Goal: Task Accomplishment & Management: Manage account settings

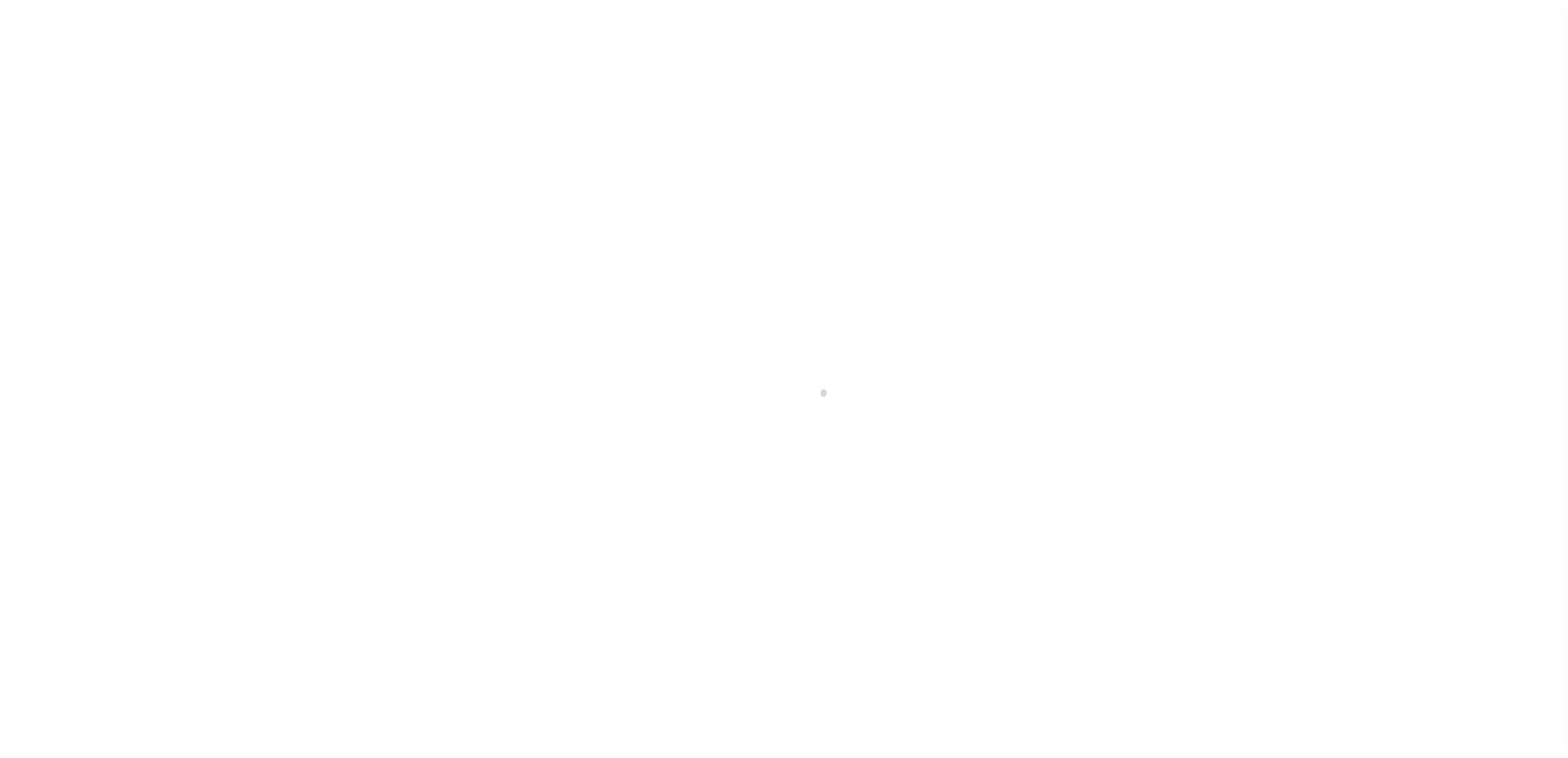
scroll to position [41, 0]
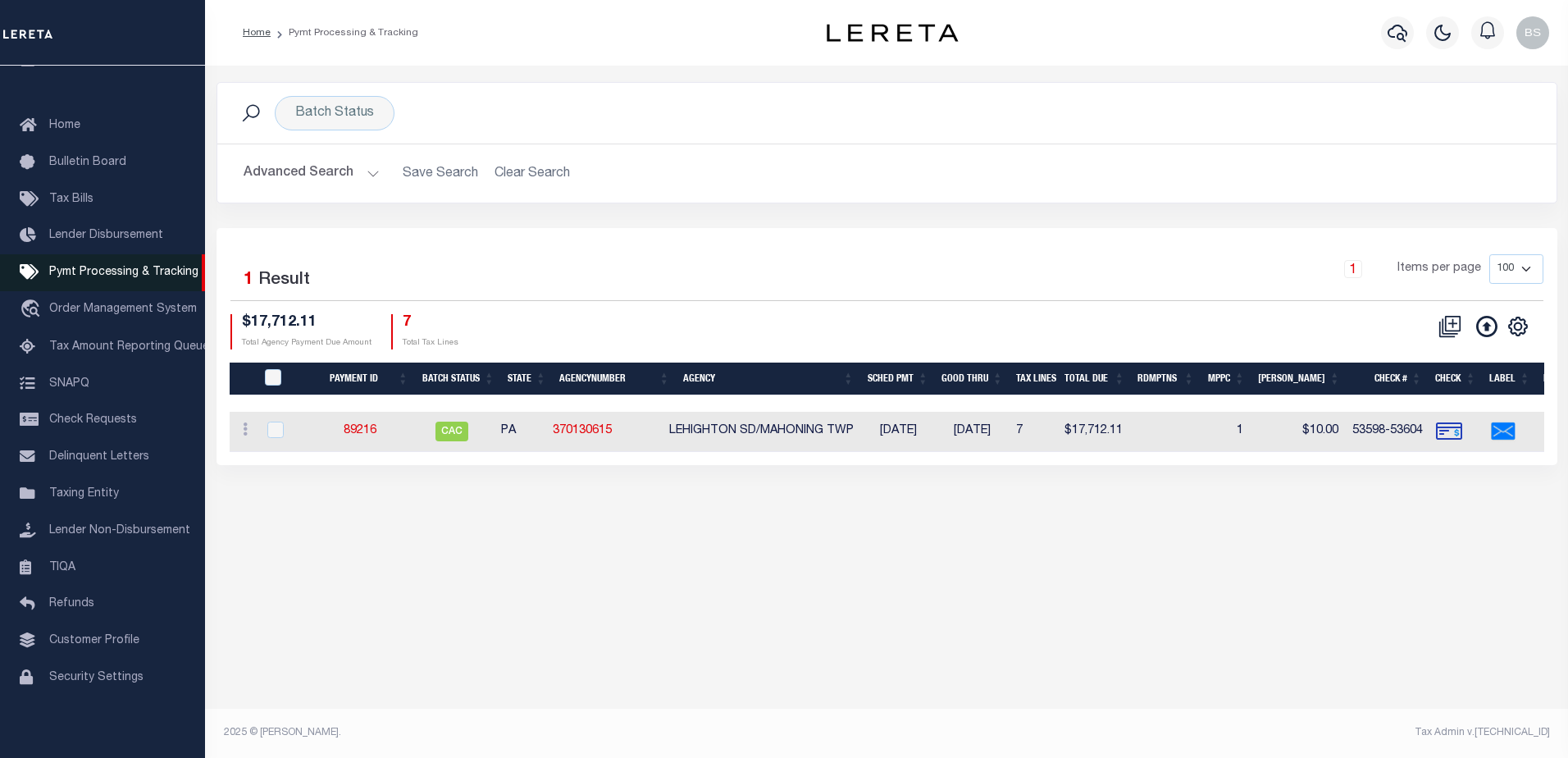
click at [115, 268] on span "Pymt Processing & Tracking" at bounding box center [123, 273] width 149 height 12
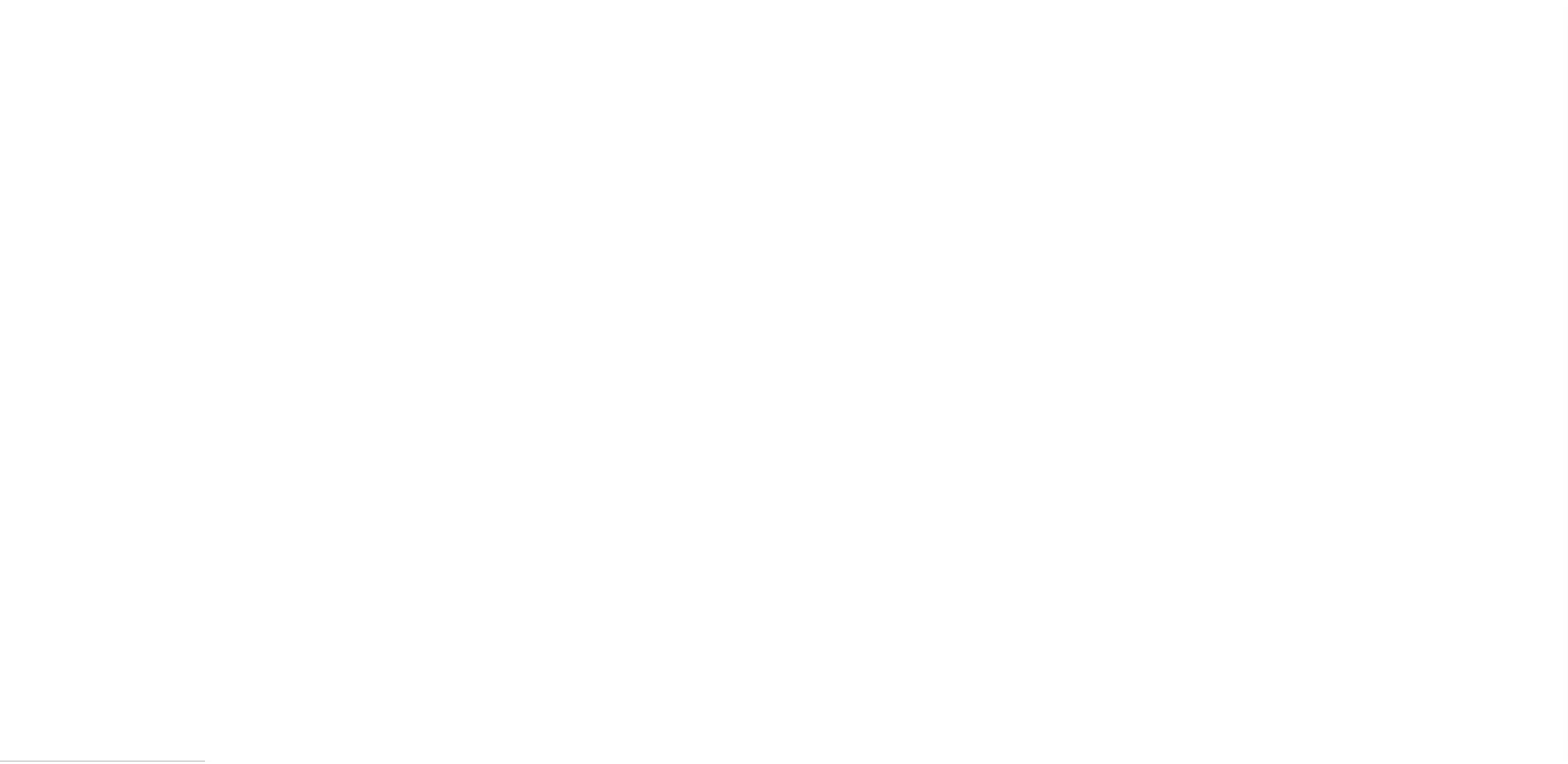
scroll to position [42, 0]
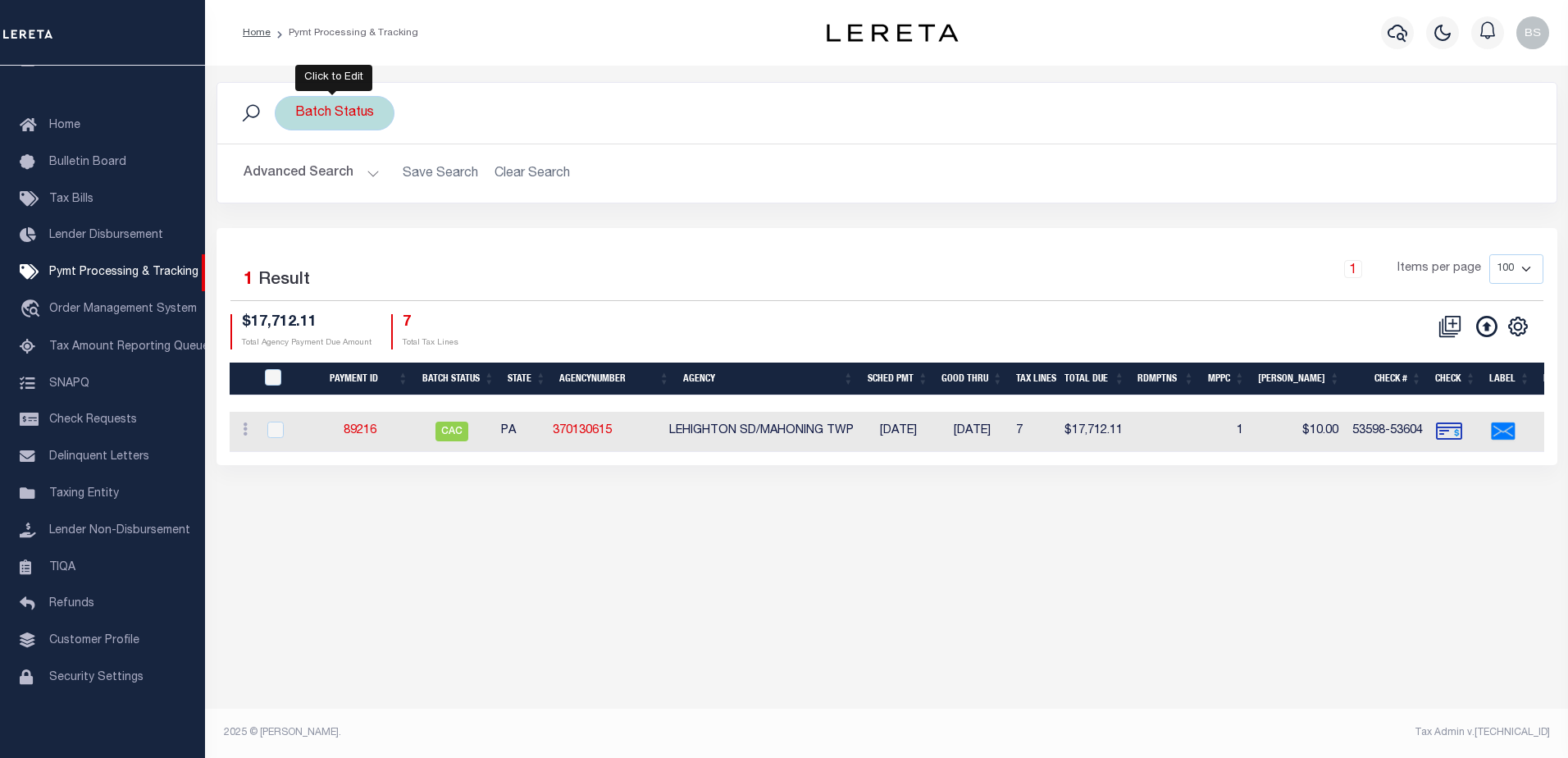
click at [358, 118] on div "Batch Status" at bounding box center [334, 113] width 120 height 35
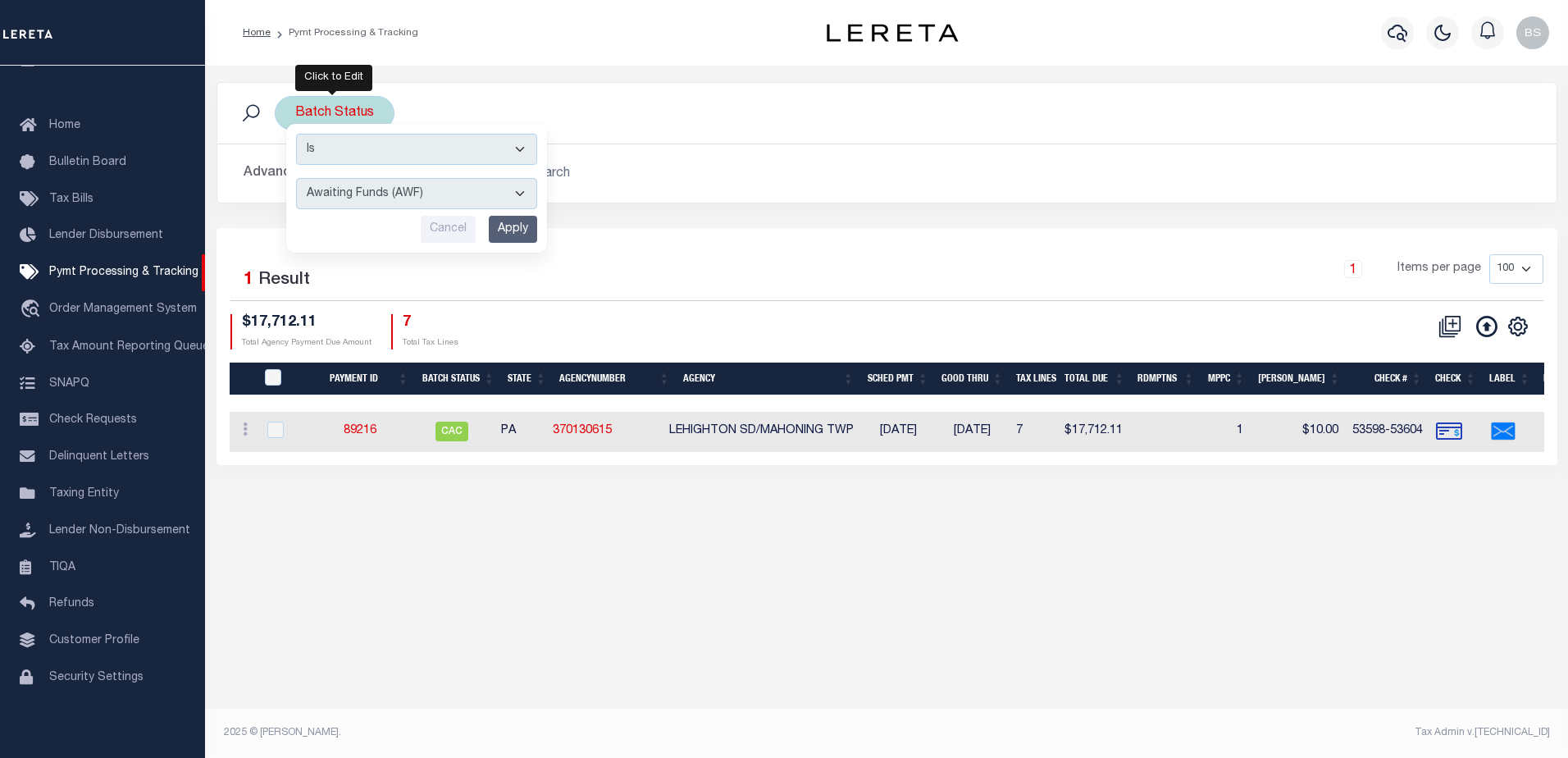
click at [519, 194] on select "Awaiting Funds (AWF) Cleared and Complete (CAC) New Check Needed (NCN) Payment …" at bounding box center [416, 194] width 241 height 31
select select "SFP"
click at [296, 178] on select "Awaiting Funds (AWF) Cleared and Complete (CAC) New Check Needed (NCN) Payment …" at bounding box center [416, 194] width 241 height 31
click at [519, 214] on div "Is Contains Awaiting Funds (AWF) Cleared and Complete (CAC) New Check Needed (N…" at bounding box center [416, 189] width 261 height 129
click at [516, 220] on input "Apply" at bounding box center [512, 229] width 48 height 27
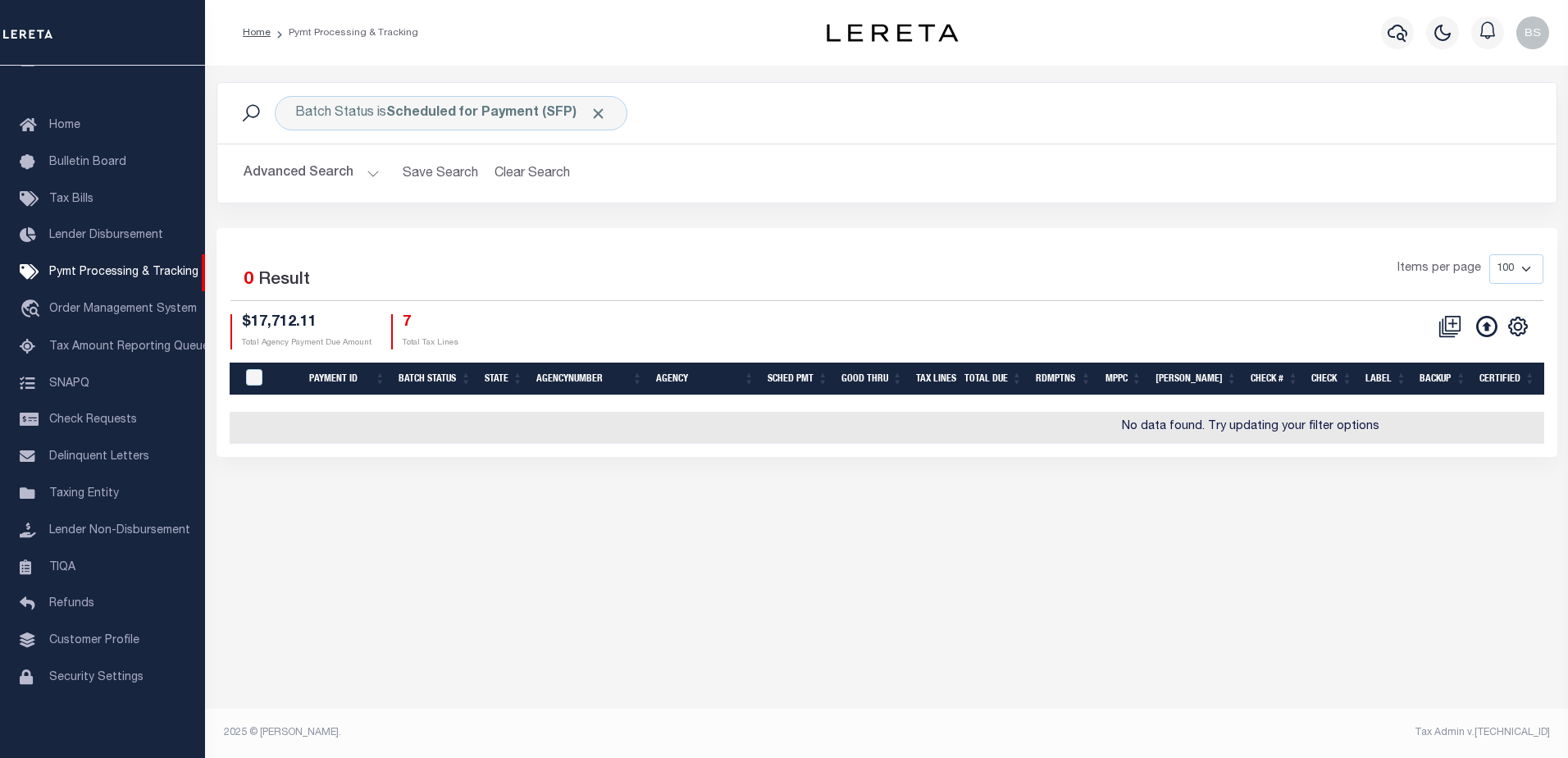
click at [373, 174] on button "Advanced Search" at bounding box center [311, 173] width 136 height 32
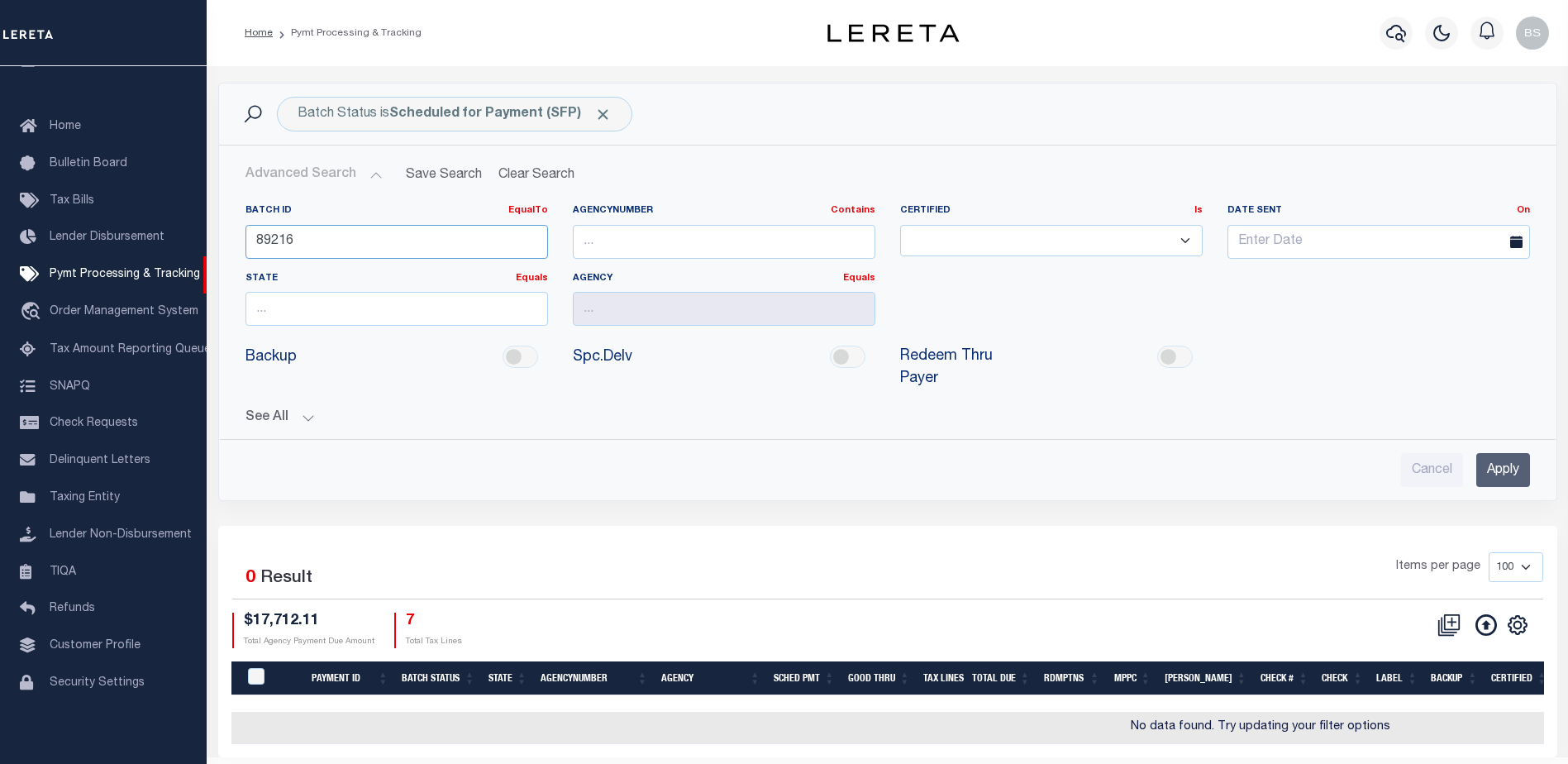
click at [333, 239] on input "89216" at bounding box center [396, 241] width 303 height 34
type input "8"
click at [309, 410] on button "See All" at bounding box center [887, 417] width 1284 height 16
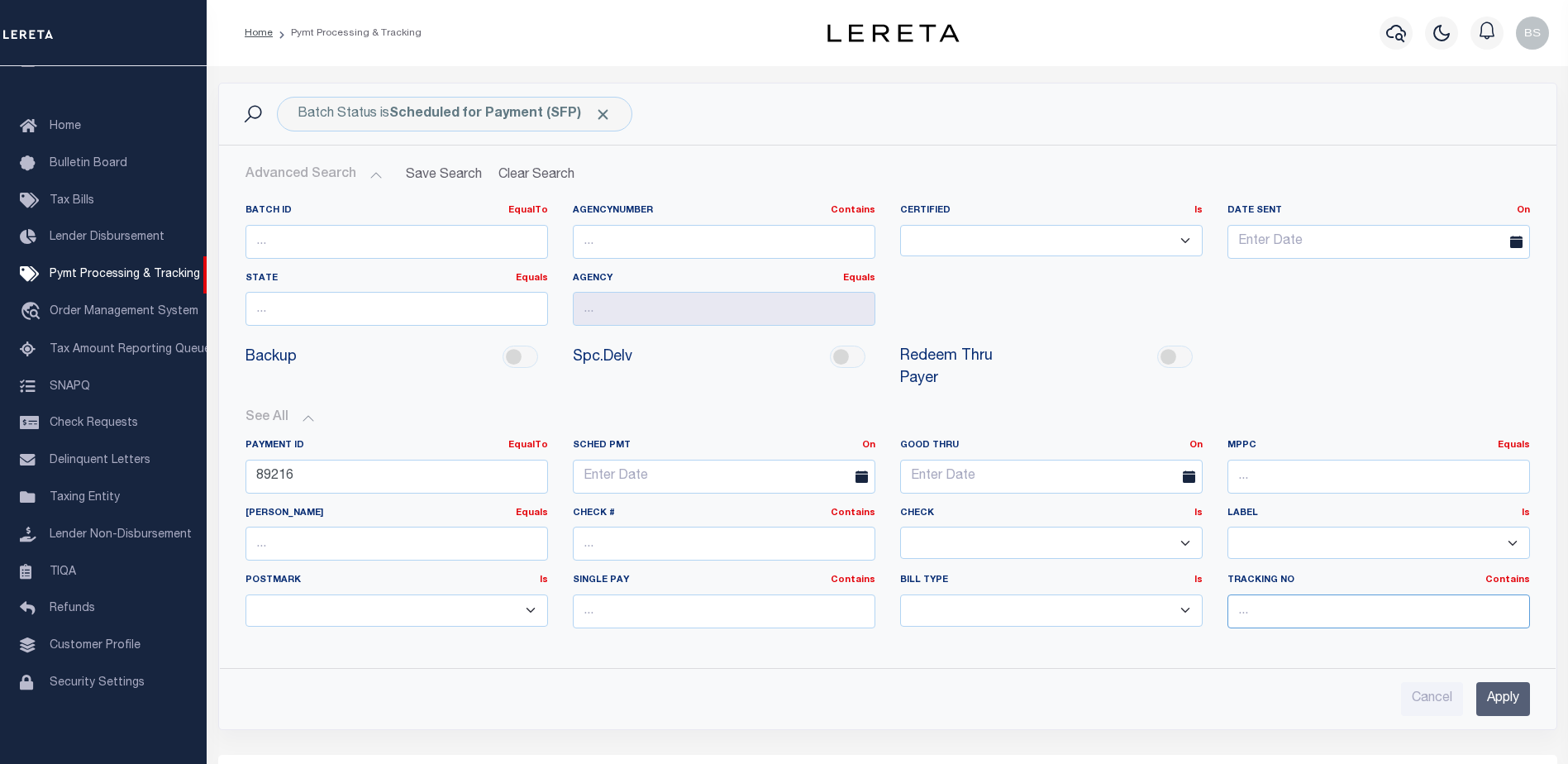
click at [1290, 595] on input "text" at bounding box center [1379, 611] width 303 height 34
type input "[PERSON_NAME]"
click at [1490, 682] on input "Apply" at bounding box center [1503, 699] width 53 height 34
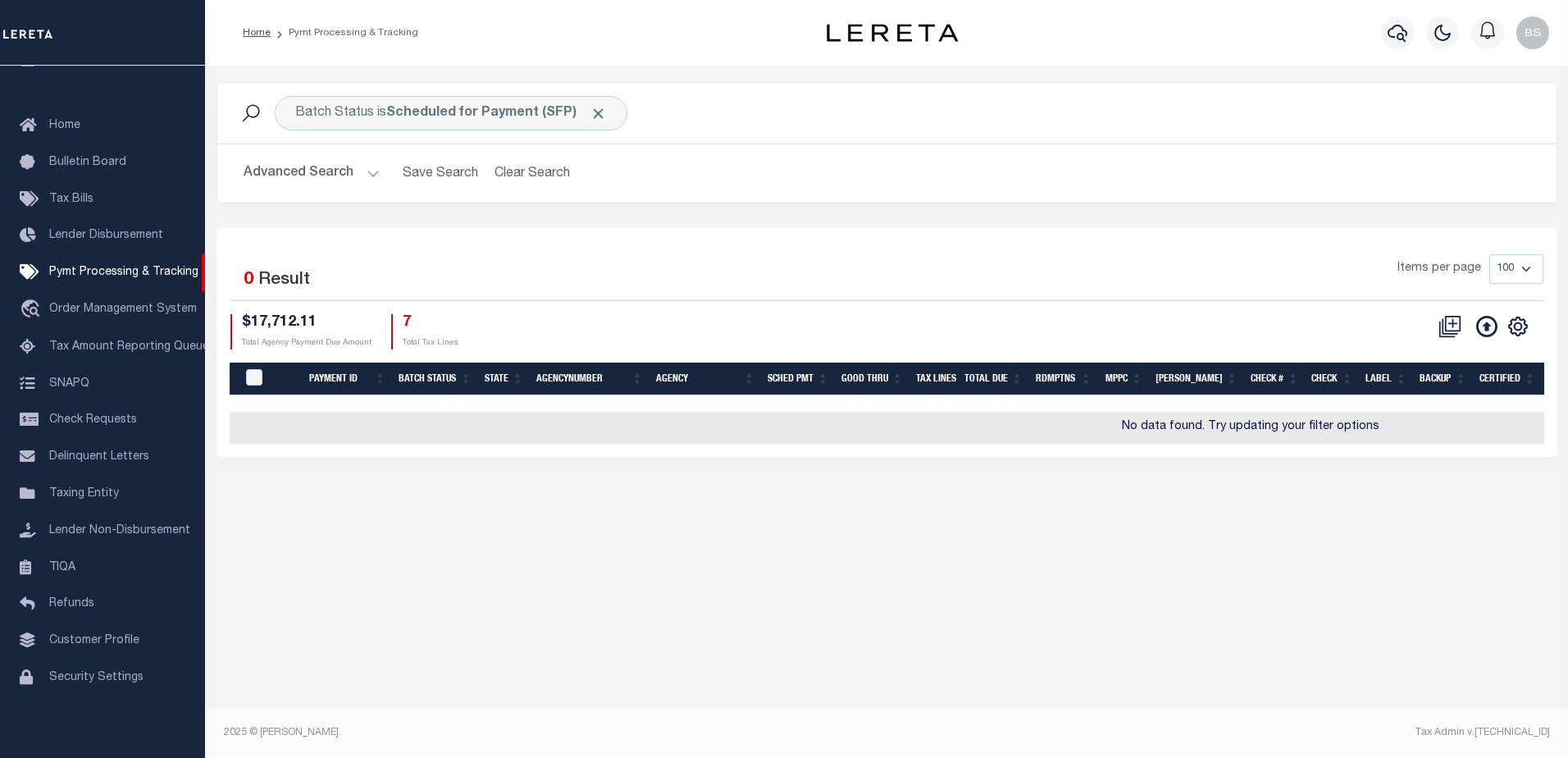
click at [363, 173] on button "Advanced Search" at bounding box center [311, 173] width 136 height 32
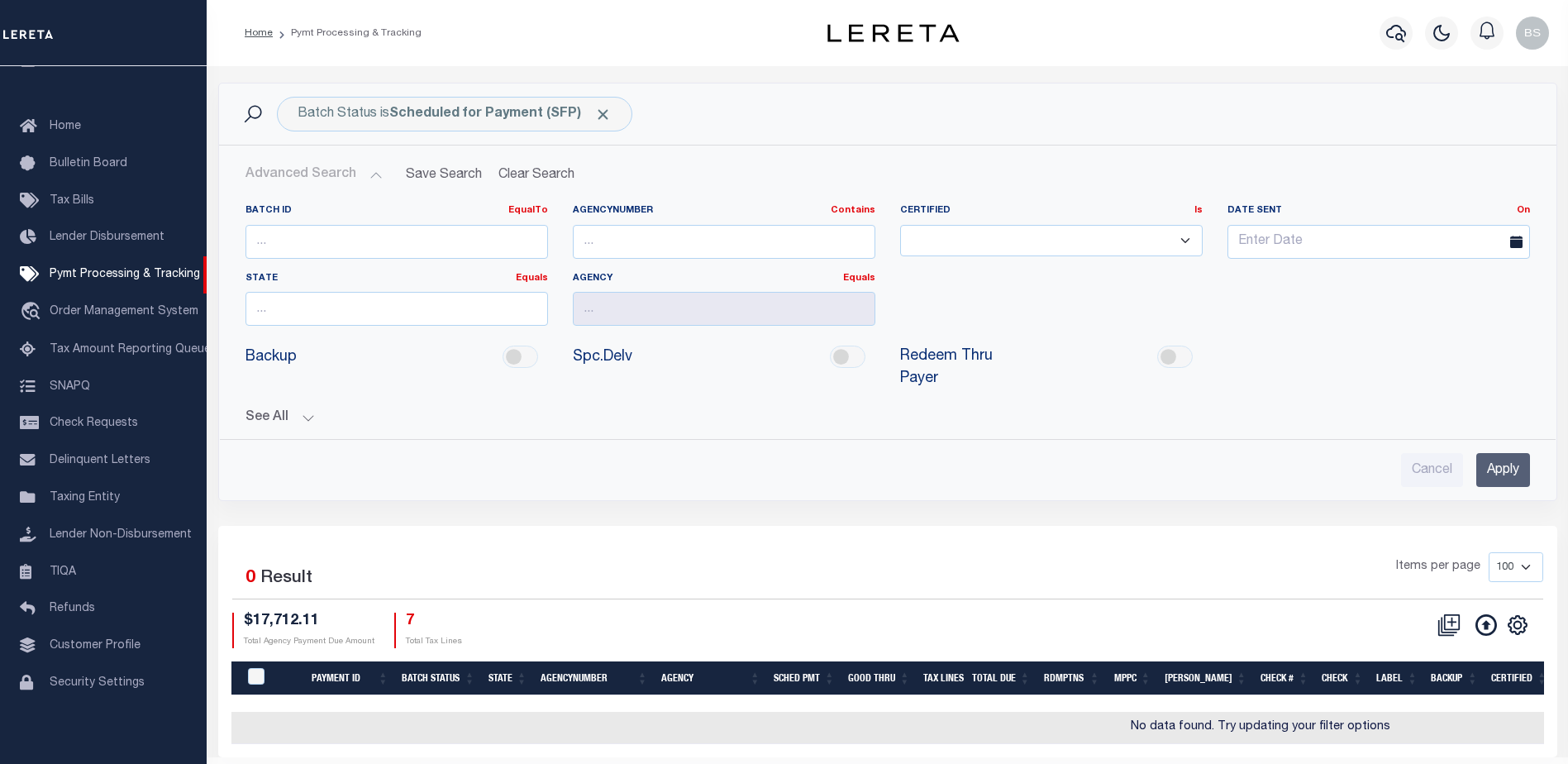
click at [305, 410] on button "See All" at bounding box center [887, 417] width 1284 height 16
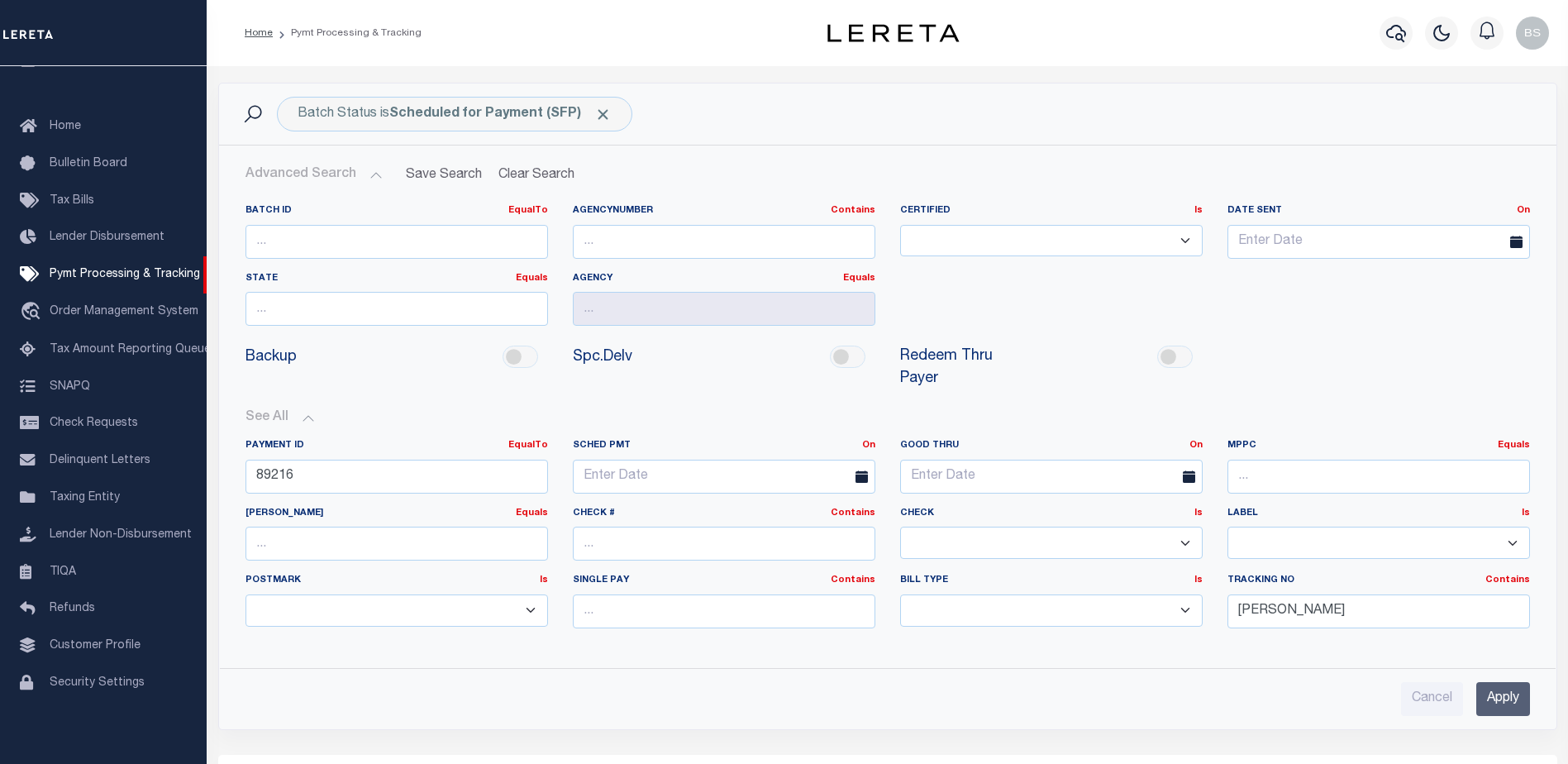
click at [1503, 687] on input "Apply" at bounding box center [1503, 699] width 53 height 34
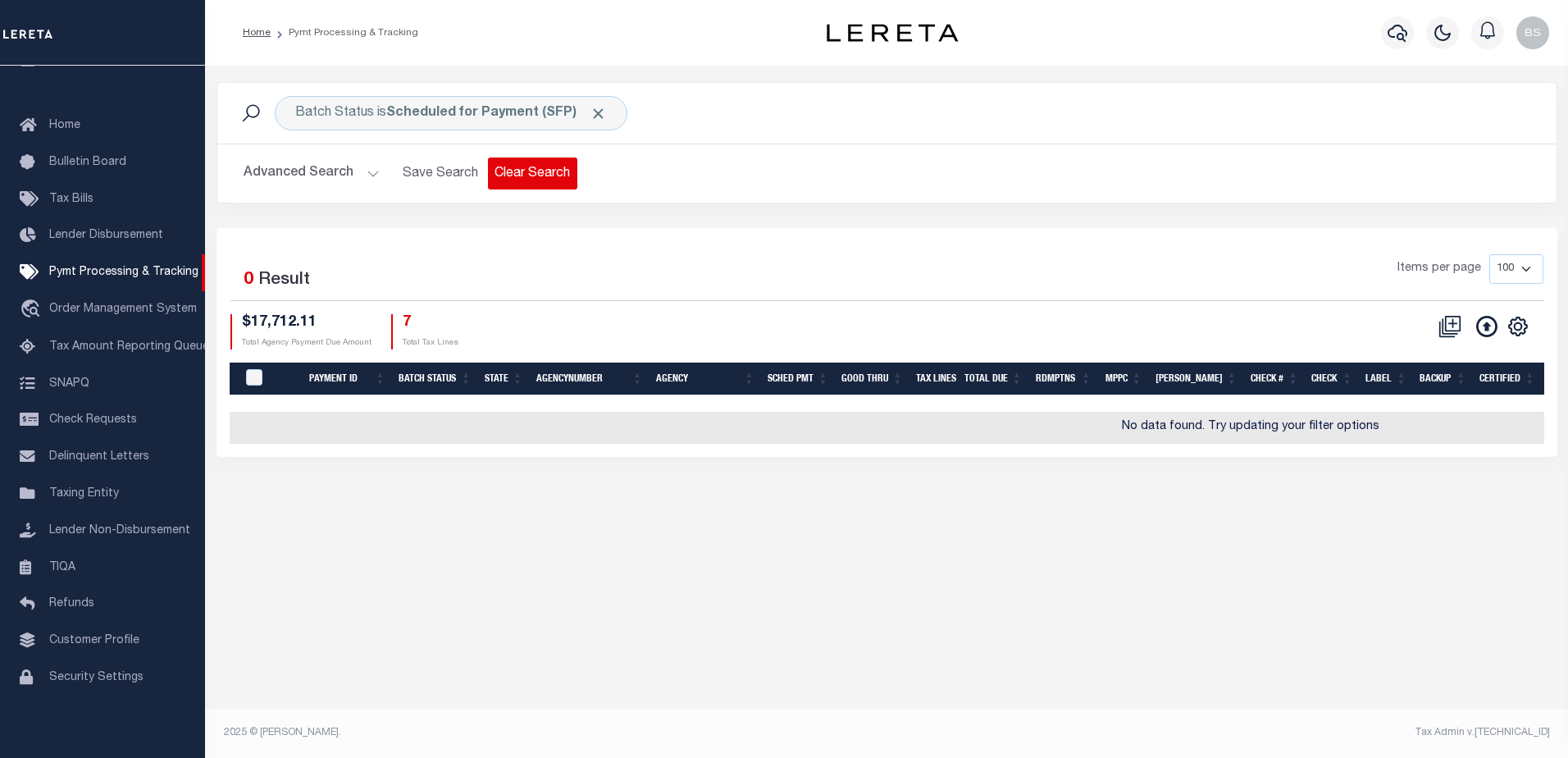
click at [554, 177] on button "Clear Search" at bounding box center [532, 173] width 89 height 32
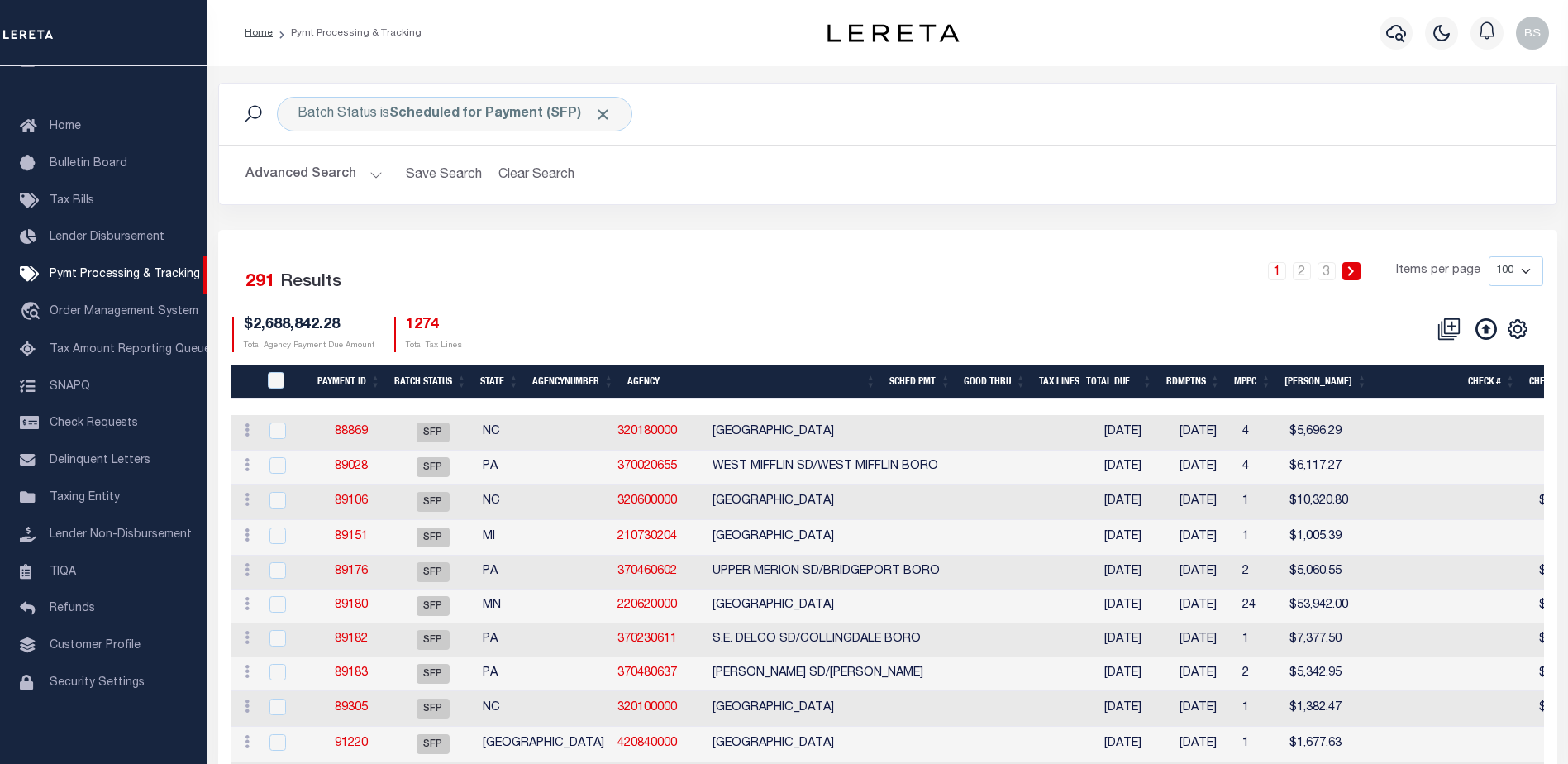
click at [373, 176] on button "Advanced Search" at bounding box center [314, 175] width 137 height 33
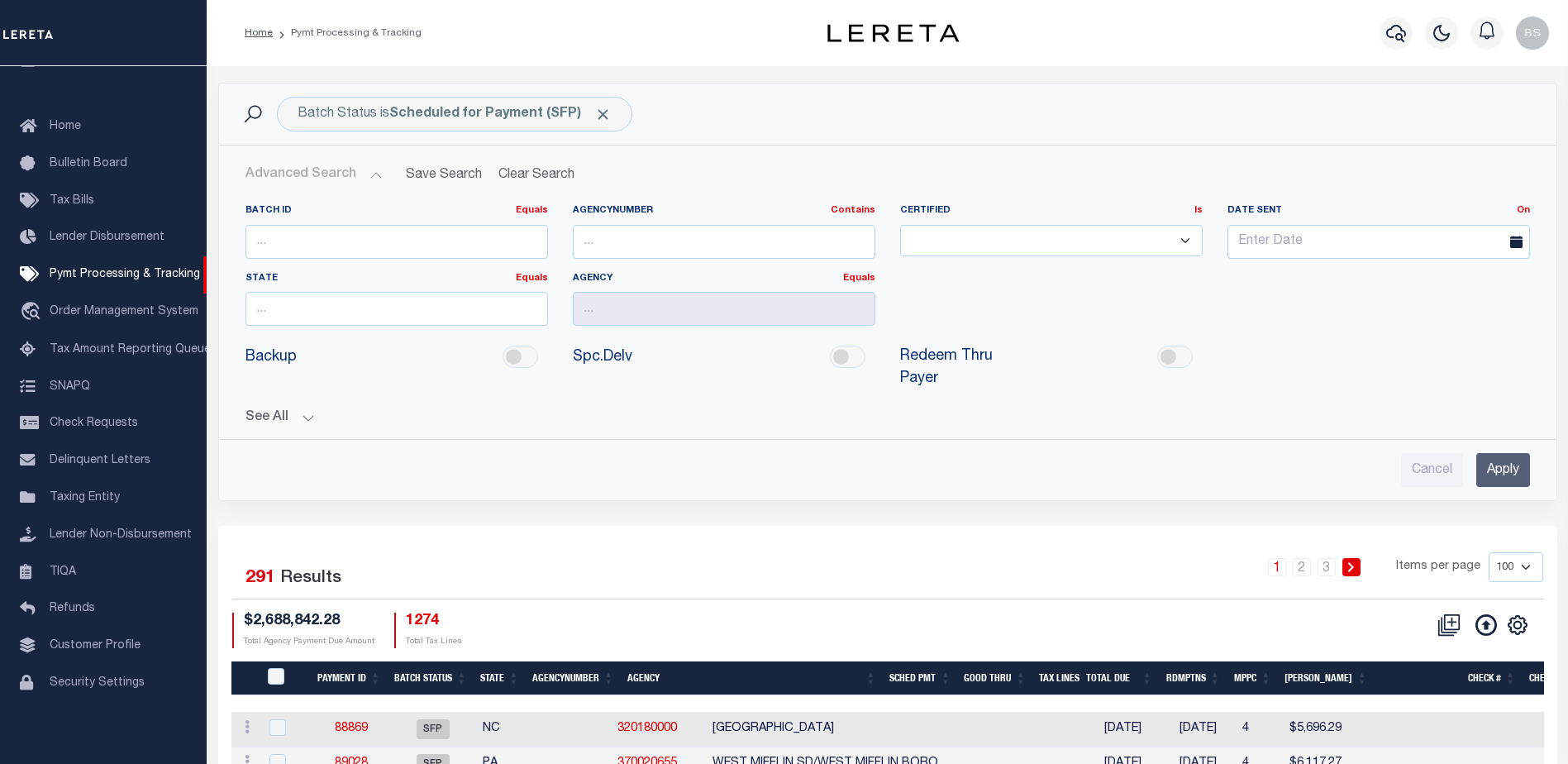
click at [303, 410] on button "See All" at bounding box center [887, 417] width 1284 height 16
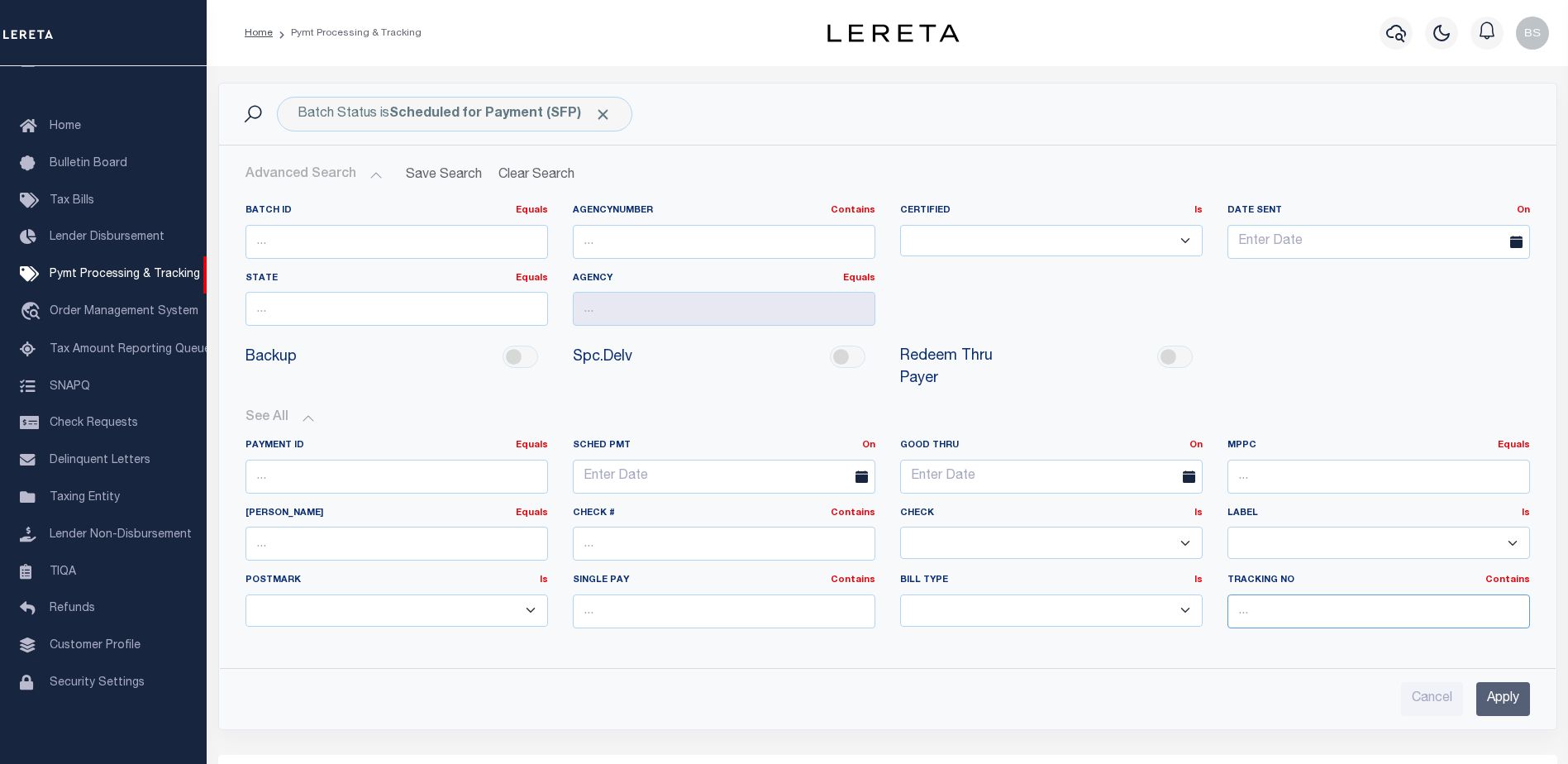
click at [1278, 595] on input "text" at bounding box center [1379, 611] width 303 height 34
type input "[PERSON_NAME]"
click at [1492, 687] on input "Apply" at bounding box center [1503, 699] width 53 height 34
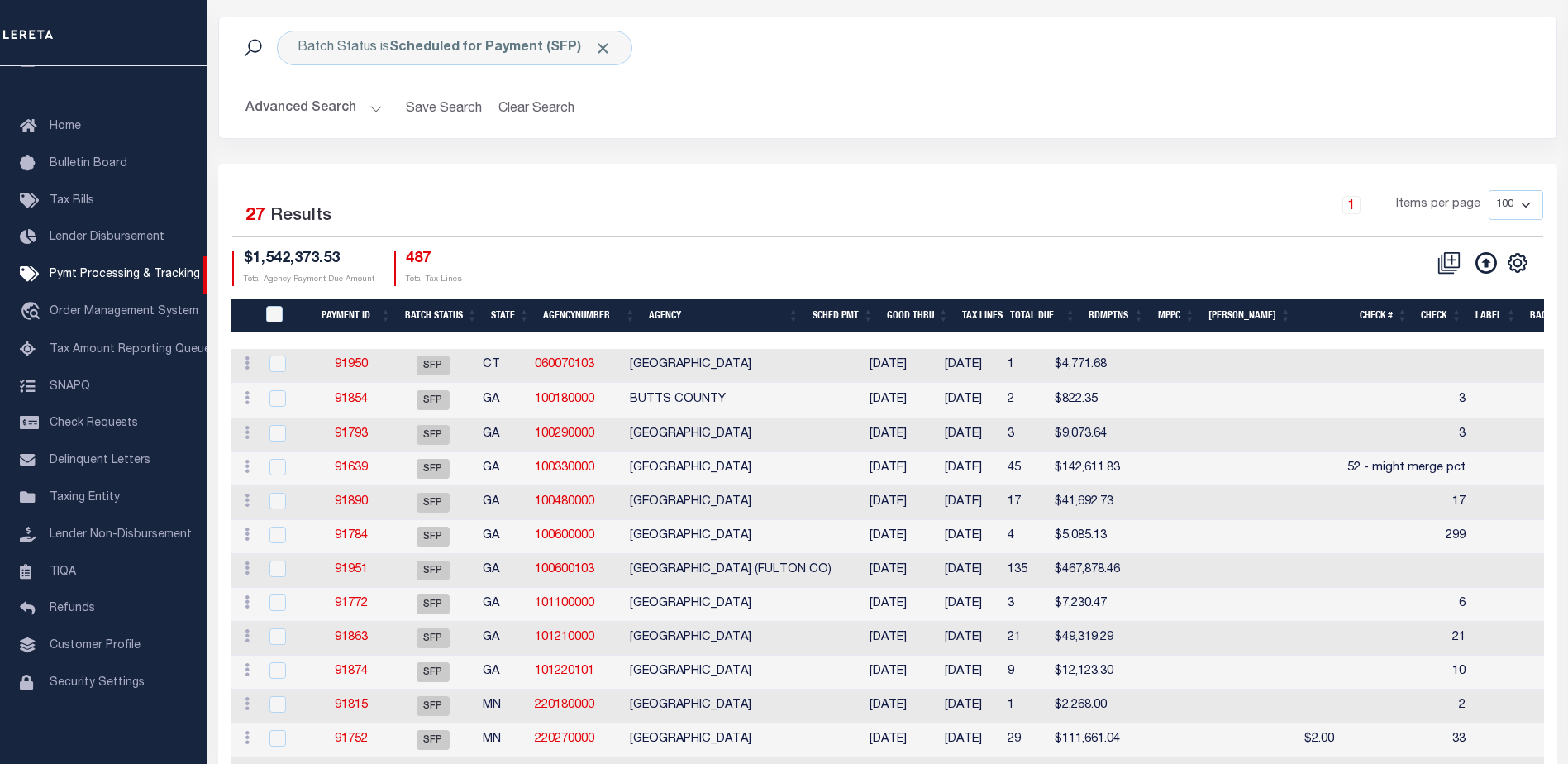
scroll to position [83, 0]
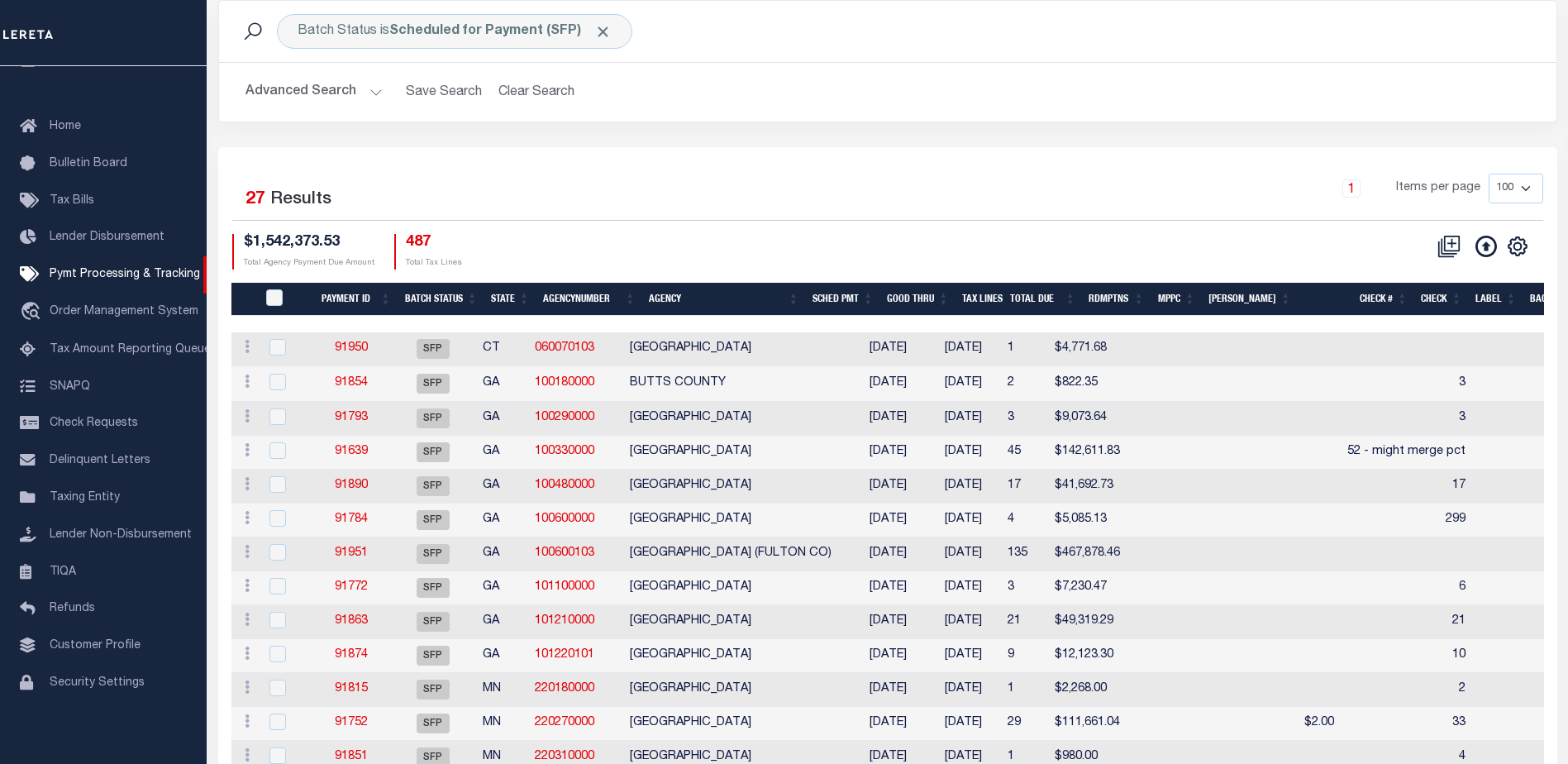
click at [950, 296] on th "Good Thru" at bounding box center [918, 300] width 75 height 34
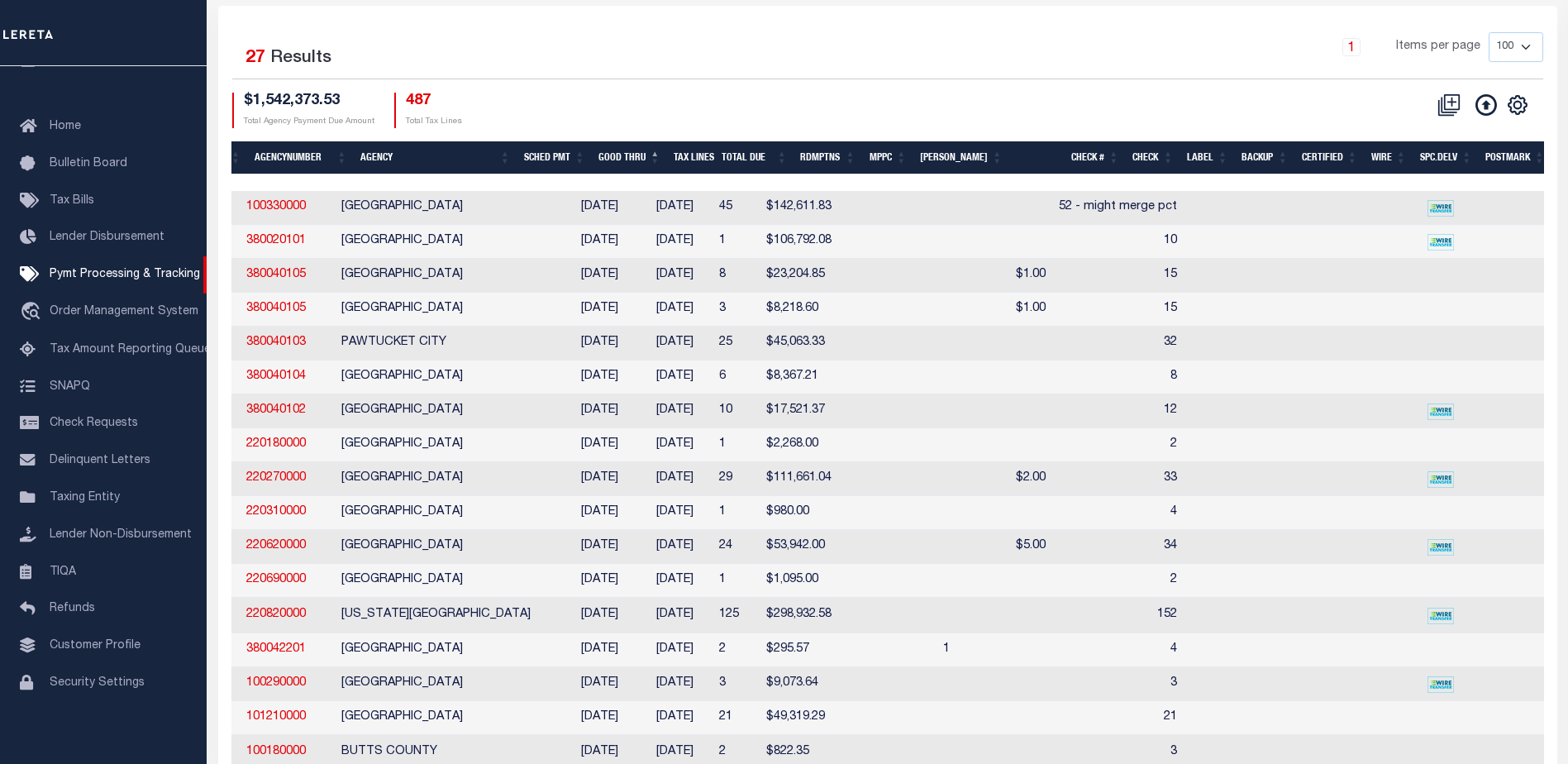
scroll to position [0, 0]
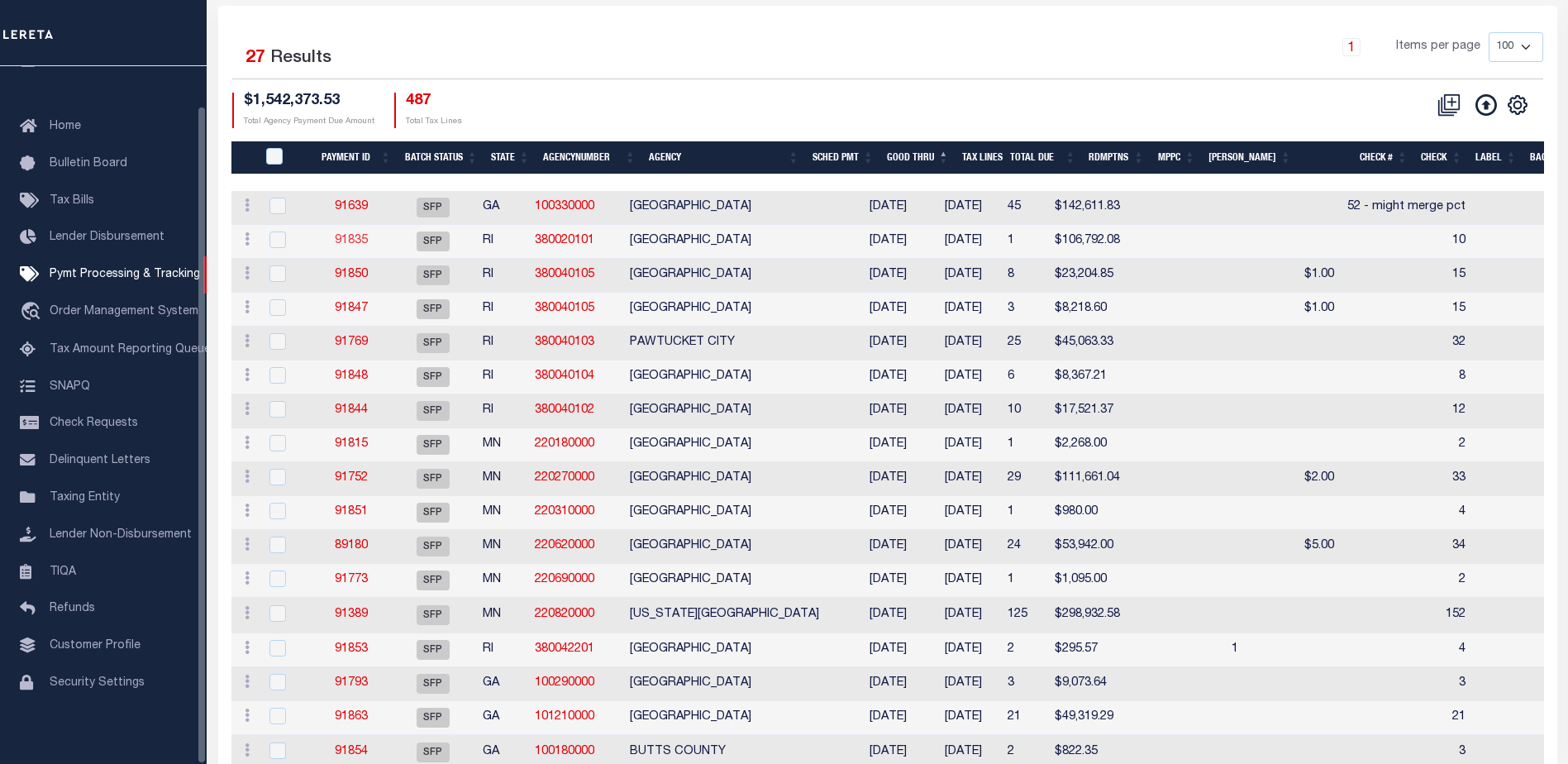
click at [350, 241] on link "91835" at bounding box center [351, 240] width 33 height 12
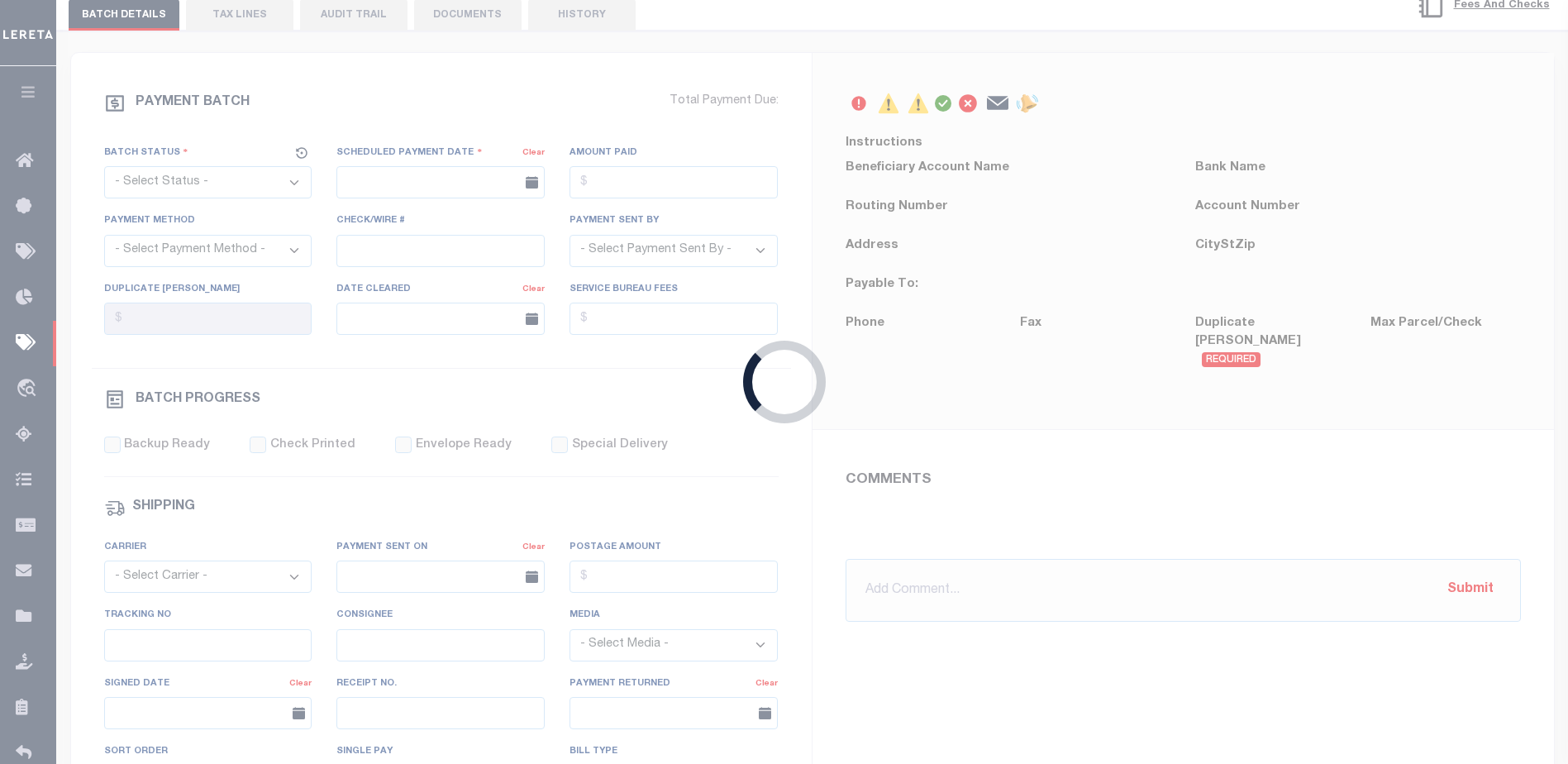
select select "SFP"
type input "[DATE]"
type input "10"
type input "[PERSON_NAME]"
type input "N"
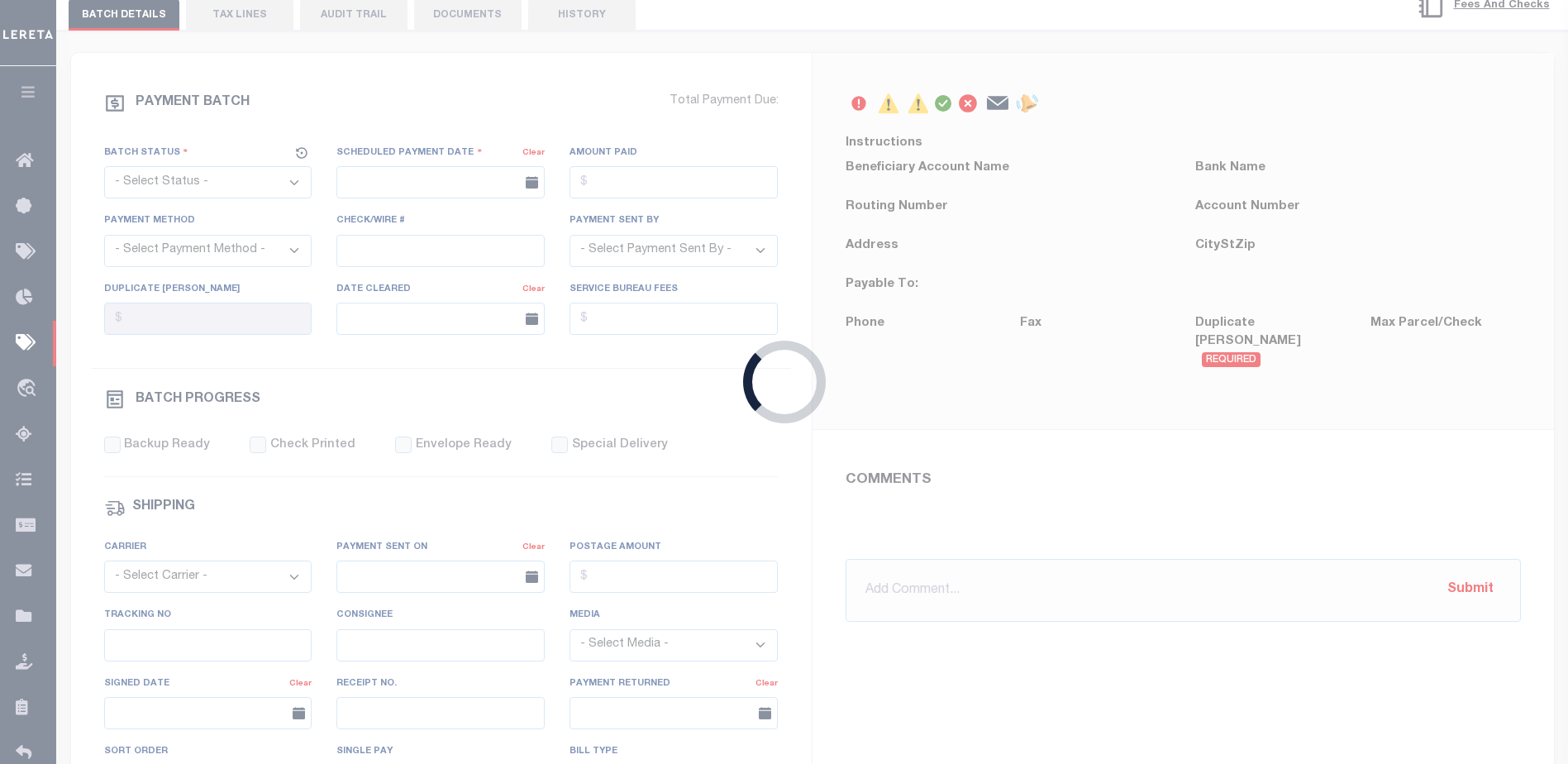
radio input "true"
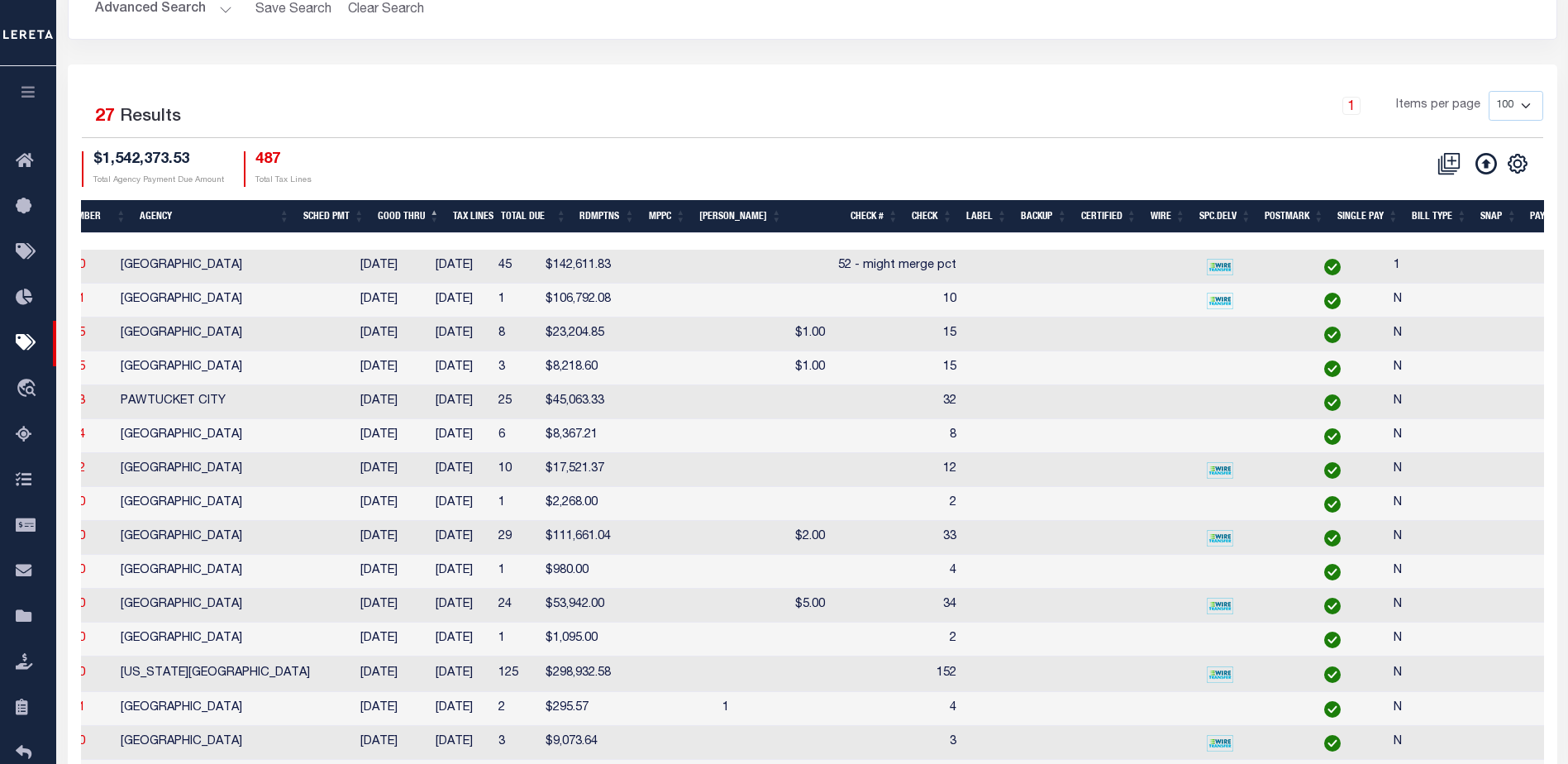
scroll to position [0, 366]
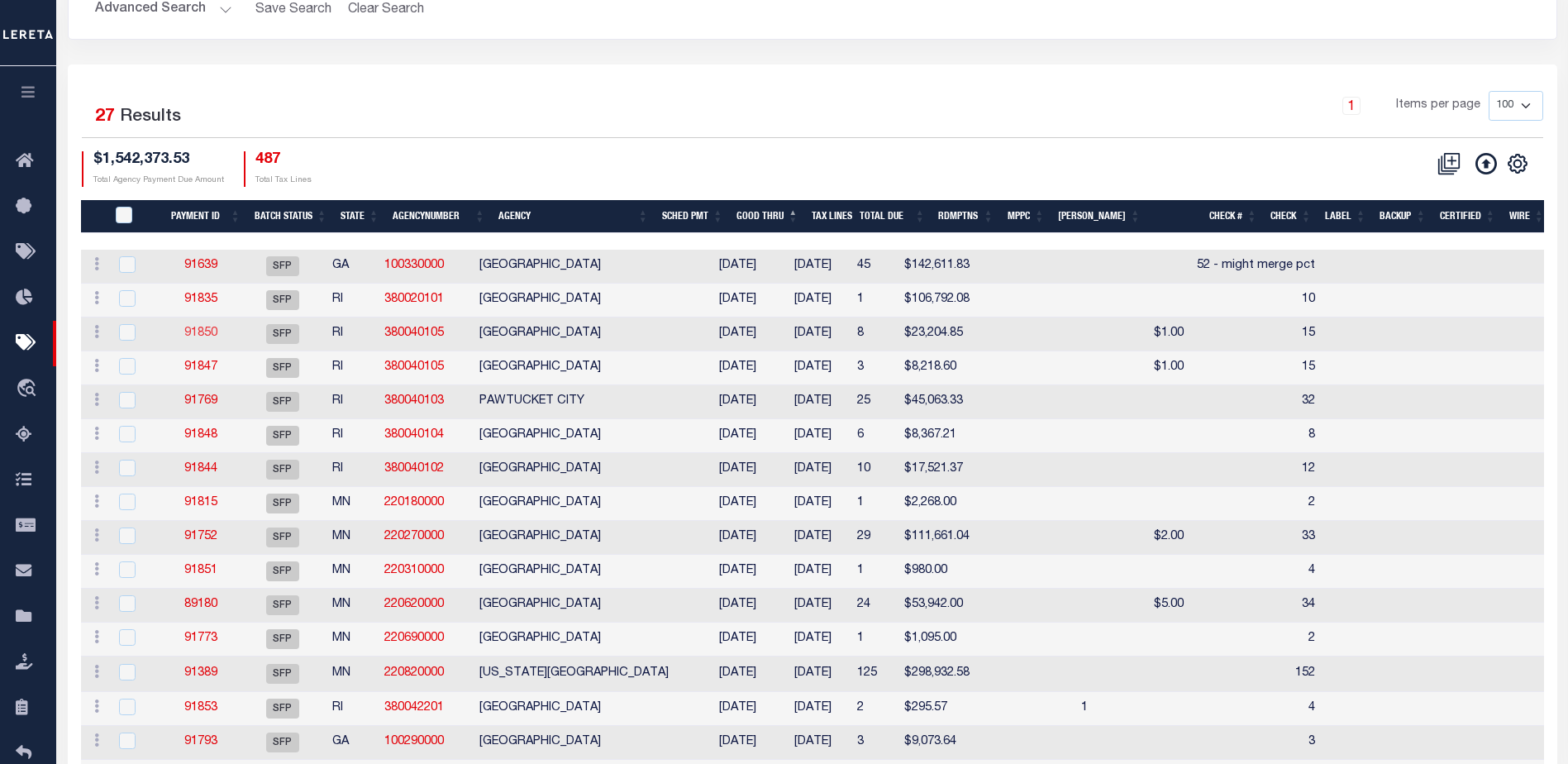
click at [200, 331] on link "91850" at bounding box center [201, 333] width 33 height 12
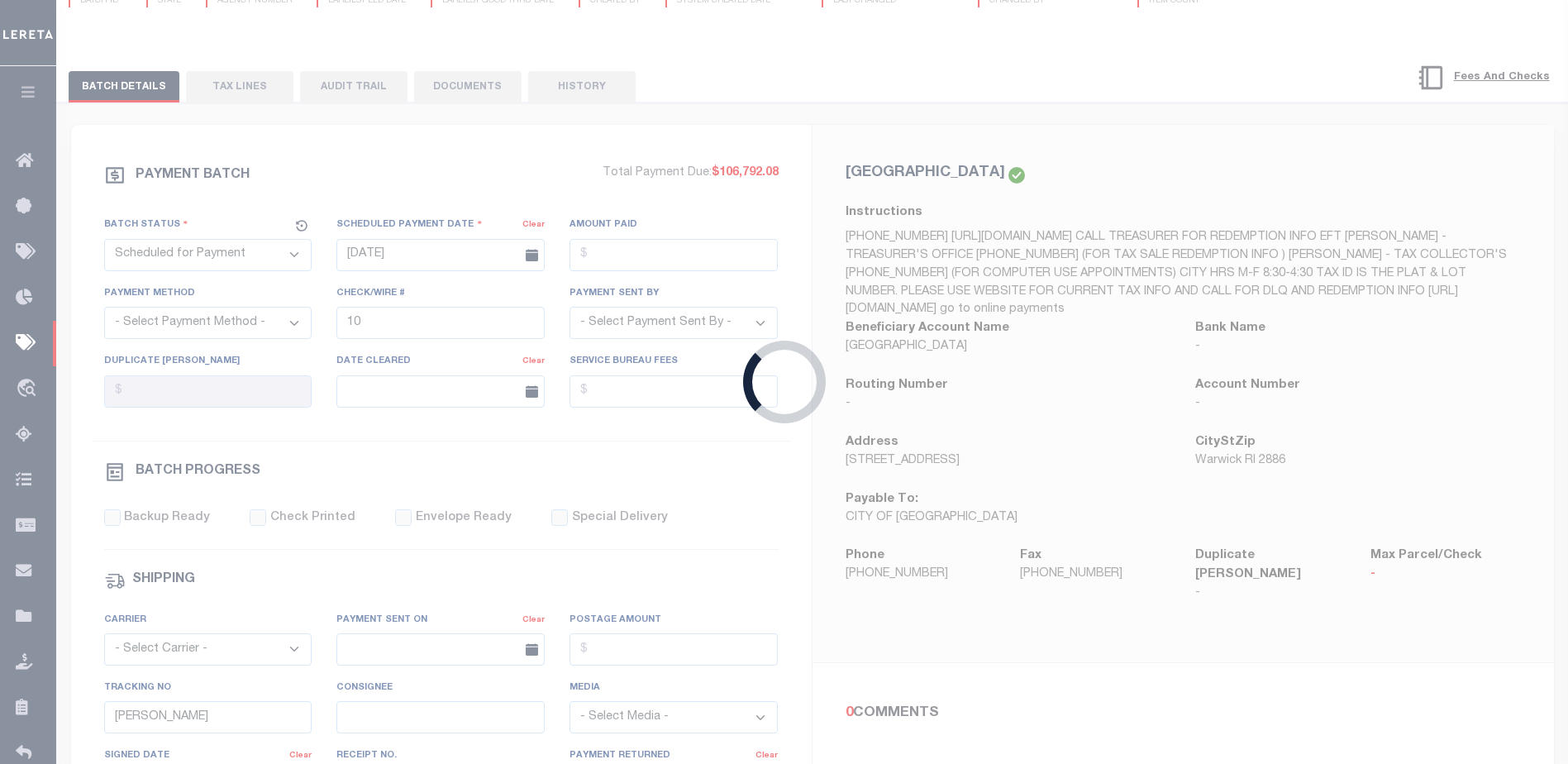
type input "15"
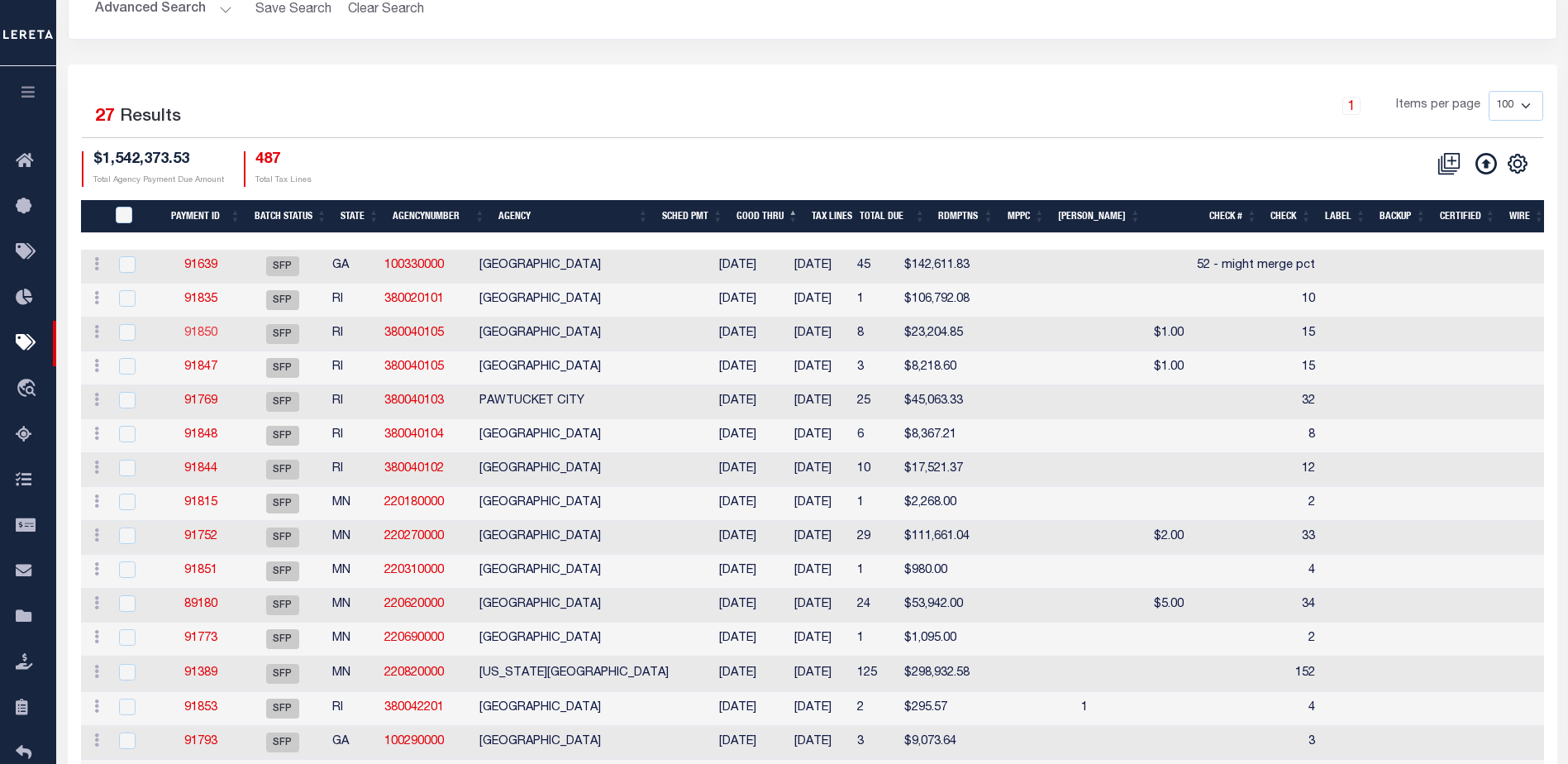
click at [207, 331] on link "91850" at bounding box center [201, 333] width 33 height 12
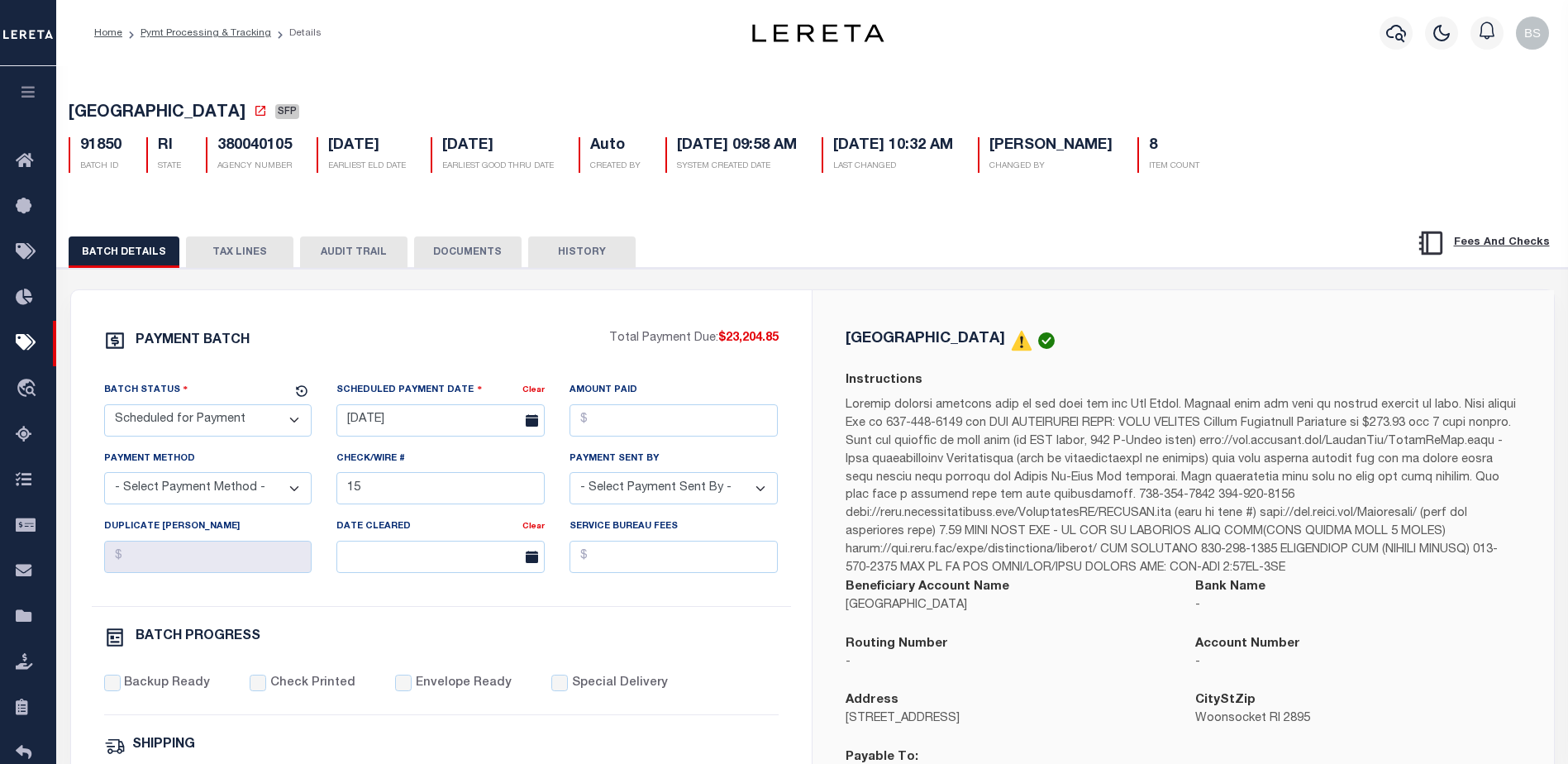
click at [245, 256] on button "TAX LINES" at bounding box center [239, 252] width 108 height 32
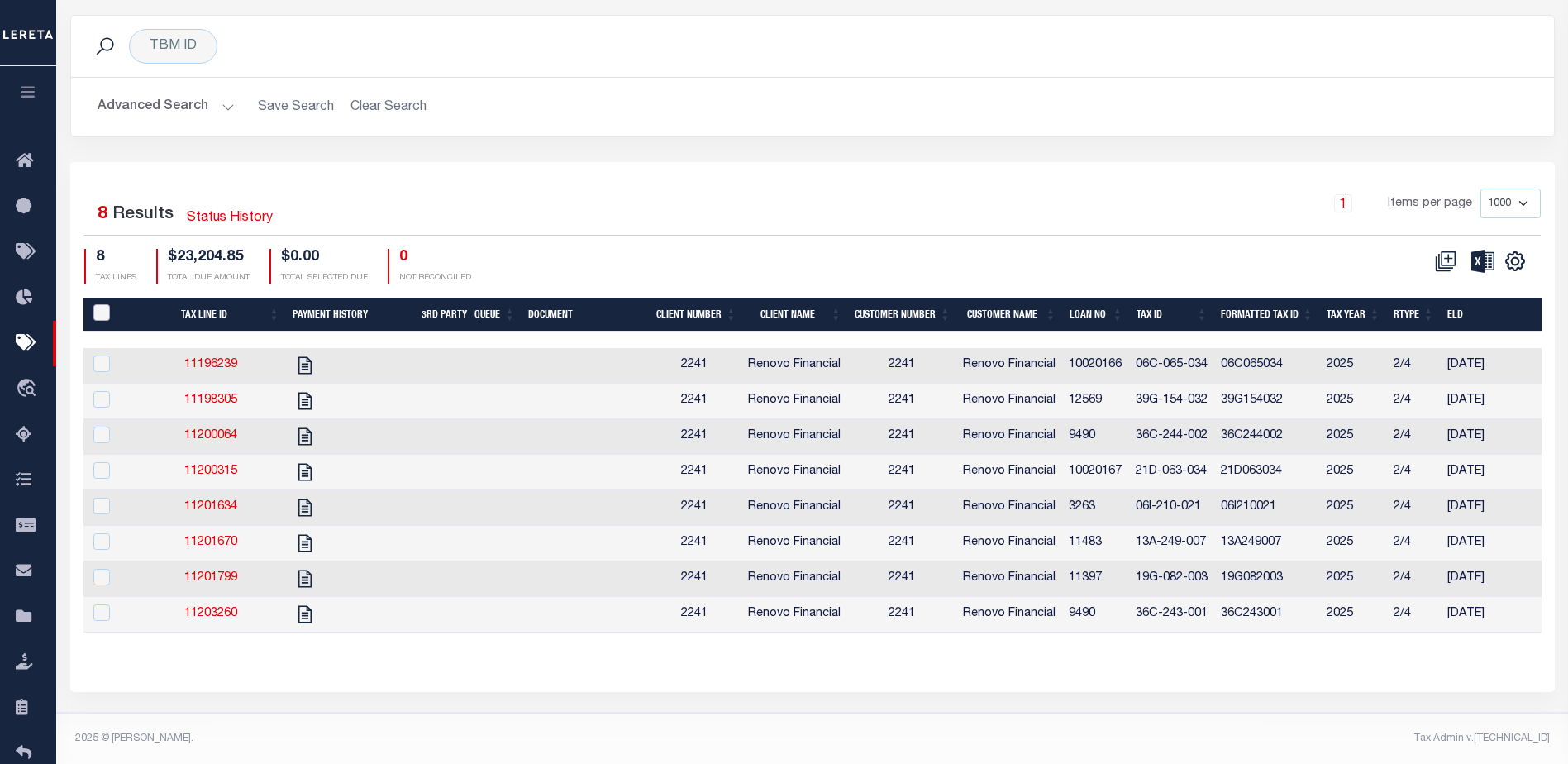
click at [98, 305] on input "PayeePaymentBatchId" at bounding box center [102, 313] width 17 height 17
checkbox input "true"
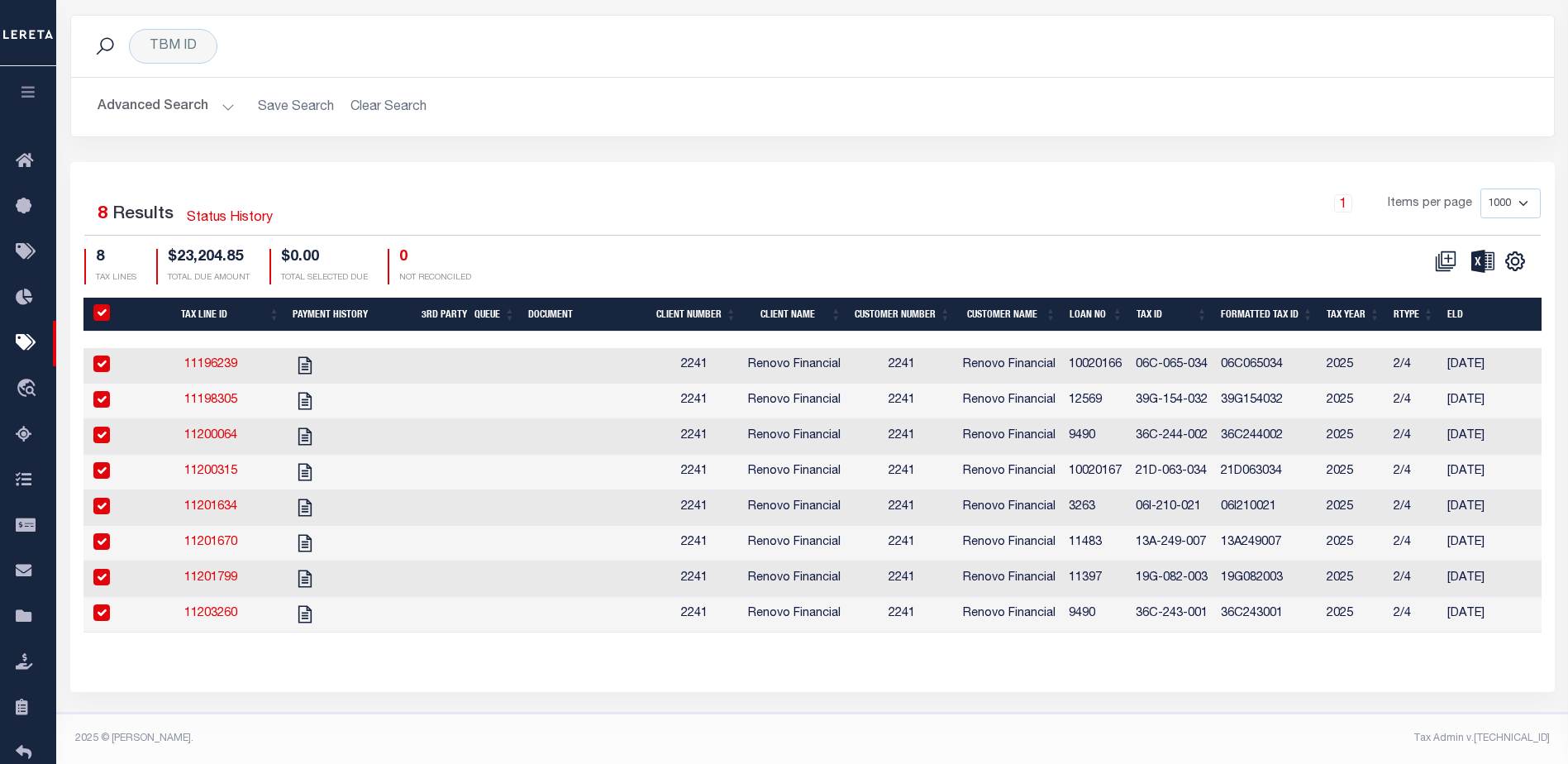
checkbox input "true"
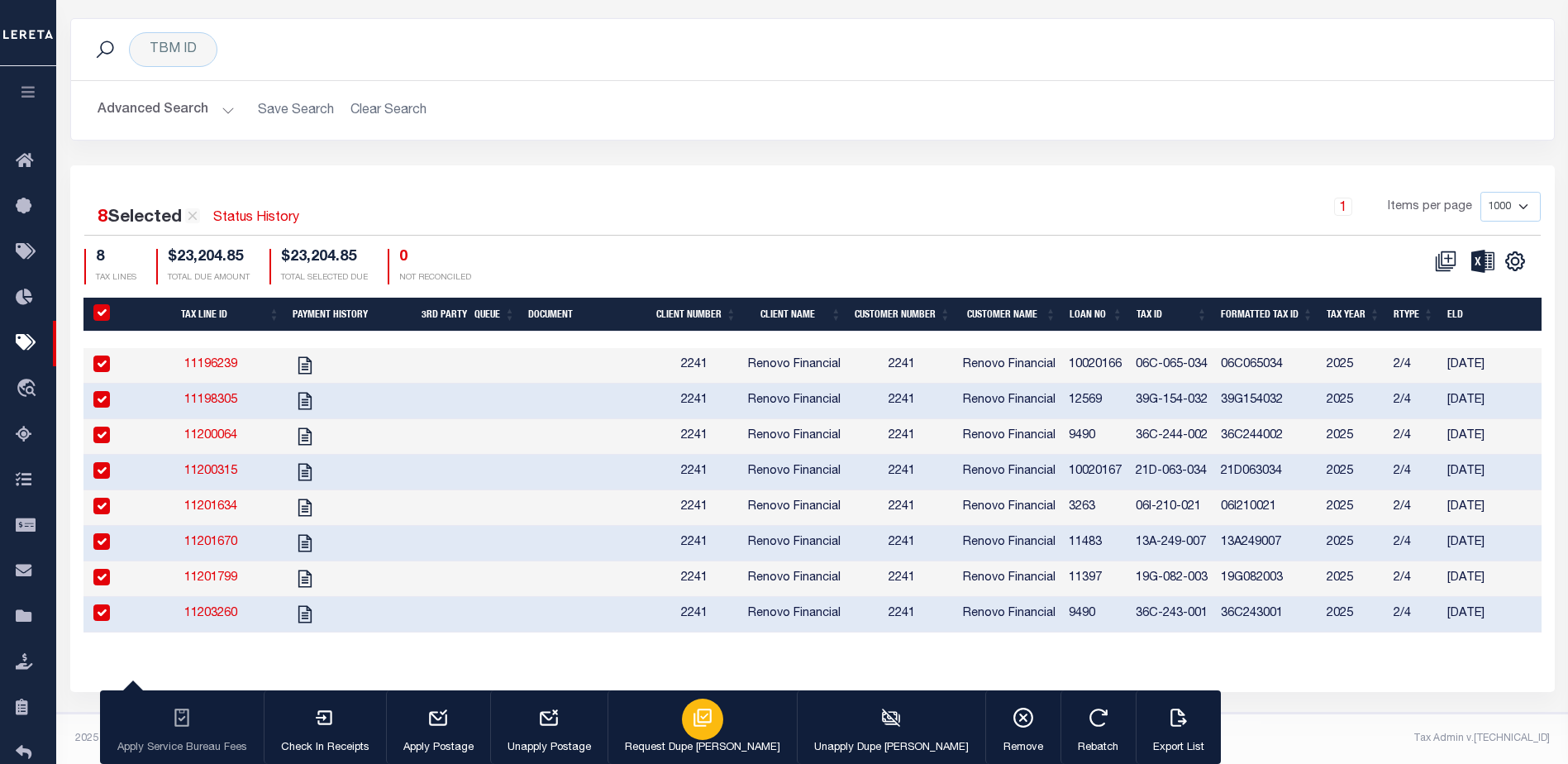
click at [692, 726] on icon "button" at bounding box center [703, 718] width 22 height 22
type input "[DATE]"
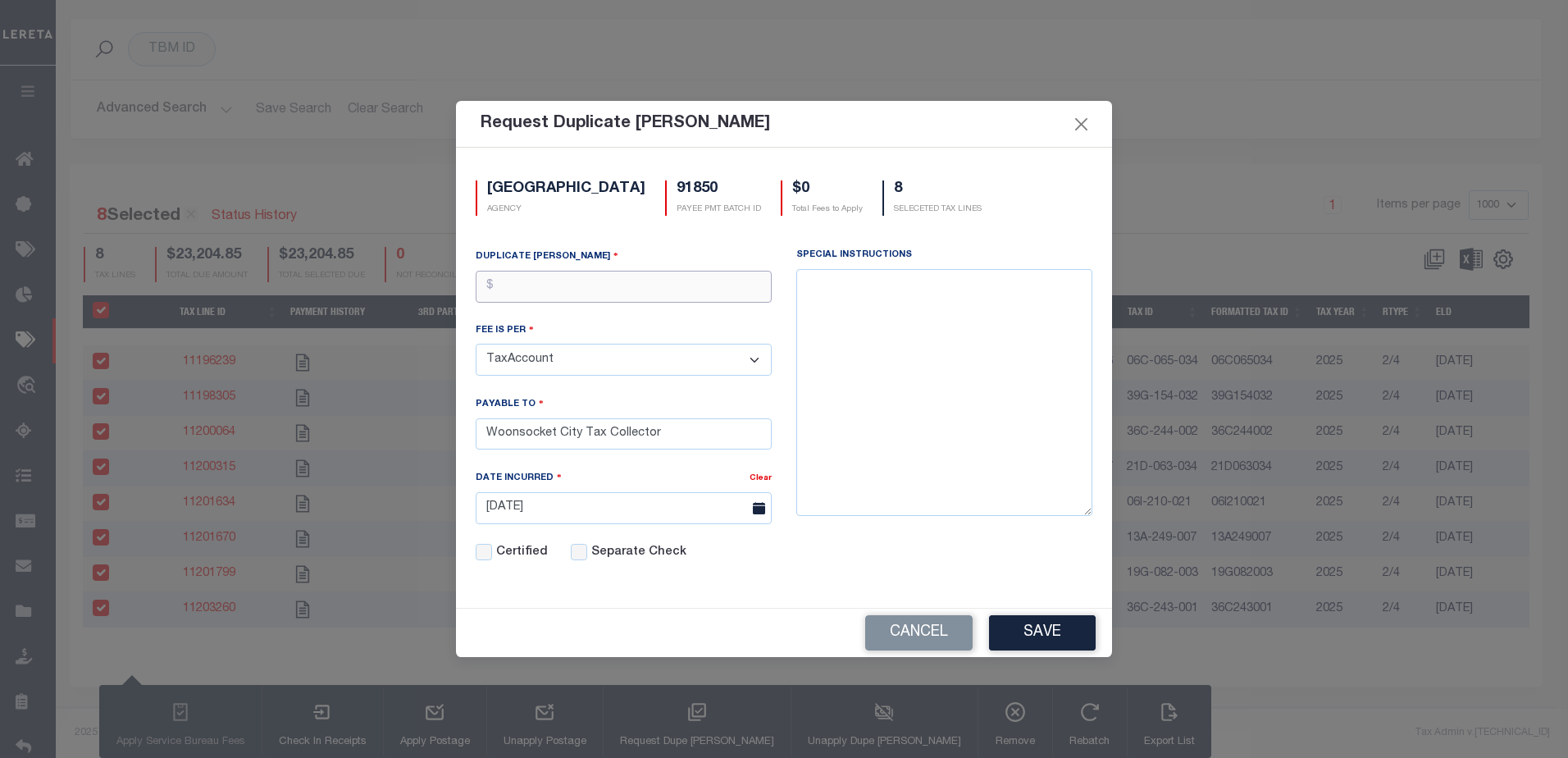
click at [585, 288] on input "text" at bounding box center [624, 287] width 296 height 32
type input "$1.00"
click at [1031, 637] on button "Save" at bounding box center [1042, 633] width 107 height 36
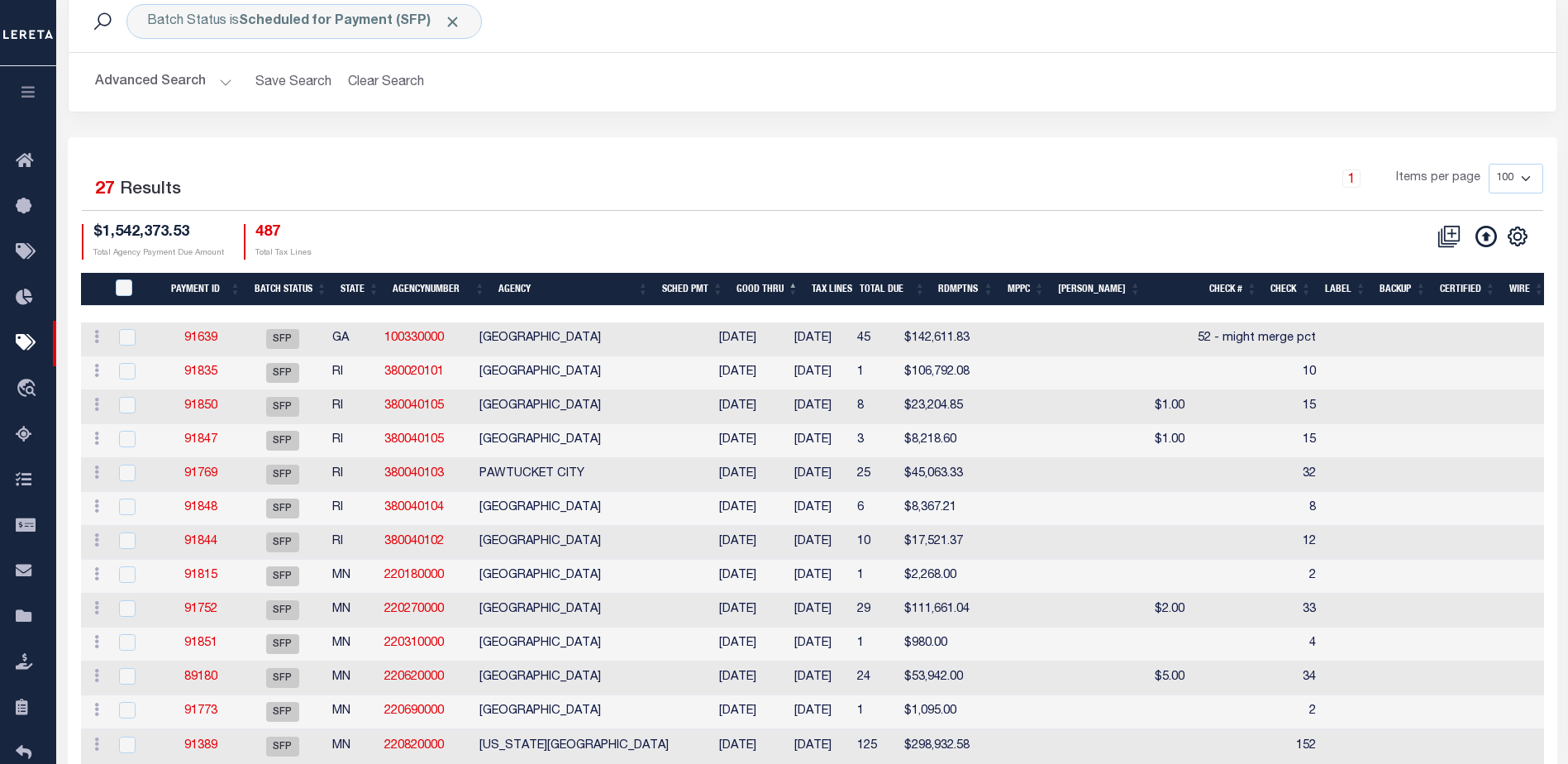
scroll to position [58, 0]
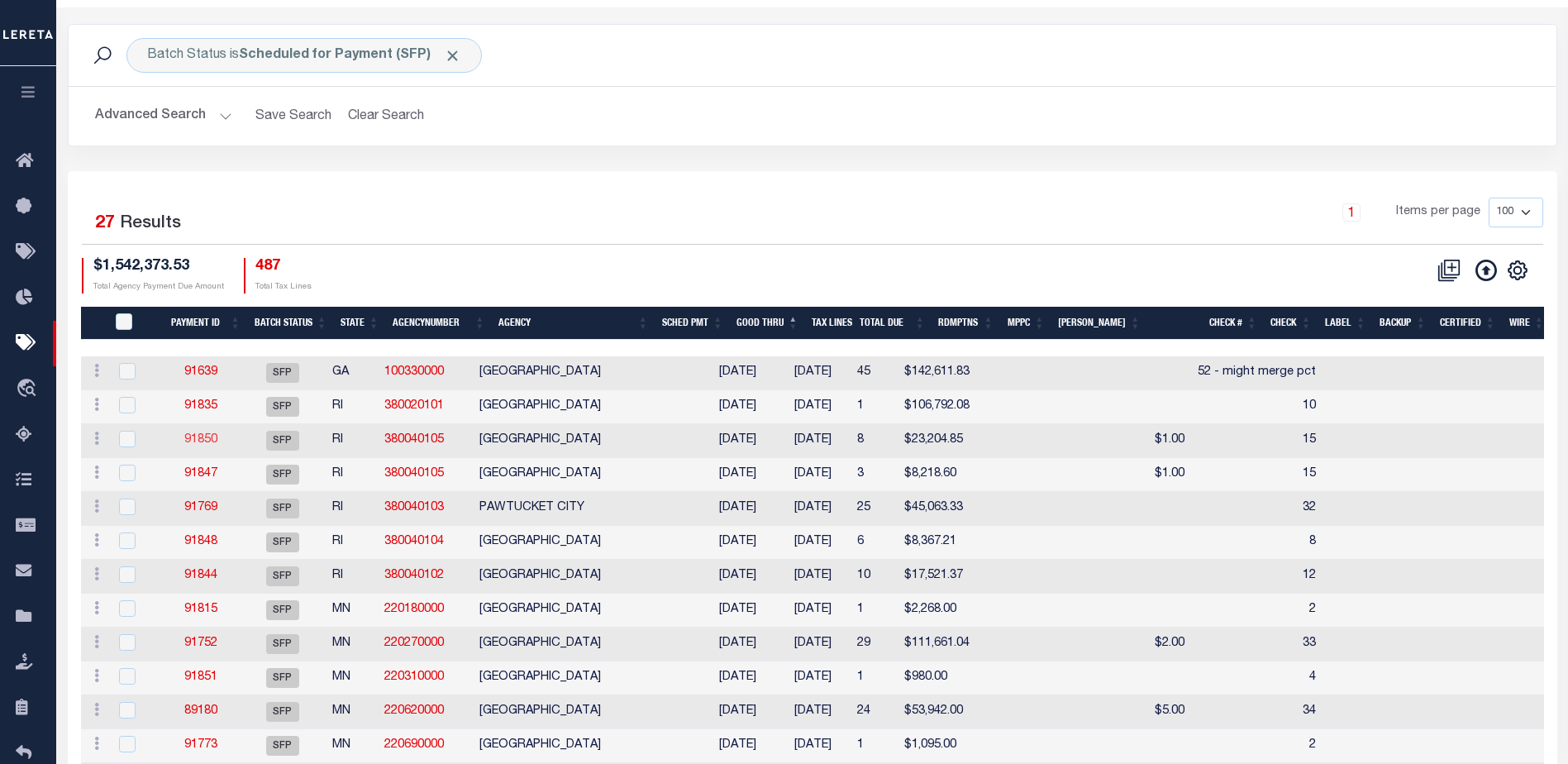
click at [206, 439] on link "91850" at bounding box center [201, 440] width 33 height 12
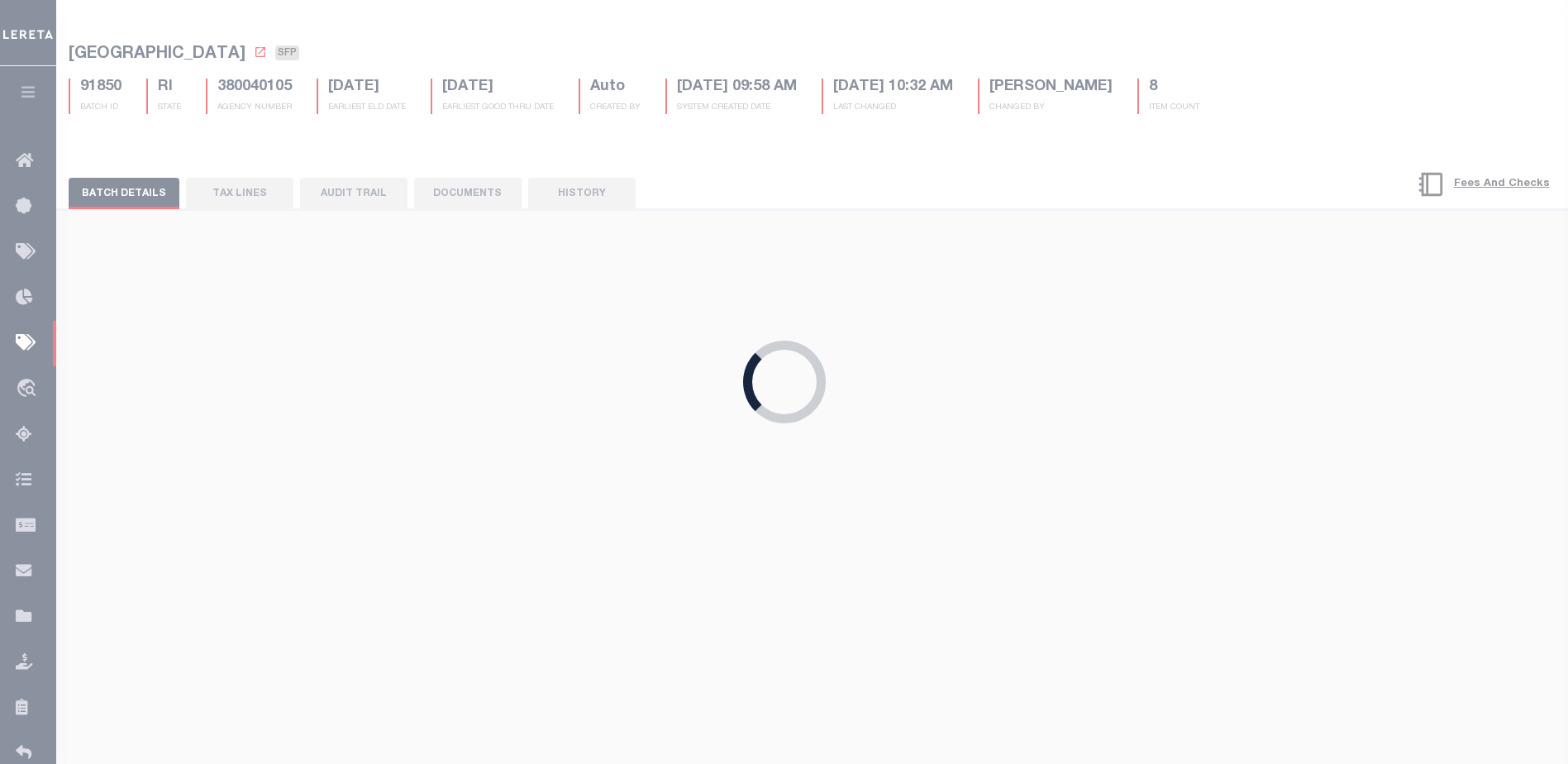
type input "$8"
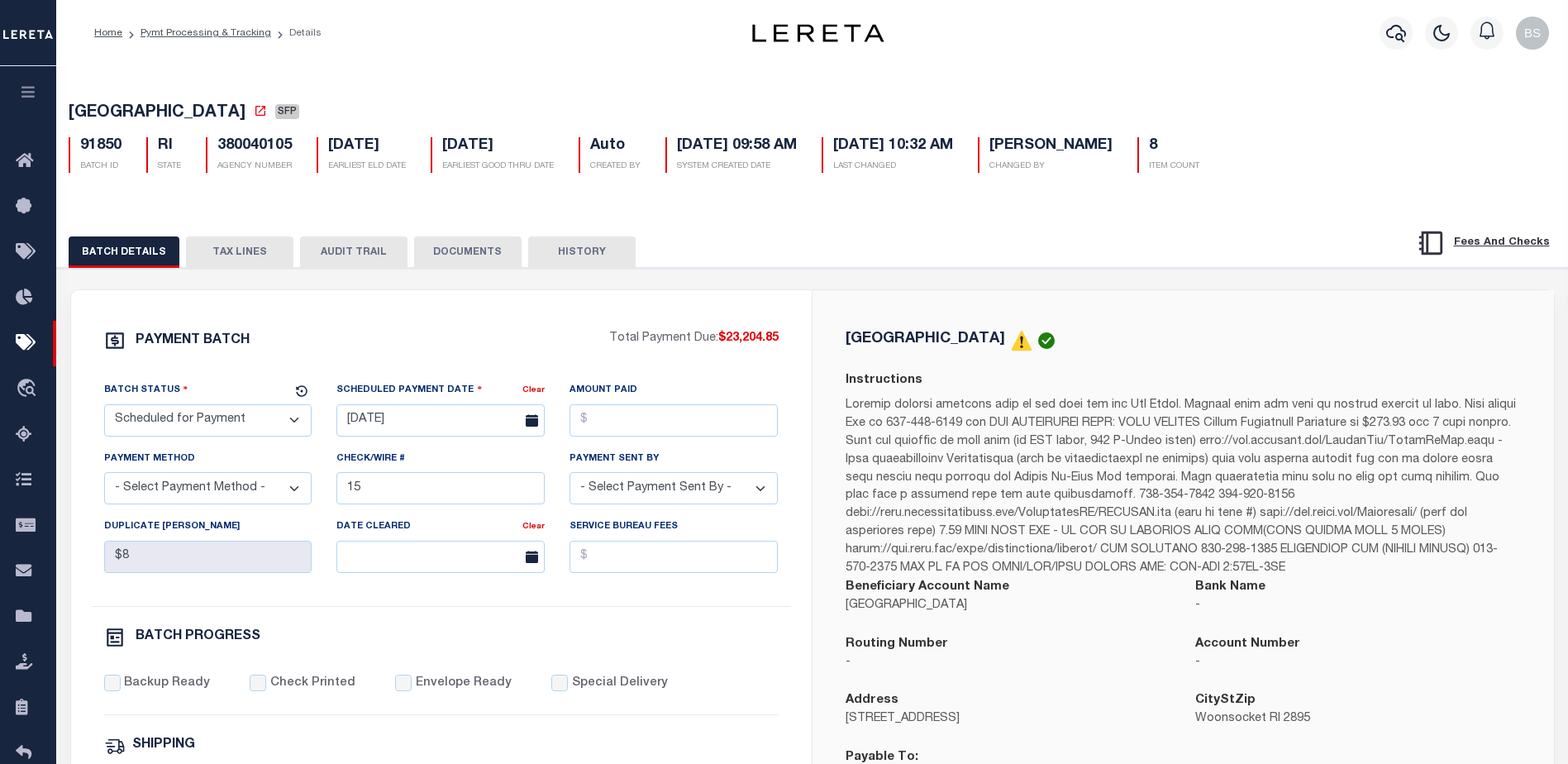
click at [224, 420] on select "- Select Status - Scheduled for Payment Ready For Payment Payment Sent Cleared …" at bounding box center [209, 420] width 209 height 33
select select "RFP"
click at [104, 407] on select "- Select Status - Scheduled for Payment Ready For Payment Payment Sent Cleared …" at bounding box center [209, 420] width 209 height 33
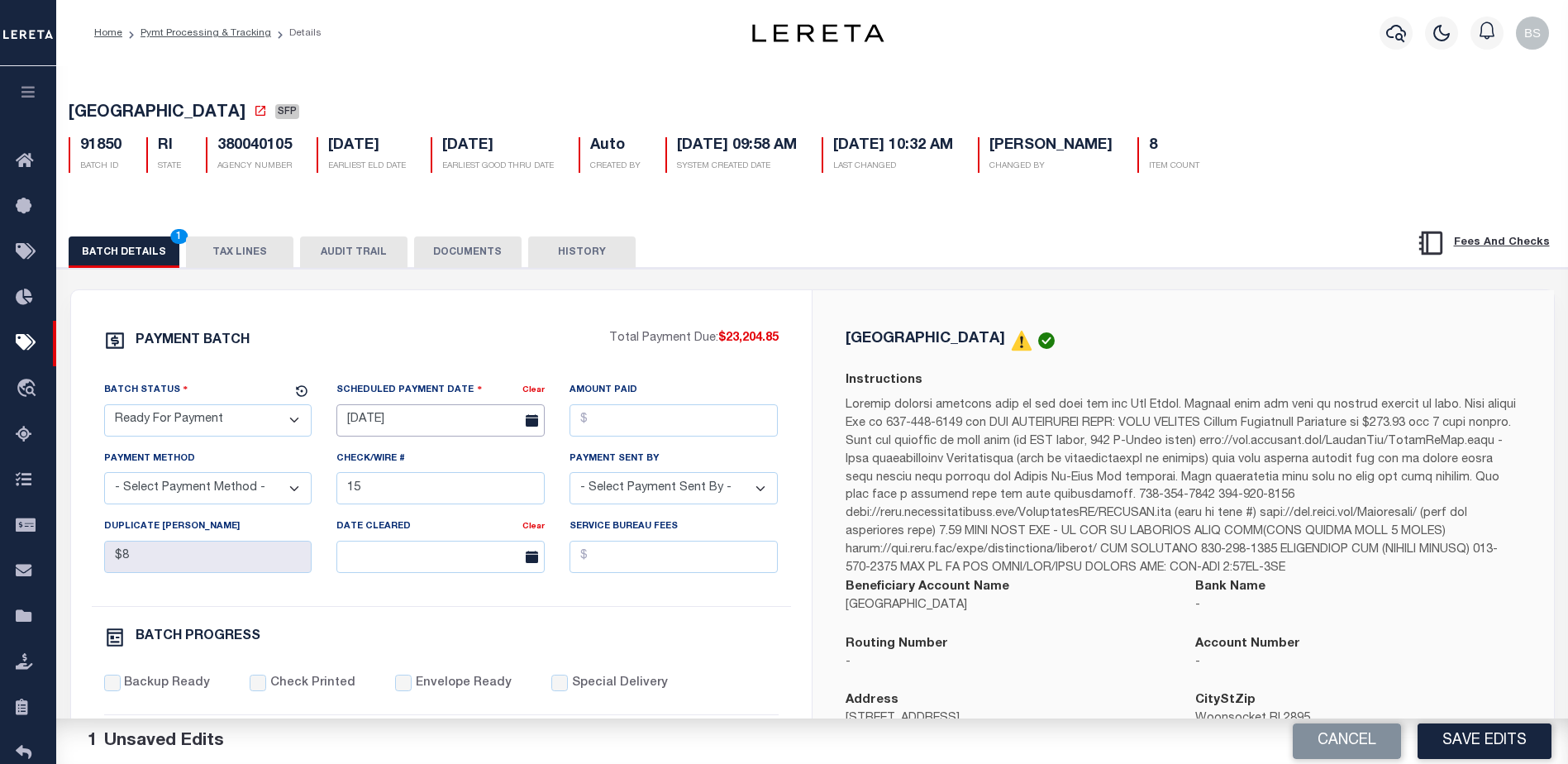
click at [381, 421] on input "[DATE]" at bounding box center [441, 420] width 209 height 33
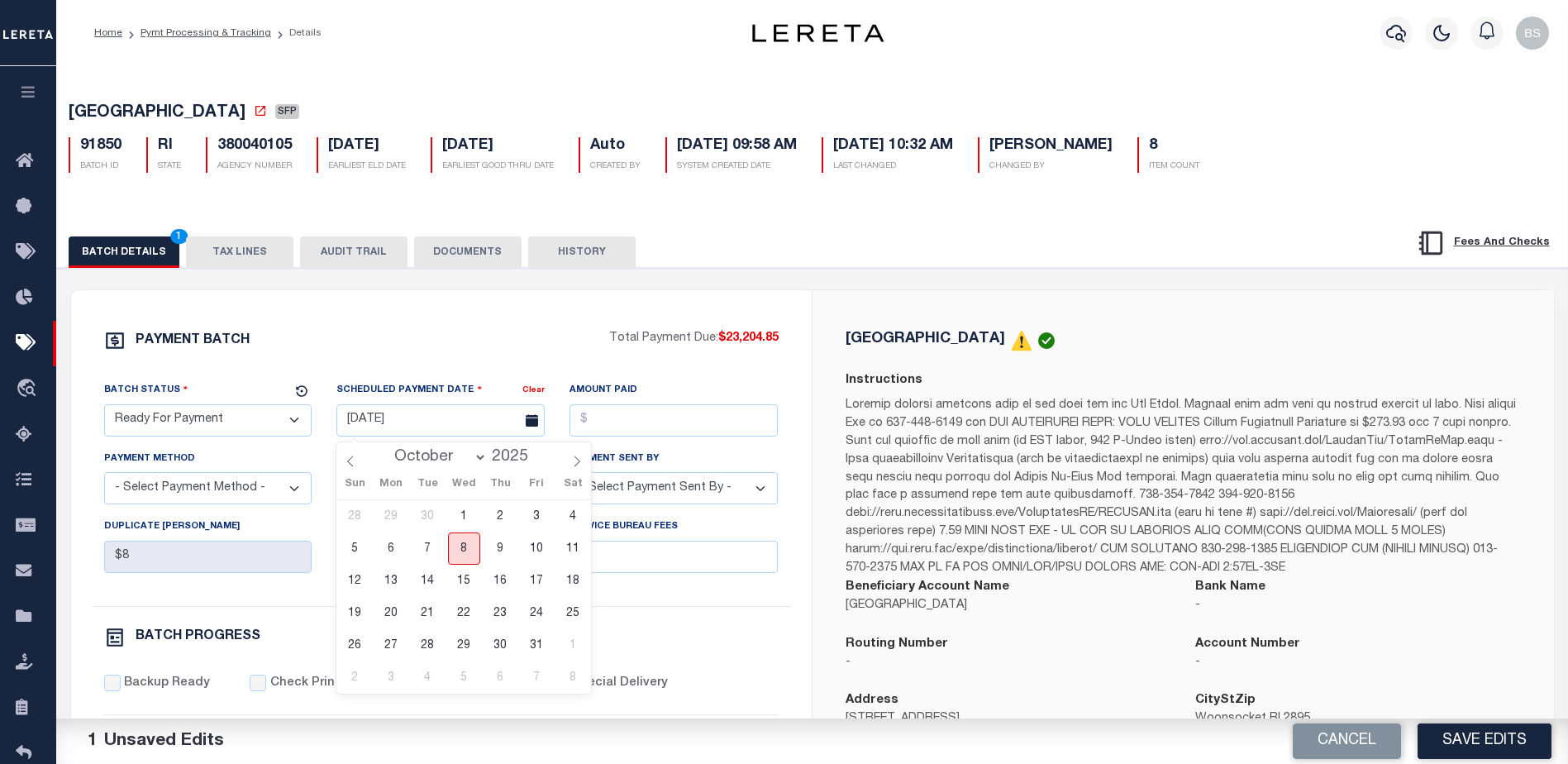
click at [458, 553] on span "8" at bounding box center [464, 549] width 33 height 33
type input "[DATE]"
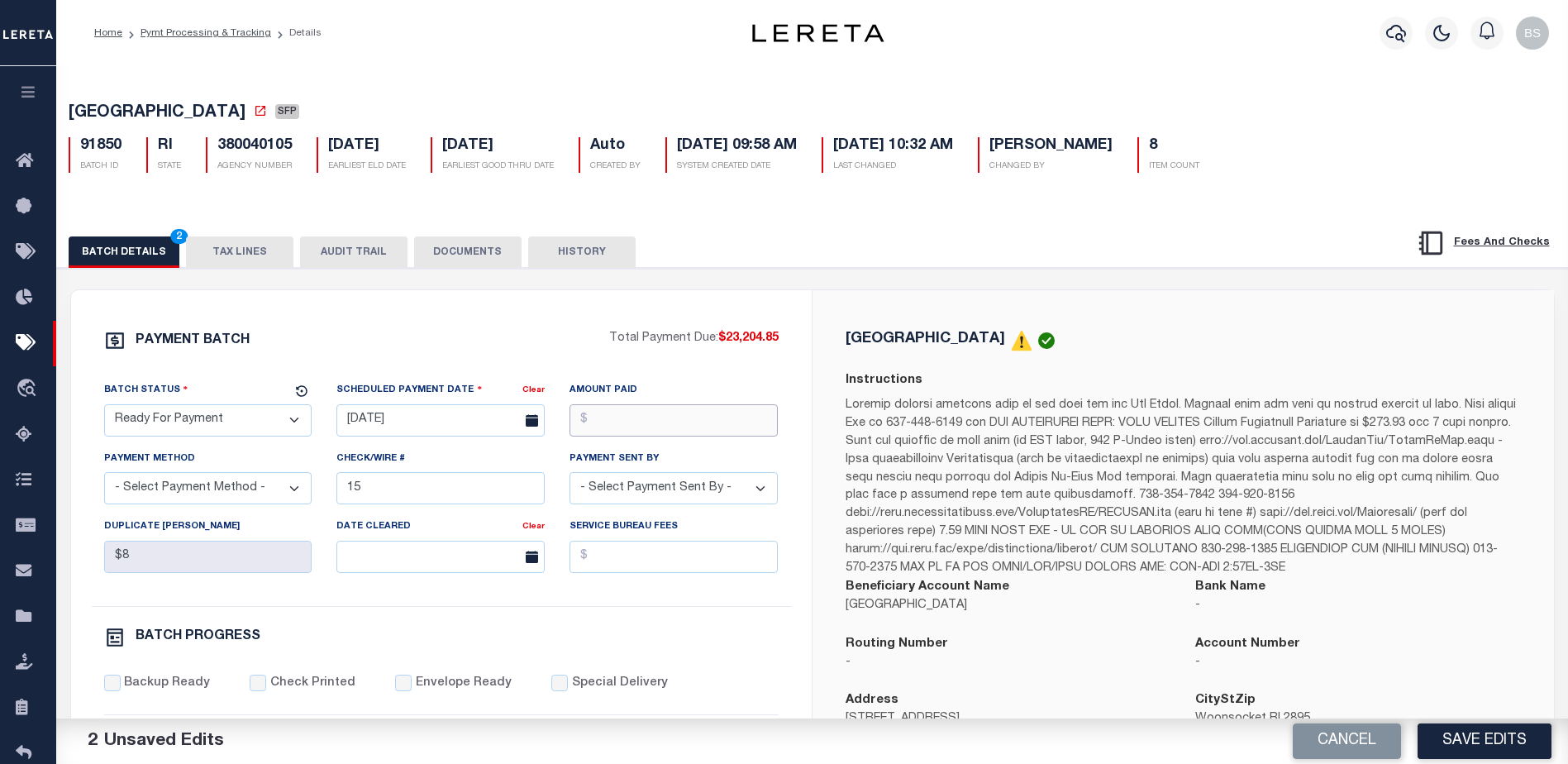
click at [648, 427] on input "Amount Paid" at bounding box center [674, 420] width 209 height 33
drag, startPoint x: 720, startPoint y: 343, endPoint x: 778, endPoint y: 343, distance: 58.0
click at [778, 343] on span "$23,204.85" at bounding box center [749, 338] width 60 height 12
copy span "$23,204.85"
click at [697, 422] on input "Amount Paid" at bounding box center [674, 420] width 209 height 33
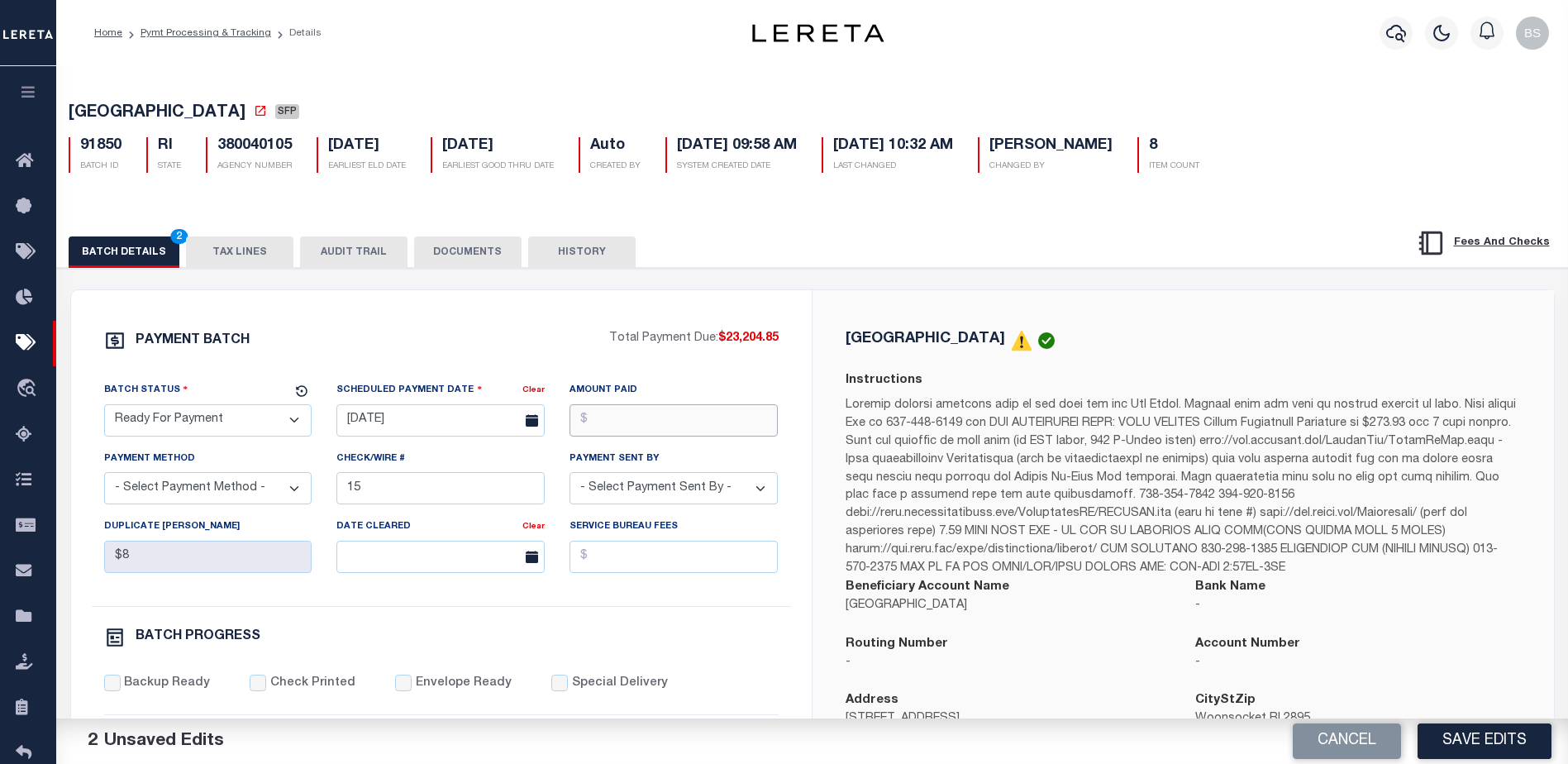
paste input "$23,204.85"
type input "$23,204.85"
click at [222, 495] on select "- Select Payment Method - ACH Certified Check Check Direct Deposit Wire Transfer" at bounding box center [209, 488] width 209 height 33
select select "CHK"
click at [104, 478] on select "- Select Payment Method - ACH Certified Check Check Direct Deposit Wire Transfer" at bounding box center [209, 488] width 209 height 33
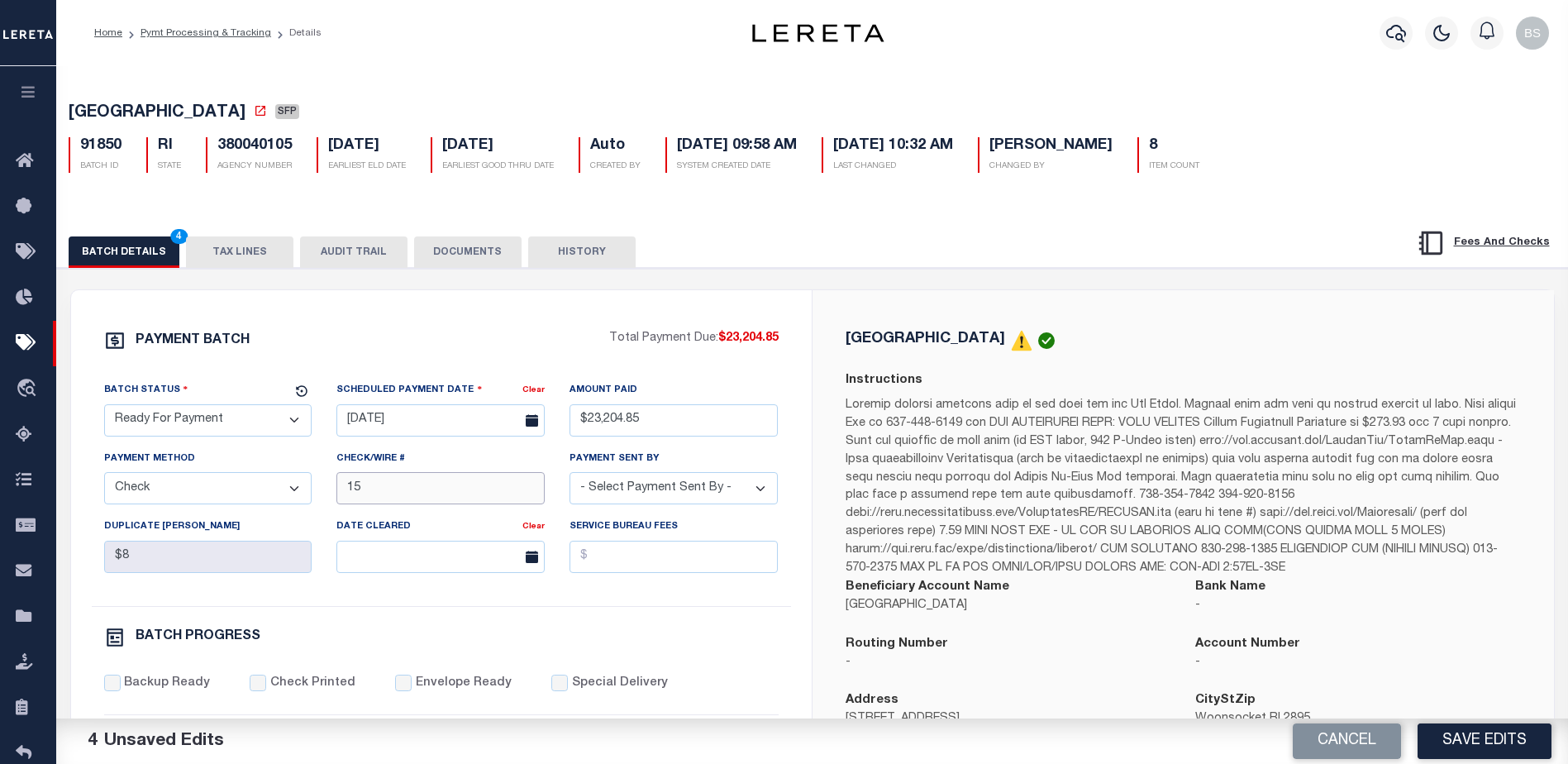
click at [455, 488] on input "15" at bounding box center [441, 488] width 209 height 33
type input "1"
click at [730, 493] on select "- Select Payment Sent By - [PERSON_NAME] [PERSON_NAME] [PERSON_NAME] [PERSON_NA…" at bounding box center [674, 488] width 209 height 33
select select "[PERSON_NAME]"
click at [721, 494] on select "- Select Payment Sent By - [PERSON_NAME] [PERSON_NAME] [PERSON_NAME] [PERSON_NA…" at bounding box center [674, 488] width 209 height 33
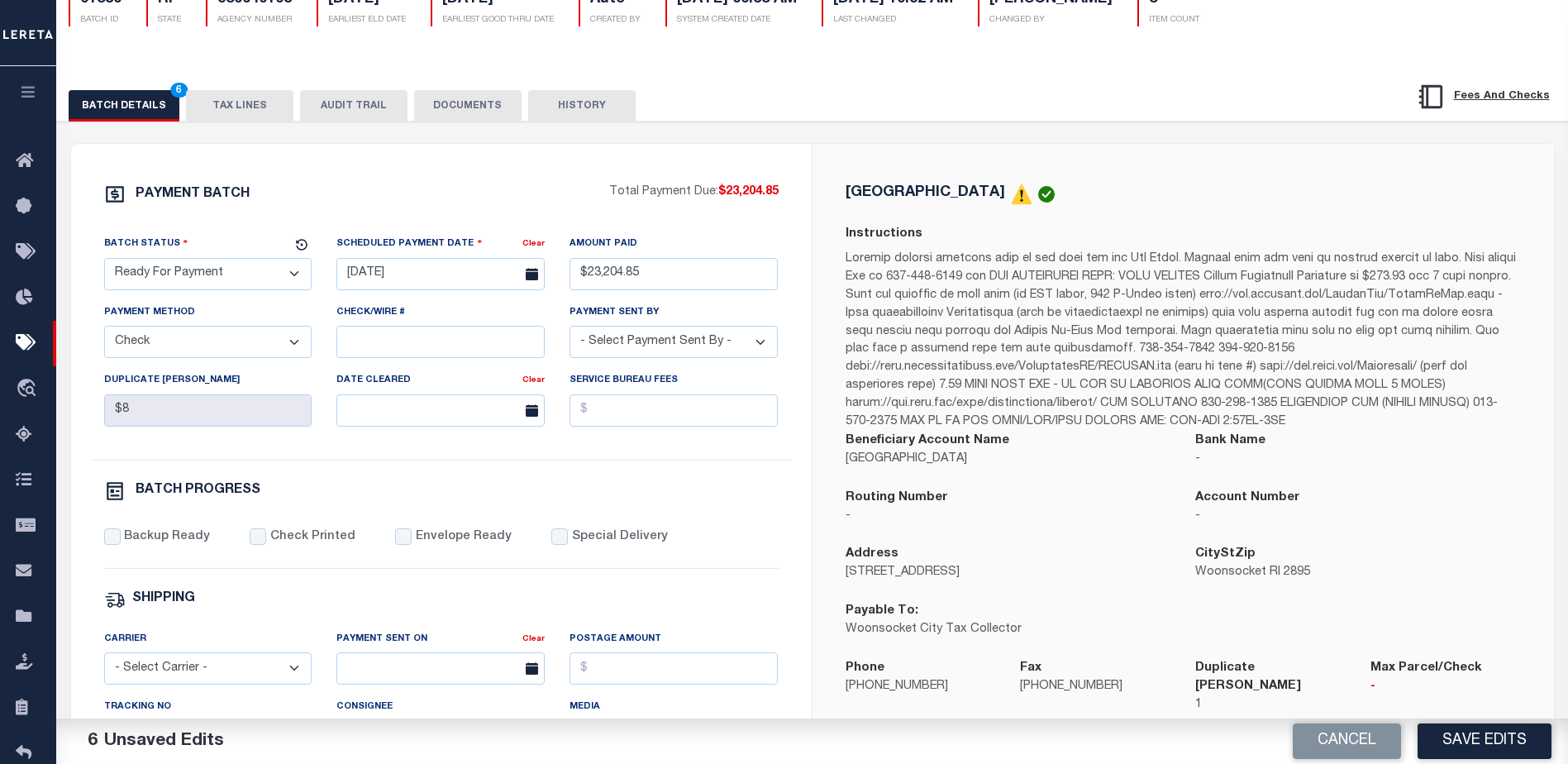
scroll to position [165, 0]
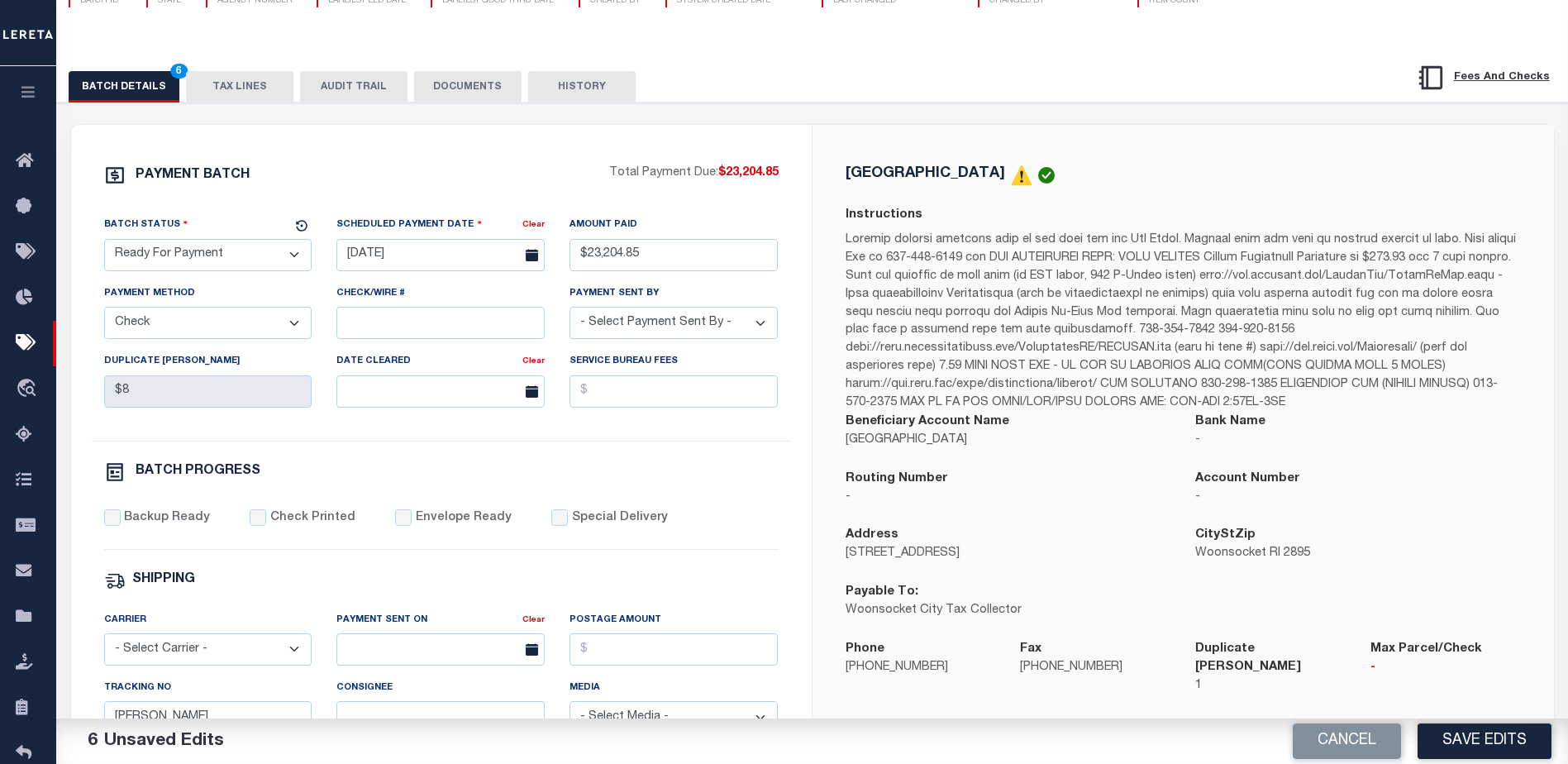
click at [108, 528] on div "Backup Ready" at bounding box center [158, 519] width 107 height 18
click at [111, 524] on input "Backup Ready" at bounding box center [113, 518] width 17 height 17
checkbox input "true"
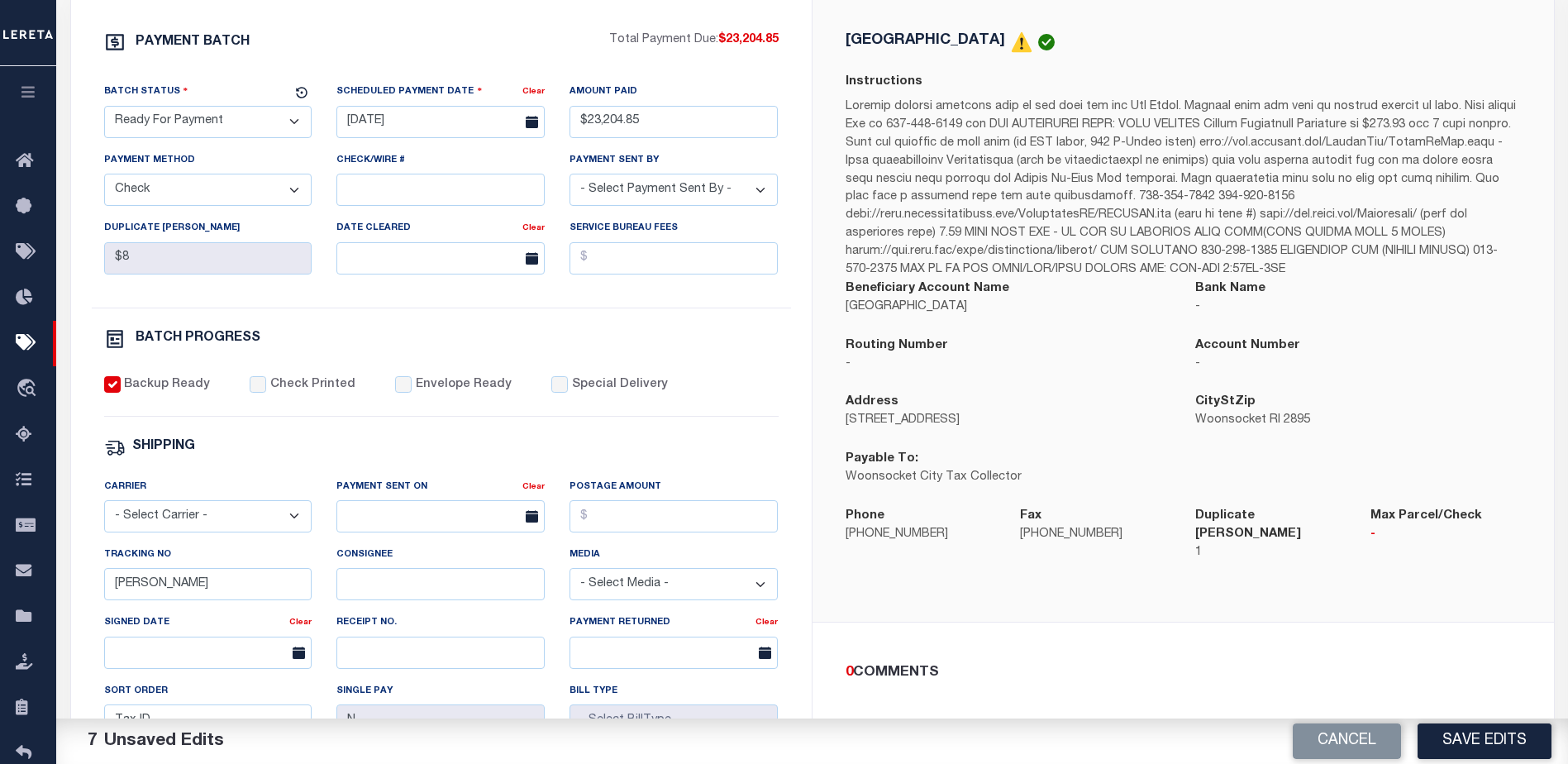
scroll to position [413, 0]
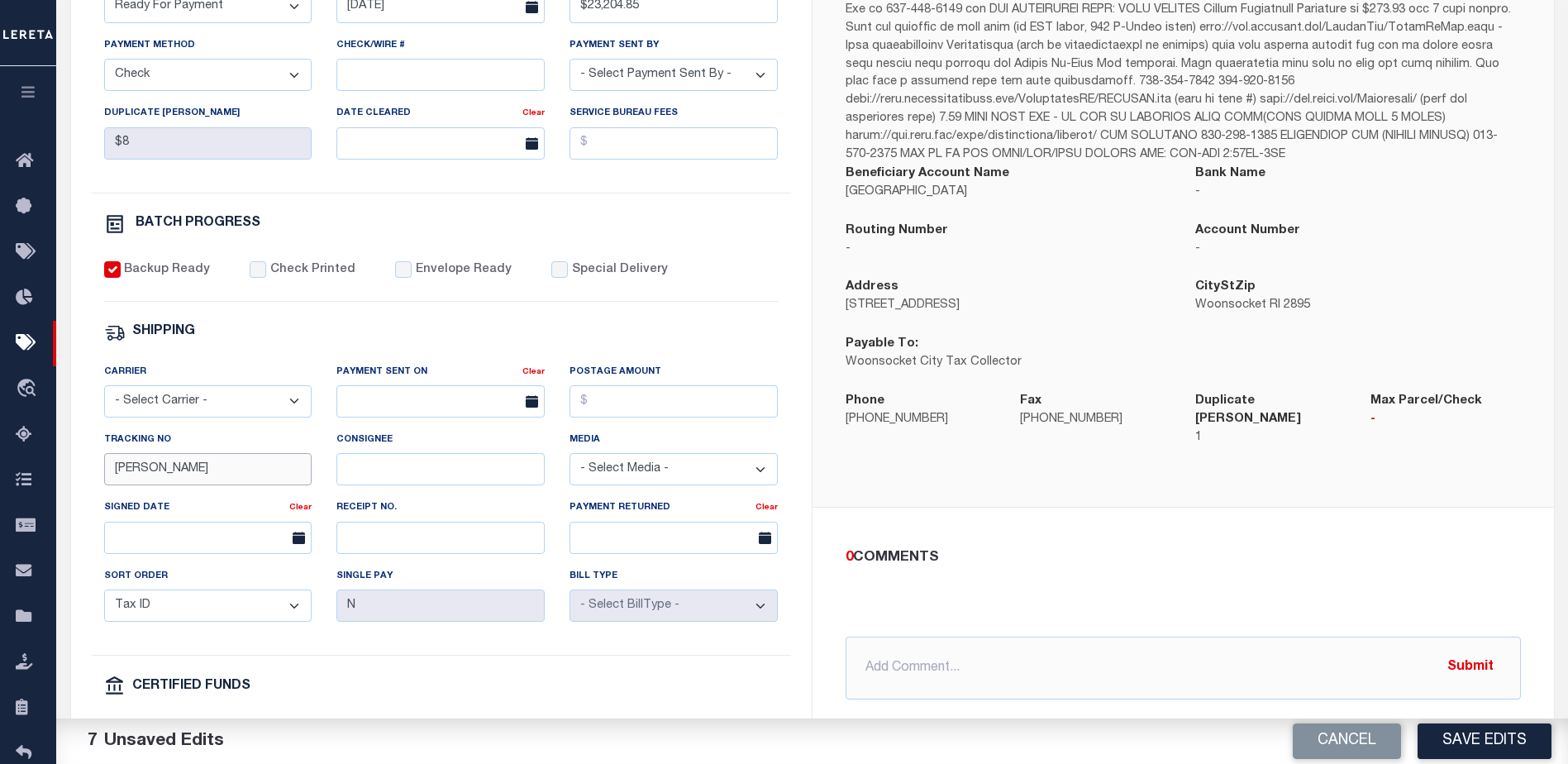
click at [274, 486] on input "[PERSON_NAME]" at bounding box center [209, 469] width 209 height 33
type input "B"
drag, startPoint x: 897, startPoint y: 665, endPoint x: 798, endPoint y: 691, distance: 102.4
click at [886, 665] on input "text" at bounding box center [1182, 668] width 675 height 63
type input "0"
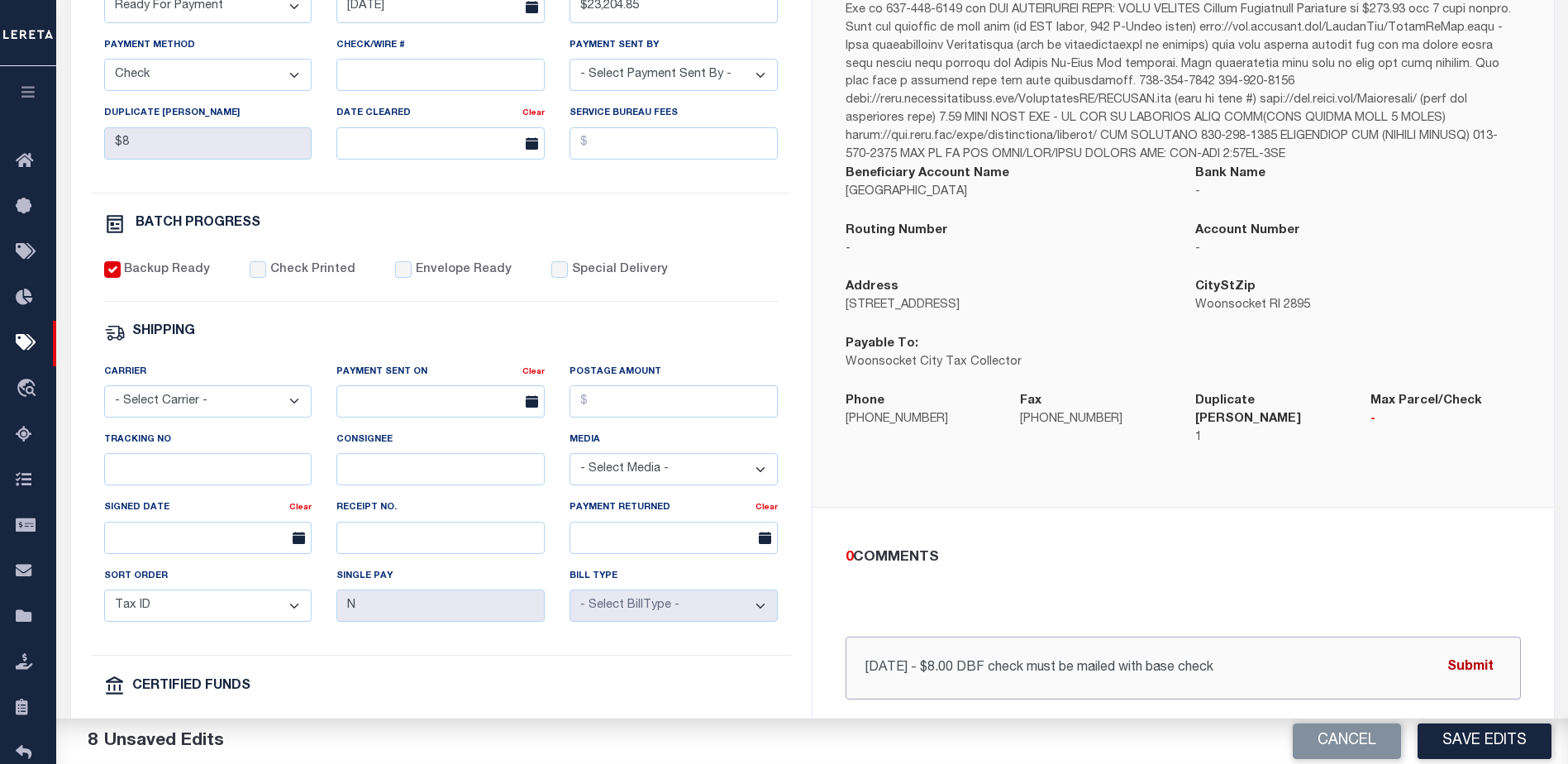
type input "[DATE] - $8.00 DBF check must be mailed with base check"
click at [1480, 653] on button "Submit" at bounding box center [1470, 668] width 68 height 34
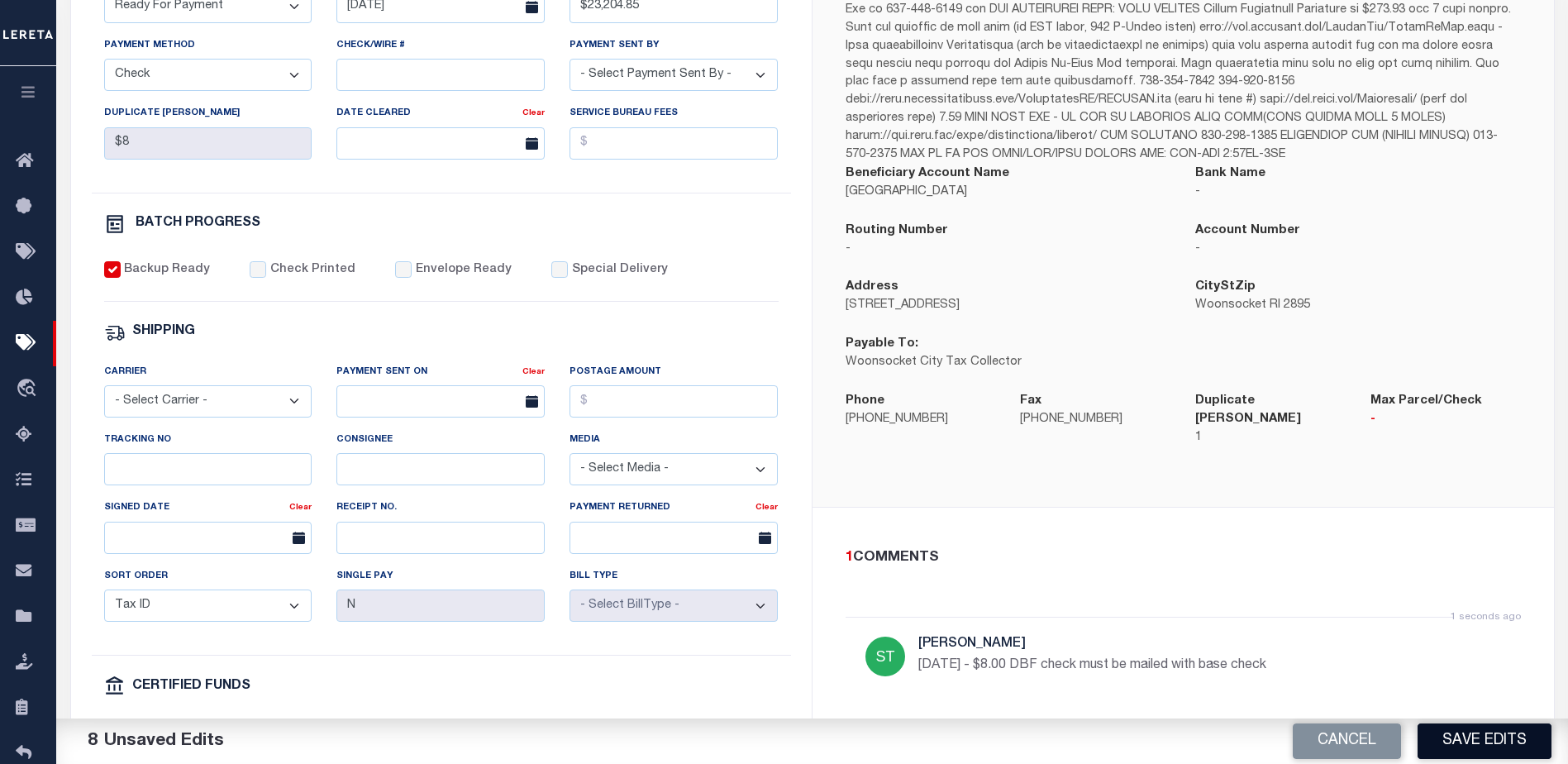
click at [1509, 750] on button "Save Edits" at bounding box center [1485, 741] width 134 height 36
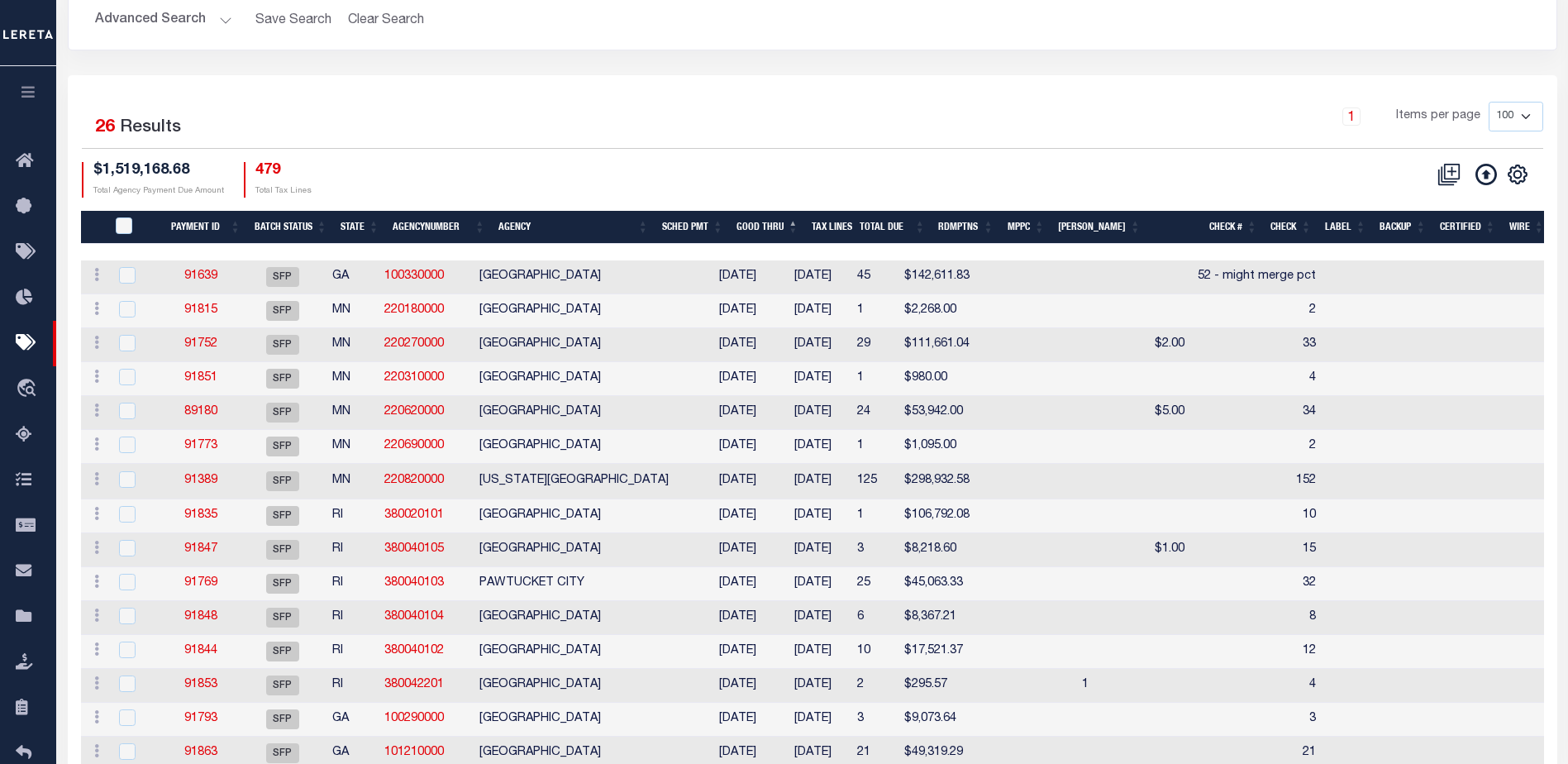
scroll to position [165, 0]
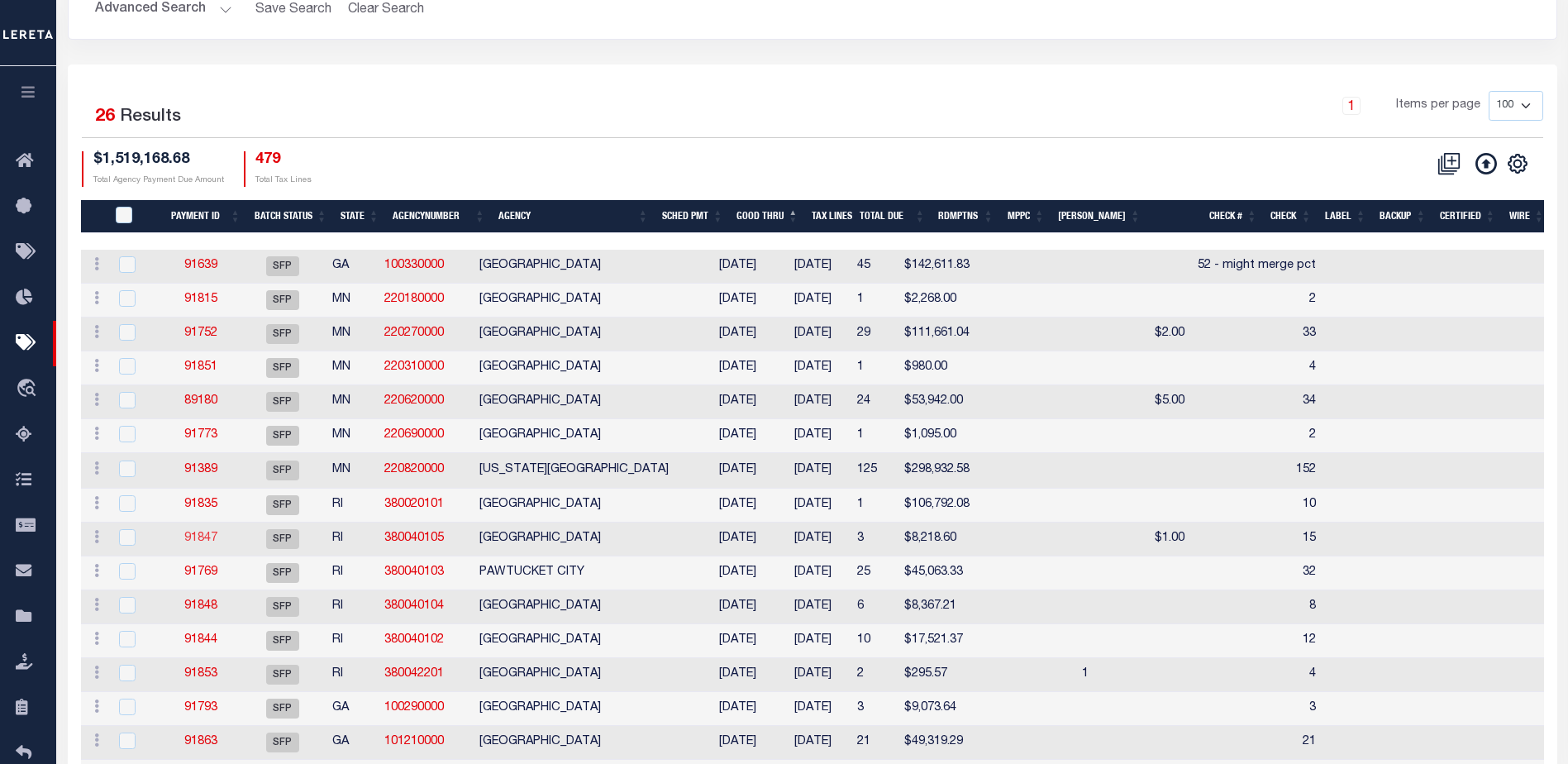
click at [205, 544] on link "91847" at bounding box center [201, 539] width 33 height 12
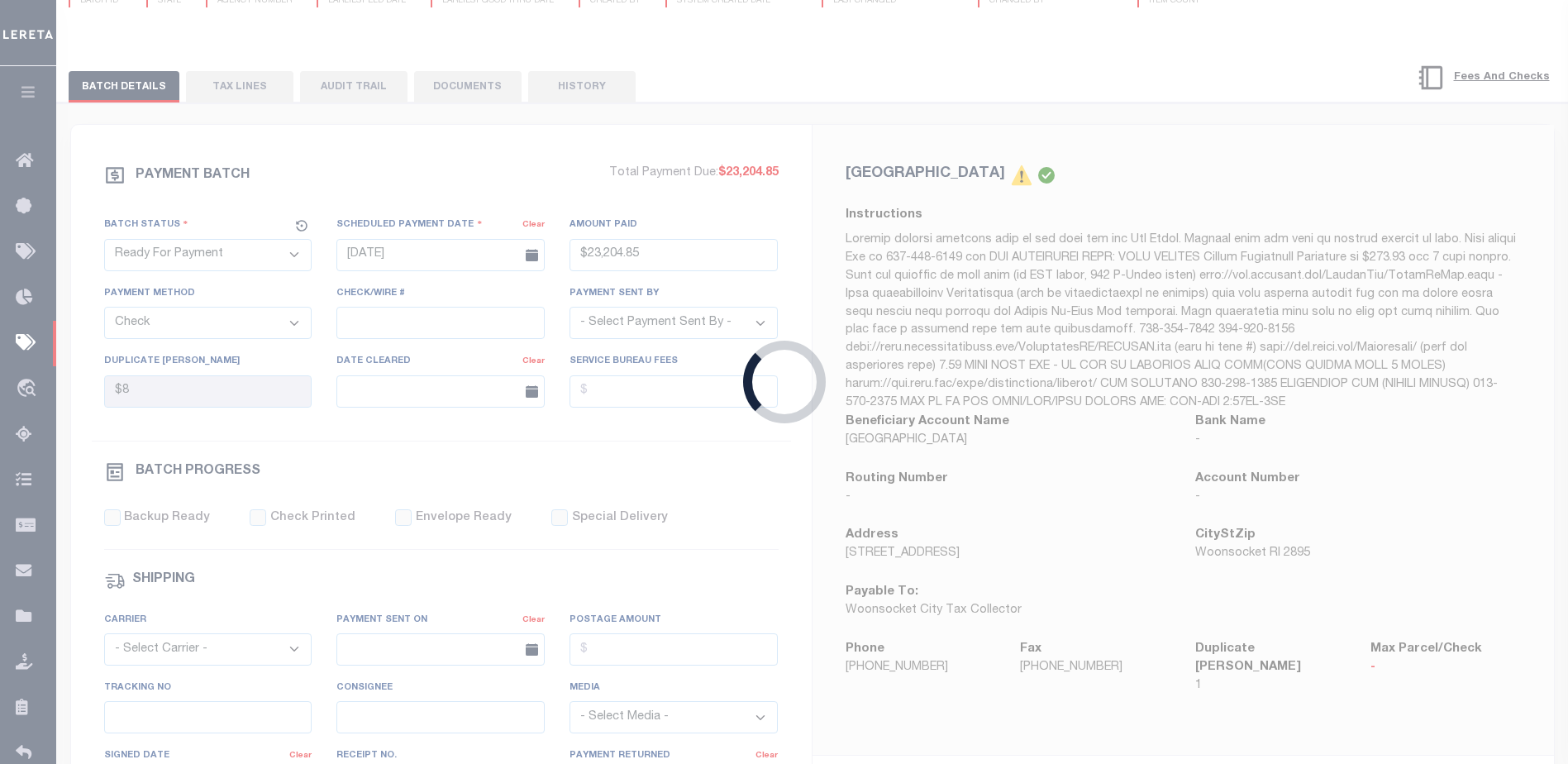
select select "SFP"
type input "[DATE]"
select select
type input "15"
select select
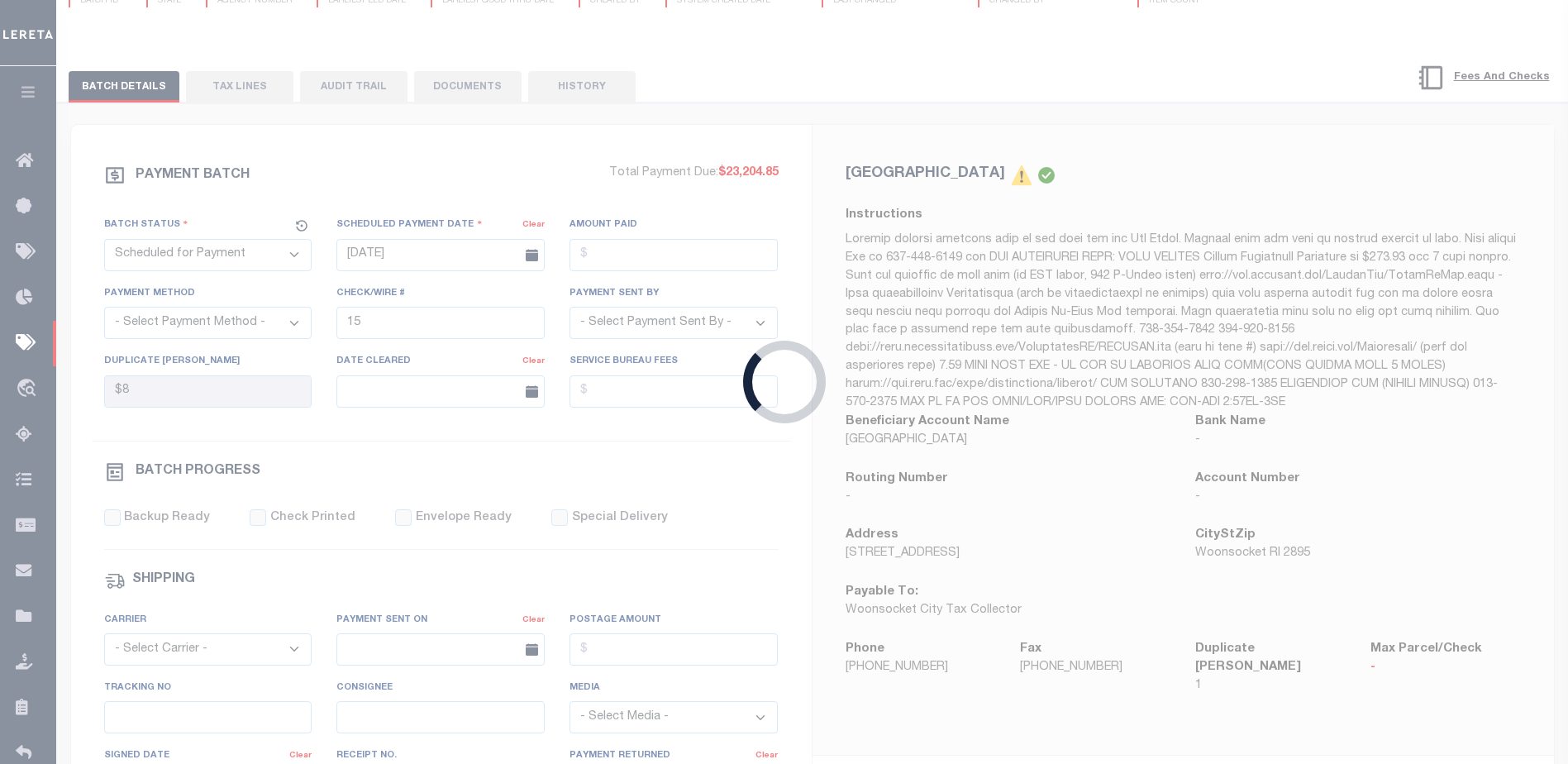
checkbox input "false"
type input "[PERSON_NAME]"
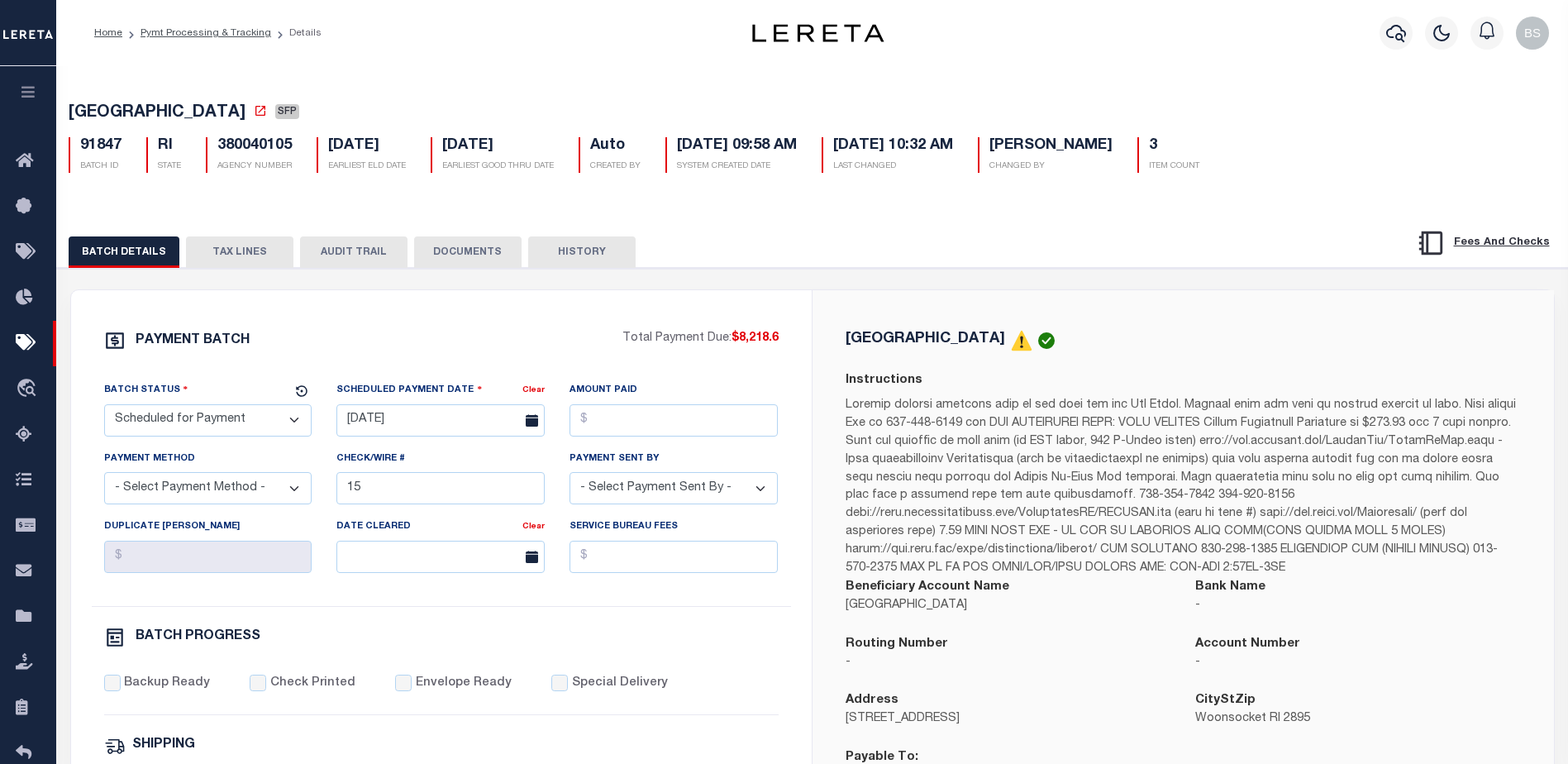
click at [252, 261] on button "TAX LINES" at bounding box center [239, 252] width 108 height 32
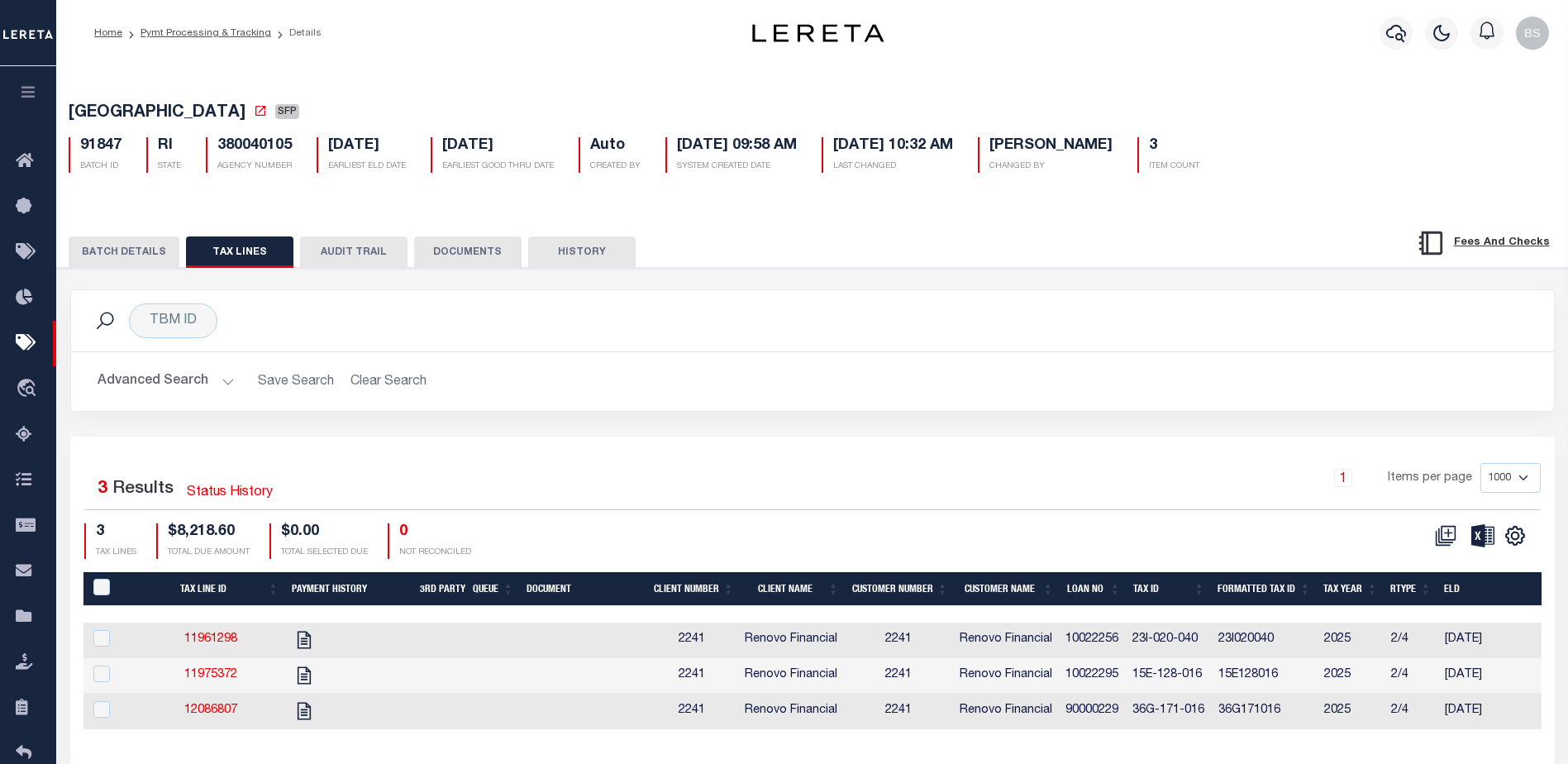
click at [112, 591] on div "PayeePaymentBatchId" at bounding box center [113, 588] width 47 height 18
click at [94, 589] on input "PayeePaymentBatchId" at bounding box center [102, 587] width 17 height 17
checkbox input "true"
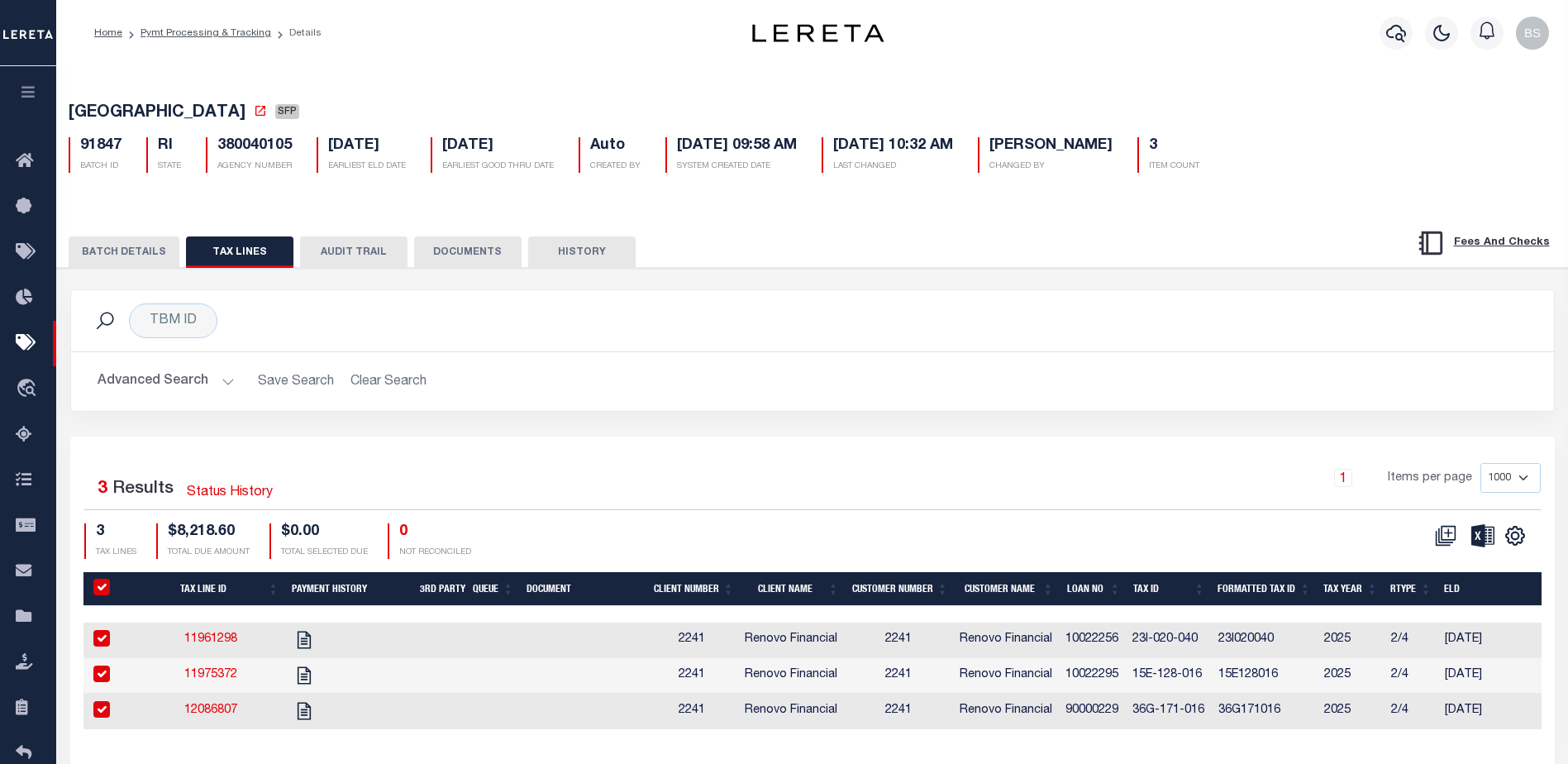
checkbox input "true"
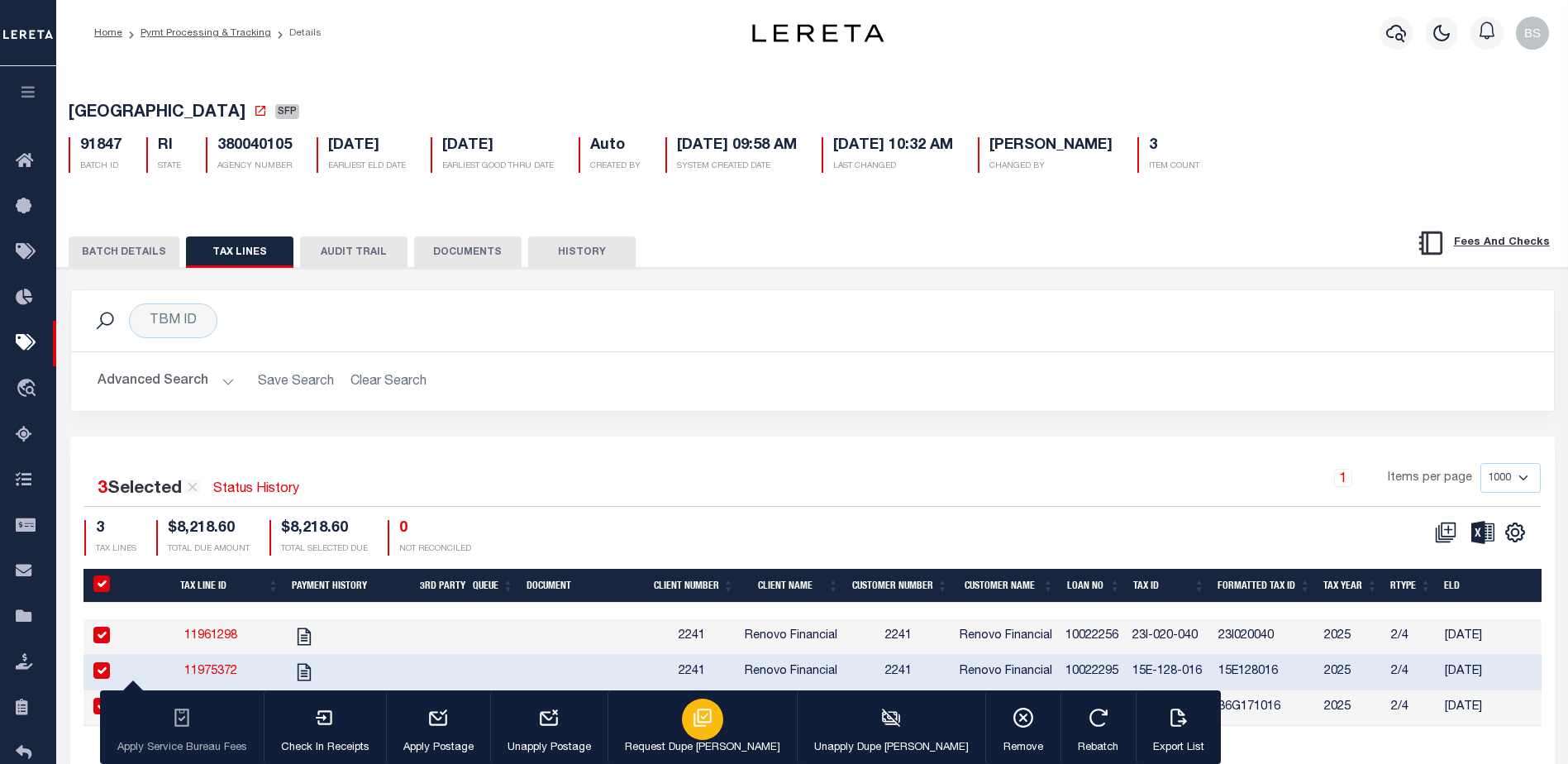
click at [655, 725] on button "Request Dupe [PERSON_NAME]" at bounding box center [702, 727] width 189 height 74
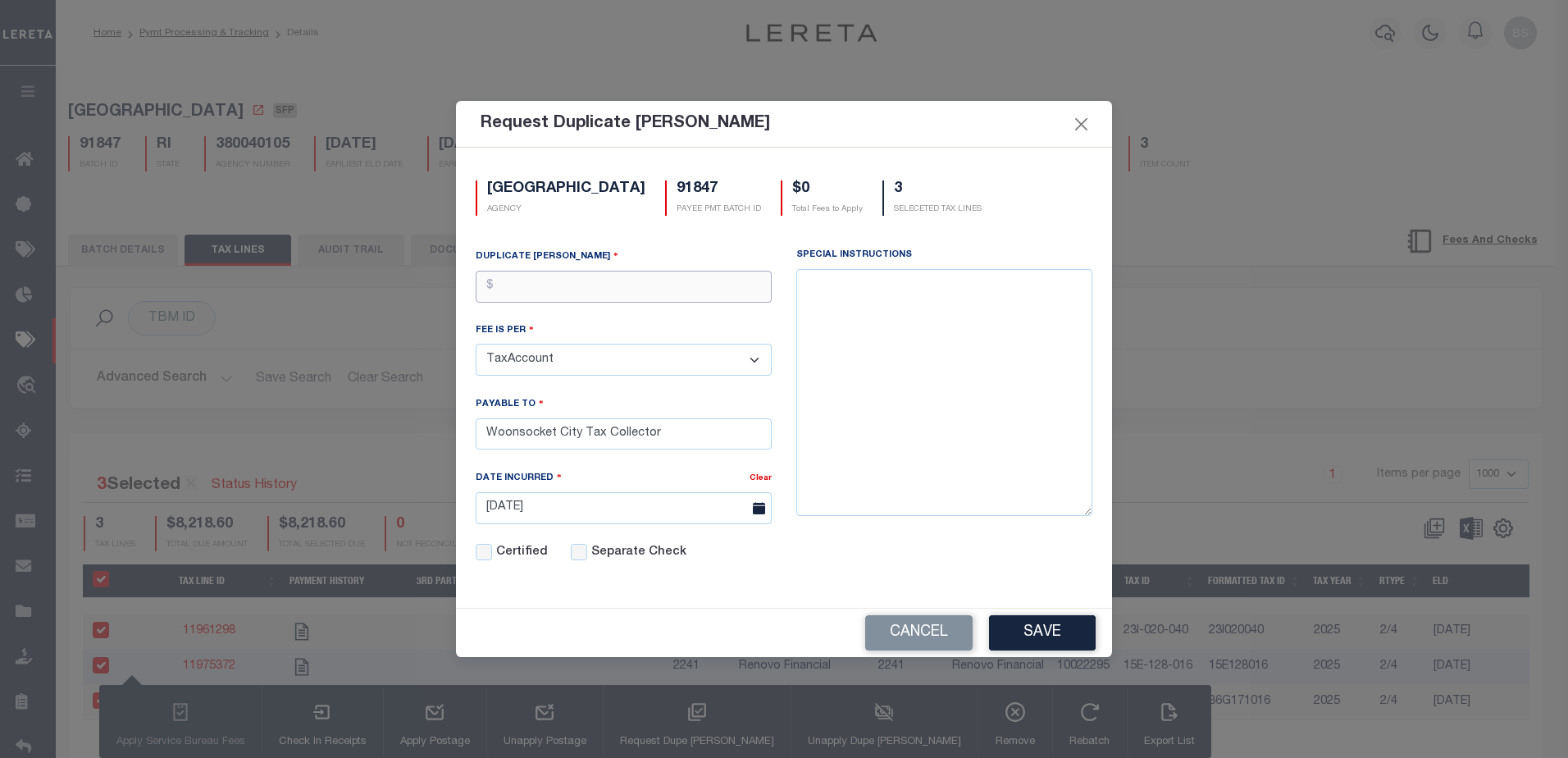
click at [536, 293] on input "text" at bounding box center [624, 287] width 296 height 32
type input "$1.00"
click at [1033, 640] on button "Save" at bounding box center [1042, 633] width 107 height 36
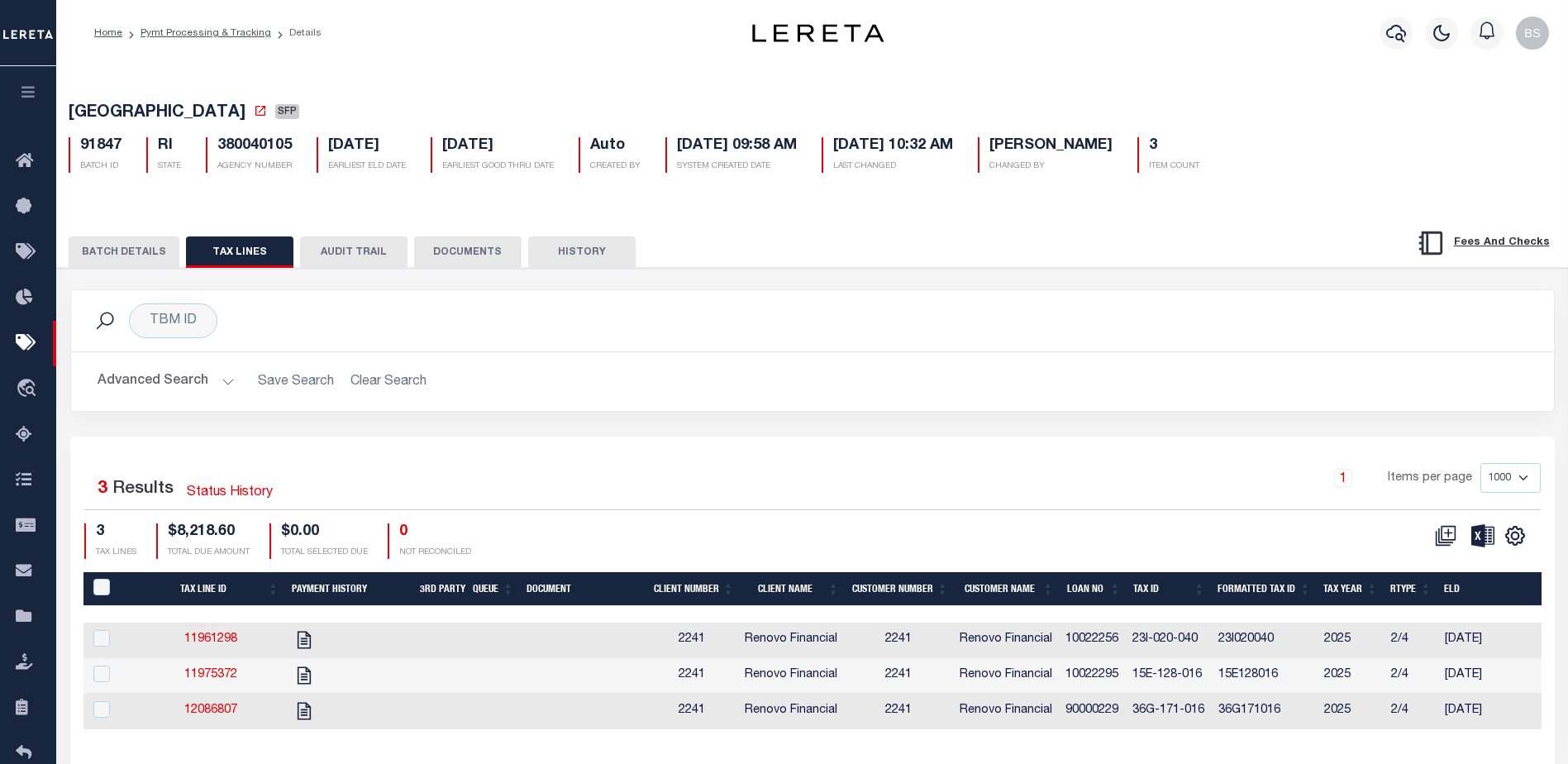
click at [153, 256] on button "BATCH DETAILS" at bounding box center [124, 252] width 111 height 32
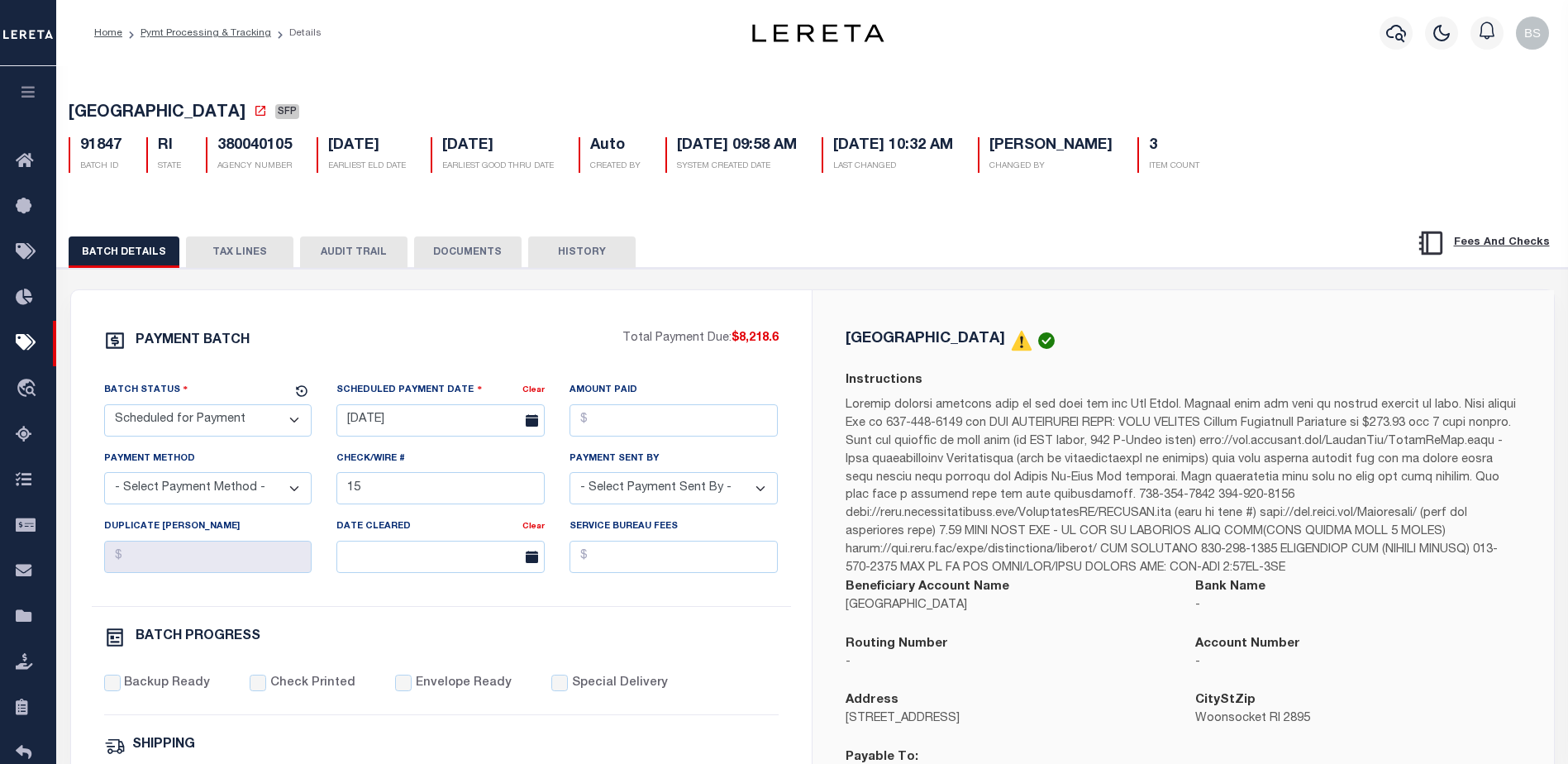
click at [237, 420] on select "- Select Status - Scheduled for Payment Ready For Payment Payment Sent Cleared …" at bounding box center [209, 420] width 209 height 33
select select "RFP"
click at [104, 407] on select "- Select Status - Scheduled for Payment Ready For Payment Payment Sent Cleared …" at bounding box center [209, 420] width 209 height 33
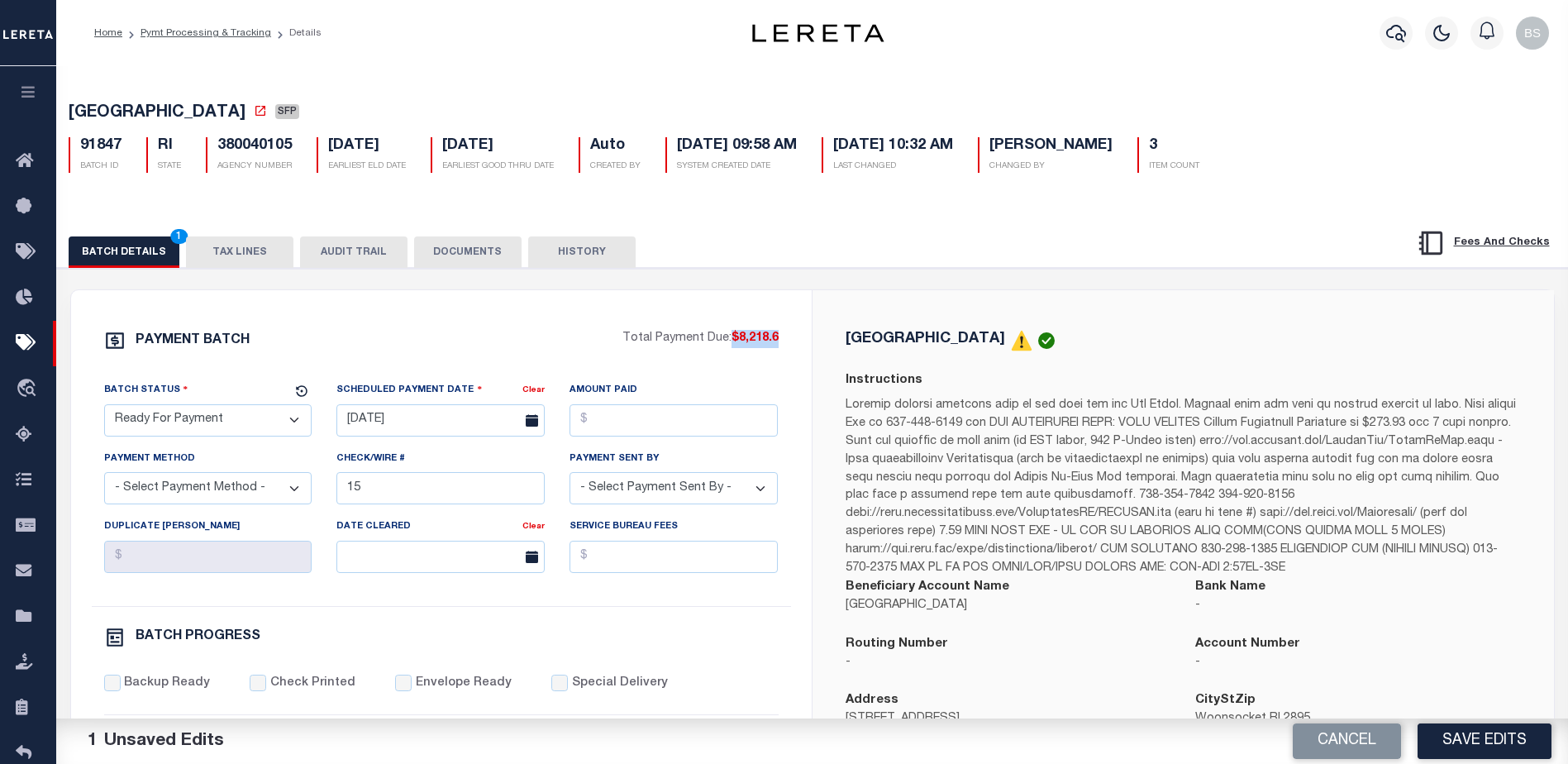
drag, startPoint x: 730, startPoint y: 342, endPoint x: 780, endPoint y: 337, distance: 50.2
click at [780, 337] on div "PAYMENT BATCH Total Payment Due: $8,218.6 Batch Status - Select Status -" at bounding box center [441, 774] width 701 height 888
copy span "$8,218.6"
click at [665, 421] on input "Amount Paid" at bounding box center [674, 420] width 209 height 33
paste input "$8,218.6"
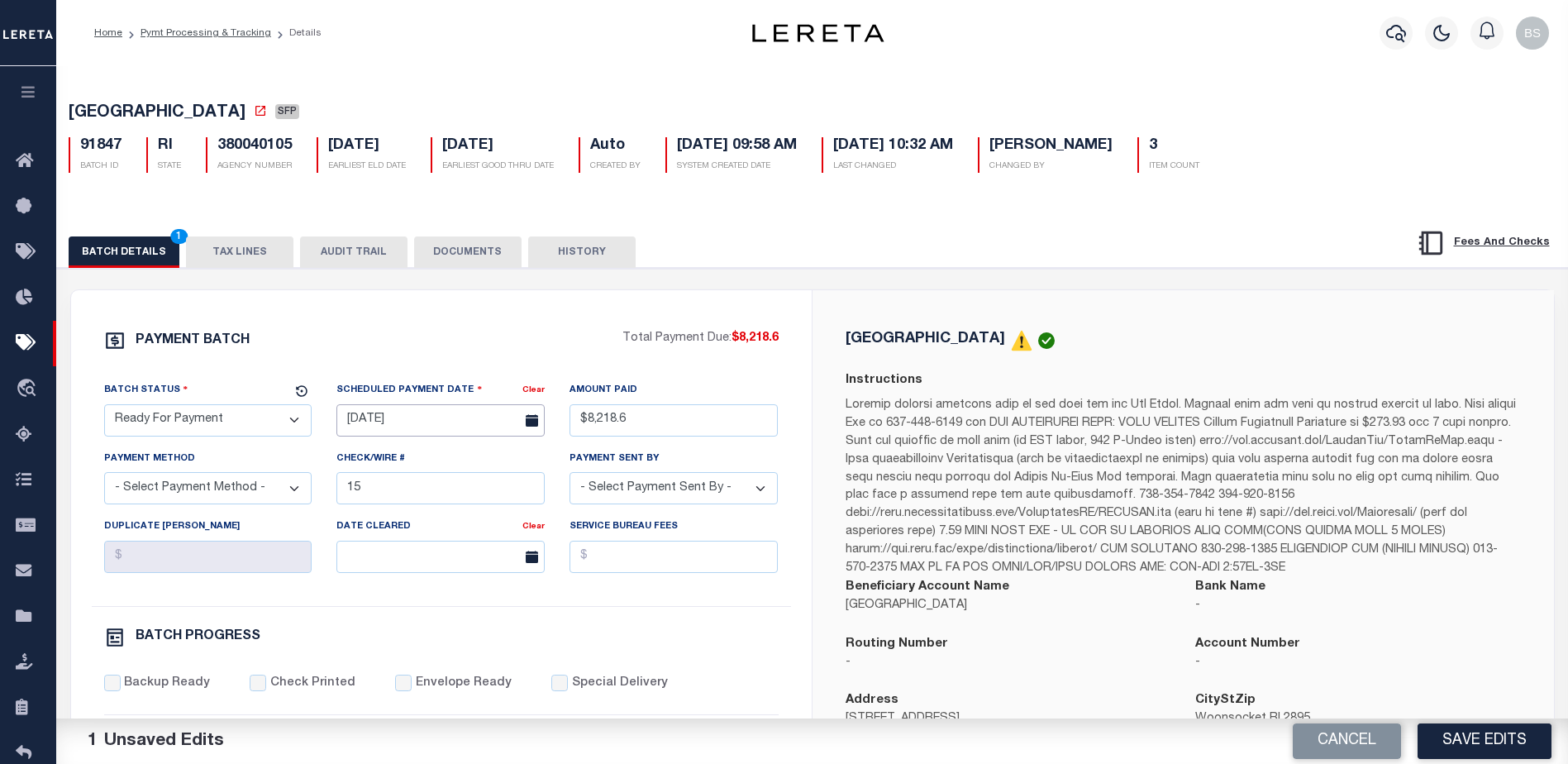
type input "$8,218.60"
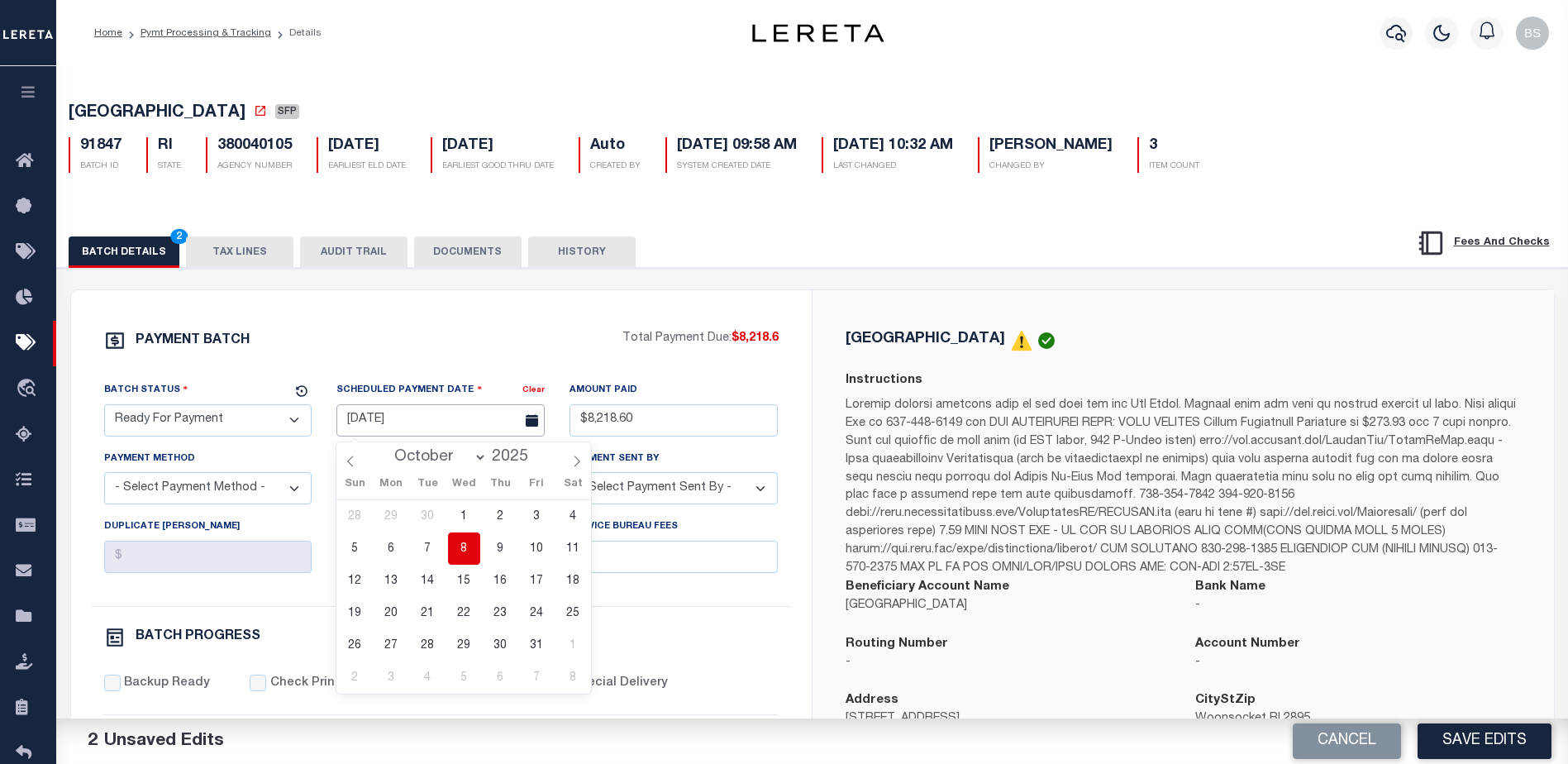
click at [411, 429] on input "[DATE]" at bounding box center [441, 420] width 209 height 33
click at [461, 538] on span "8" at bounding box center [464, 549] width 33 height 33
type input "[DATE]"
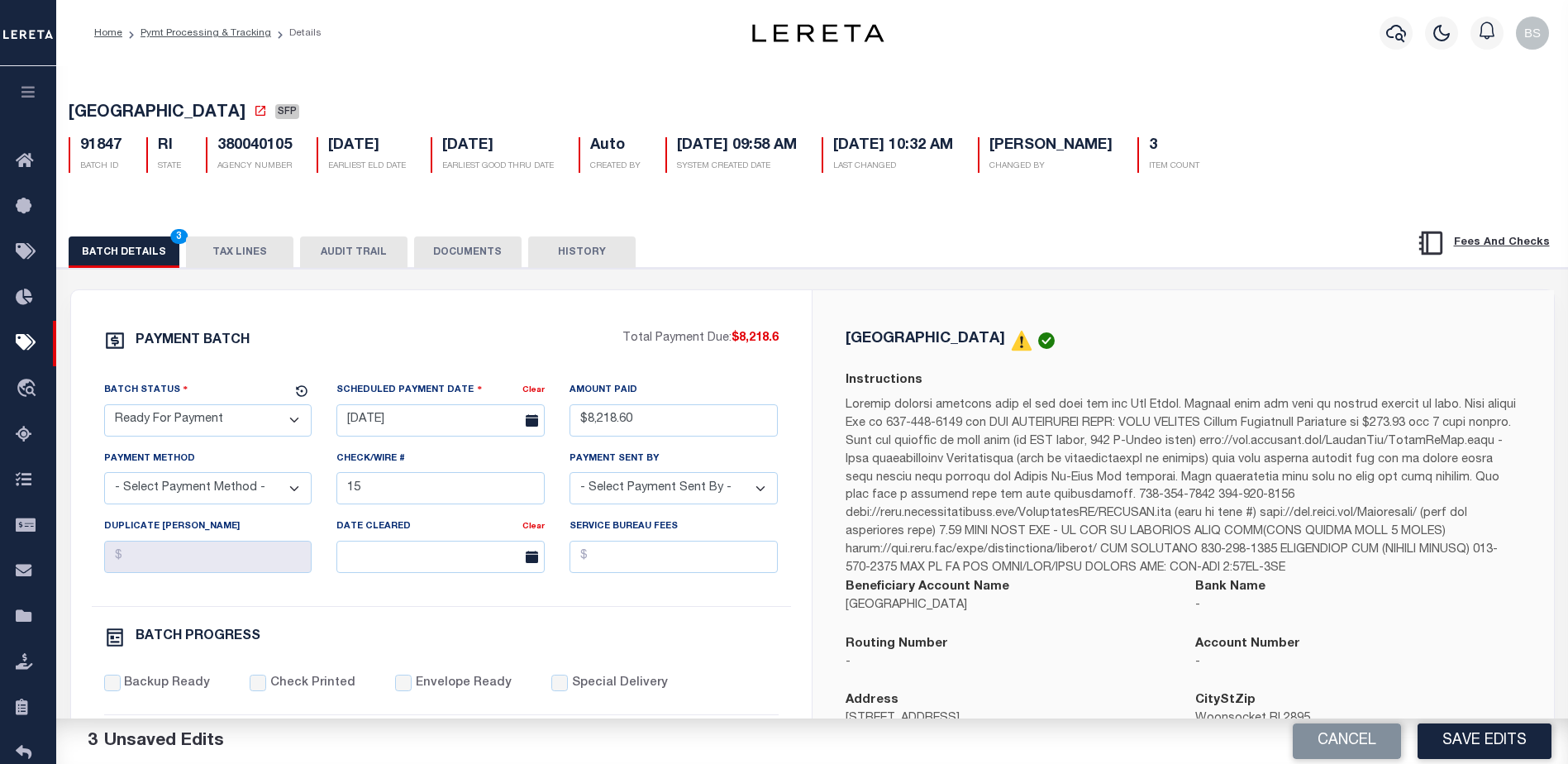
click at [201, 498] on select "- Select Payment Method - ACH Certified Check Check Direct Deposit Wire Transfer" at bounding box center [209, 488] width 209 height 33
select select "CHK"
click at [104, 478] on select "- Select Payment Method - ACH Certified Check Check Direct Deposit Wire Transfer" at bounding box center [209, 488] width 209 height 33
click at [386, 491] on input "15" at bounding box center [441, 488] width 209 height 33
type input "1"
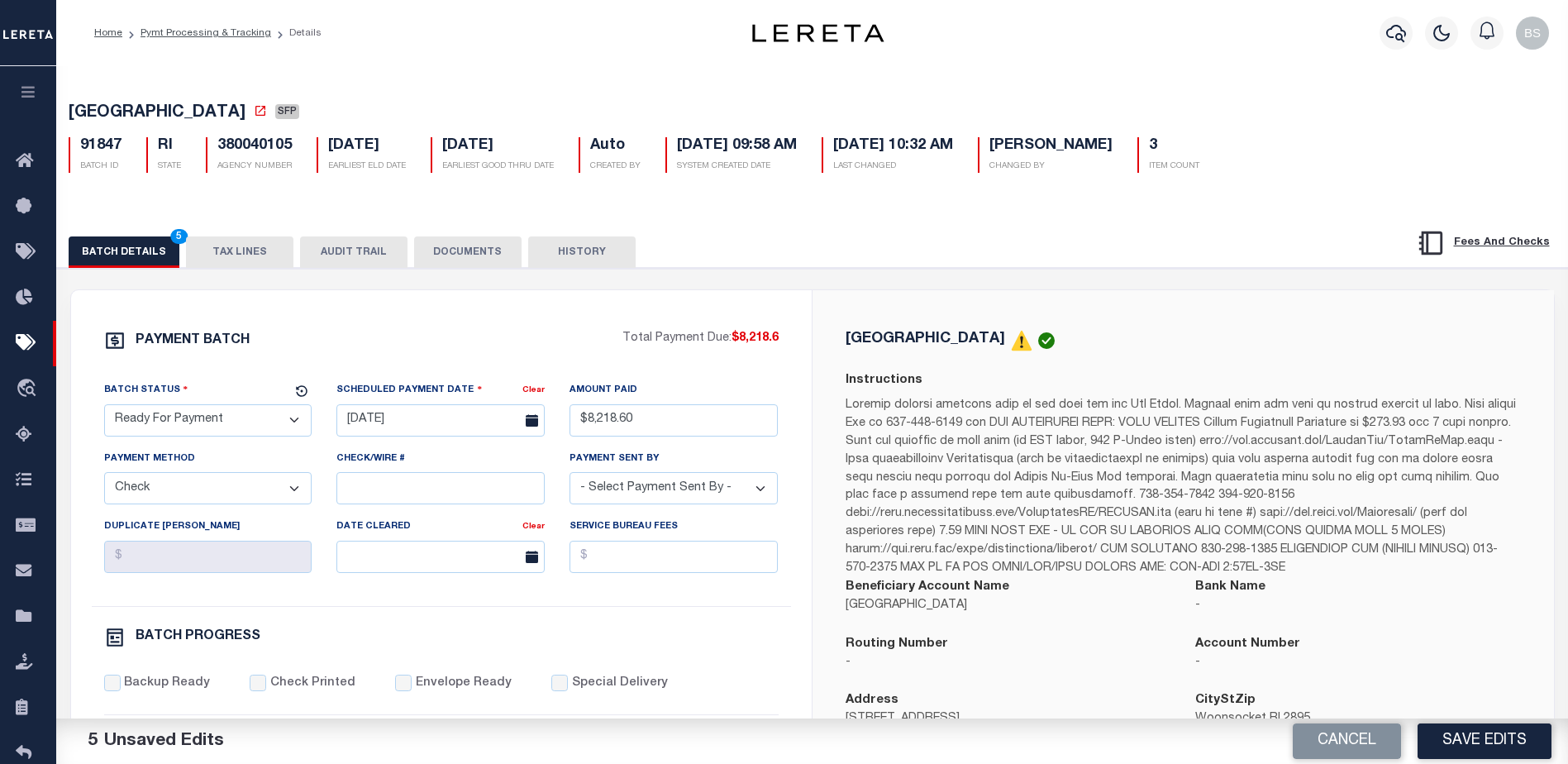
click at [652, 493] on select "- Select Payment Sent By - [PERSON_NAME] [PERSON_NAME] [PERSON_NAME] [PERSON_NA…" at bounding box center [674, 488] width 209 height 33
click at [756, 493] on select "- Select Payment Sent By - [PERSON_NAME] [PERSON_NAME] [PERSON_NAME] [PERSON_NA…" at bounding box center [674, 488] width 209 height 33
click at [734, 472] on div "Payment Sent By - Select Payment Sent By - [PERSON_NAME] [PERSON_NAME] [PERSON_…" at bounding box center [674, 477] width 209 height 54
click at [673, 490] on select "- Select Payment Sent By - [PERSON_NAME] [PERSON_NAME] [PERSON_NAME] [PERSON_NA…" at bounding box center [674, 488] width 209 height 33
select select "[PERSON_NAME]"
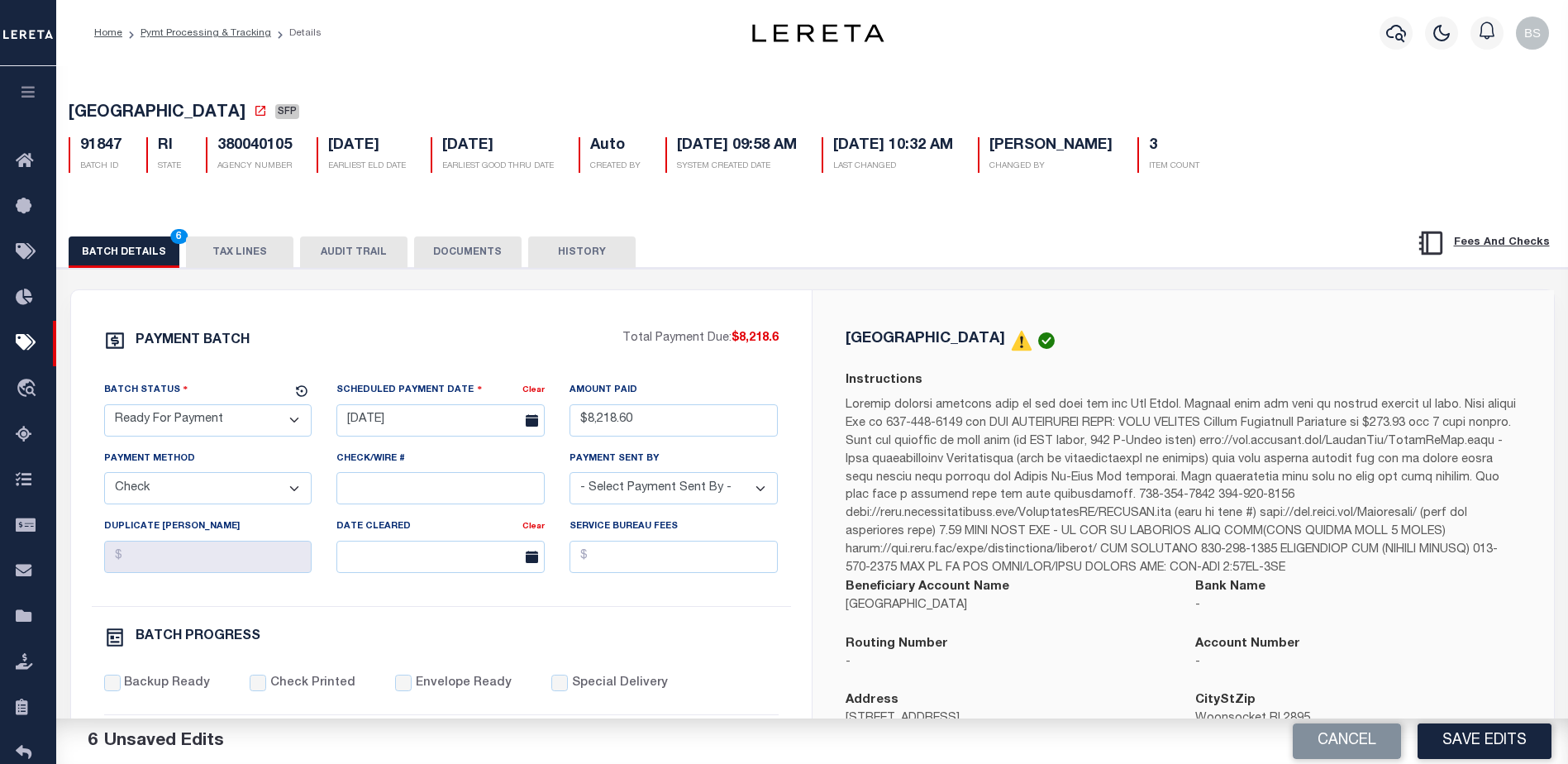
click at [570, 478] on select "- Select Payment Sent By - [PERSON_NAME] [PERSON_NAME] [PERSON_NAME] [PERSON_NA…" at bounding box center [674, 488] width 209 height 33
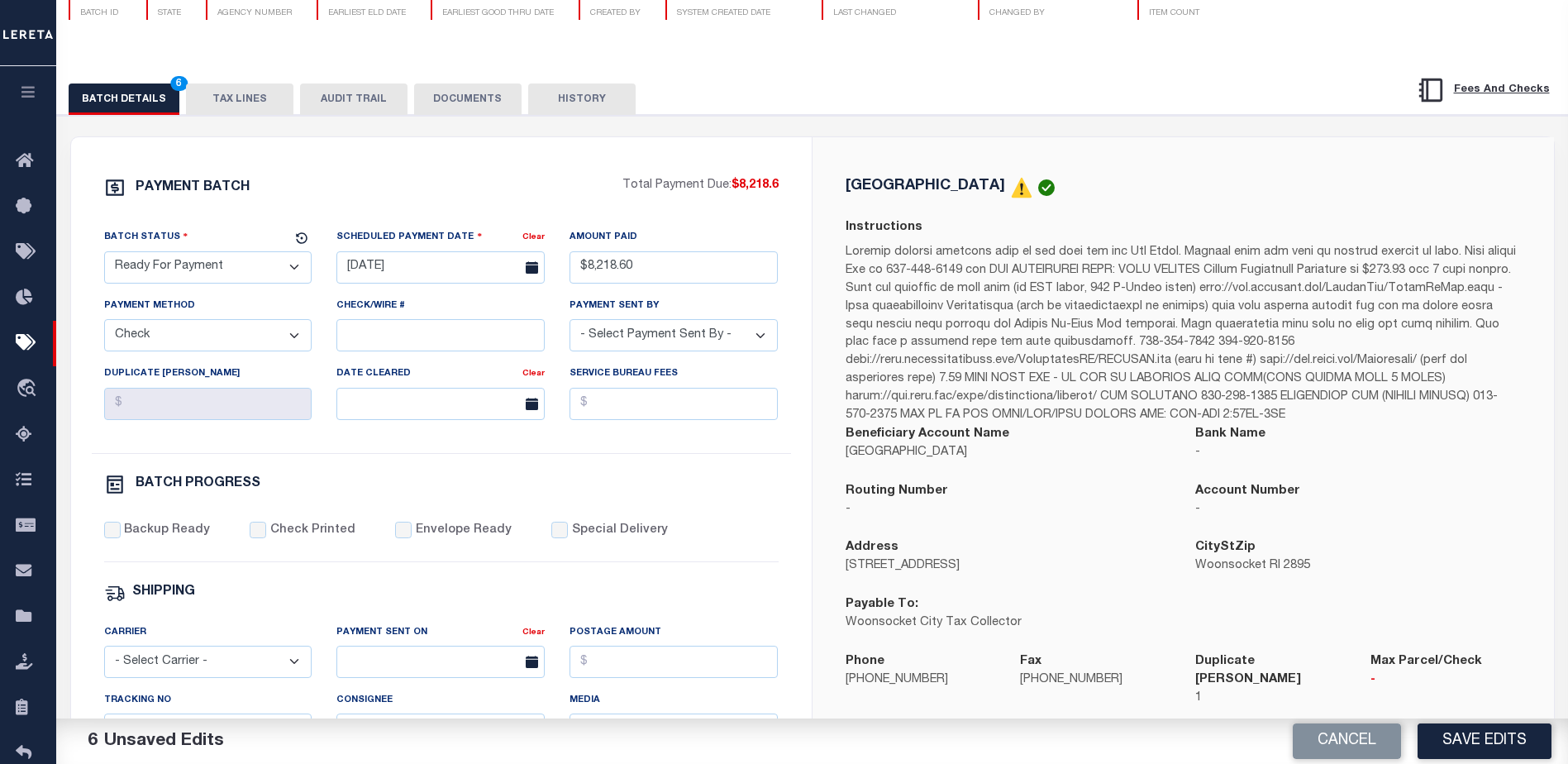
scroll to position [248, 0]
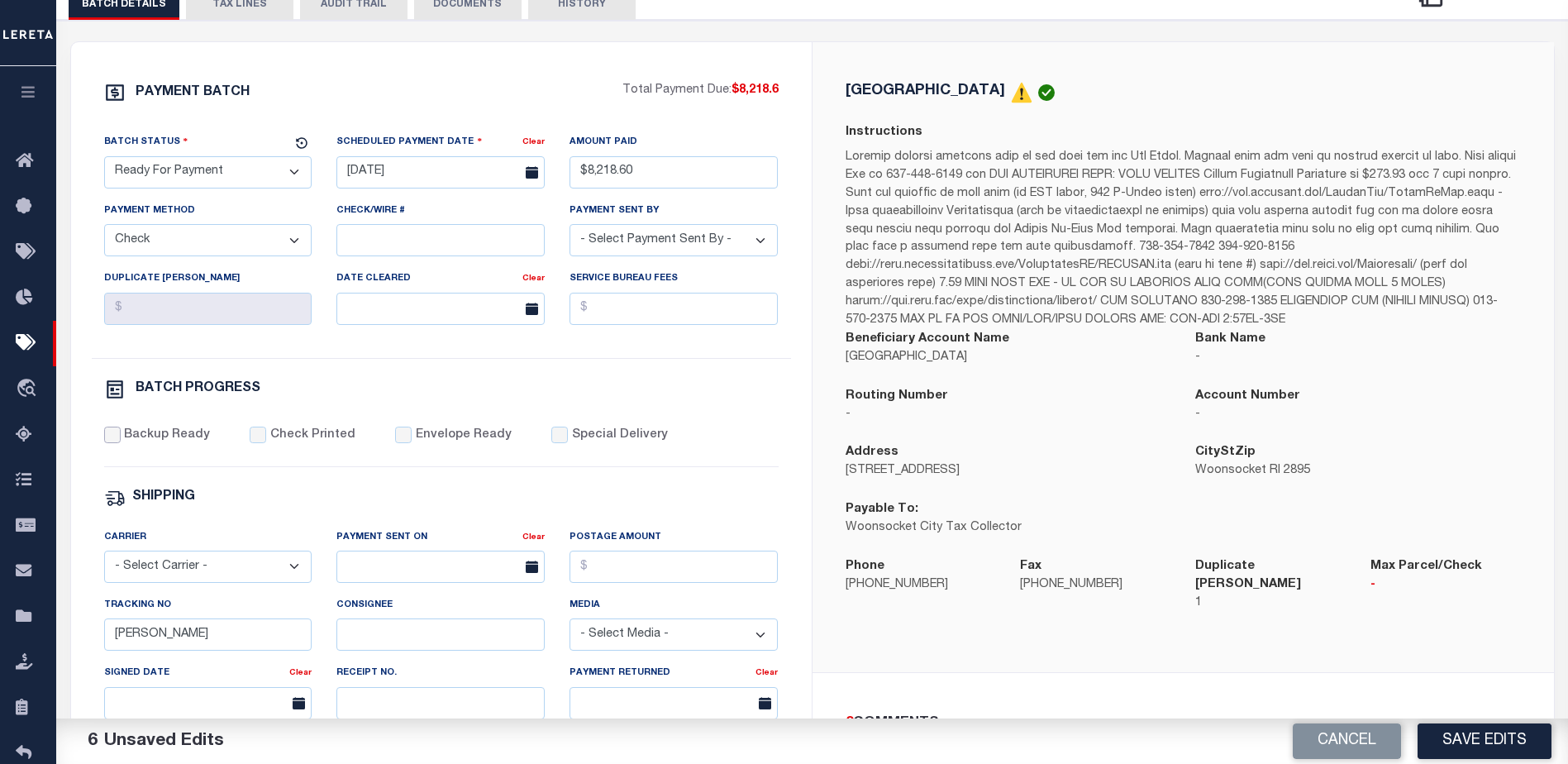
click at [114, 443] on input "Backup Ready" at bounding box center [113, 435] width 17 height 17
checkbox input "true"
click at [261, 635] on input "[PERSON_NAME]" at bounding box center [209, 635] width 209 height 33
type input "B"
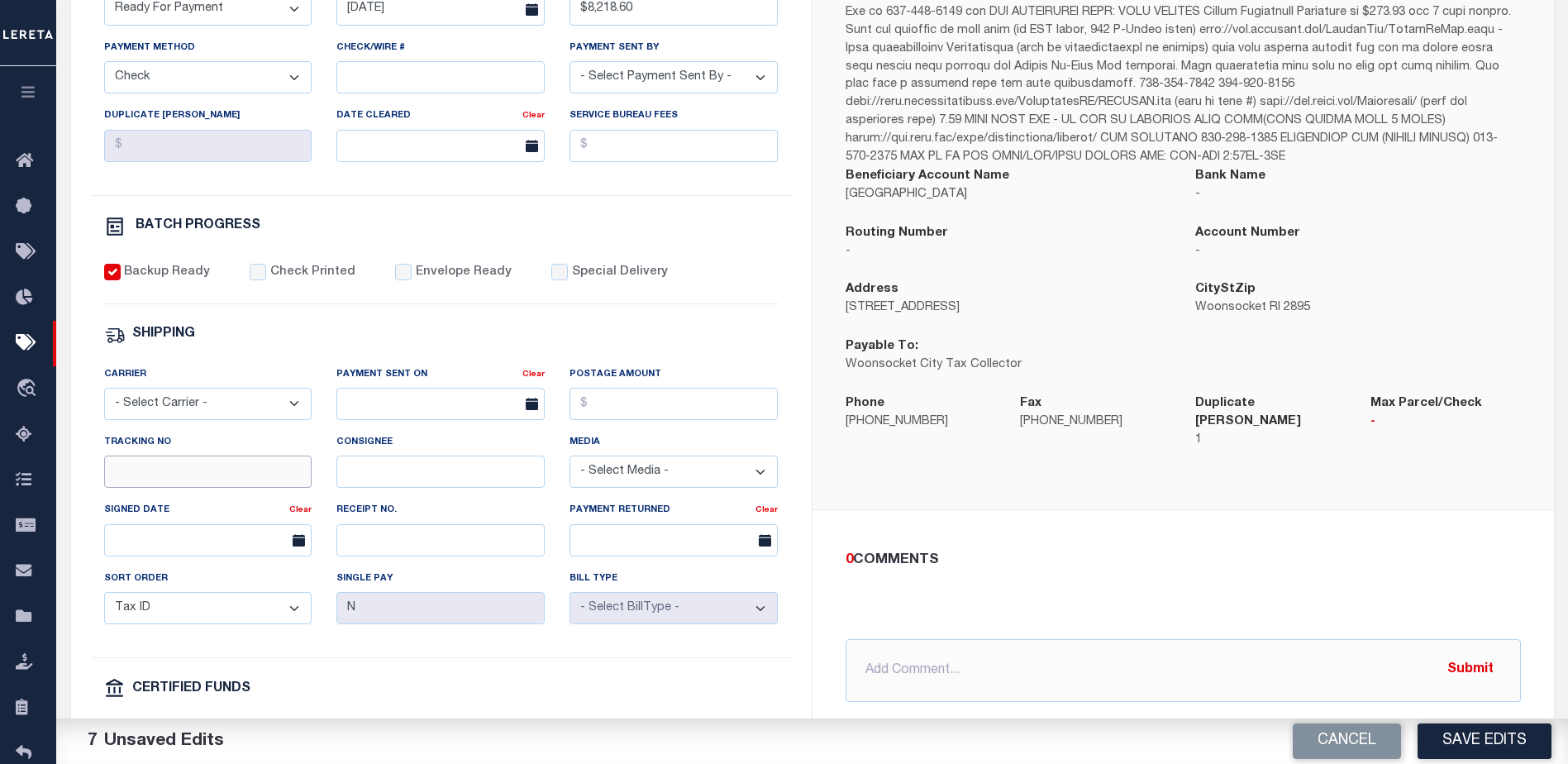
scroll to position [496, 0]
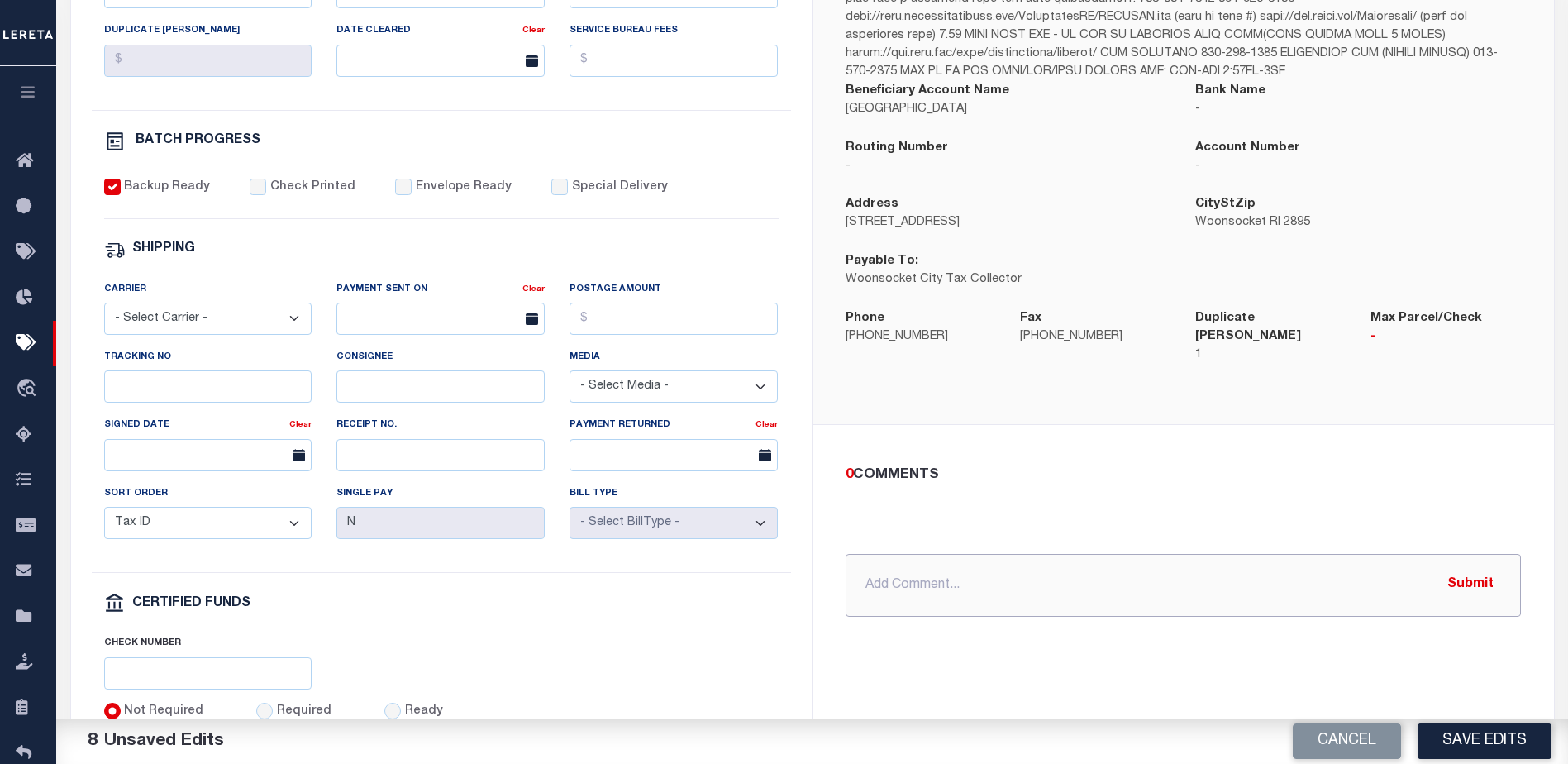
click at [913, 577] on input "text" at bounding box center [1182, 585] width 675 height 63
type input "[DATE] - DBF $3.00 must be mailed with base check"
click at [1495, 570] on button "Submit" at bounding box center [1470, 585] width 68 height 34
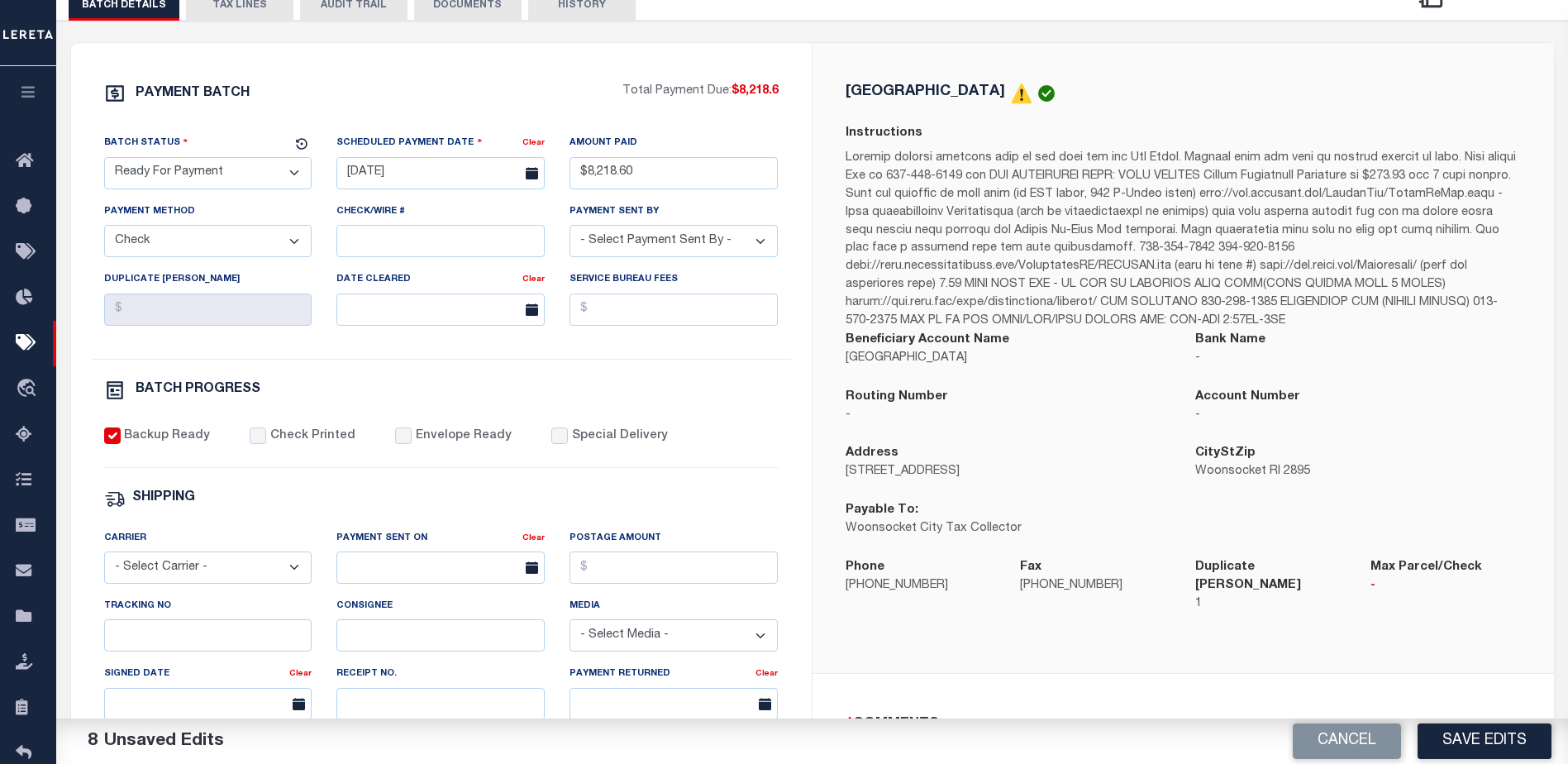
scroll to position [139, 0]
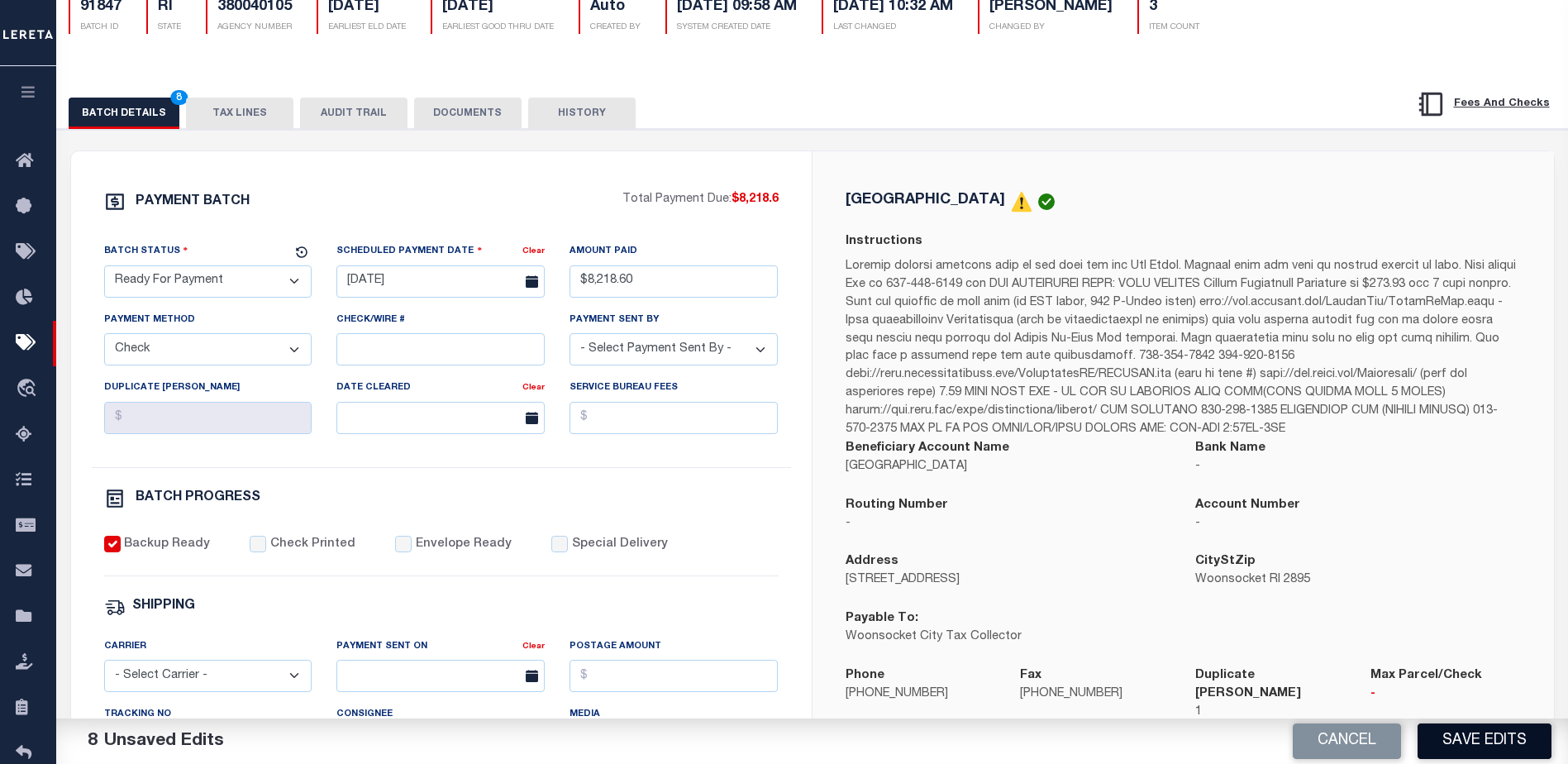
click at [1526, 750] on button "Save Edits" at bounding box center [1485, 741] width 134 height 36
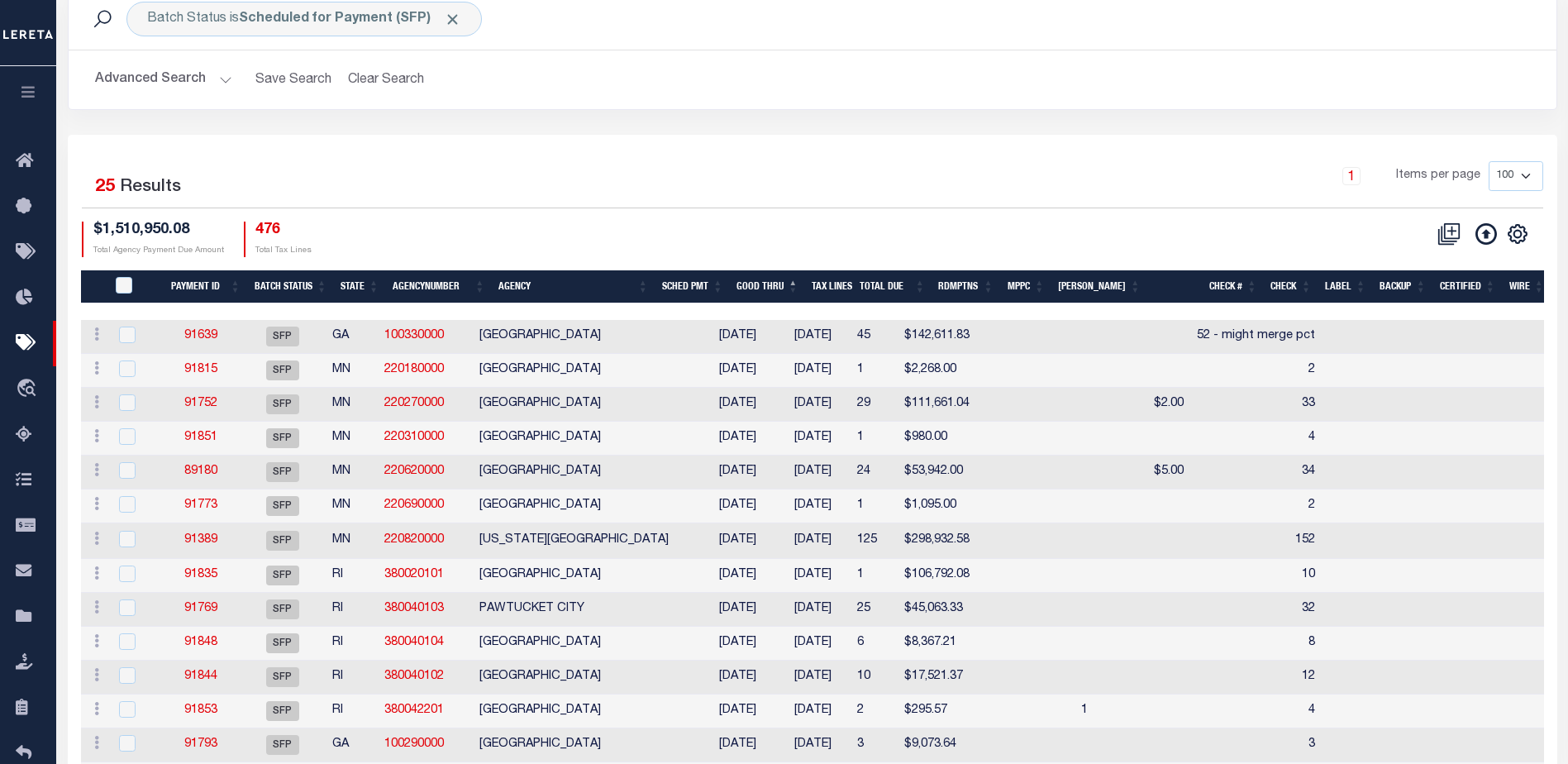
scroll to position [165, 0]
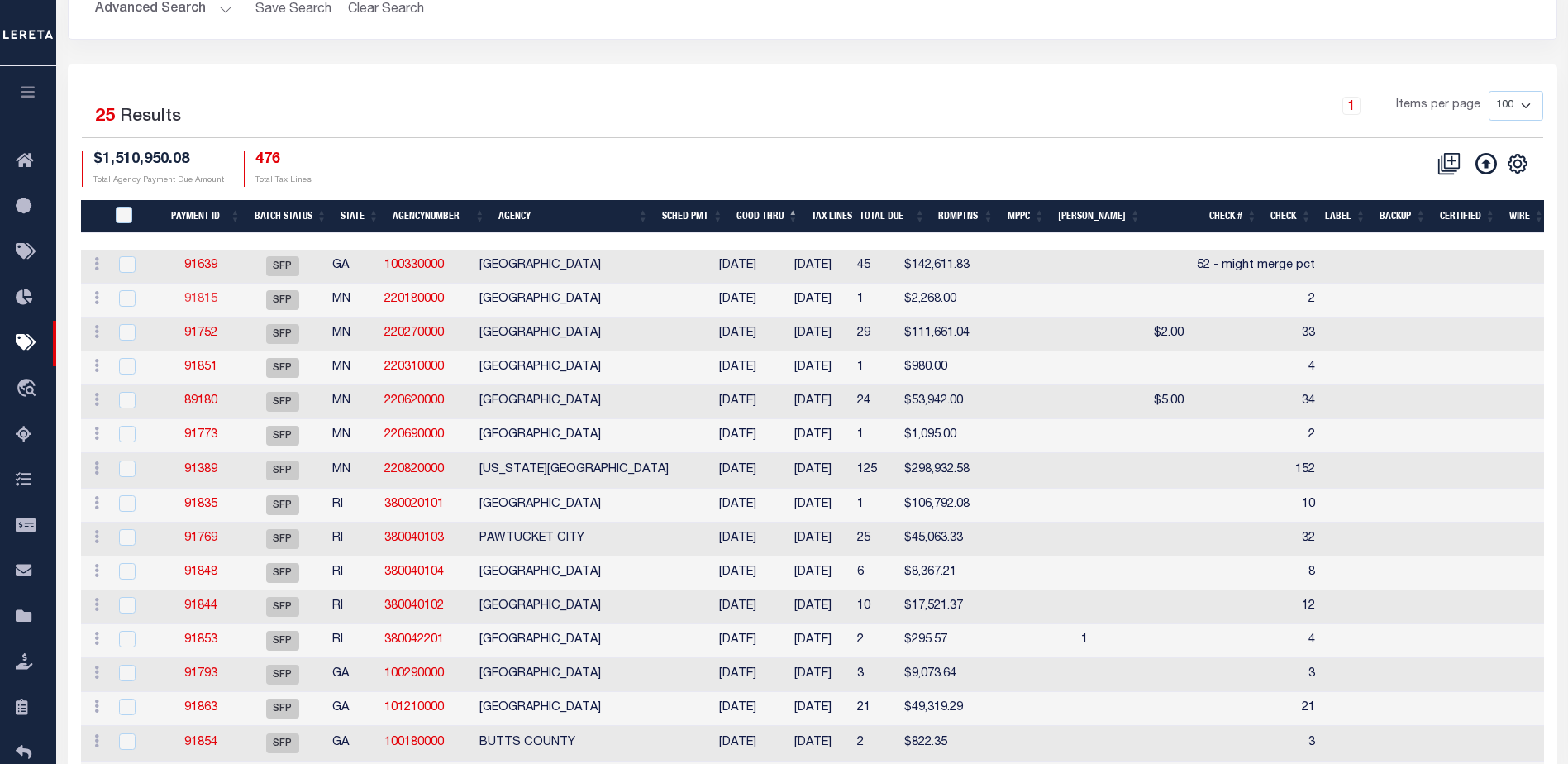
click at [218, 299] on link "91815" at bounding box center [201, 300] width 33 height 12
select select "SFP"
type input "[DATE]"
select select
type input "2"
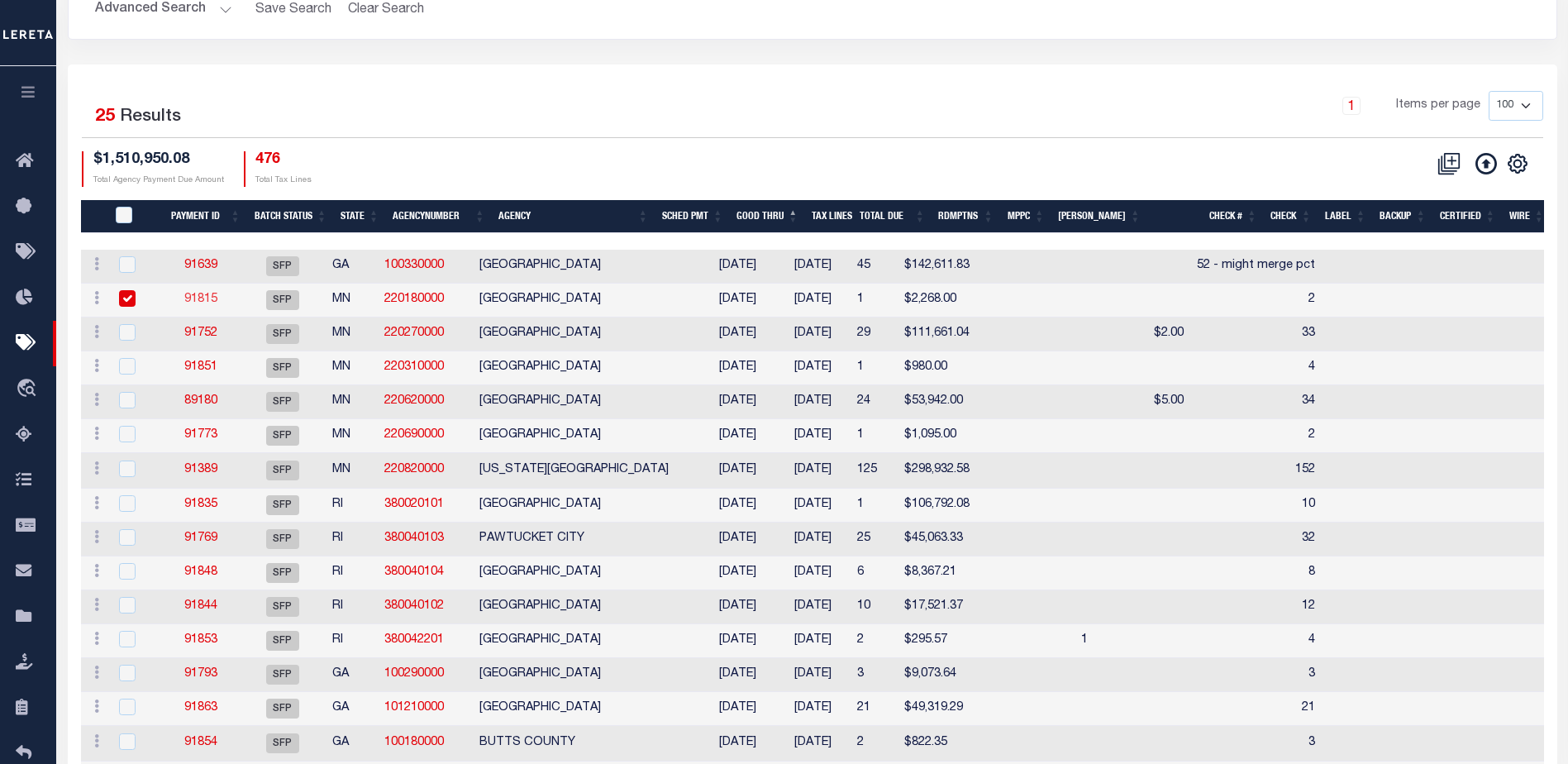
select select
checkbox input "false"
type input "[PERSON_NAME]"
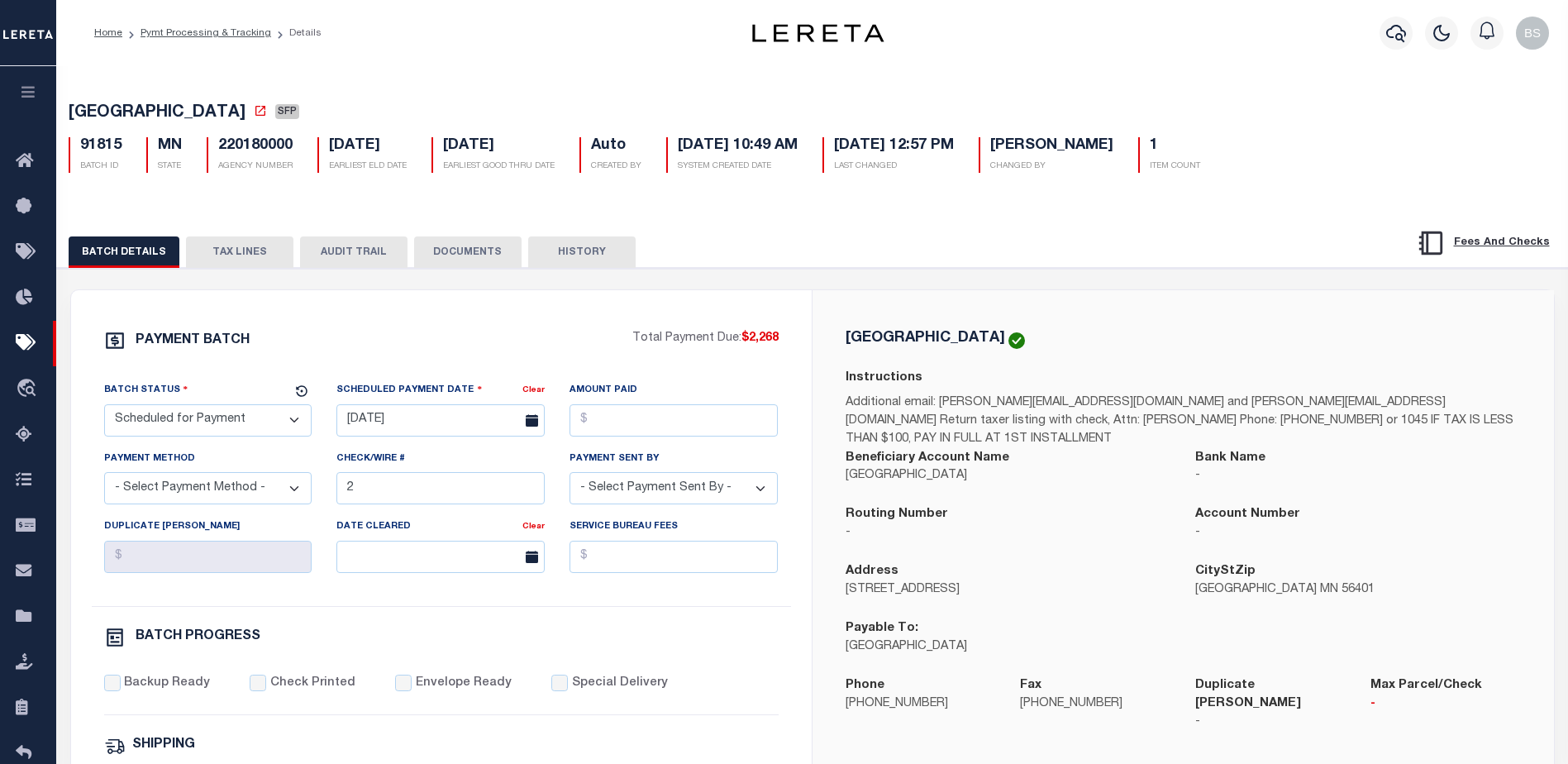
drag, startPoint x: 218, startPoint y: 427, endPoint x: 209, endPoint y: 411, distance: 18.4
click at [218, 427] on select "- Select Status - Scheduled for Payment Ready For Payment Payment Sent Cleared …" at bounding box center [209, 420] width 209 height 33
select select "RFP"
click at [104, 407] on select "- Select Status - Scheduled for Payment Ready For Payment Payment Sent Cleared …" at bounding box center [209, 420] width 209 height 33
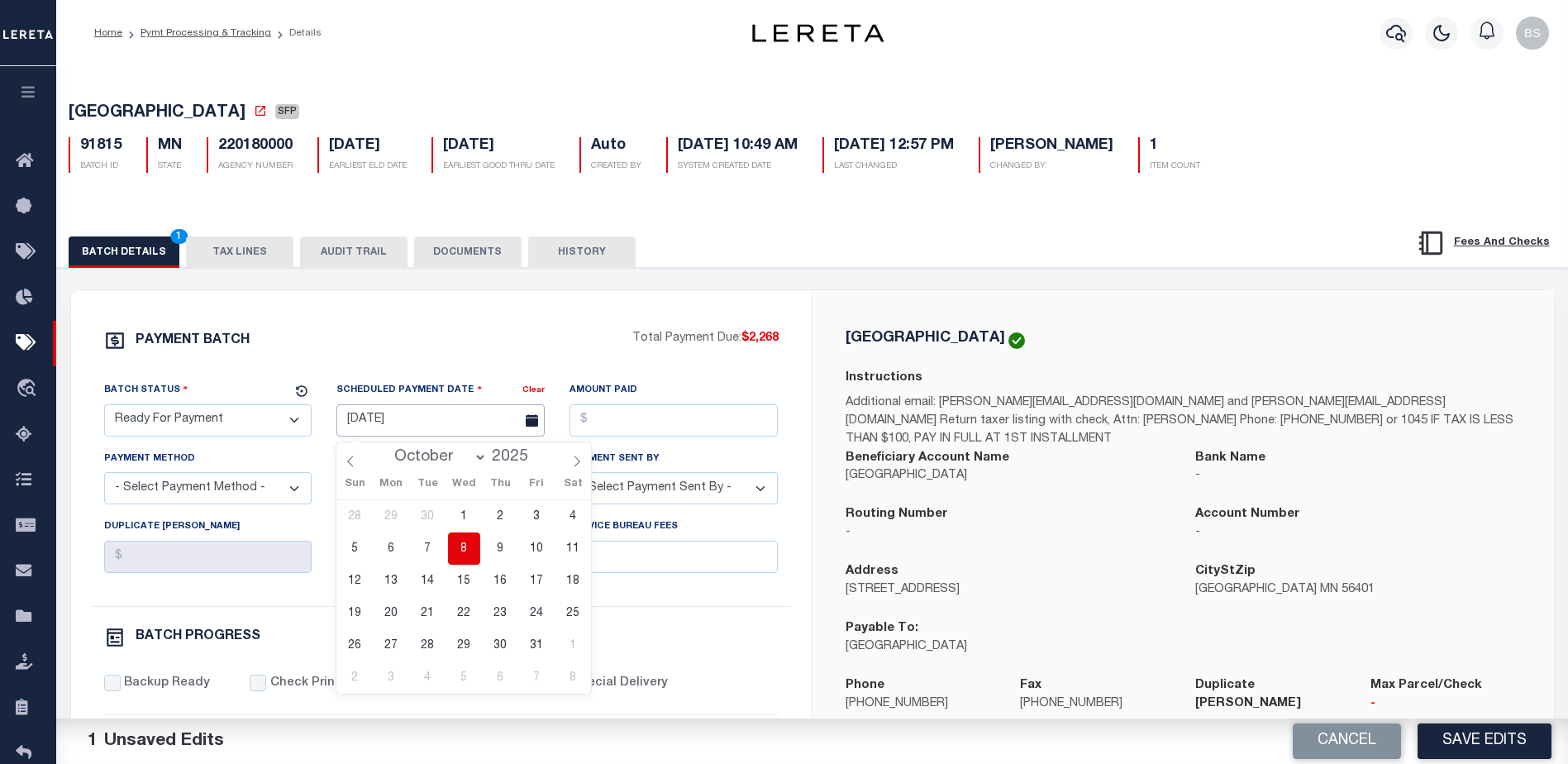
click at [435, 429] on input "[DATE]" at bounding box center [441, 420] width 209 height 33
click at [468, 543] on span "8" at bounding box center [464, 549] width 33 height 33
type input "[DATE]"
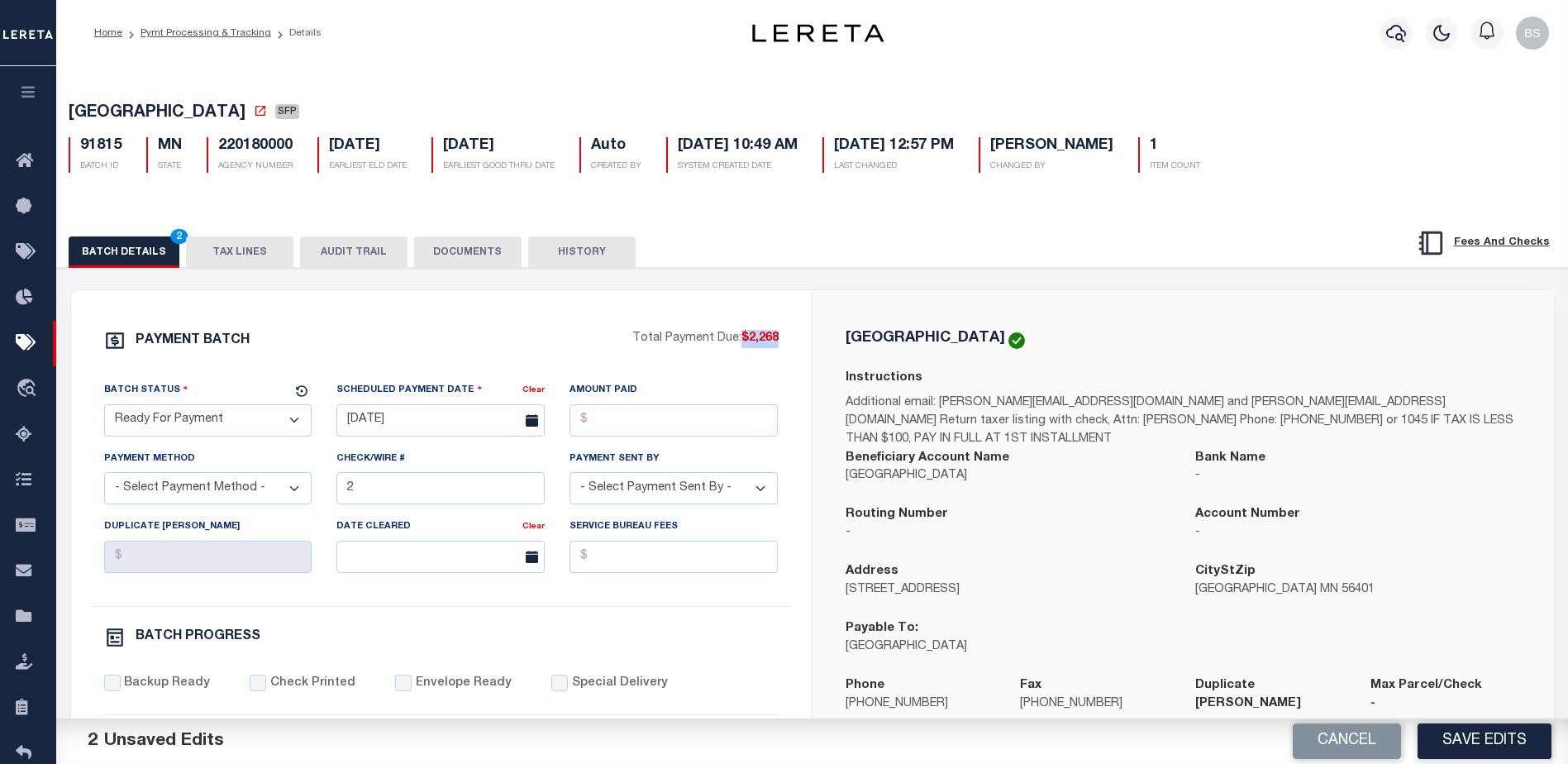
drag, startPoint x: 741, startPoint y: 342, endPoint x: 789, endPoint y: 348, distance: 48.4
click at [789, 348] on div "PAYMENT BATCH Total Payment Due: $2,268 Batch Status - Select Status -" at bounding box center [441, 774] width 701 height 888
copy span "$2,268"
click at [644, 433] on input "Amount Paid" at bounding box center [674, 420] width 209 height 33
paste input "$2,268"
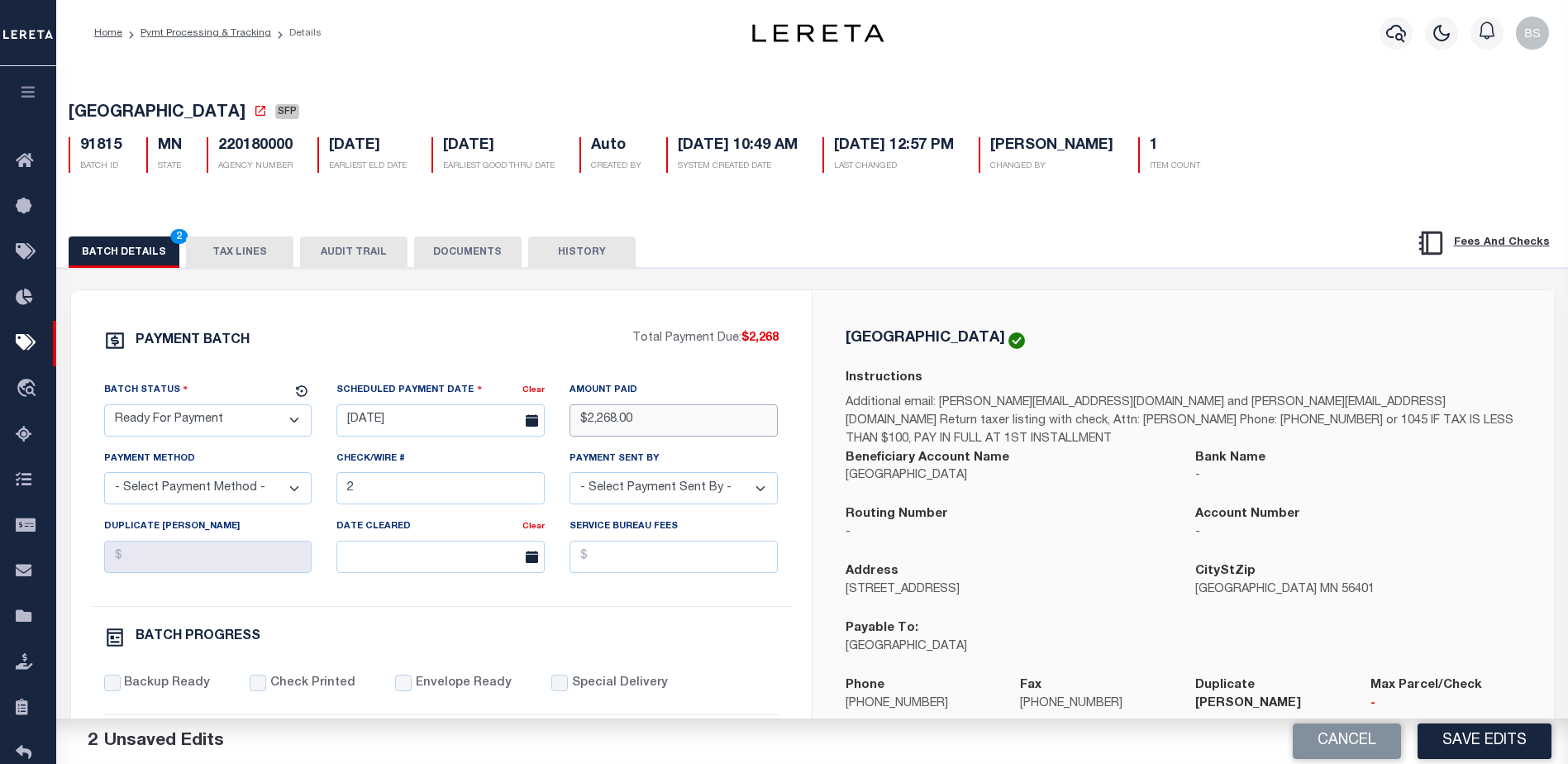
type input "$2,268.00"
click at [263, 488] on select "- Select Payment Method - ACH Certified Check Check Direct Deposit Wire Transfer" at bounding box center [209, 488] width 209 height 33
select select "CHK"
click at [104, 478] on select "- Select Payment Method - ACH Certified Check Check Direct Deposit Wire Transfer" at bounding box center [209, 488] width 209 height 33
click at [397, 498] on input "2" at bounding box center [441, 488] width 209 height 33
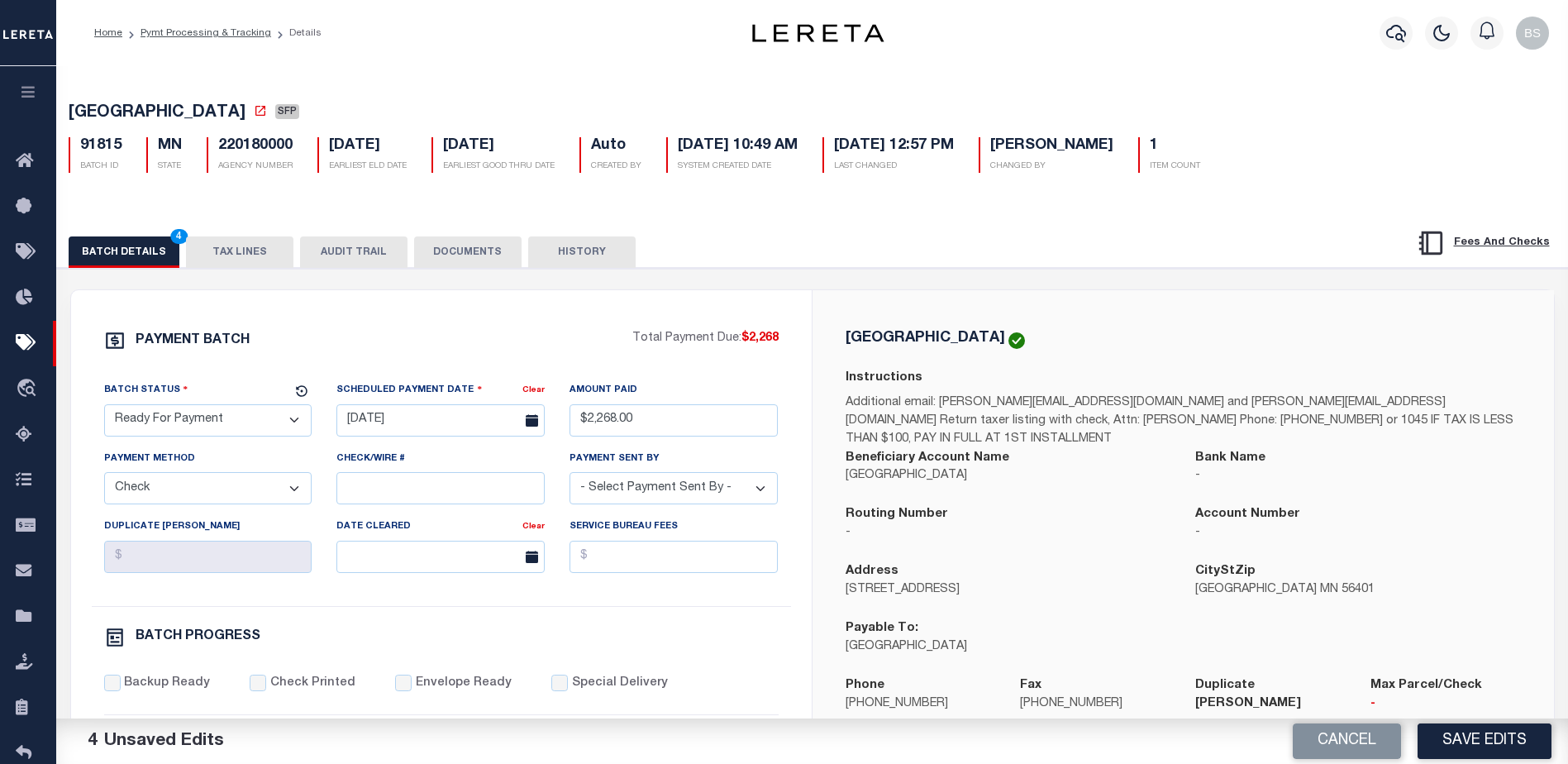
click at [703, 493] on select "- Select Payment Sent By - [PERSON_NAME] [PERSON_NAME] [PERSON_NAME] [PERSON_NA…" at bounding box center [674, 488] width 209 height 33
select select "[PERSON_NAME]"
click at [698, 493] on select "- Select Payment Sent By - [PERSON_NAME] [PERSON_NAME] [PERSON_NAME] [PERSON_NA…" at bounding box center [674, 488] width 209 height 33
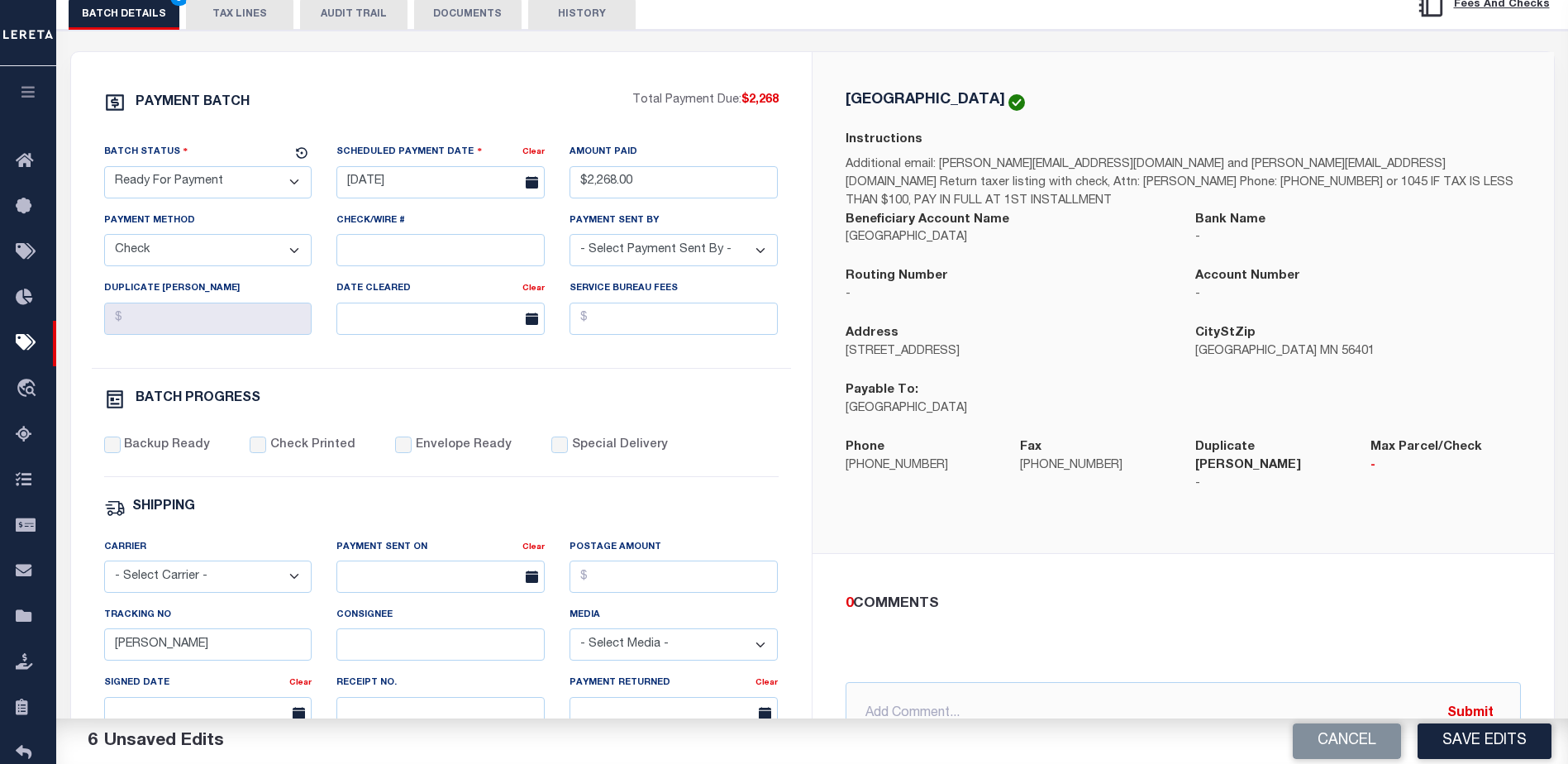
scroll to position [248, 0]
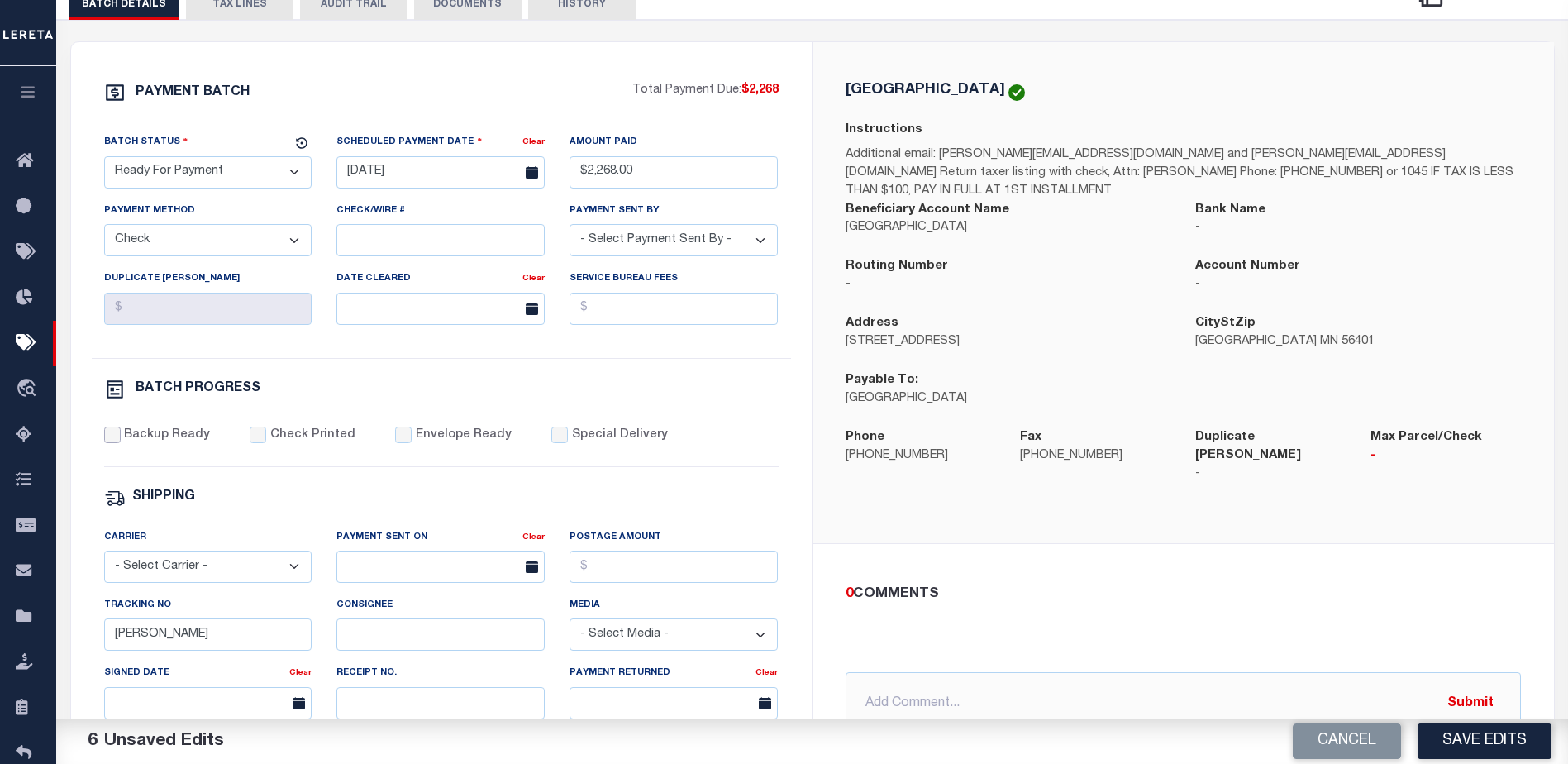
click at [111, 443] on input "Backup Ready" at bounding box center [113, 435] width 17 height 17
checkbox input "true"
click at [221, 635] on input "[PERSON_NAME]" at bounding box center [209, 635] width 209 height 33
type input "B"
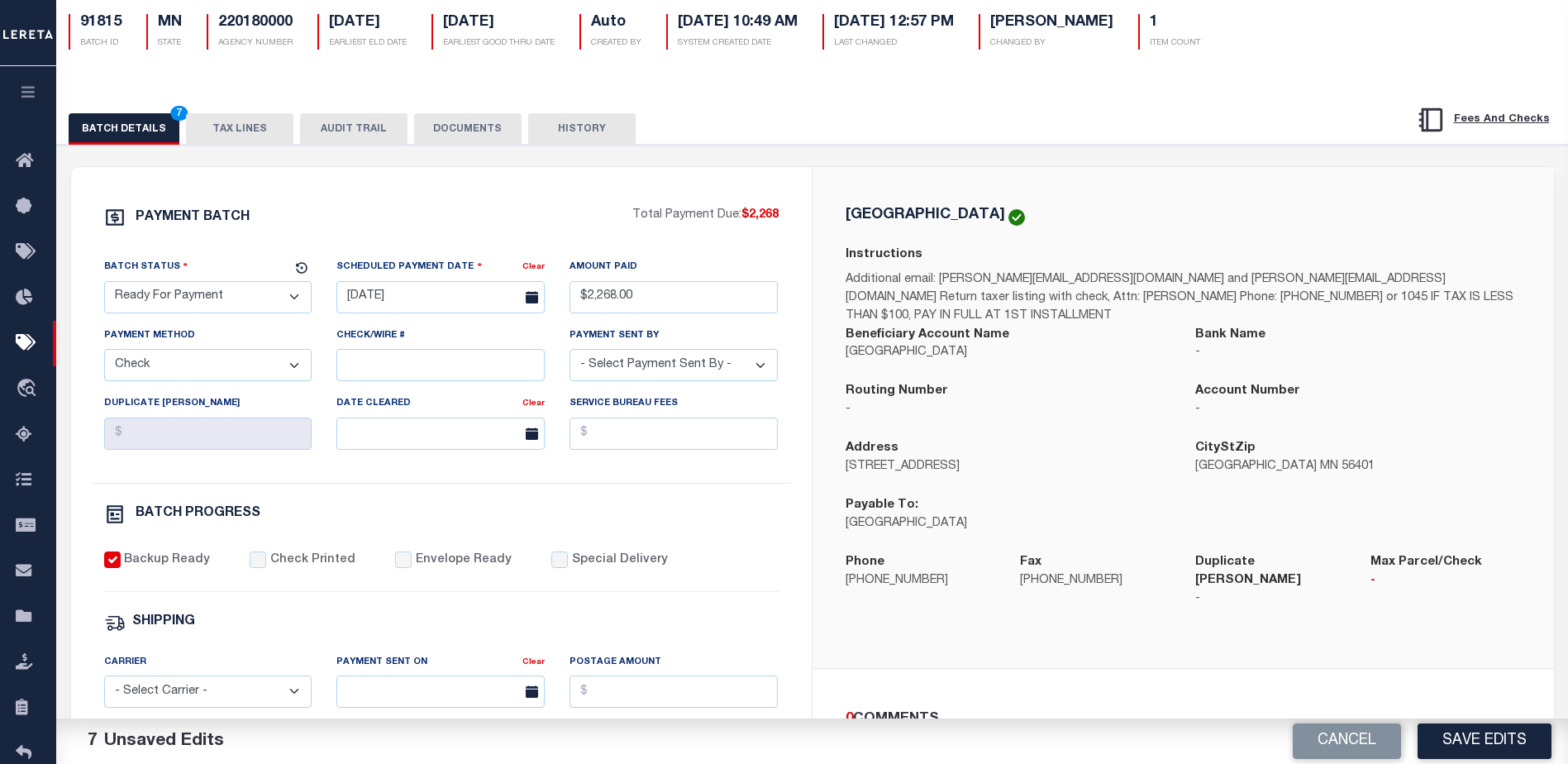
scroll to position [165, 0]
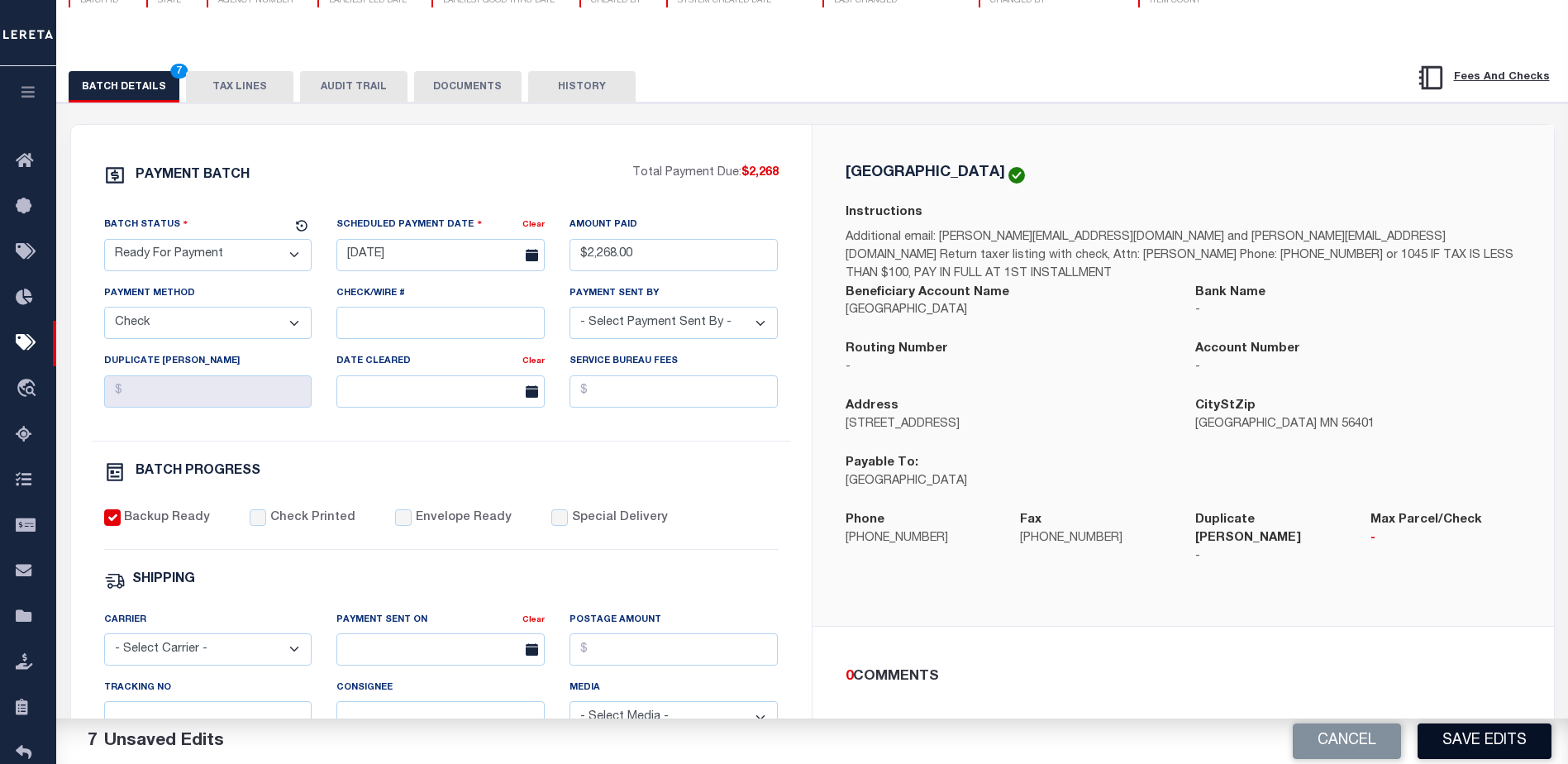
click at [1490, 739] on button "Save Edits" at bounding box center [1485, 741] width 134 height 36
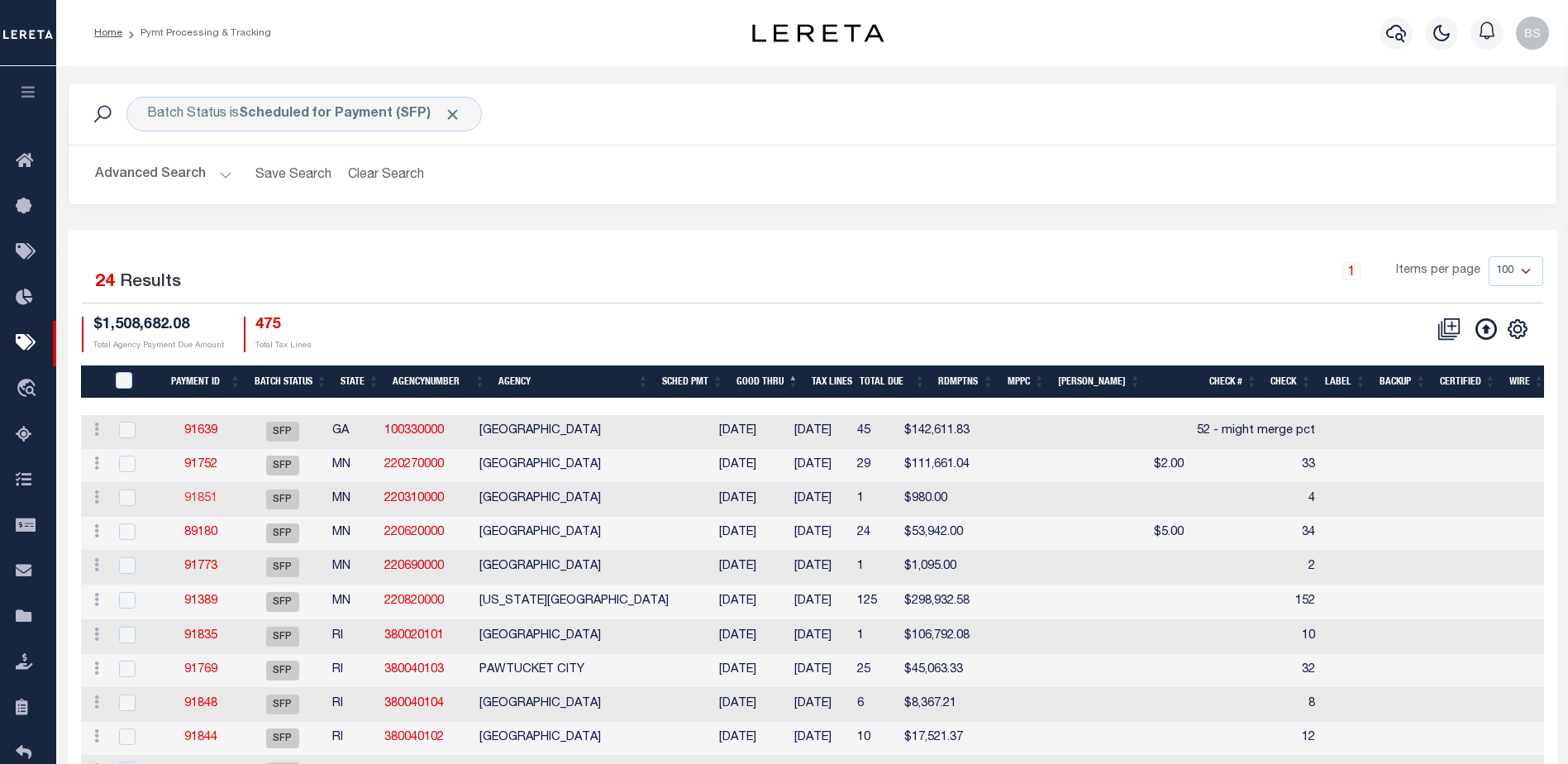
click at [199, 503] on link "91851" at bounding box center [201, 498] width 33 height 12
select select "SFP"
type input "[DATE]"
select select
type input "4"
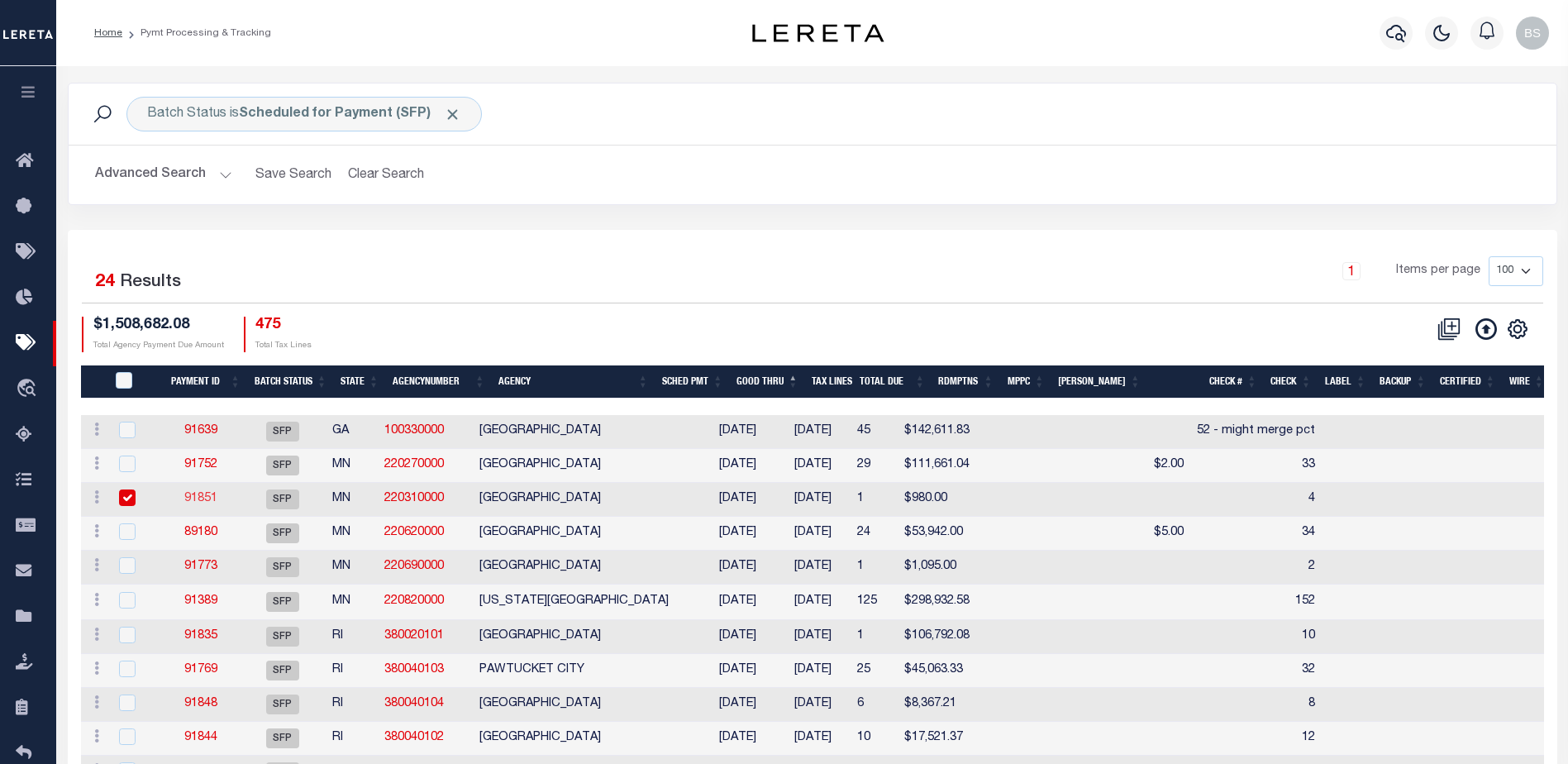
select select
checkbox input "false"
type input "[PERSON_NAME]"
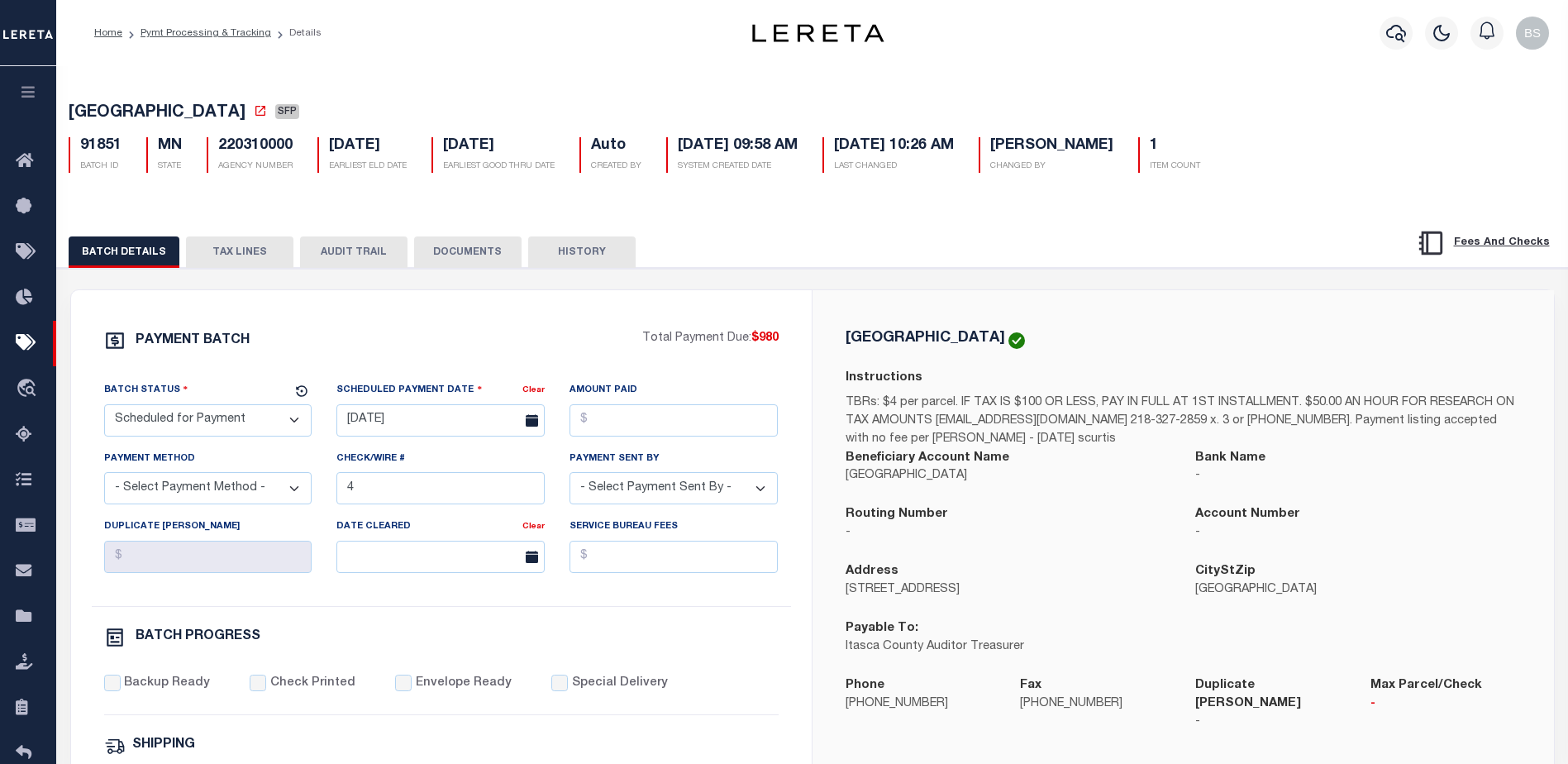
click at [197, 433] on select "- Select Status - Scheduled for Payment Ready For Payment Payment Sent Cleared …" at bounding box center [209, 420] width 209 height 33
select select "RFP"
click at [104, 407] on select "- Select Status - Scheduled for Payment Ready For Payment Payment Sent Cleared …" at bounding box center [209, 420] width 209 height 33
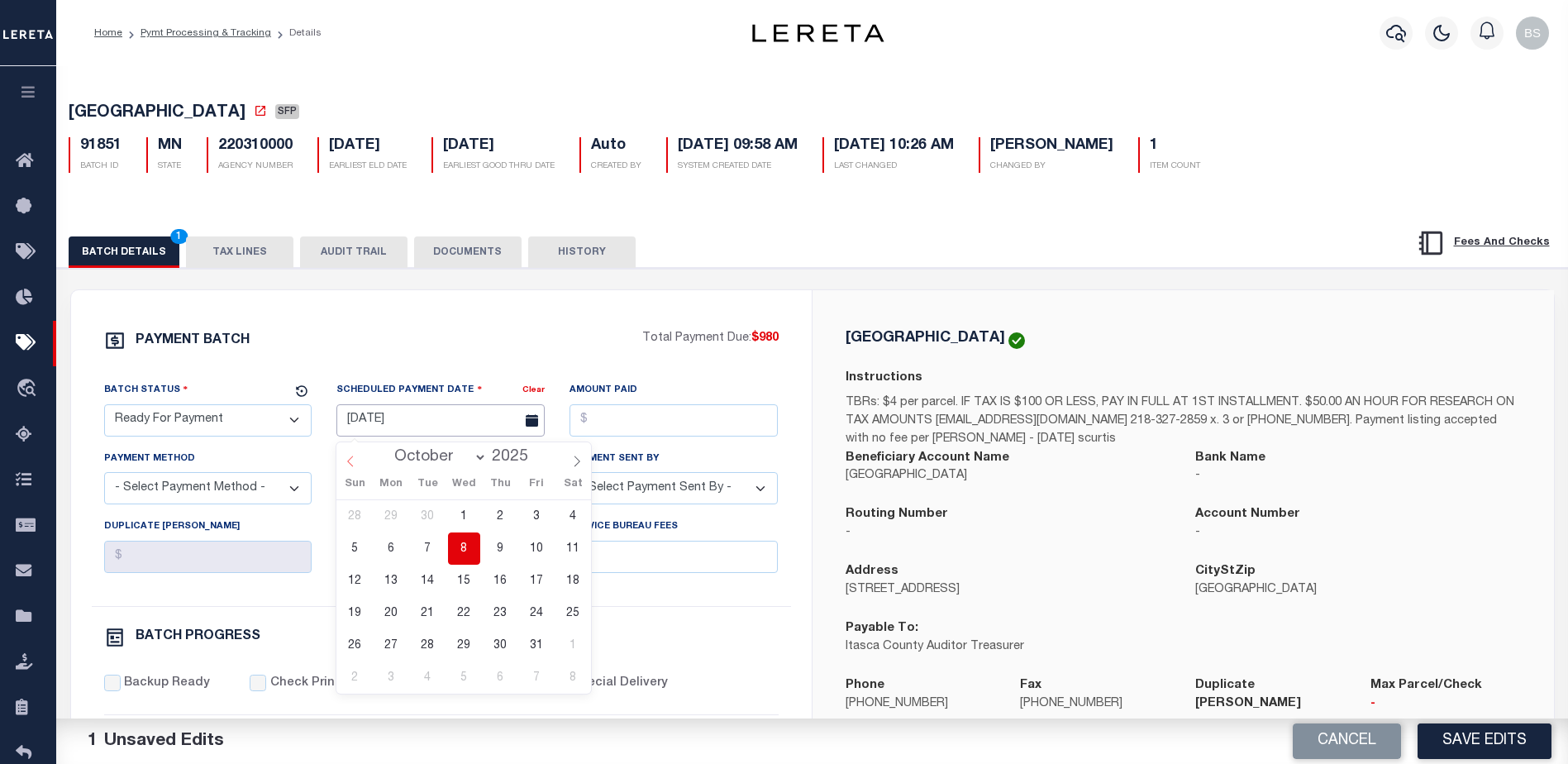
click at [358, 431] on input "[DATE]" at bounding box center [441, 420] width 209 height 33
click at [456, 549] on span "8" at bounding box center [464, 549] width 33 height 33
type input "[DATE]"
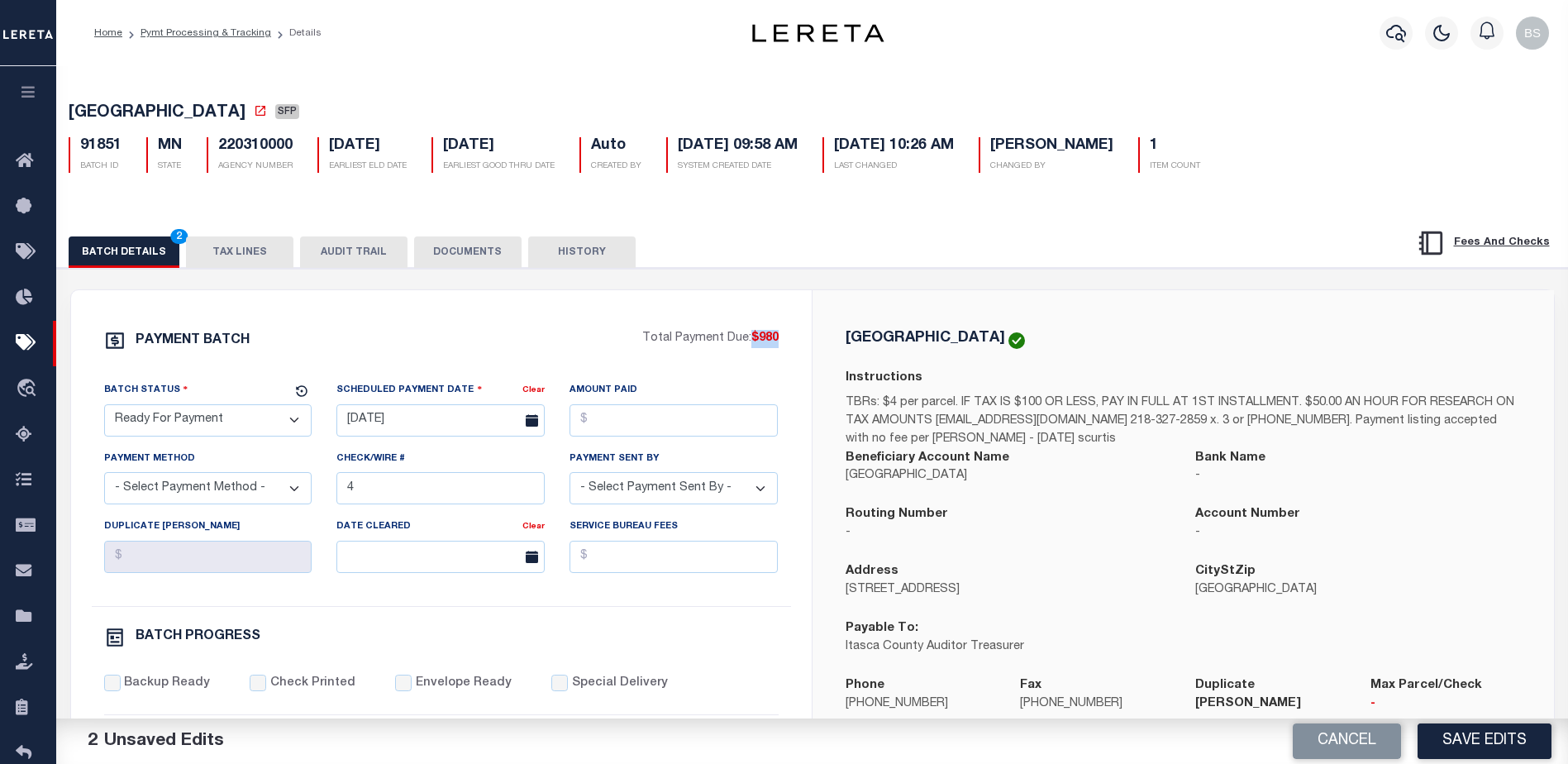
drag, startPoint x: 751, startPoint y: 339, endPoint x: 783, endPoint y: 342, distance: 32.1
click at [783, 342] on div "PAYMENT BATCH Total Payment Due: $980 Batch Status - Select Status -" at bounding box center [441, 774] width 701 height 888
copy span "$980"
click at [586, 425] on input "Amount Paid" at bounding box center [674, 420] width 209 height 33
paste input "$980"
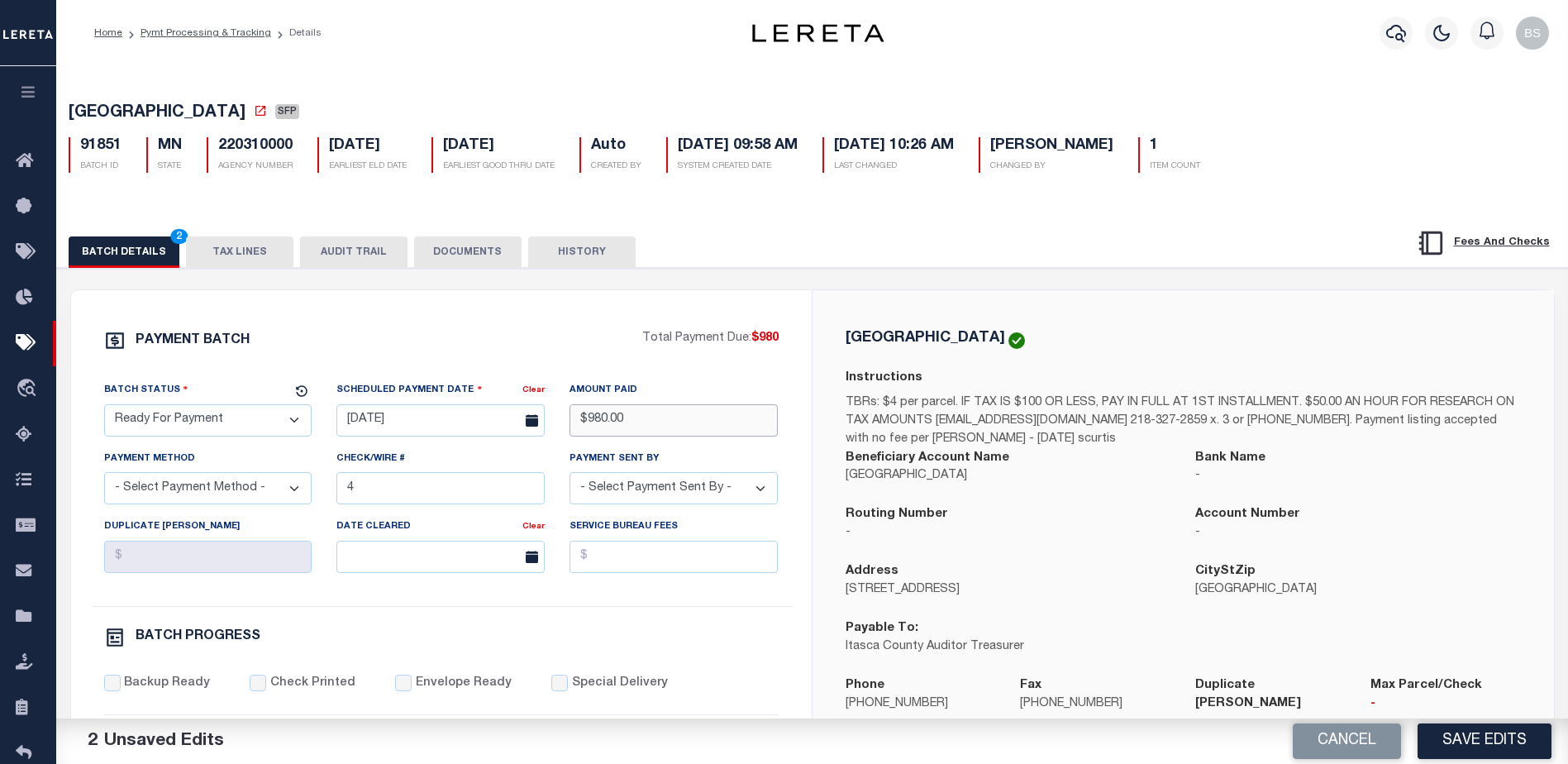
type input "$980.00"
click at [234, 491] on select "- Select Payment Method - ACH Certified Check Check Direct Deposit Wire Transfer" at bounding box center [209, 488] width 209 height 33
select select "CHK"
click at [104, 478] on select "- Select Payment Method - ACH Certified Check Check Direct Deposit Wire Transfer" at bounding box center [209, 488] width 209 height 33
click at [421, 501] on input "4" at bounding box center [441, 488] width 209 height 33
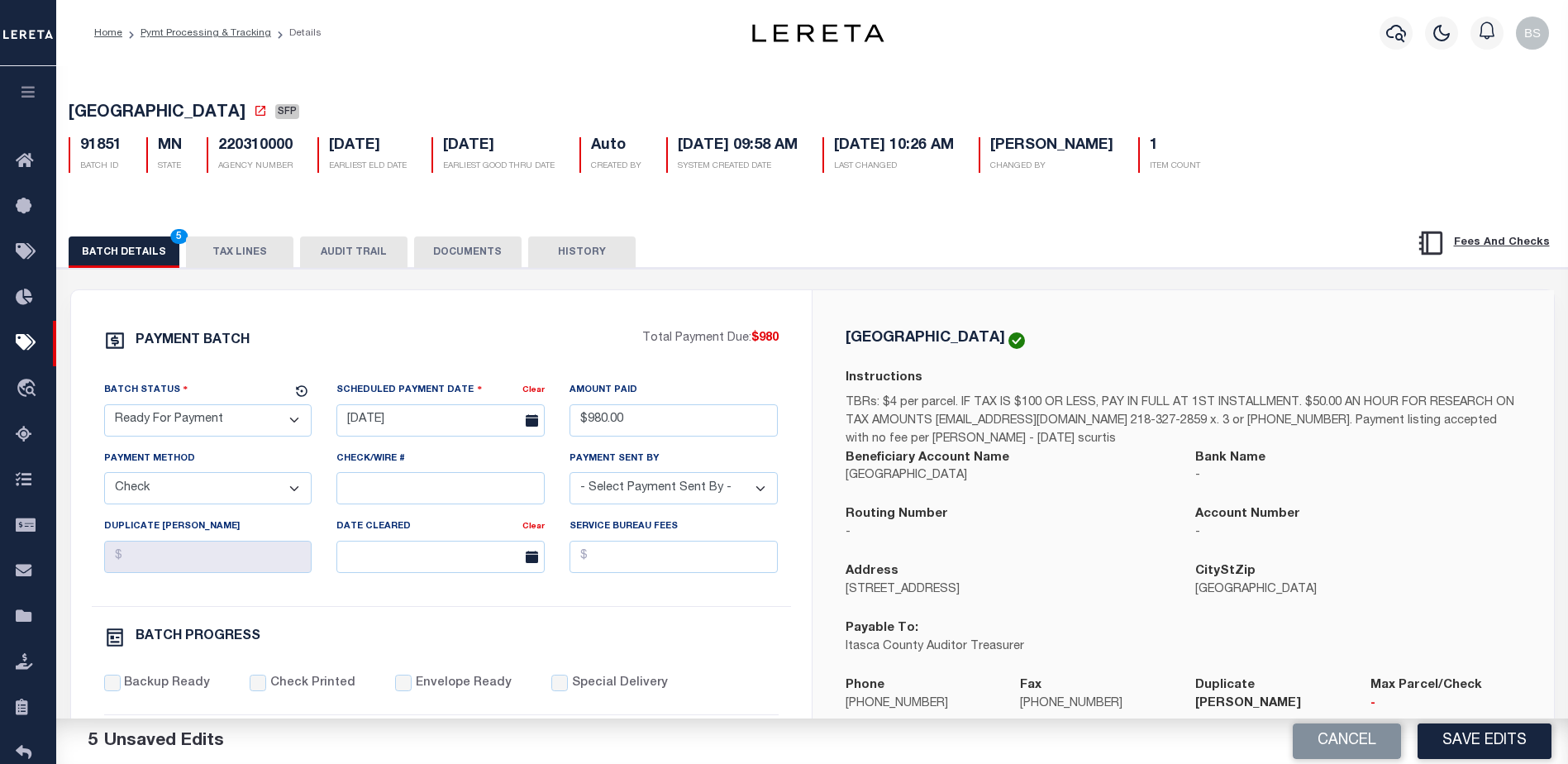
click at [685, 494] on select "- Select Payment Sent By - [PERSON_NAME] [PERSON_NAME] [PERSON_NAME] [PERSON_NA…" at bounding box center [674, 488] width 209 height 33
select select "[PERSON_NAME]"
click at [683, 493] on select "- Select Payment Sent By - [PERSON_NAME] [PERSON_NAME] [PERSON_NAME] [PERSON_NA…" at bounding box center [674, 488] width 209 height 33
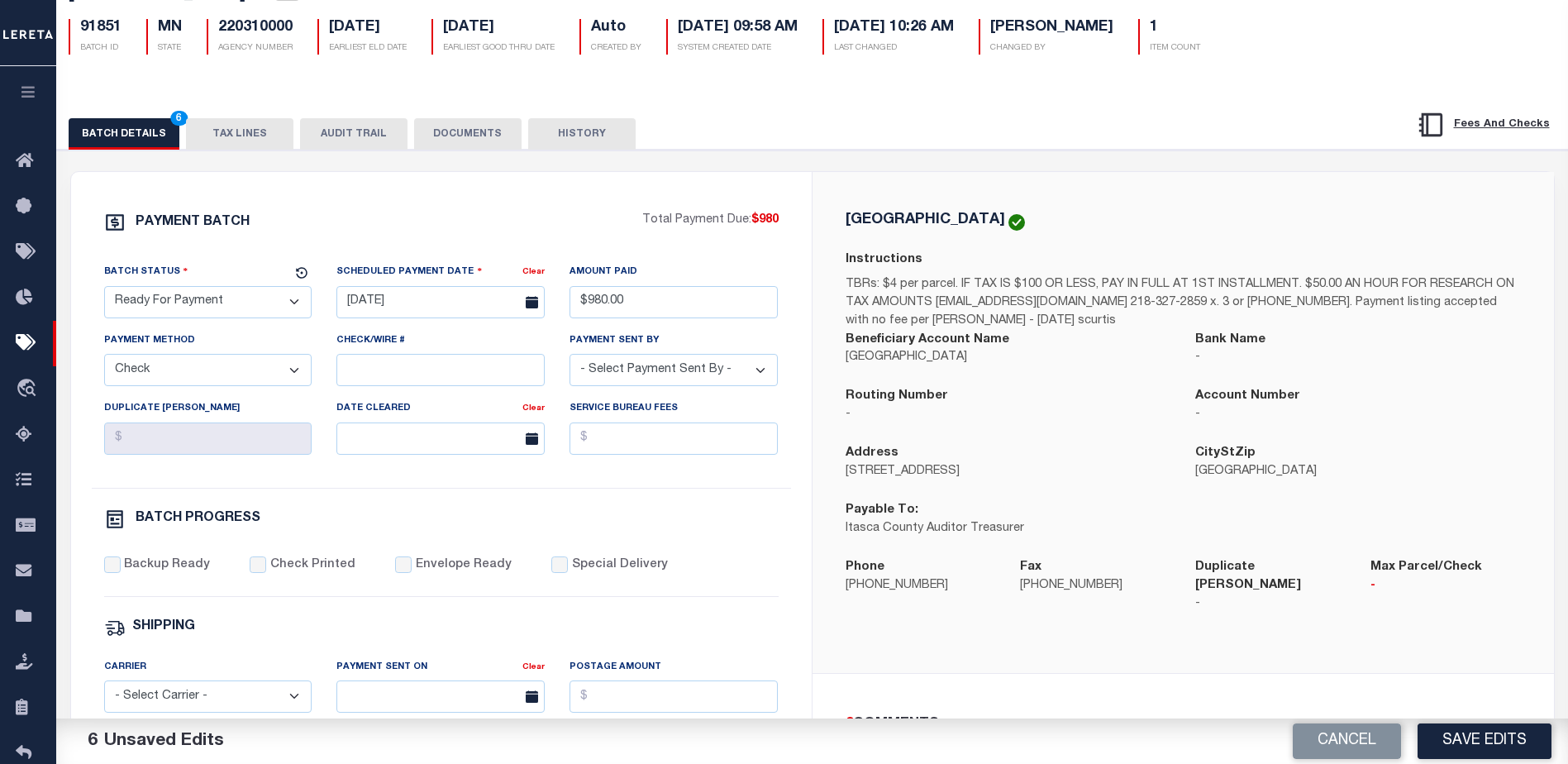
scroll to position [165, 0]
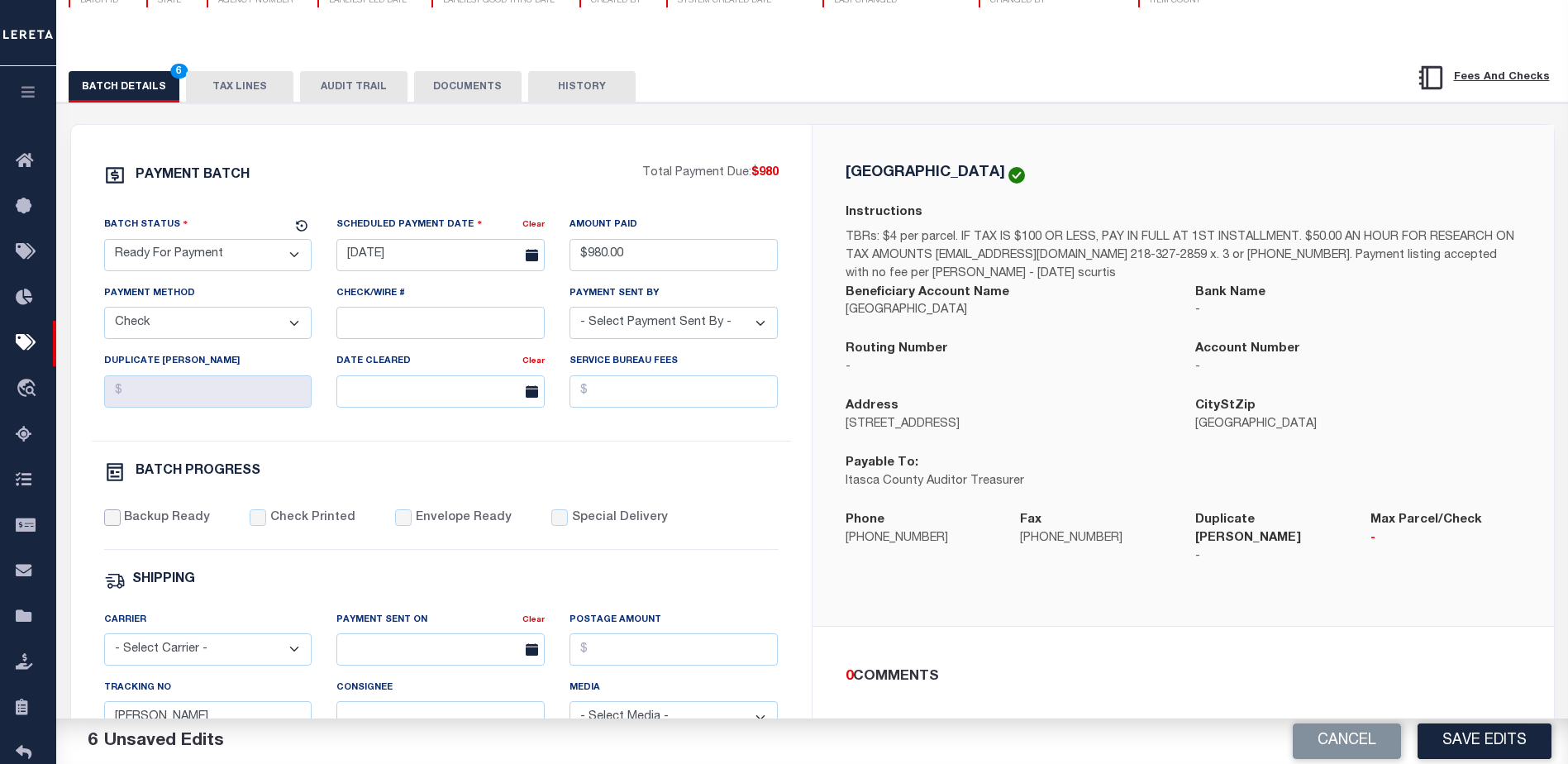
click at [118, 520] on input "Backup Ready" at bounding box center [113, 518] width 17 height 17
checkbox input "true"
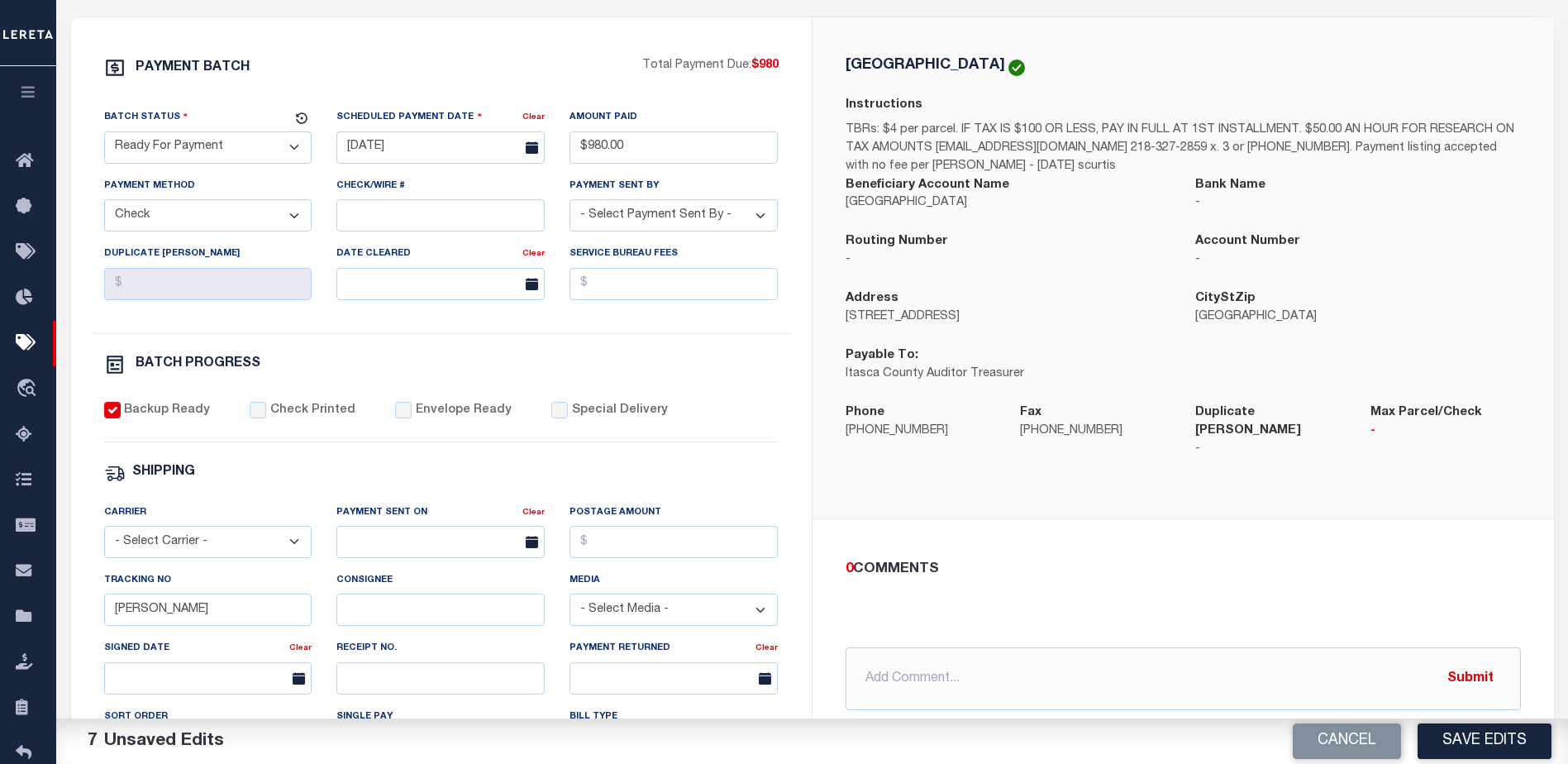
scroll to position [331, 0]
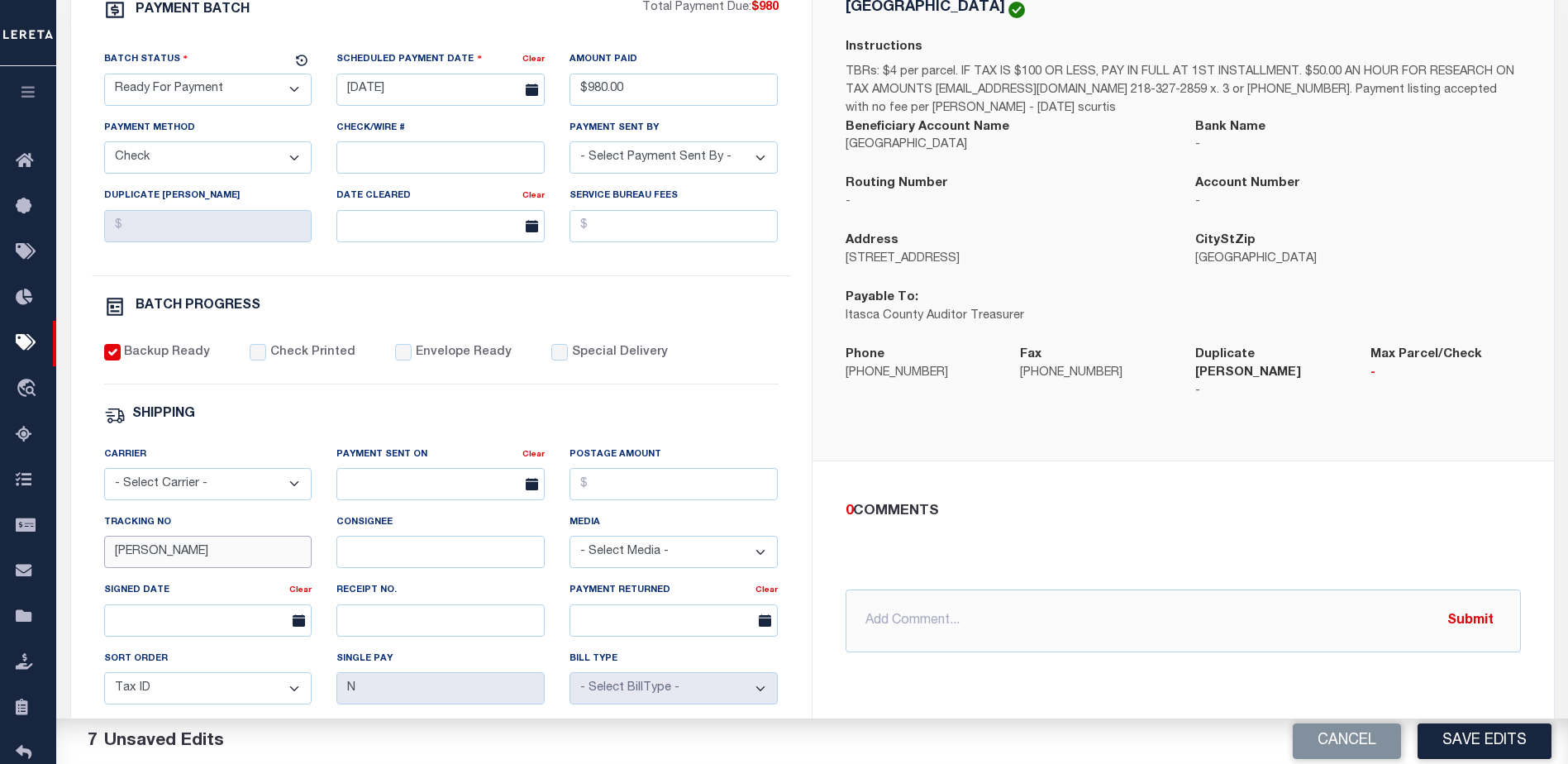
drag, startPoint x: 299, startPoint y: 554, endPoint x: 290, endPoint y: 554, distance: 9.0
click at [299, 554] on input "[PERSON_NAME]" at bounding box center [209, 552] width 209 height 33
type input "B"
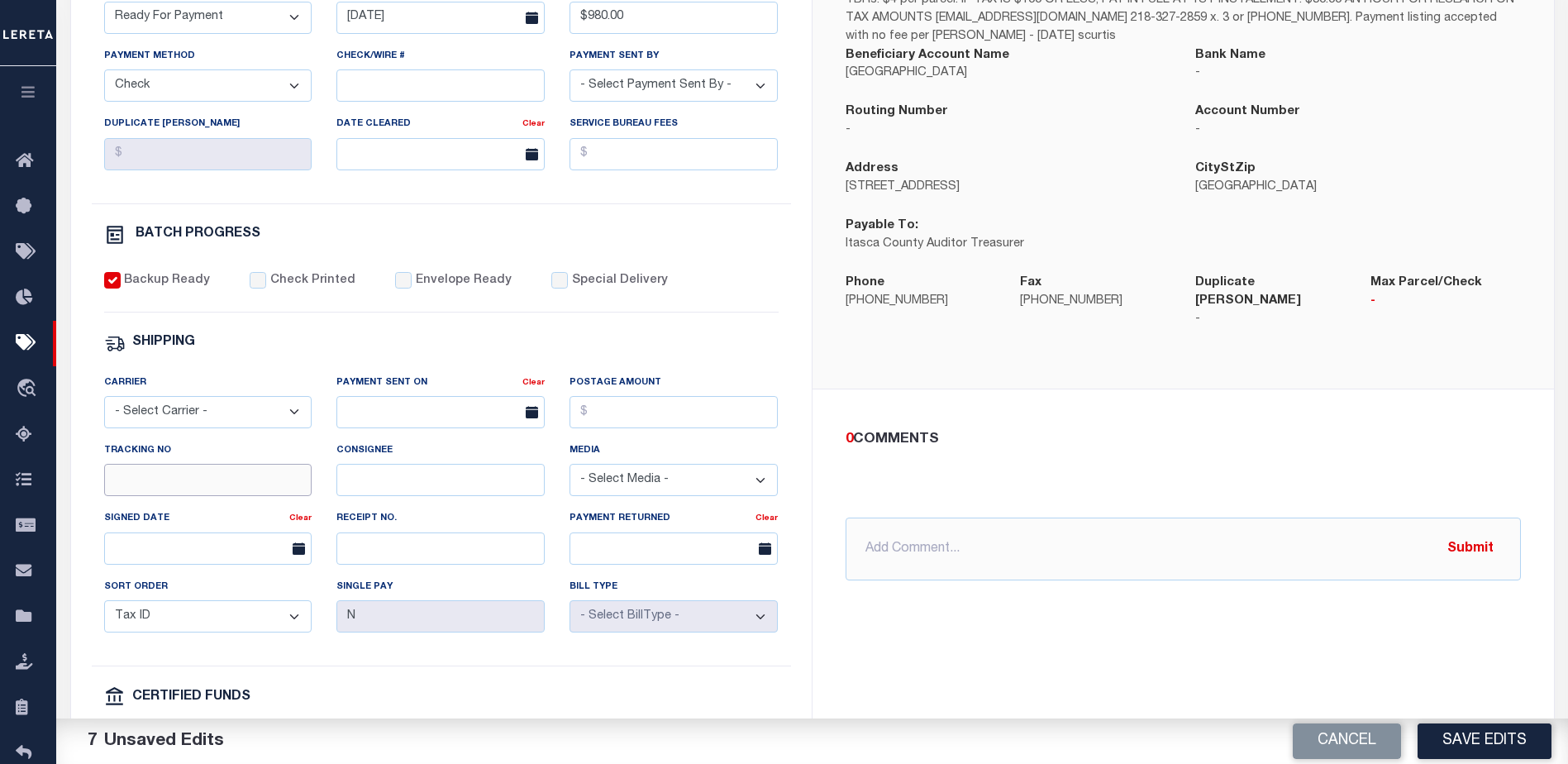
scroll to position [496, 0]
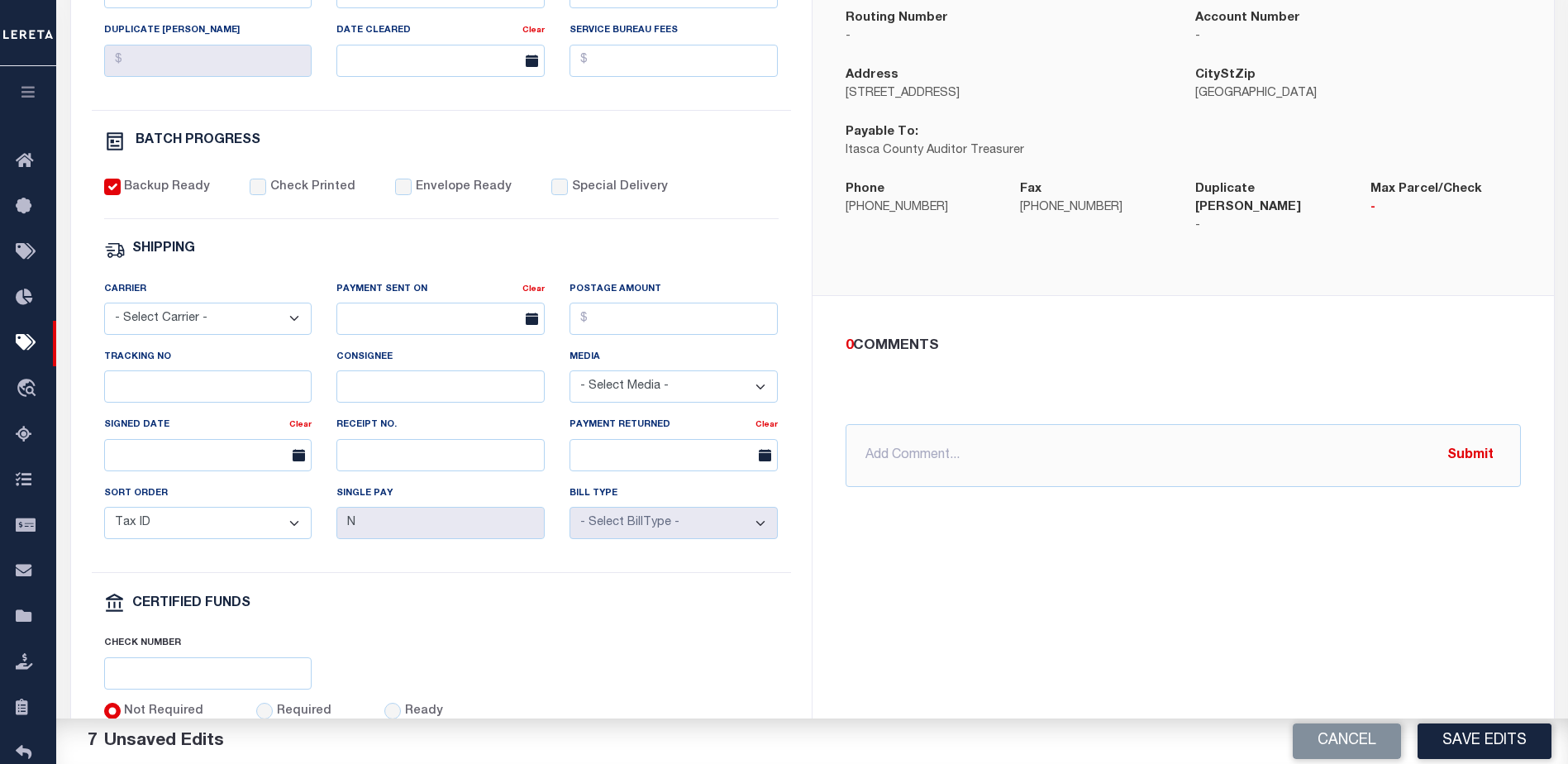
click at [1463, 746] on button "Save Edits" at bounding box center [1485, 741] width 134 height 36
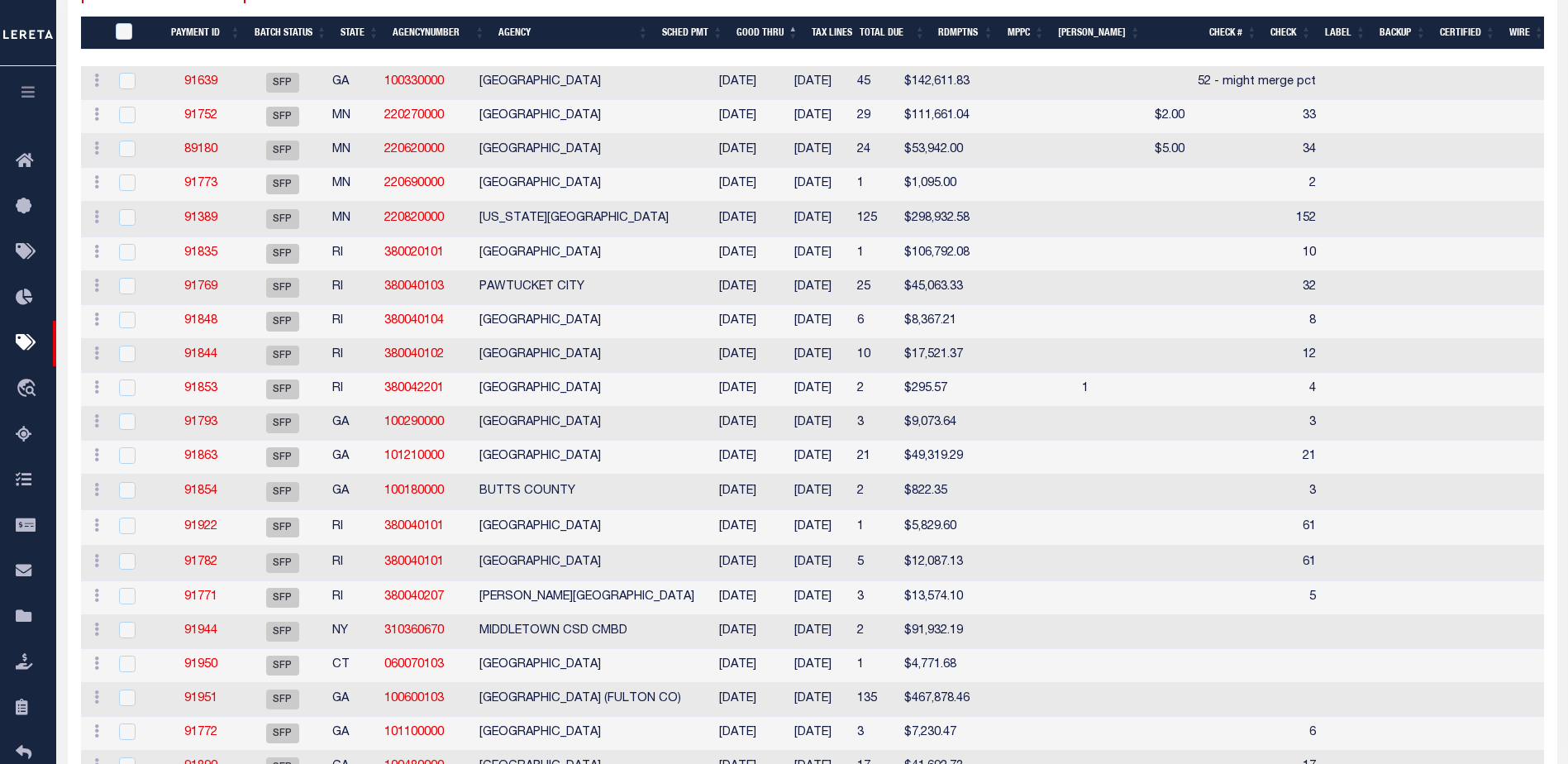
scroll to position [248, 0]
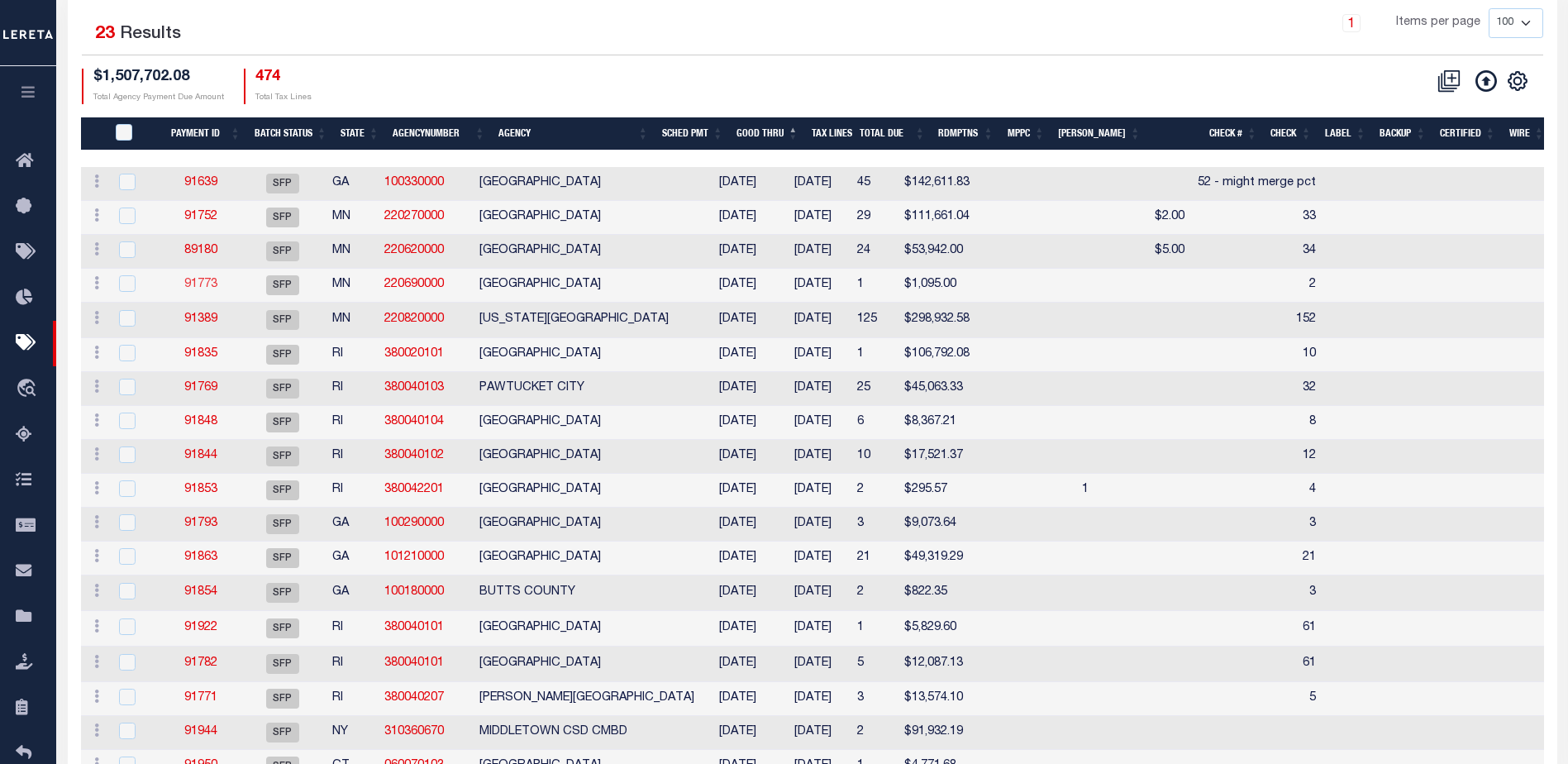
click at [201, 287] on link "91773" at bounding box center [201, 285] width 33 height 12
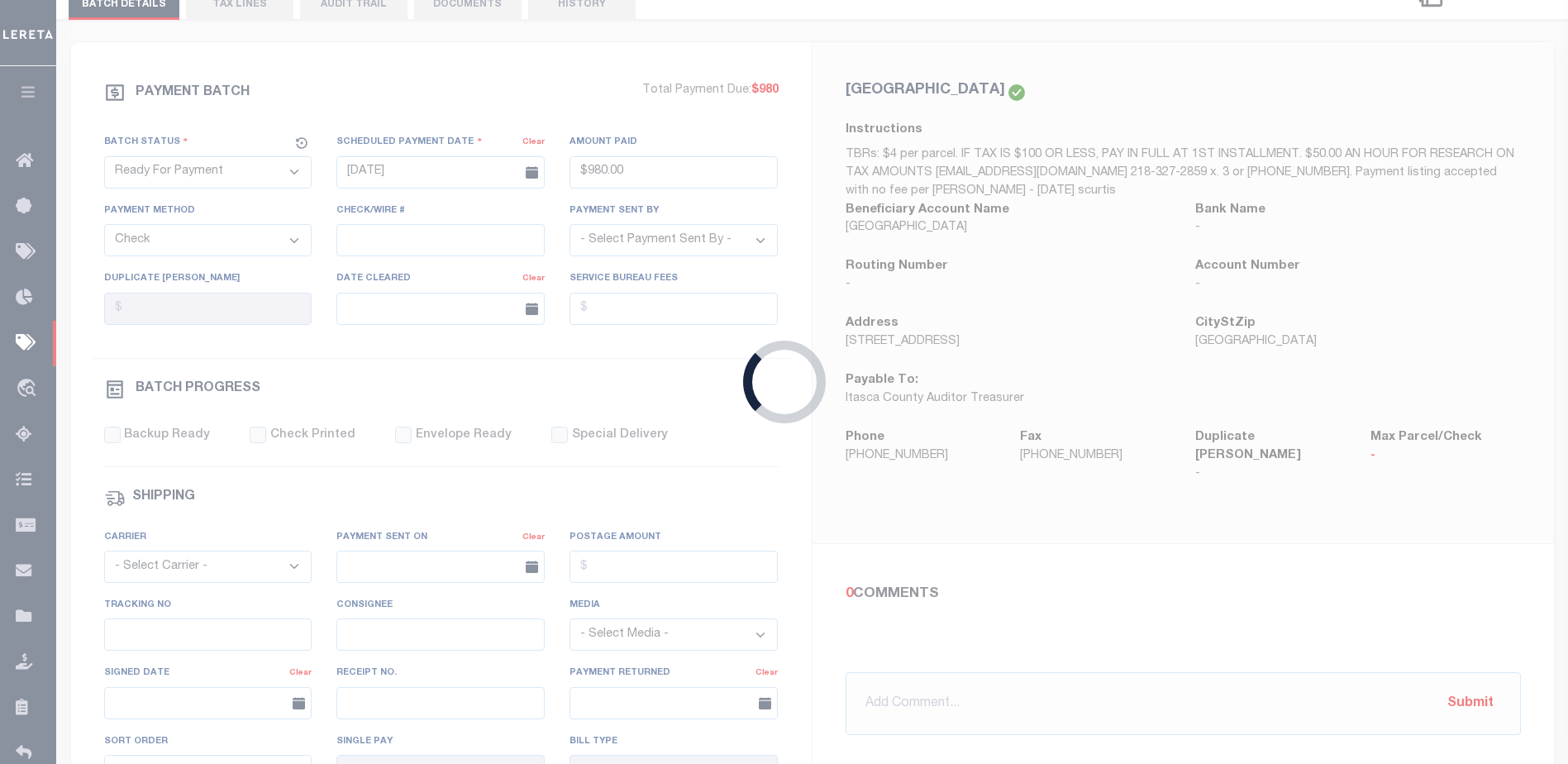
select select "SFP"
type input "[DATE]"
select select
type input "2"
select select
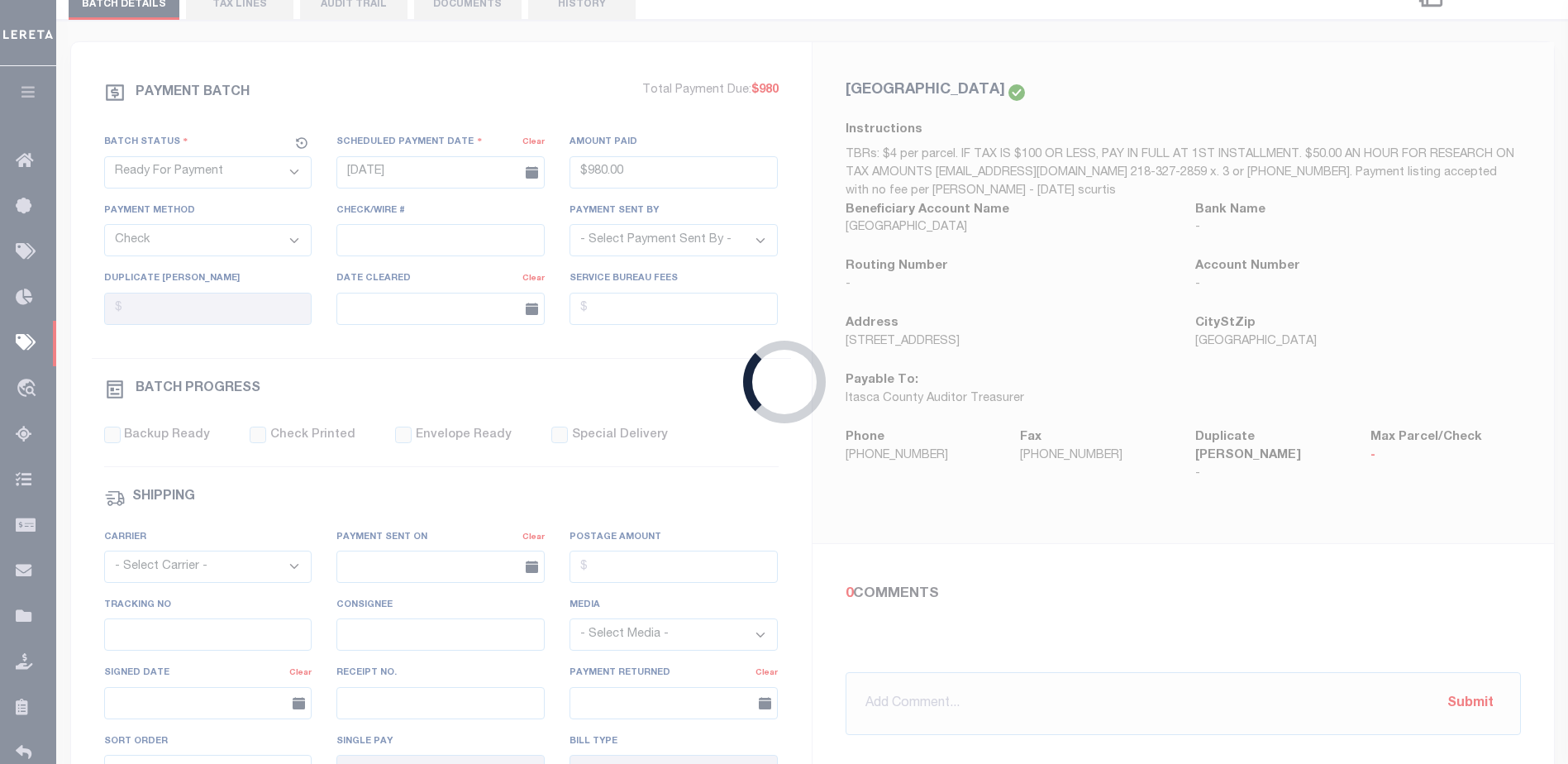
checkbox input "false"
type input "[PERSON_NAME]"
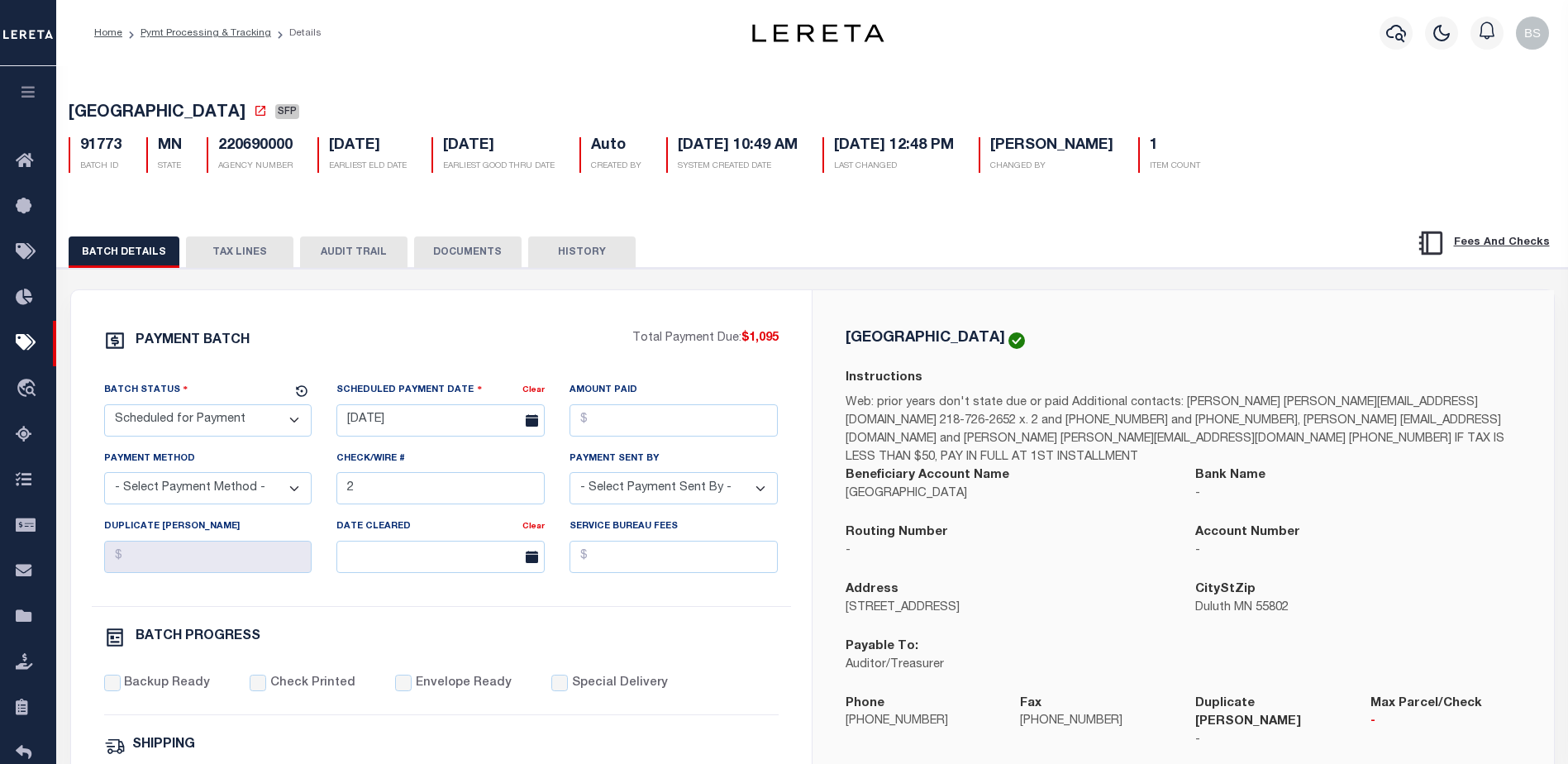
click at [170, 428] on select "- Select Status - Scheduled for Payment Ready For Payment Payment Sent Cleared …" at bounding box center [209, 420] width 209 height 33
select select "RFP"
click at [104, 407] on select "- Select Status - Scheduled for Payment Ready For Payment Payment Sent Cleared …" at bounding box center [209, 420] width 209 height 33
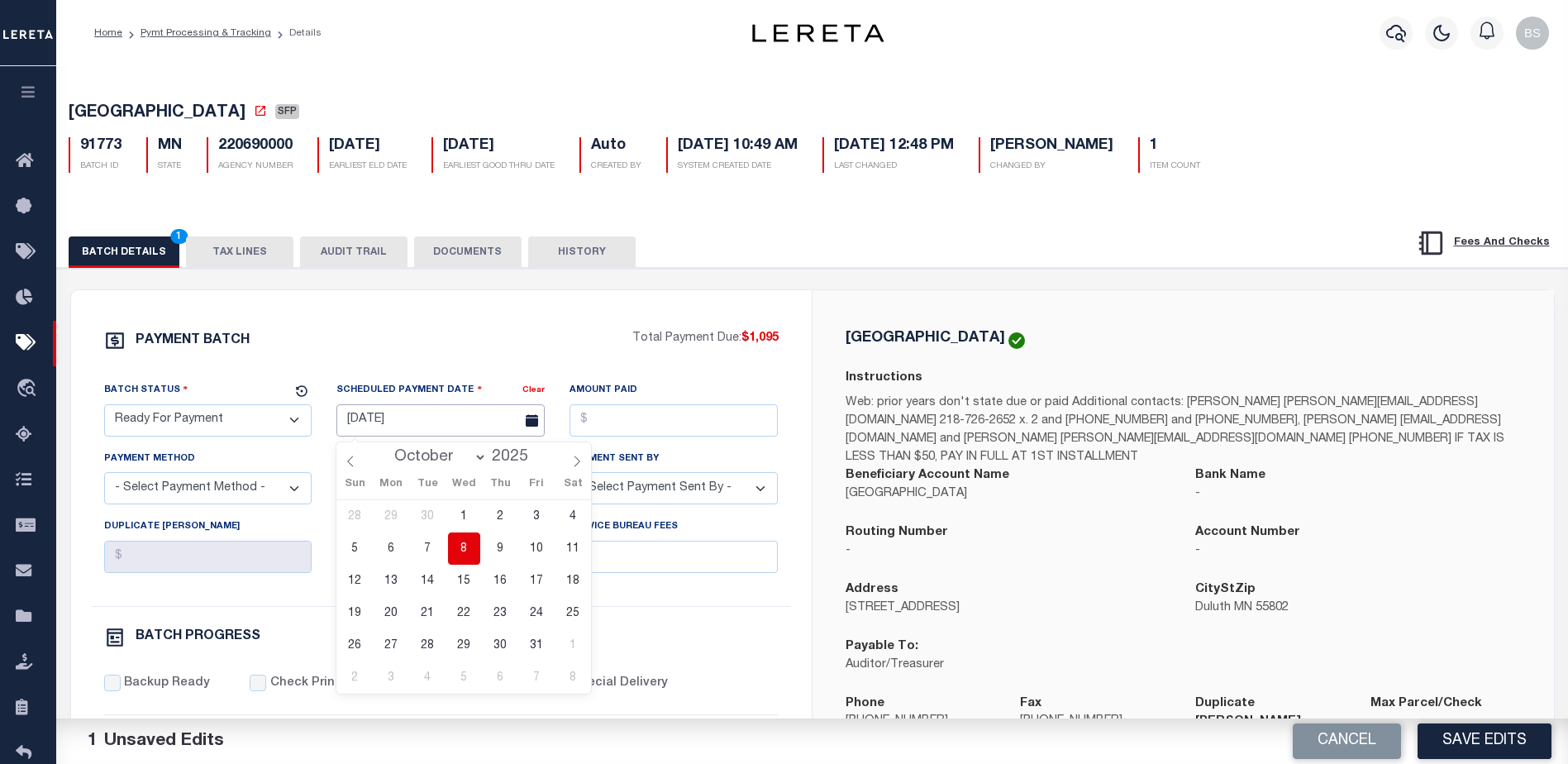
click at [393, 430] on input "[DATE]" at bounding box center [441, 420] width 209 height 33
drag, startPoint x: 464, startPoint y: 552, endPoint x: 470, endPoint y: 541, distance: 12.5
click at [465, 551] on span "8" at bounding box center [464, 549] width 33 height 33
type input "[DATE]"
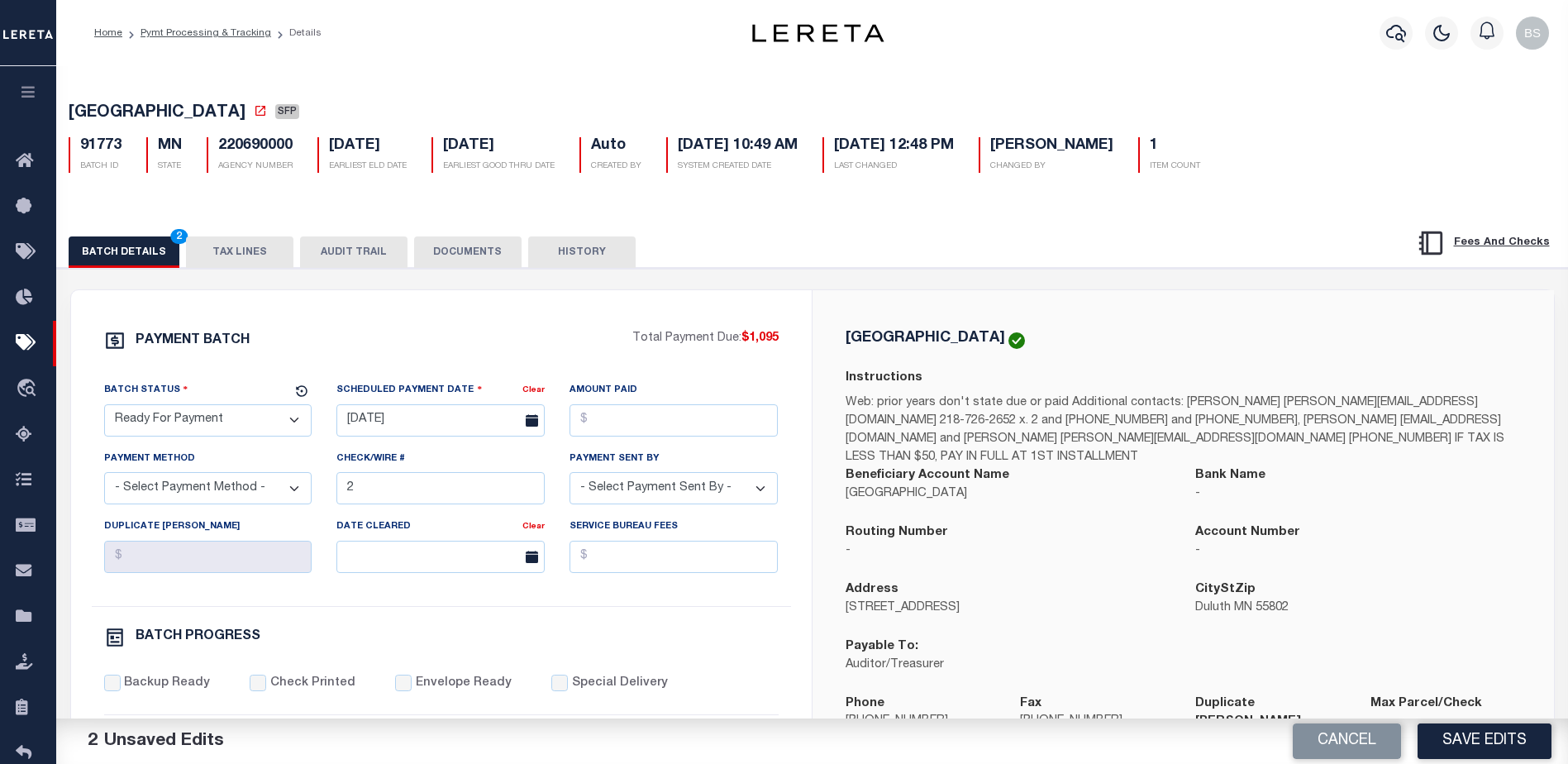
drag, startPoint x: 741, startPoint y: 341, endPoint x: 782, endPoint y: 345, distance: 41.2
click at [791, 345] on div "PAYMENT BATCH Total Payment Due: $1,095 Batch Status - Select Status -" at bounding box center [441, 774] width 701 height 888
copy p "$1,095"
click at [658, 423] on input "Amount Paid" at bounding box center [674, 420] width 209 height 33
drag, startPoint x: 743, startPoint y: 344, endPoint x: 776, endPoint y: 347, distance: 33.1
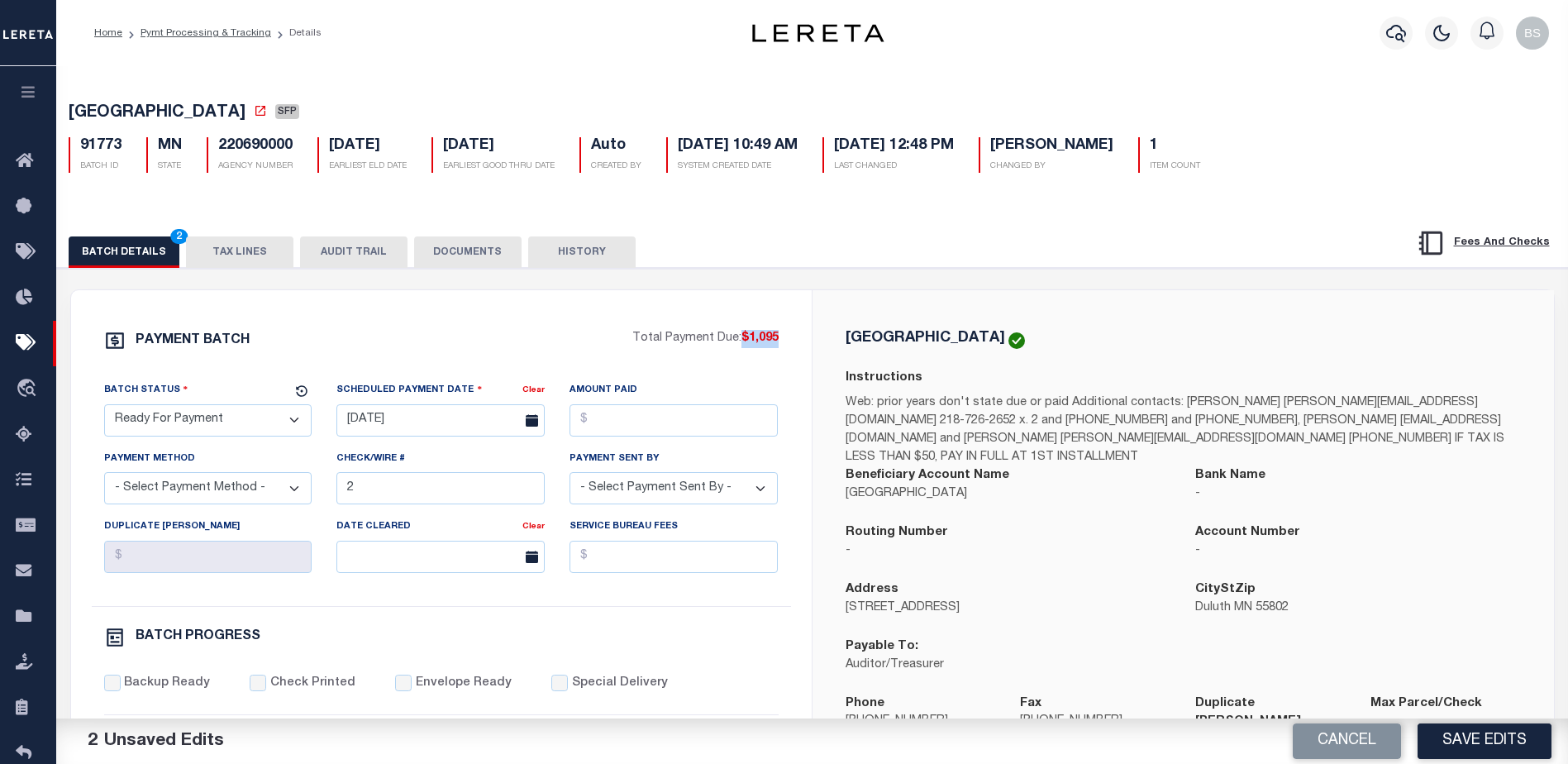
click at [776, 344] on span "$1,095" at bounding box center [760, 338] width 38 height 12
copy span "$1,095"
click at [655, 428] on input "Amount Paid" at bounding box center [674, 420] width 209 height 33
paste input "$1,095"
type input "$1,095.00"
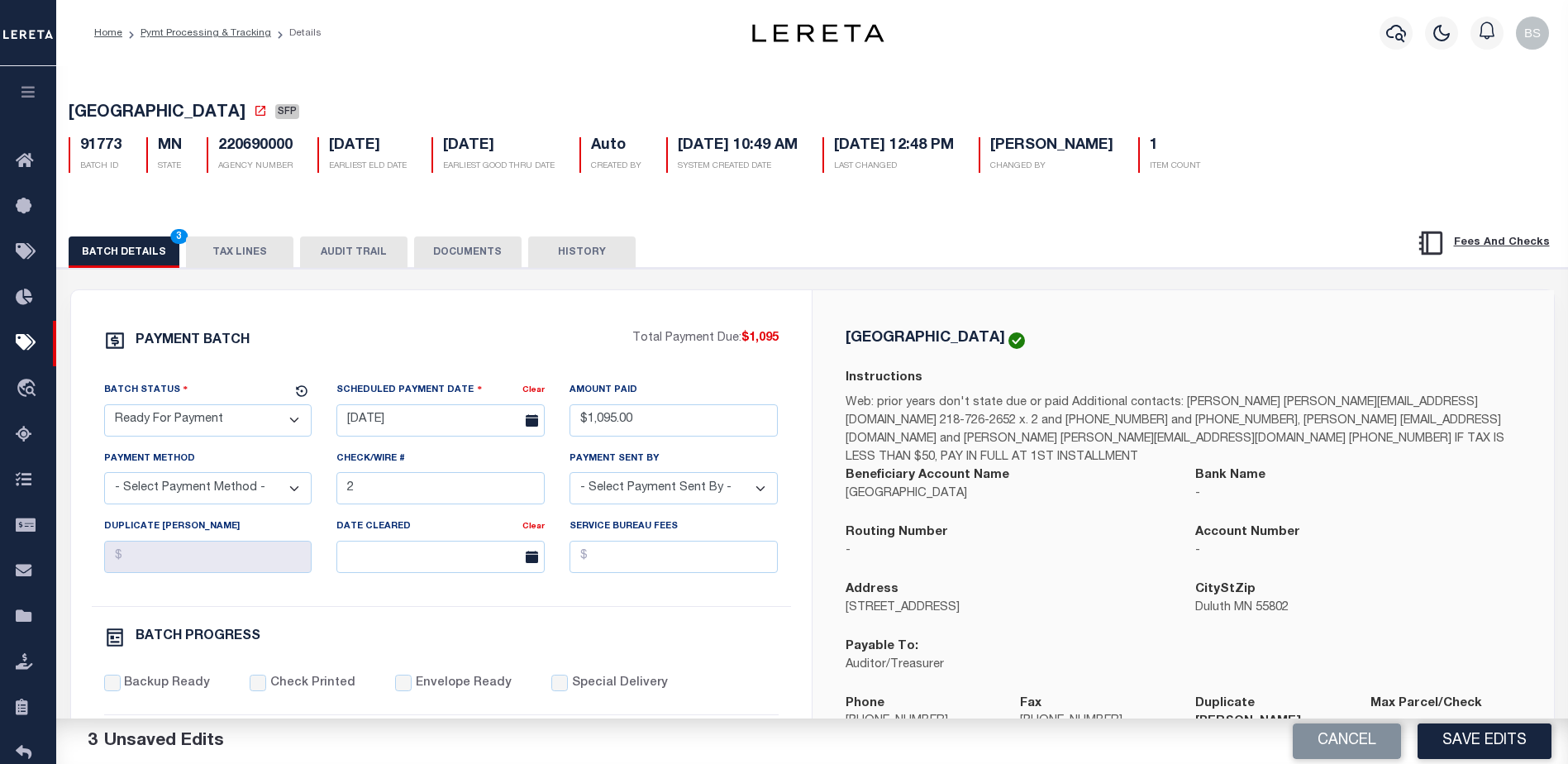
click at [184, 487] on select "- Select Payment Method - ACH Certified Check Check Direct Deposit Wire Transfer" at bounding box center [209, 488] width 209 height 33
select select "CHK"
click at [104, 478] on select "- Select Payment Method - ACH Certified Check Check Direct Deposit Wire Transfer" at bounding box center [209, 488] width 209 height 33
click at [441, 490] on input "2" at bounding box center [441, 488] width 209 height 33
click at [764, 488] on select "- Select Payment Sent By - [PERSON_NAME] [PERSON_NAME] [PERSON_NAME] [PERSON_NA…" at bounding box center [674, 488] width 209 height 33
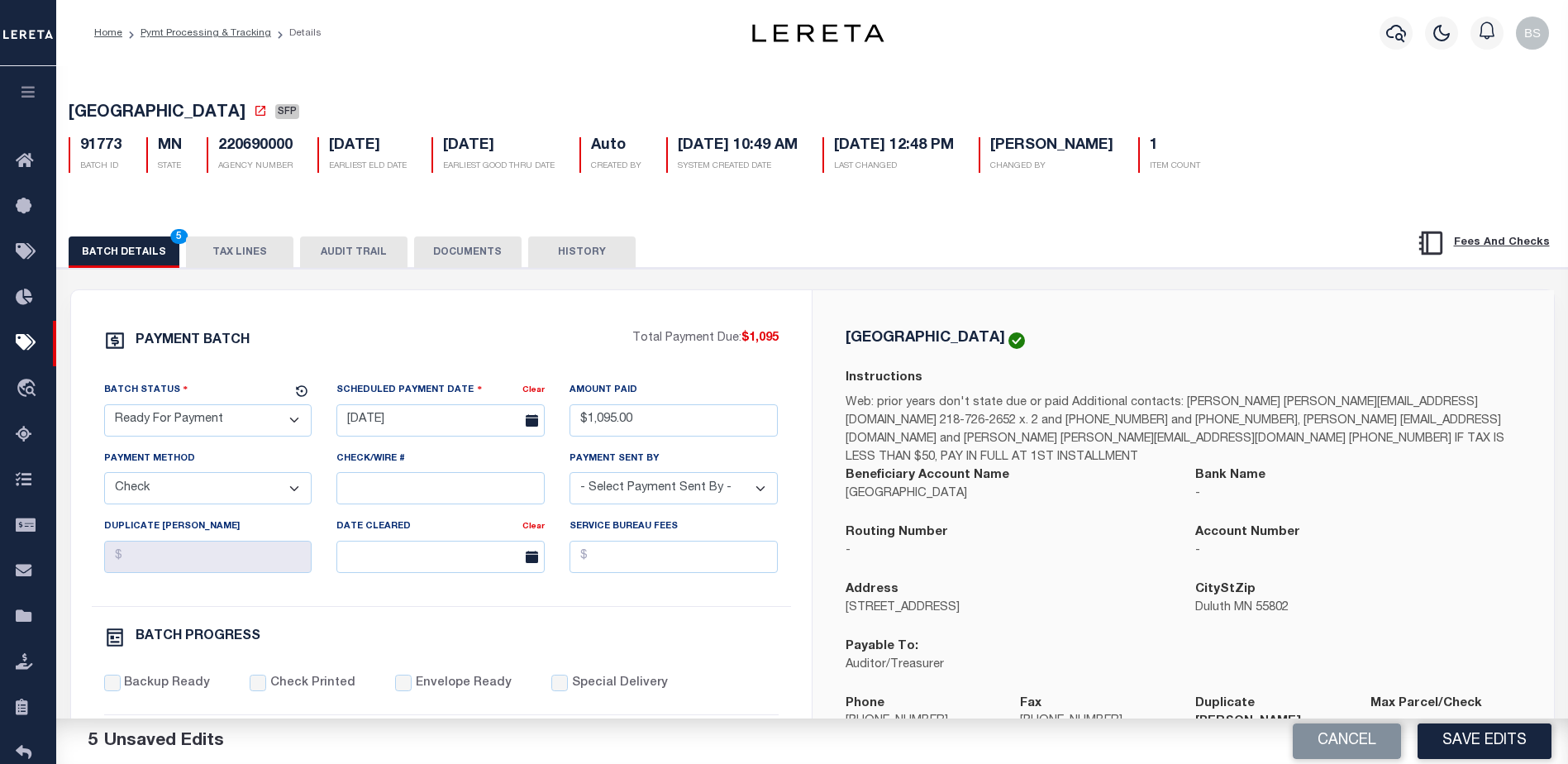
select select "[PERSON_NAME]"
click at [649, 490] on select "- Select Payment Sent By - [PERSON_NAME] [PERSON_NAME] [PERSON_NAME] [PERSON_NA…" at bounding box center [674, 488] width 209 height 33
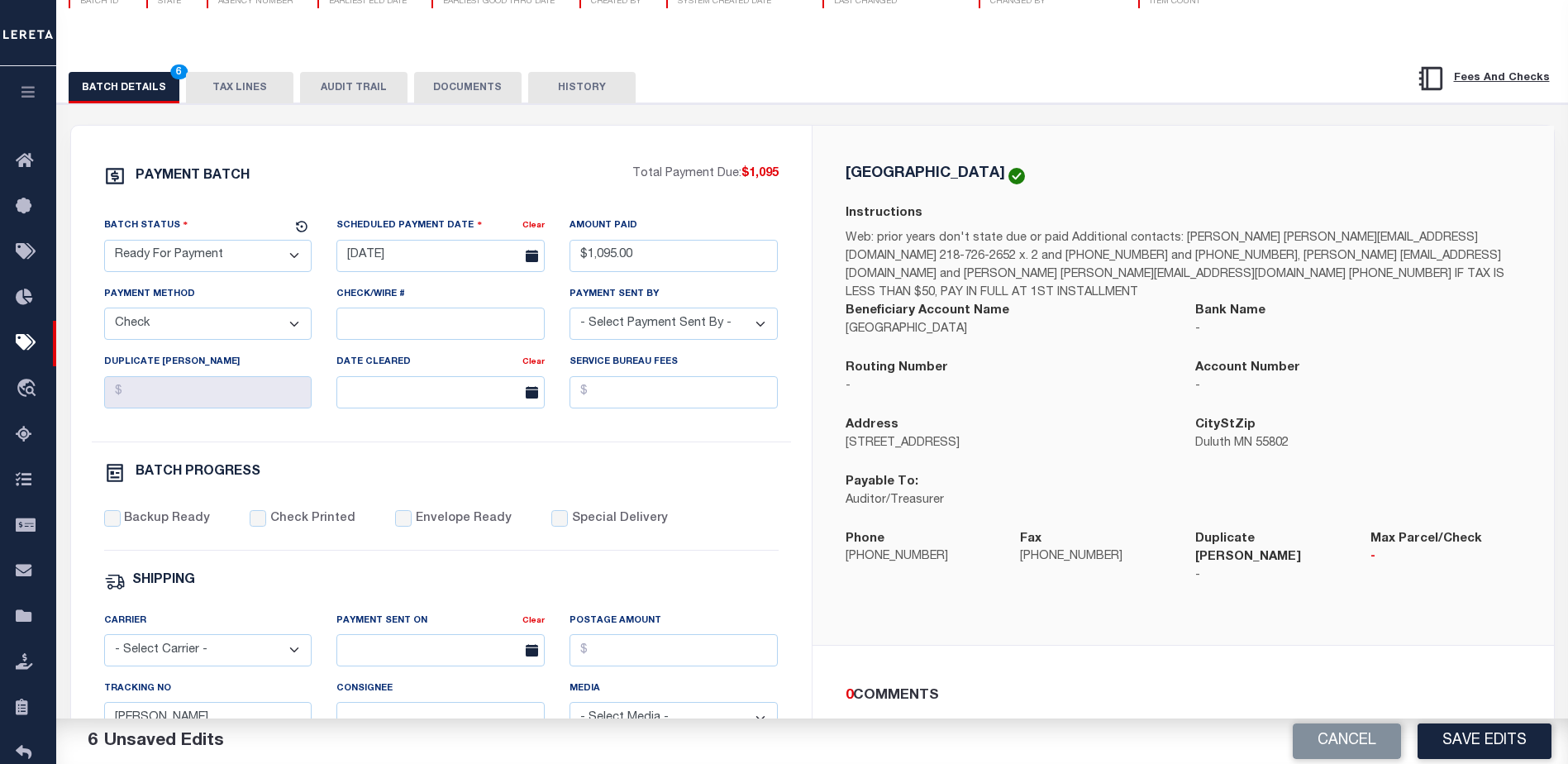
scroll to position [165, 0]
click at [113, 526] on input "Backup Ready" at bounding box center [113, 518] width 17 height 17
checkbox input "true"
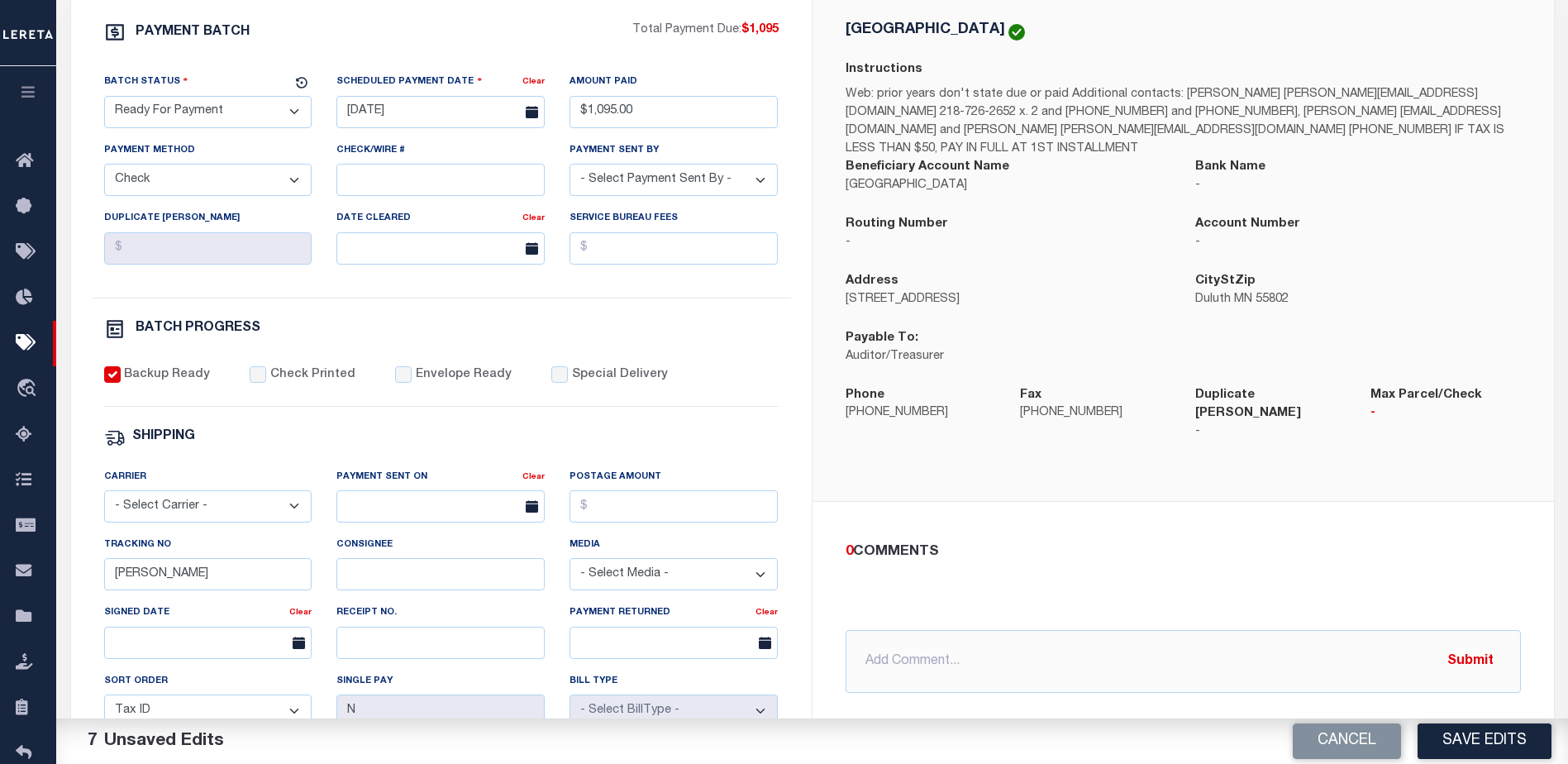
scroll to position [331, 0]
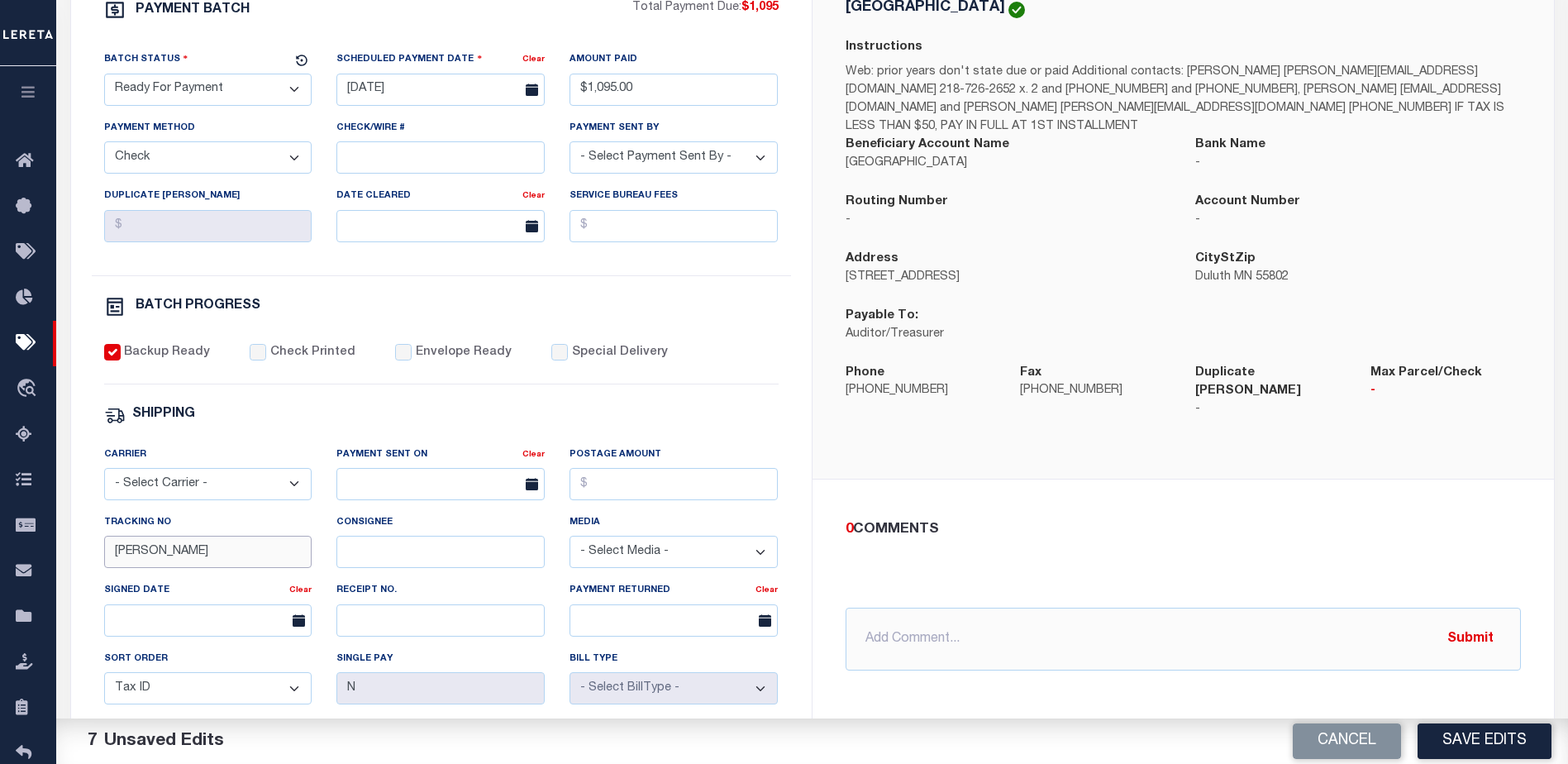
click at [183, 569] on input "[PERSON_NAME]" at bounding box center [209, 552] width 209 height 33
type input "B"
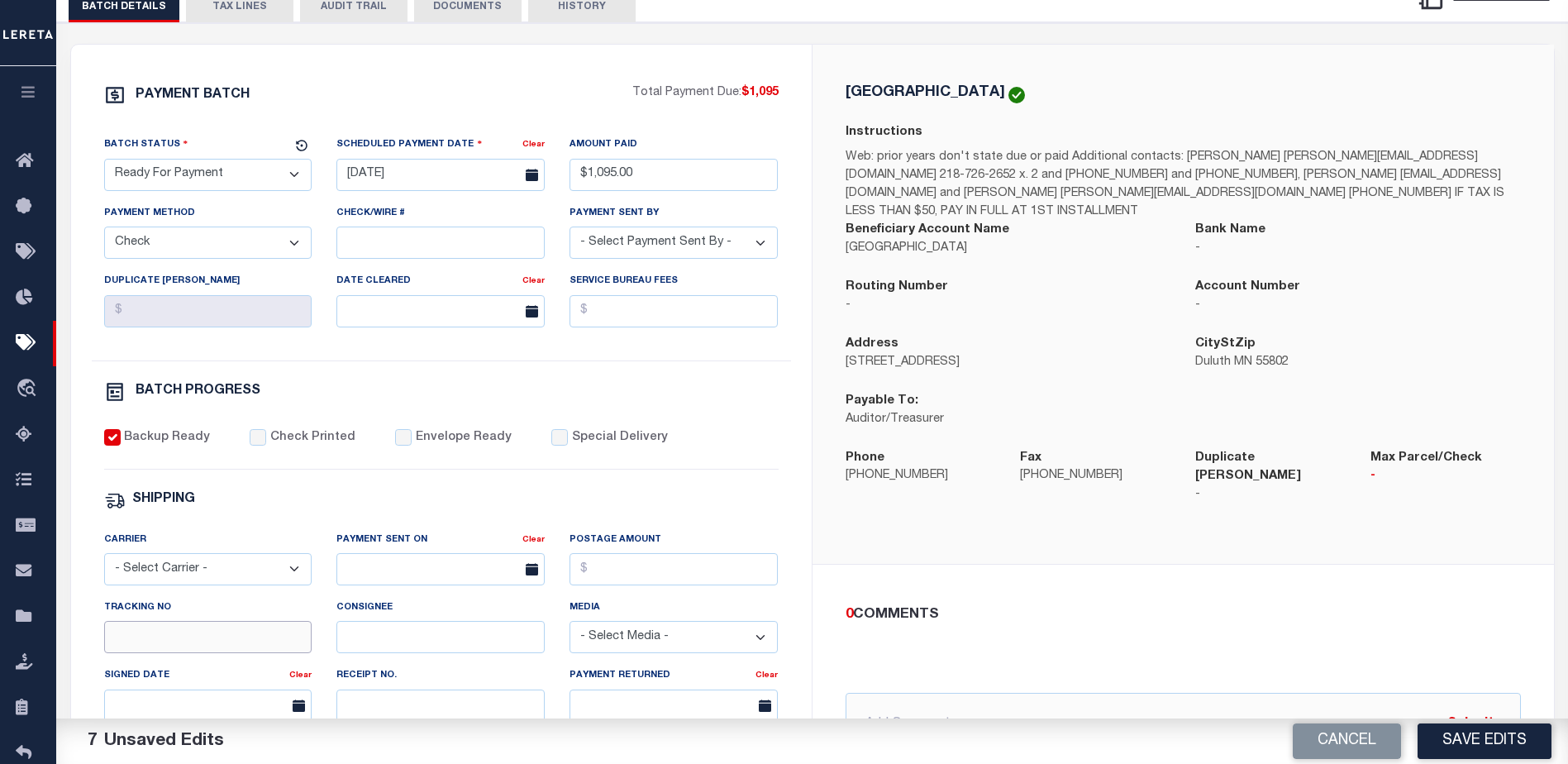
scroll to position [248, 0]
click at [1472, 740] on button "Save Edits" at bounding box center [1485, 741] width 134 height 36
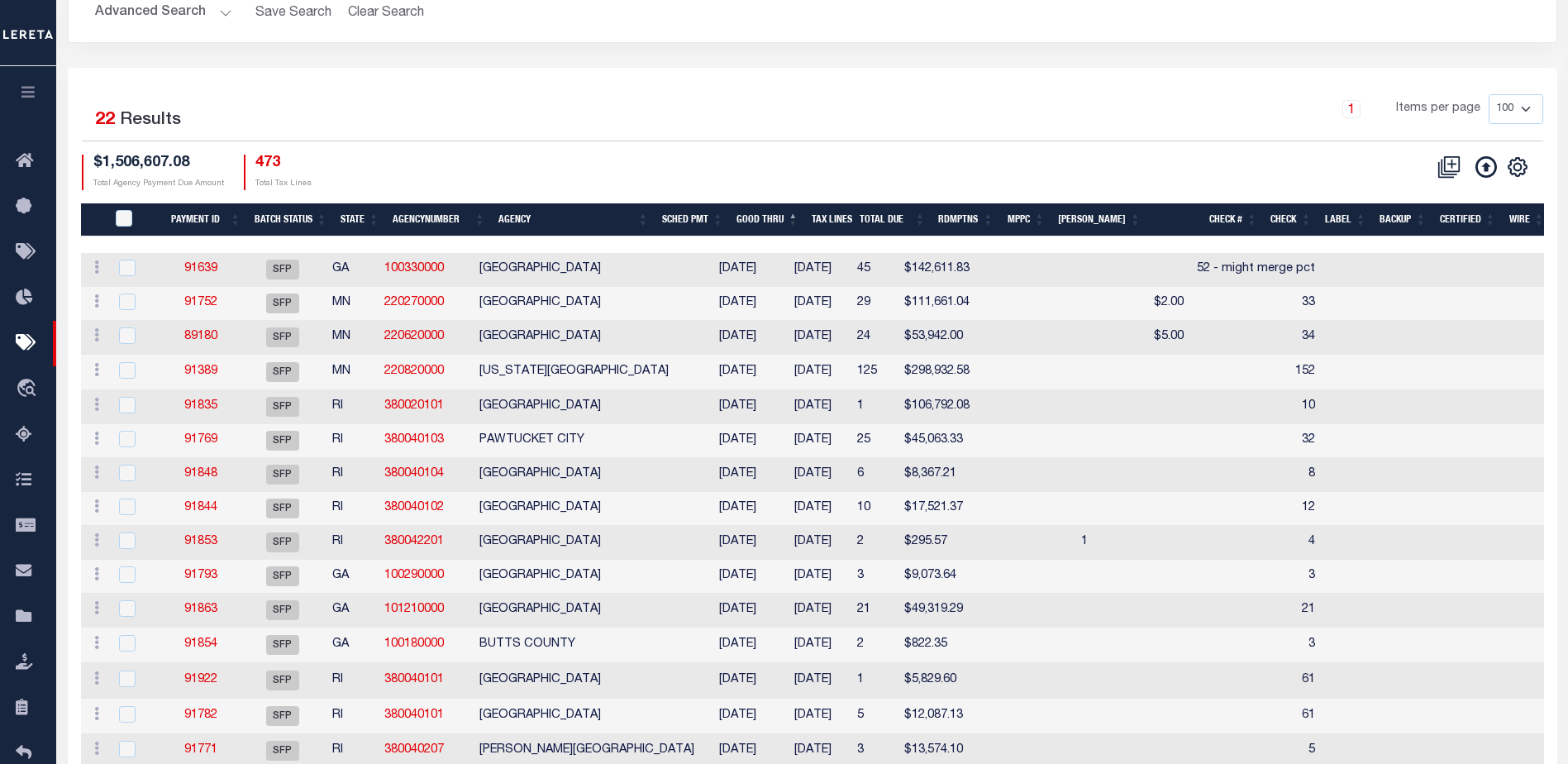
scroll to position [165, 0]
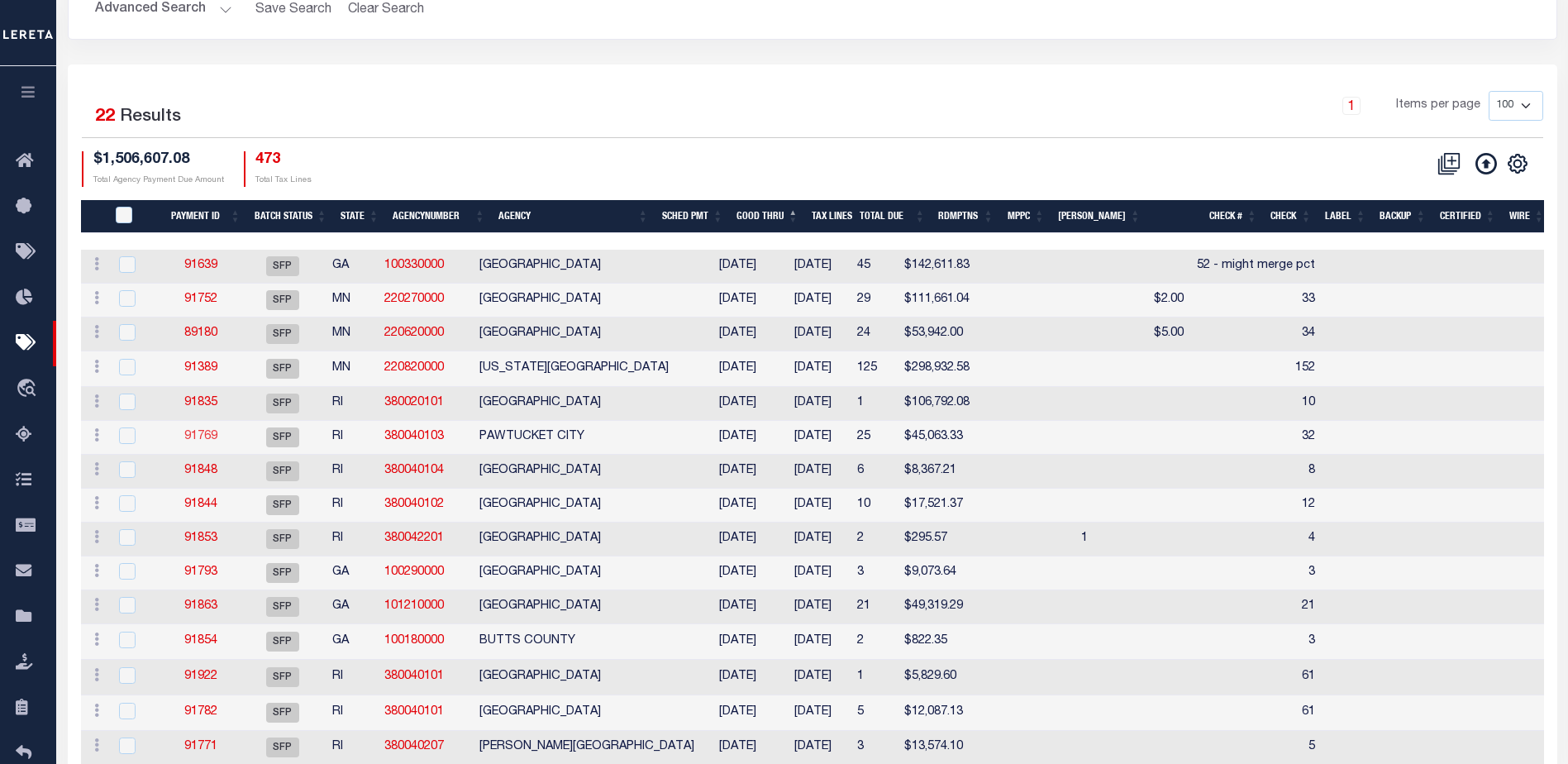
click at [208, 435] on link "91769" at bounding box center [201, 437] width 33 height 12
select select "SFP"
type input "[DATE]"
select select
type input "32"
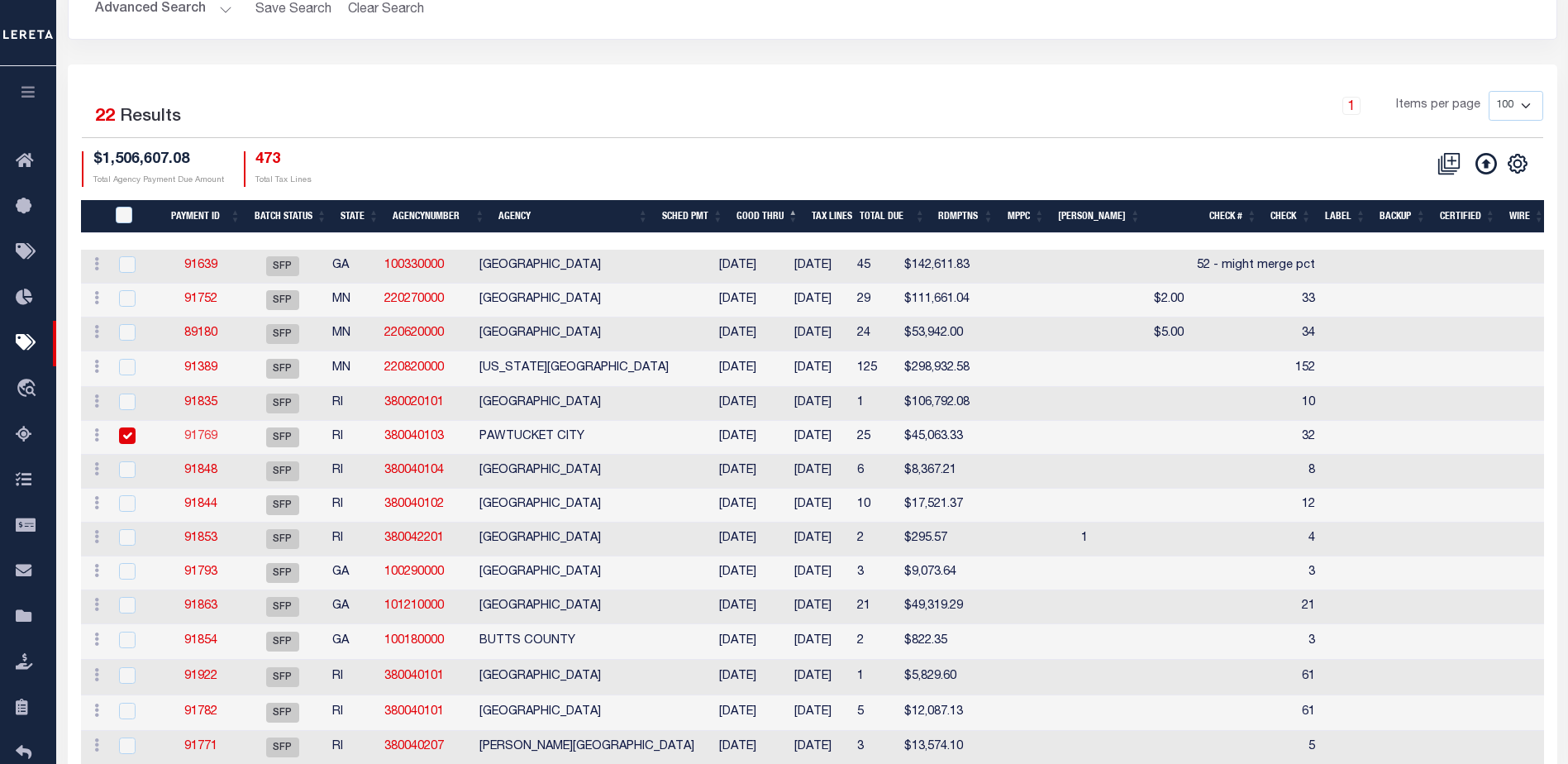
select select
checkbox input "false"
type input "[PERSON_NAME]"
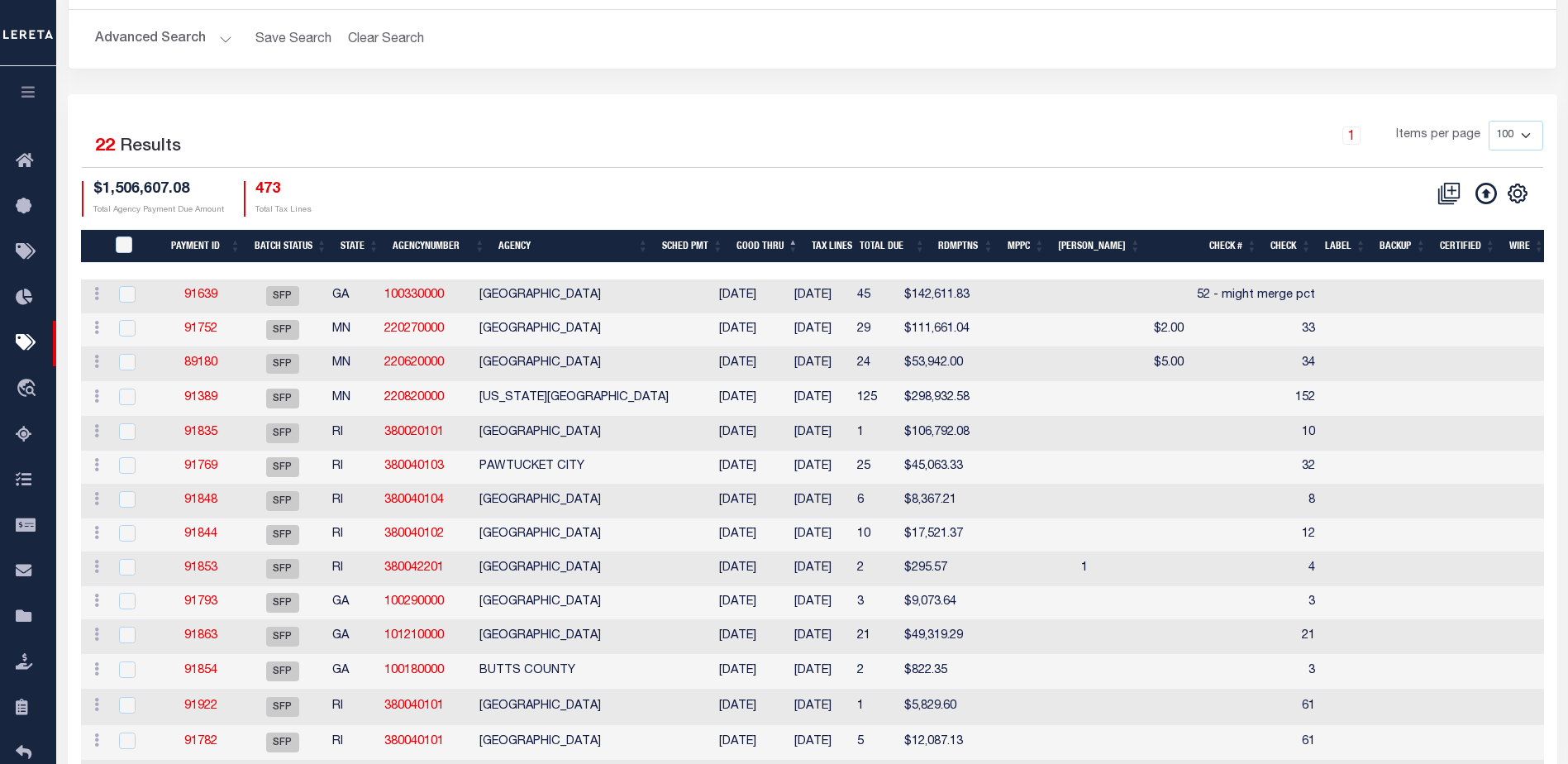
scroll to position [165, 0]
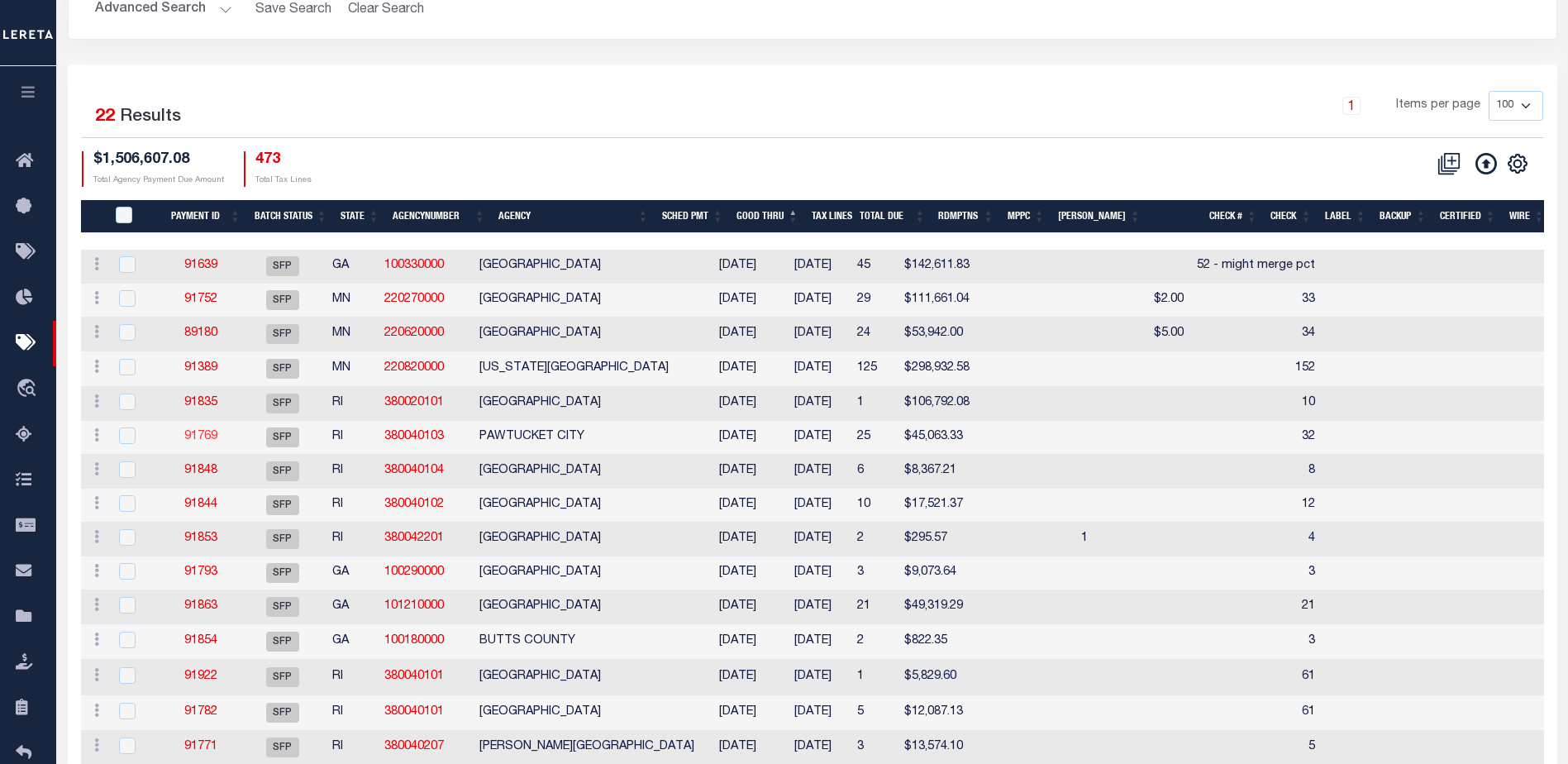
click at [214, 436] on link "91769" at bounding box center [201, 437] width 33 height 12
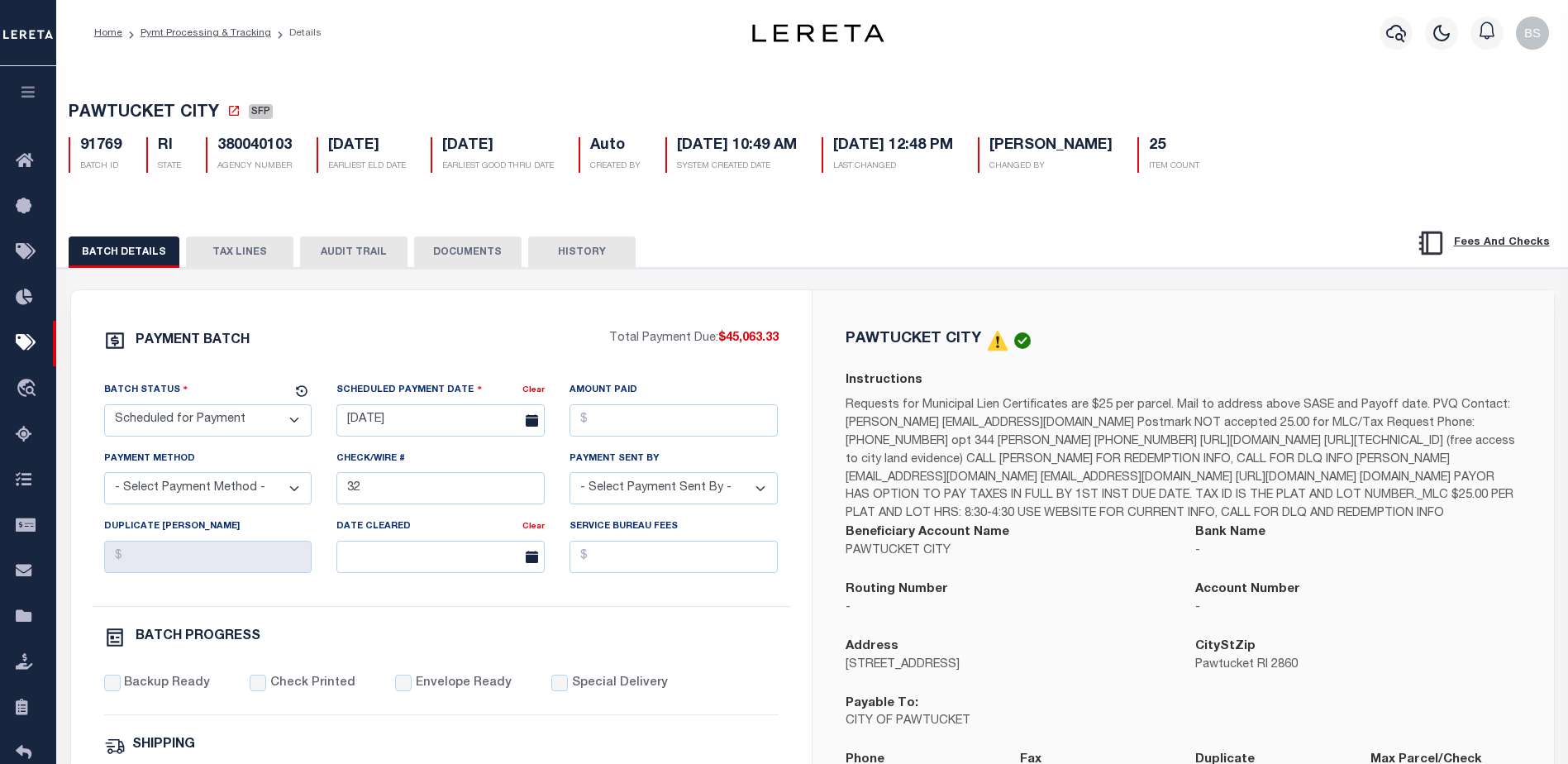
click at [293, 422] on select "- Select Status - Scheduled for Payment Ready For Payment Payment Sent Cleared …" at bounding box center [209, 420] width 209 height 33
select select "RFP"
click at [104, 407] on select "- Select Status - Scheduled for Payment Ready For Payment Payment Sent Cleared …" at bounding box center [209, 420] width 209 height 33
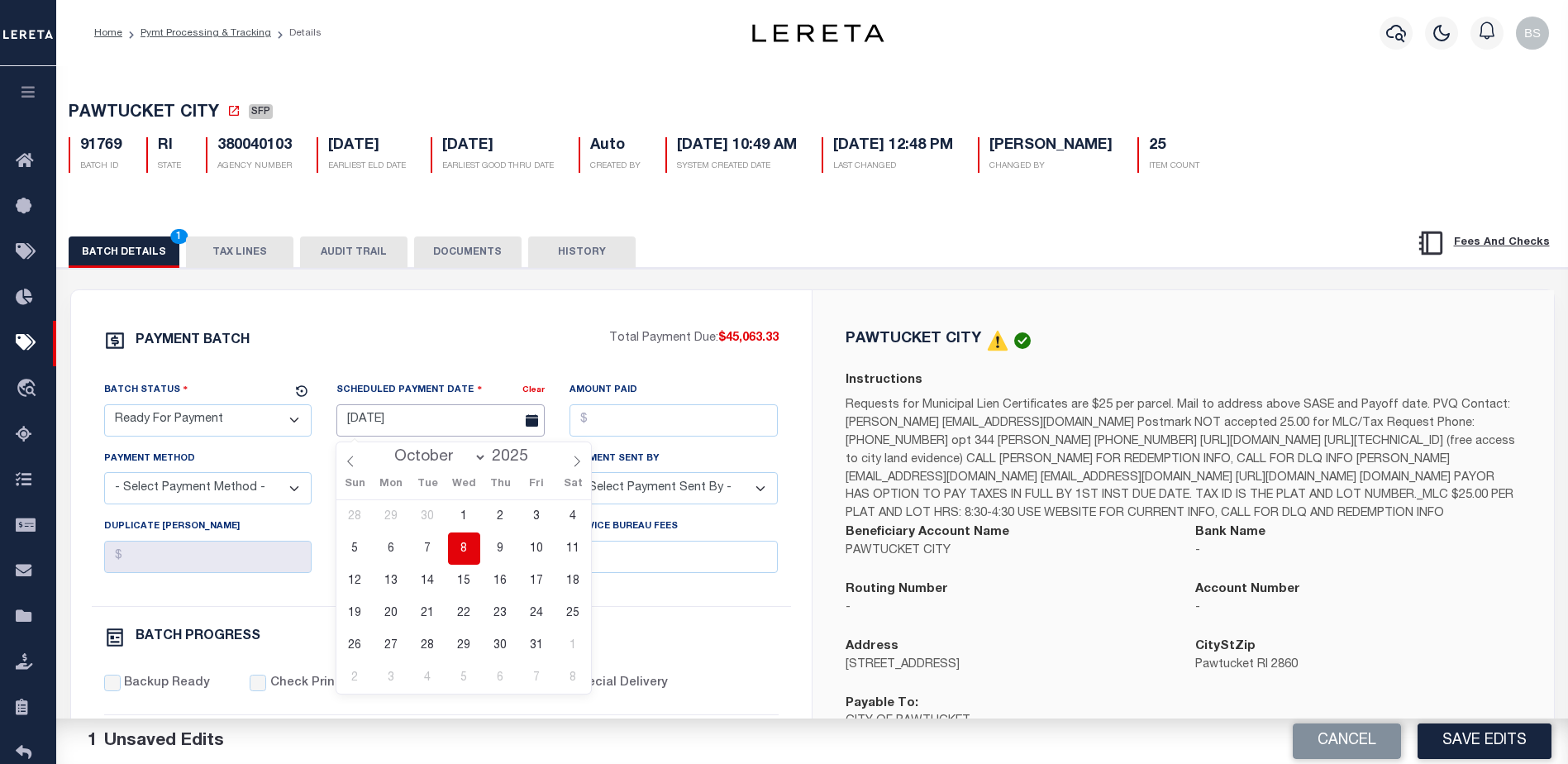
click at [403, 417] on input "[DATE]" at bounding box center [441, 420] width 209 height 33
click at [465, 556] on span "8" at bounding box center [464, 549] width 33 height 33
type input "[DATE]"
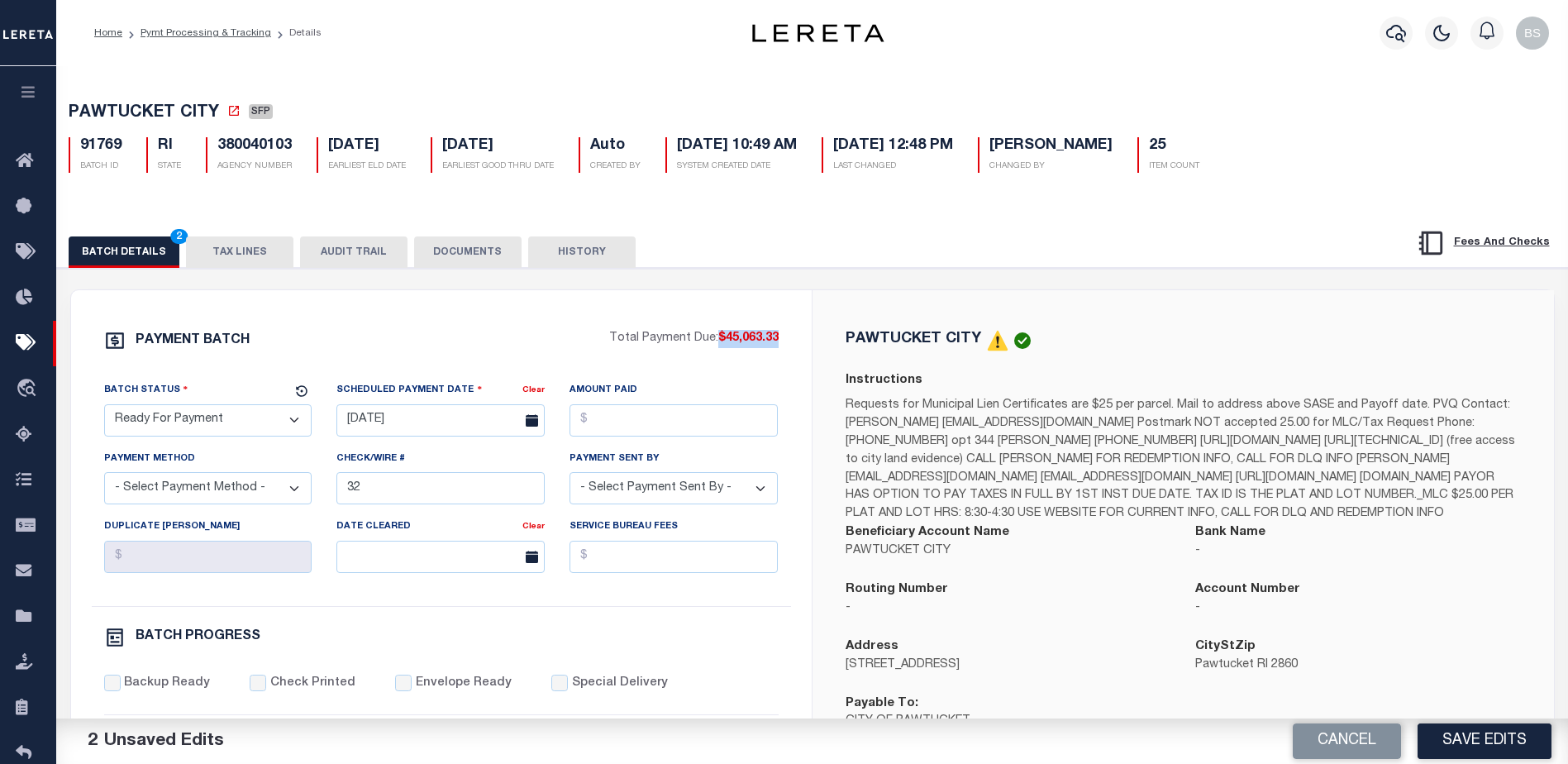
drag, startPoint x: 718, startPoint y: 346, endPoint x: 788, endPoint y: 347, distance: 70.0
click at [788, 347] on div "PAYMENT BATCH Total Payment Due: $45,063.33 Batch Status - Select Status -" at bounding box center [441, 774] width 701 height 888
copy span "$45,063.33"
click at [611, 425] on input "Amount Paid" at bounding box center [674, 420] width 209 height 33
paste input "$45,063.33"
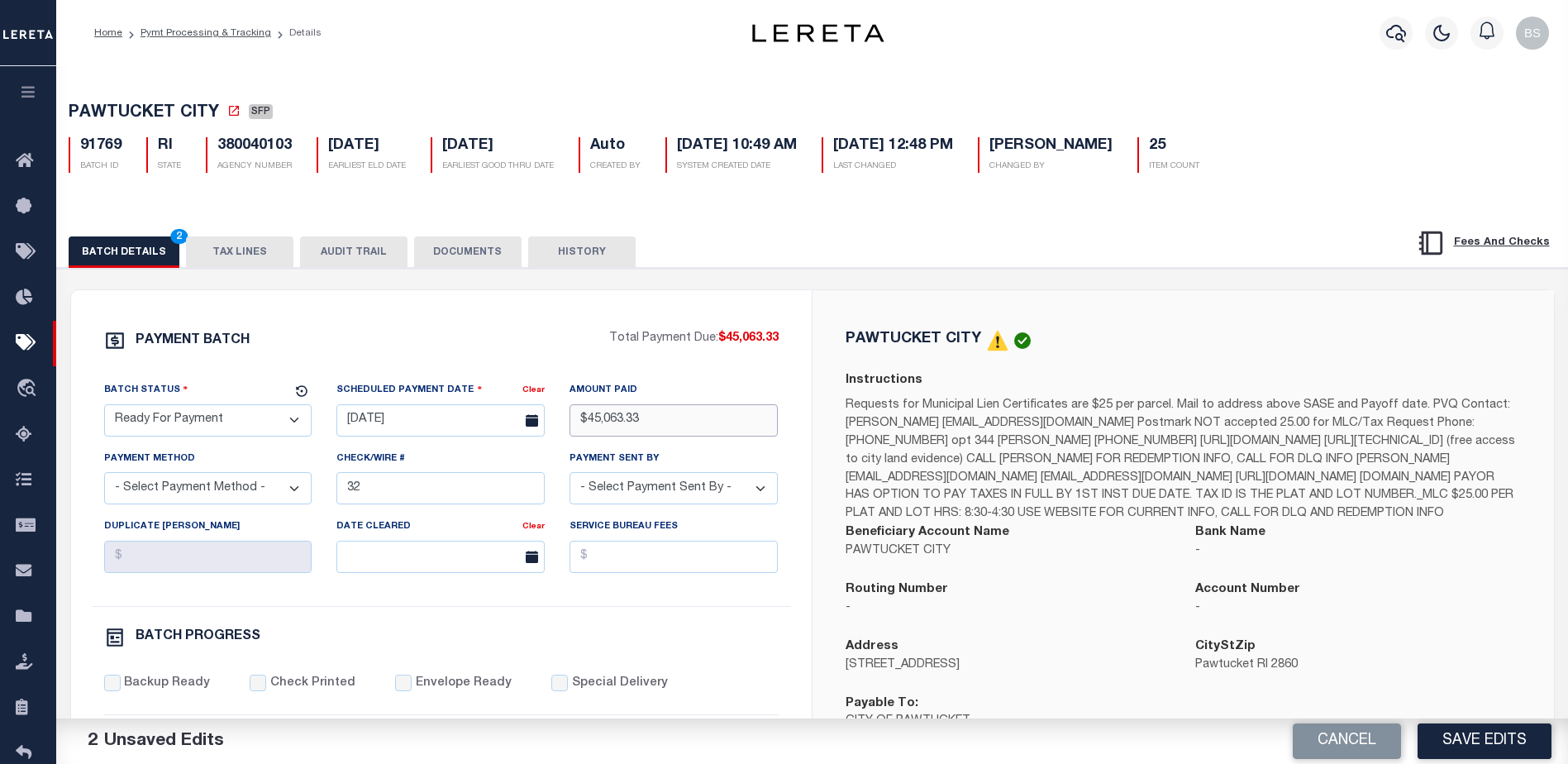
type input "$45,063.33"
click at [254, 498] on select "- Select Payment Method - ACH Certified Check Check Direct Deposit Wire Transfer" at bounding box center [209, 488] width 209 height 33
select select "CHK"
click at [104, 478] on select "- Select Payment Method - ACH Certified Check Check Direct Deposit Wire Transfer" at bounding box center [209, 488] width 209 height 33
drag, startPoint x: 394, startPoint y: 497, endPoint x: 398, endPoint y: 478, distance: 19.4
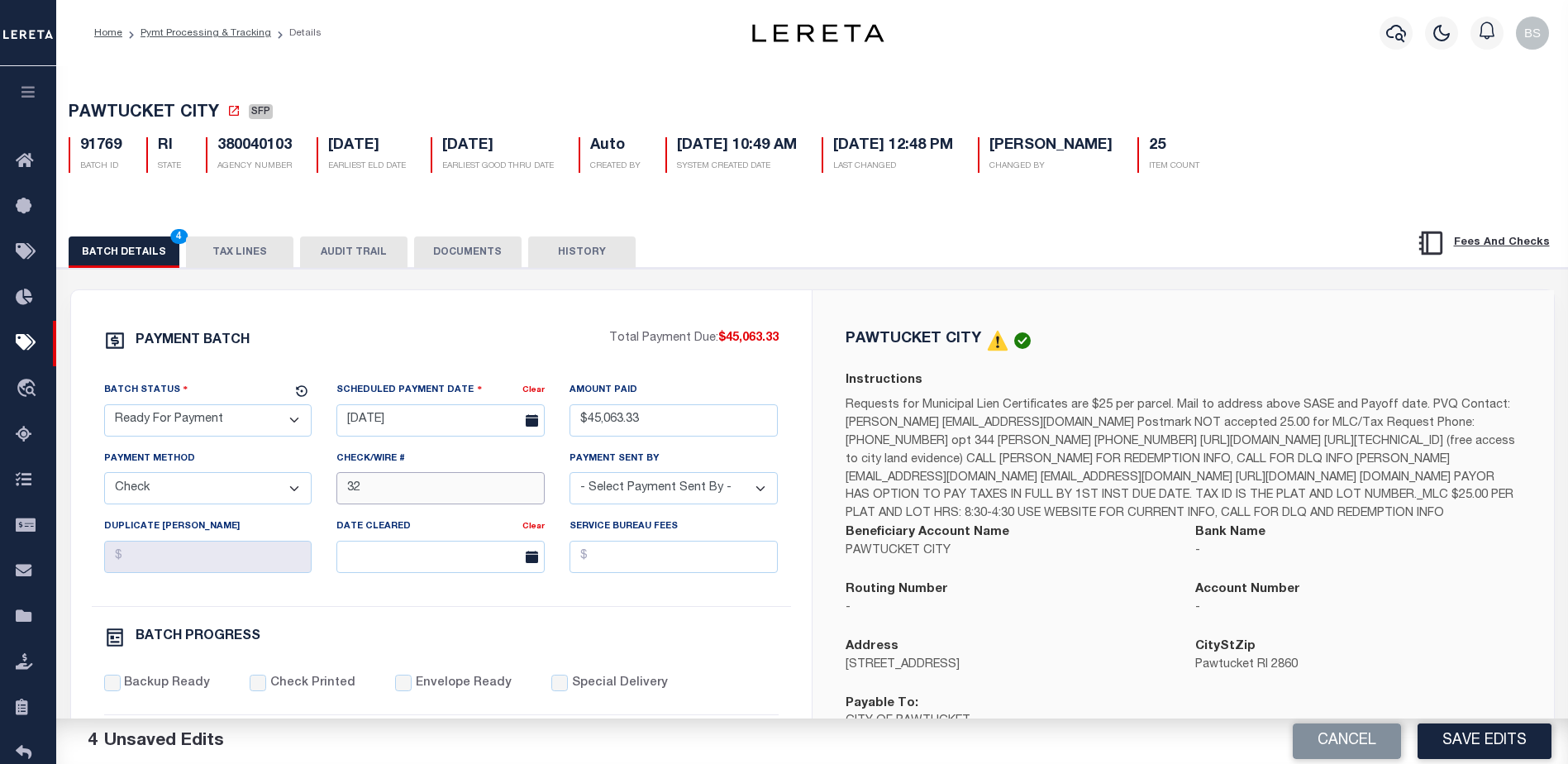
click at [396, 495] on input "32" at bounding box center [441, 488] width 209 height 33
type input "3"
click at [741, 488] on select "- Select Payment Sent By - [PERSON_NAME] [PERSON_NAME] [PERSON_NAME] [PERSON_NA…" at bounding box center [674, 488] width 209 height 33
select select "[PERSON_NAME]"
click at [654, 495] on select "- Select Payment Sent By - [PERSON_NAME] [PERSON_NAME] [PERSON_NAME] [PERSON_NA…" at bounding box center [674, 488] width 209 height 33
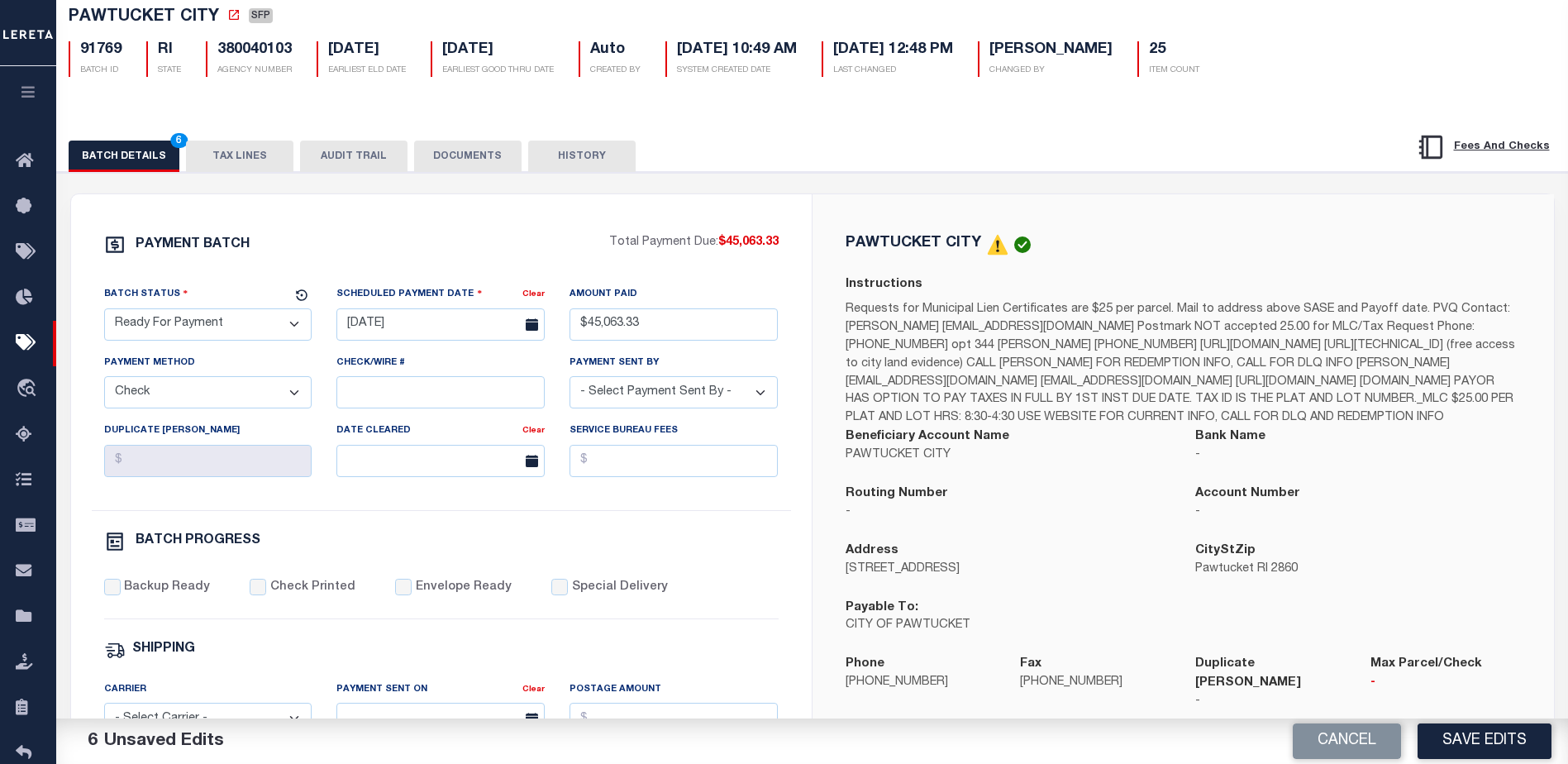
scroll to position [165, 0]
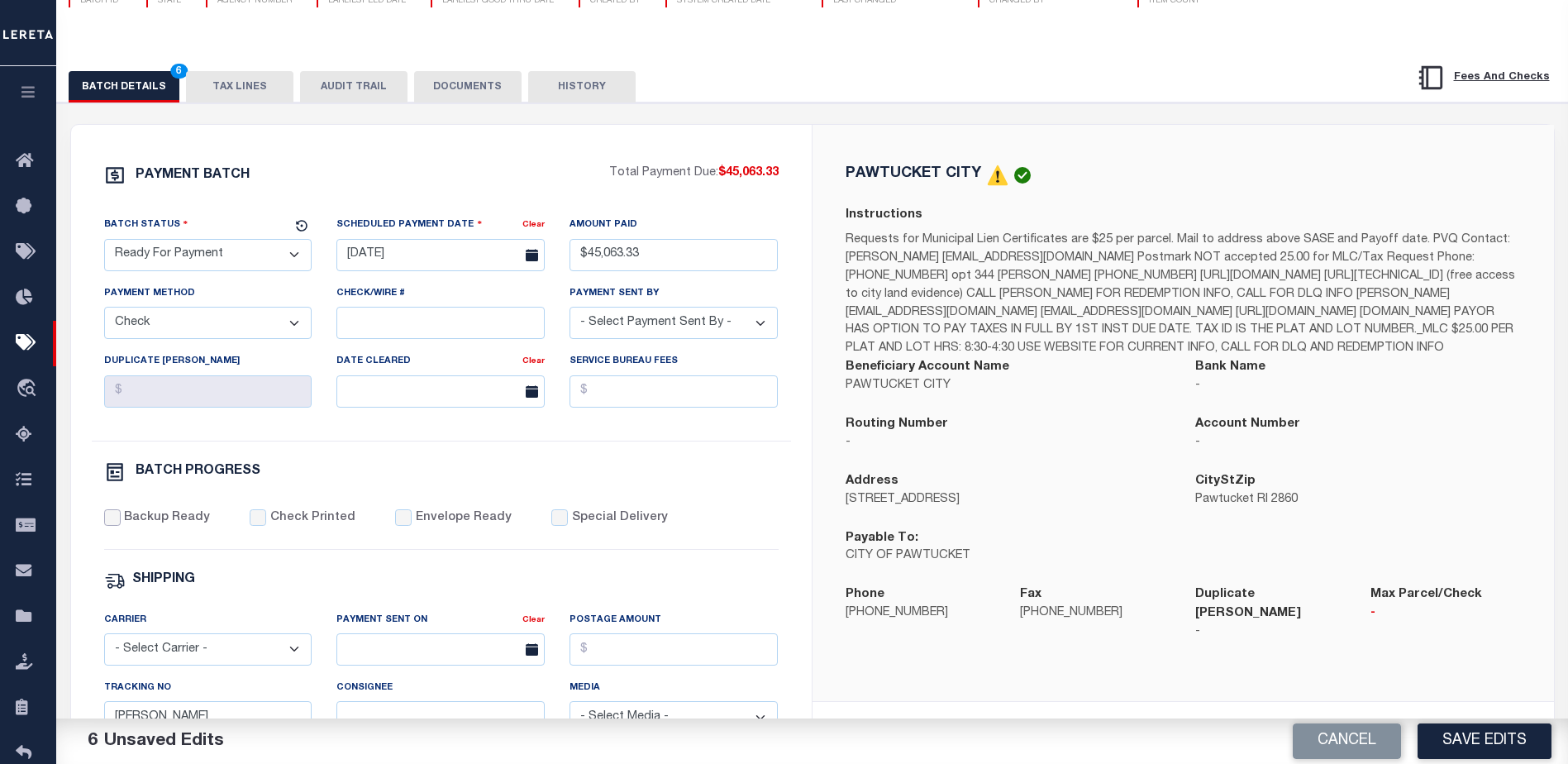
click at [118, 521] on input "Backup Ready" at bounding box center [113, 518] width 17 height 17
checkbox input "true"
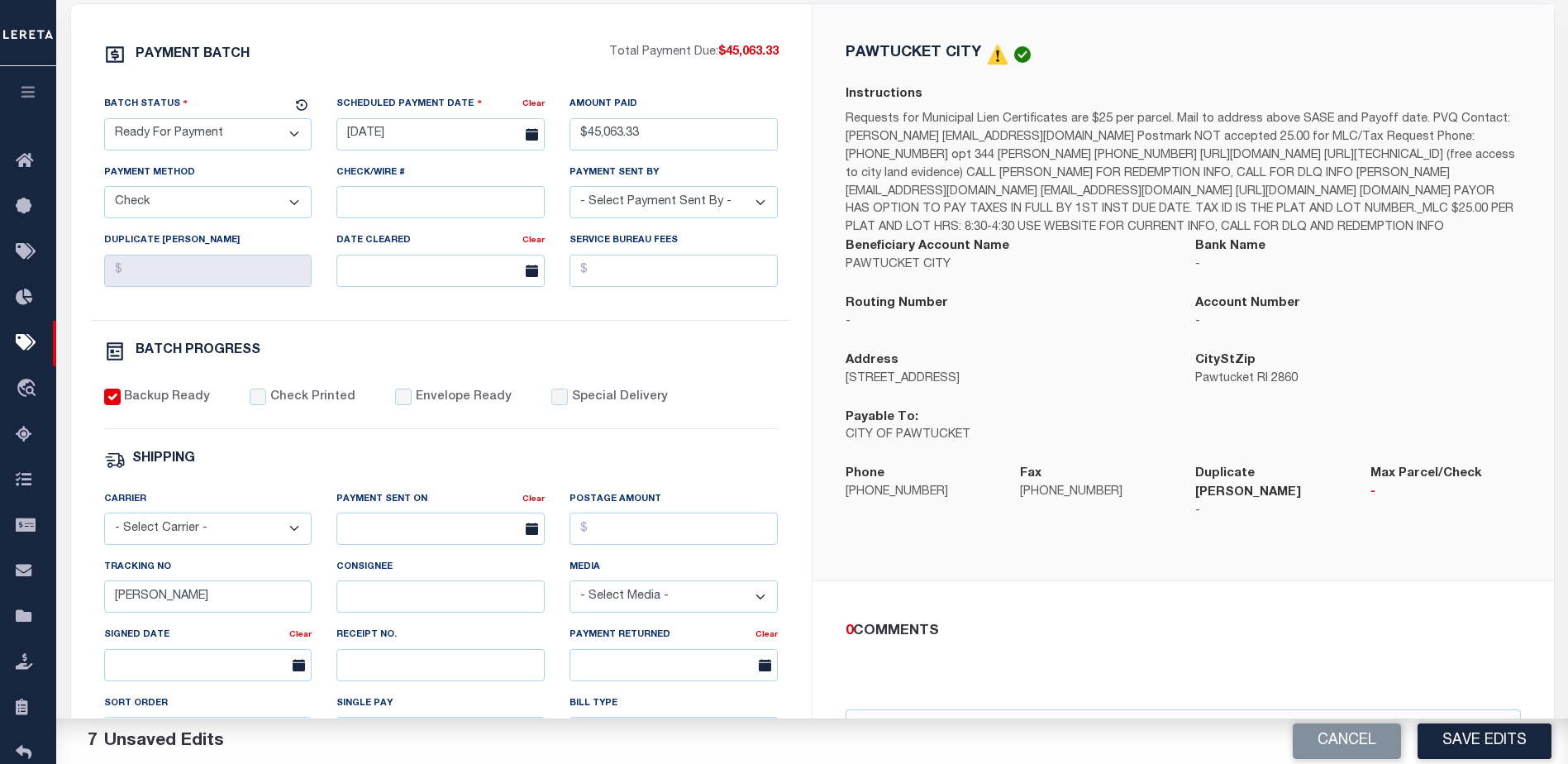
scroll to position [331, 0]
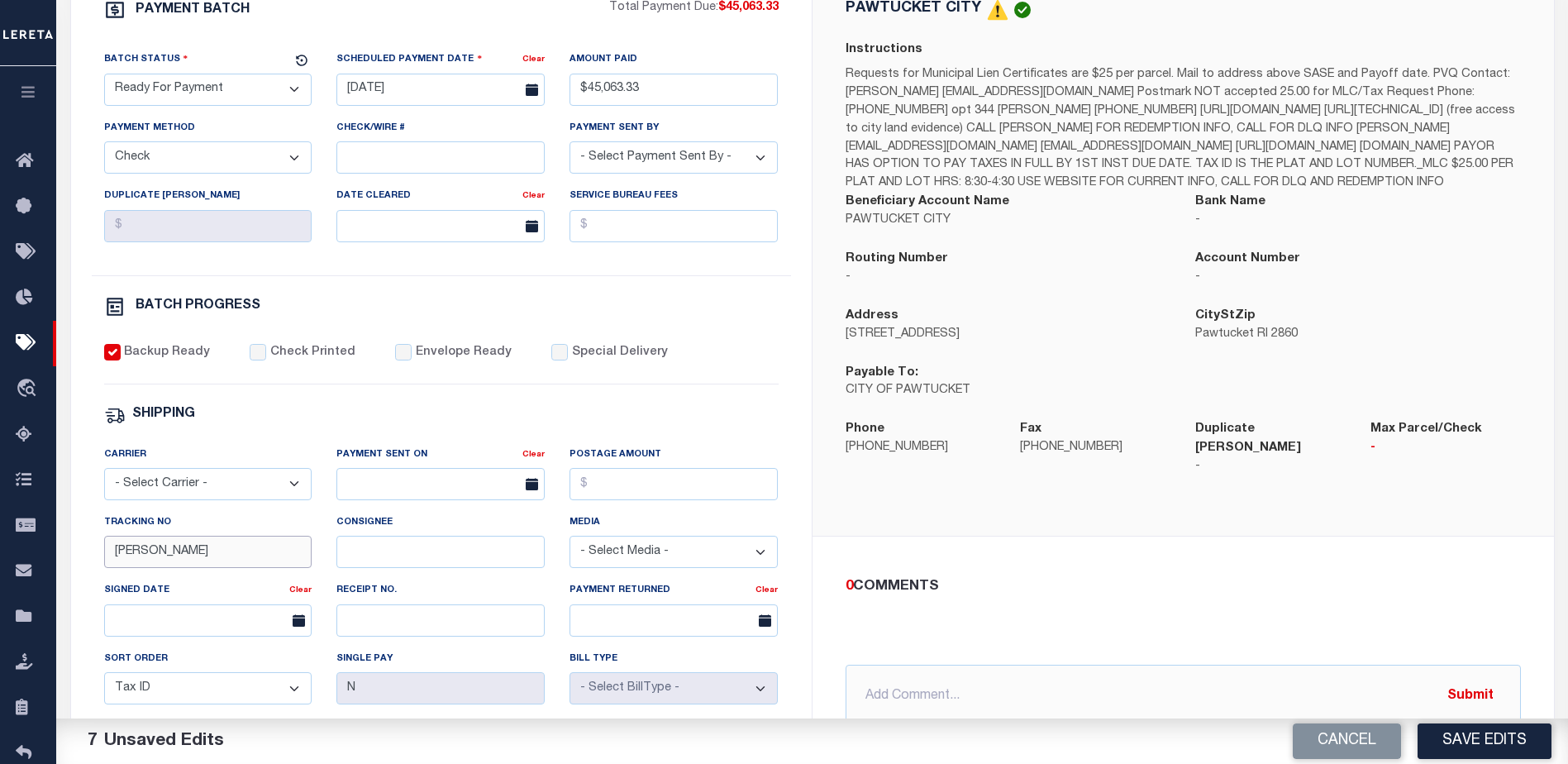
click at [302, 565] on input "[PERSON_NAME]" at bounding box center [209, 552] width 209 height 33
type input "B"
click at [1479, 736] on button "Save Edits" at bounding box center [1485, 741] width 134 height 36
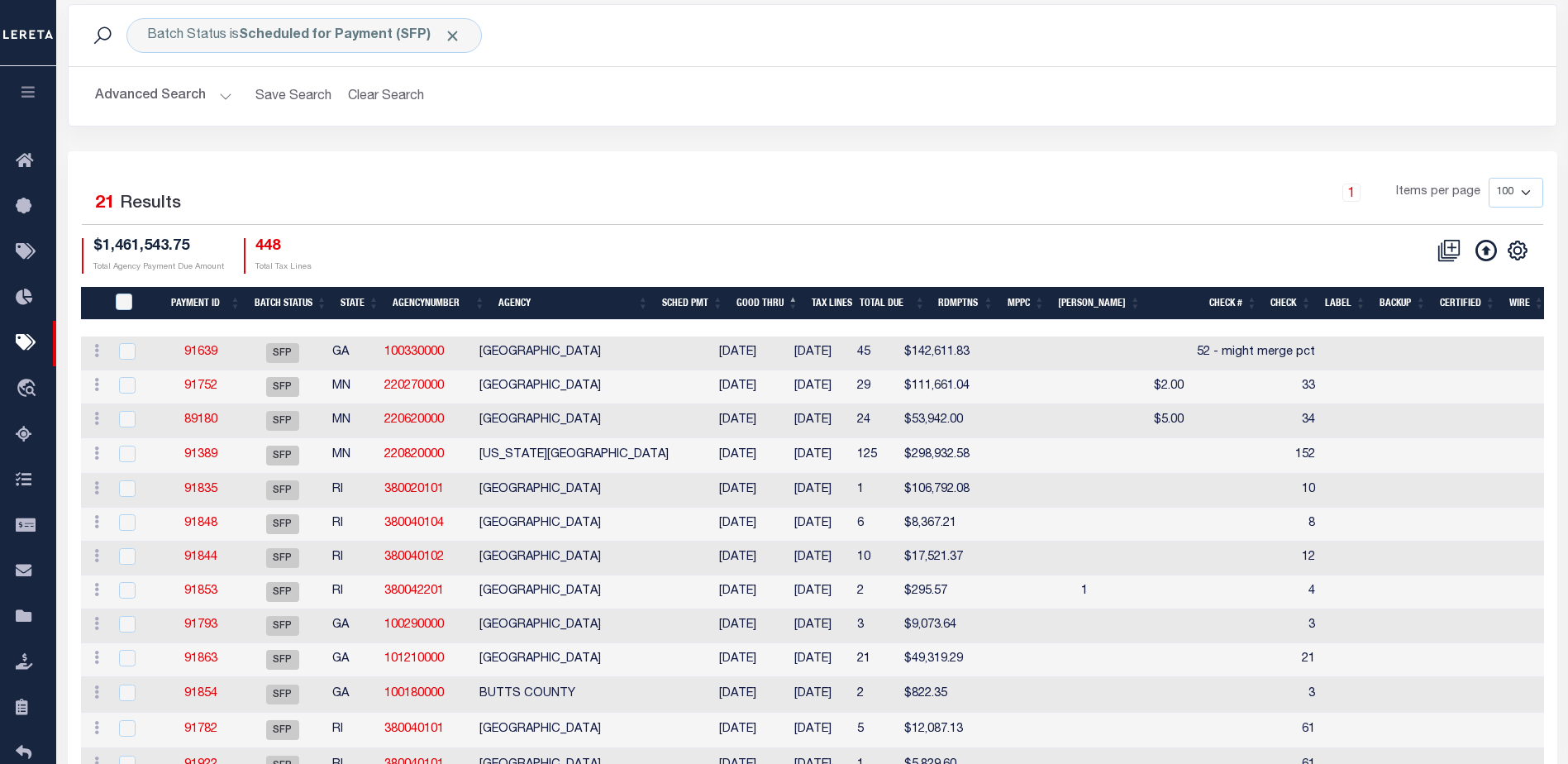
scroll to position [83, 0]
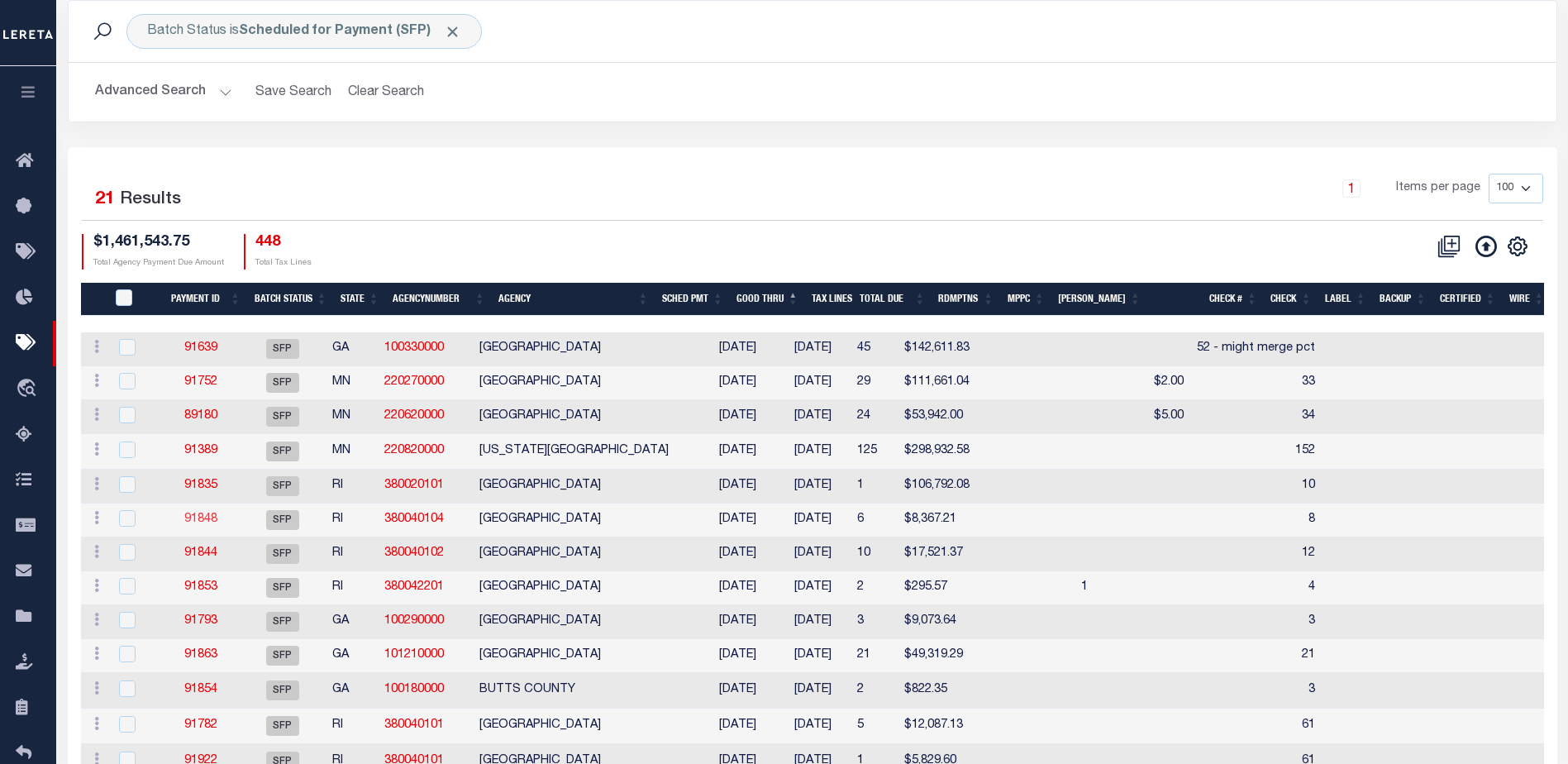
click at [218, 522] on link "91848" at bounding box center [201, 519] width 33 height 12
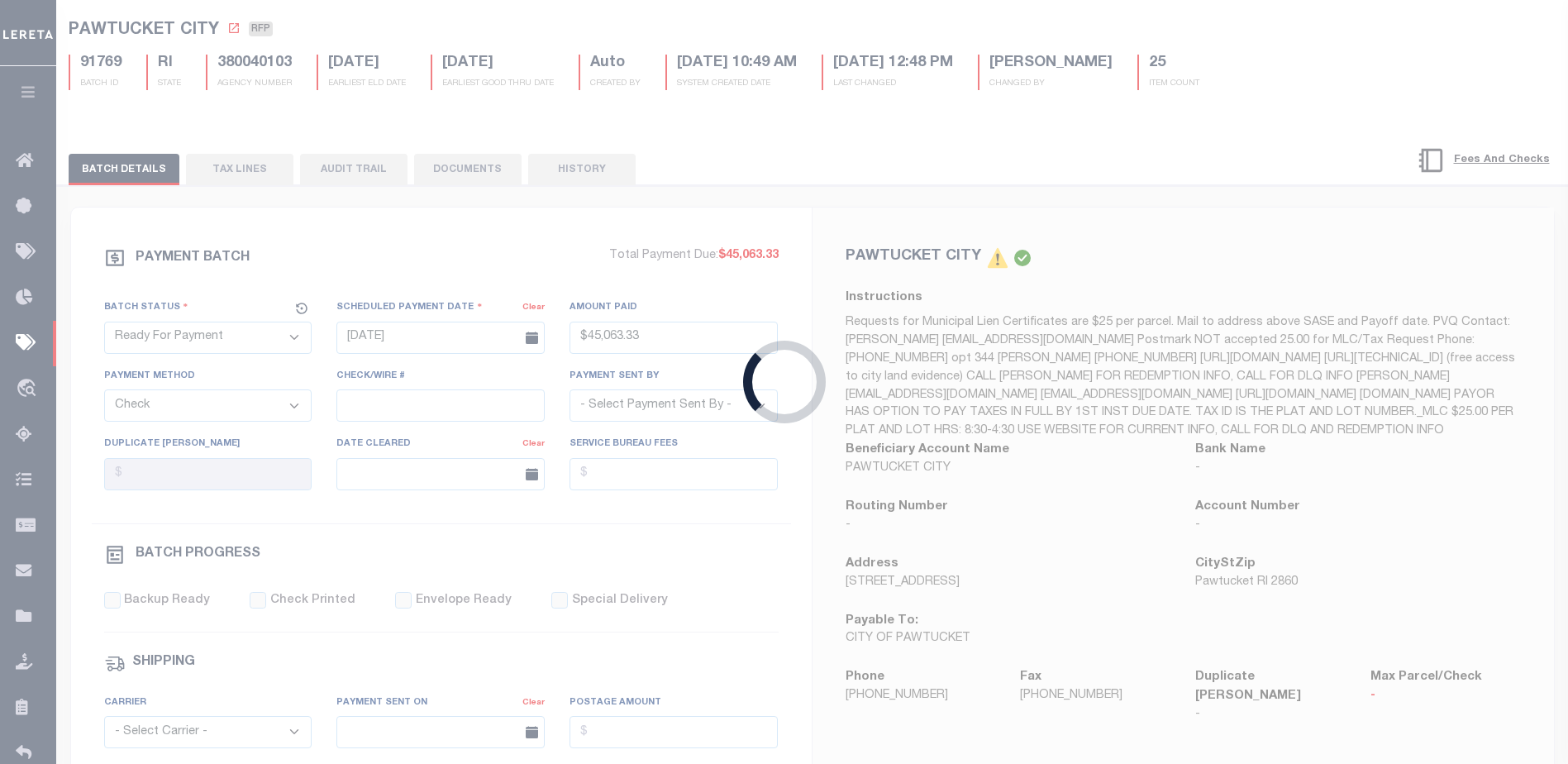
select select "SFP"
type input "[DATE]"
select select
type input "8"
select select
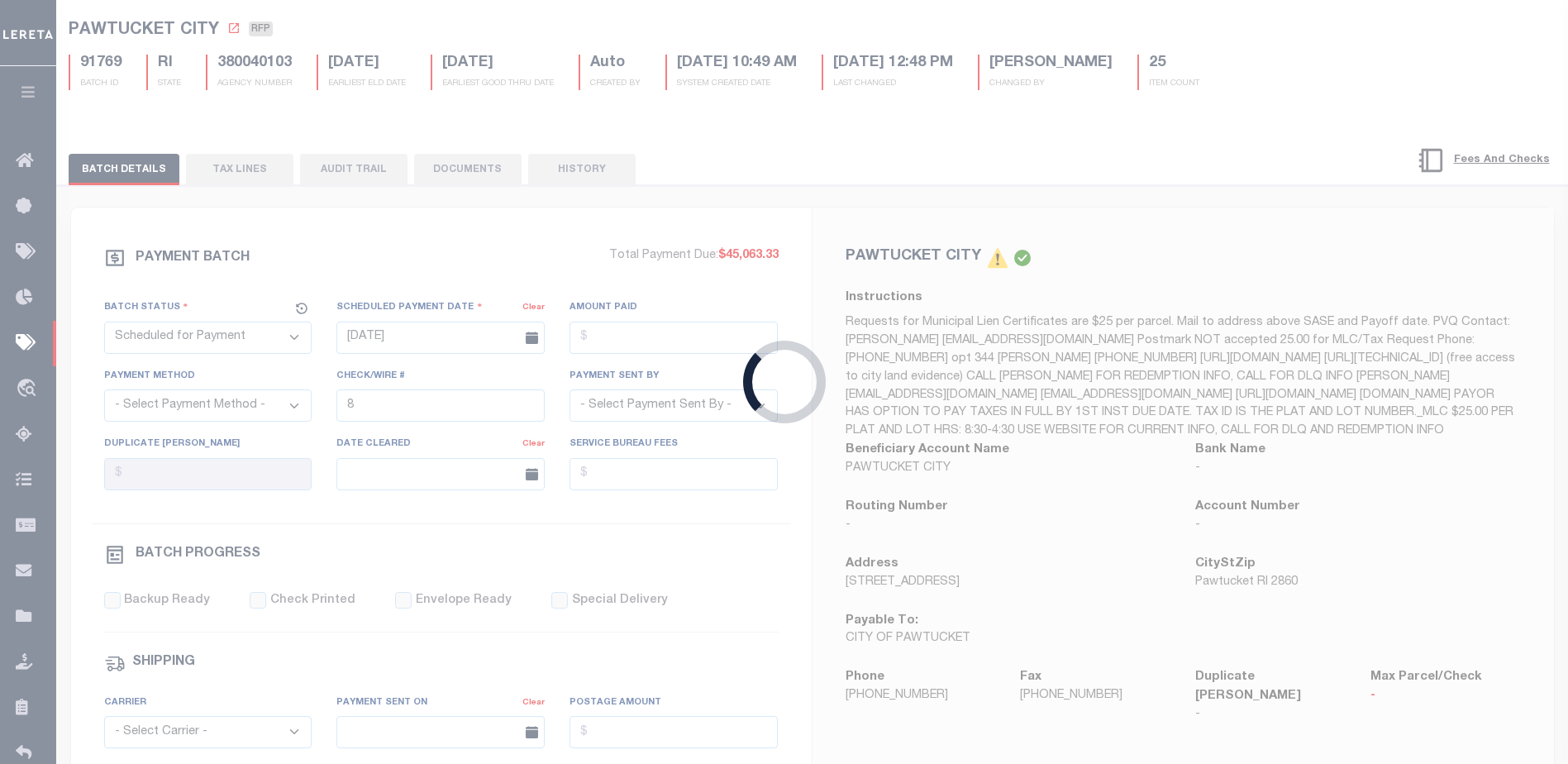
checkbox input "false"
type input "[PERSON_NAME]"
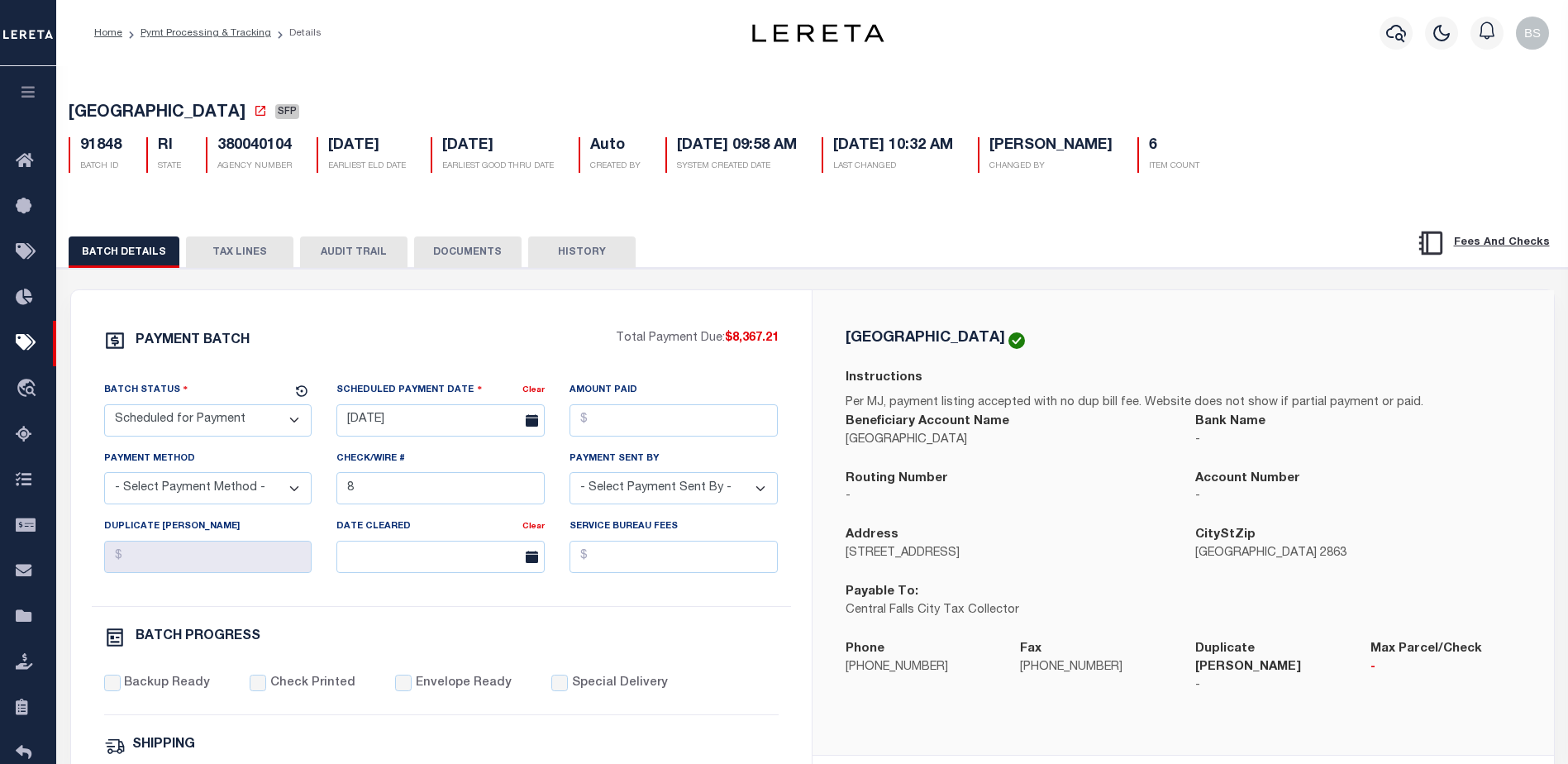
drag, startPoint x: 185, startPoint y: 427, endPoint x: 194, endPoint y: 407, distance: 21.9
click at [185, 427] on select "- Select Status - Scheduled for Payment Ready For Payment Payment Sent Cleared …" at bounding box center [209, 420] width 209 height 33
select select "RFP"
click at [104, 407] on select "- Select Status - Scheduled for Payment Ready For Payment Payment Sent Cleared …" at bounding box center [209, 420] width 209 height 33
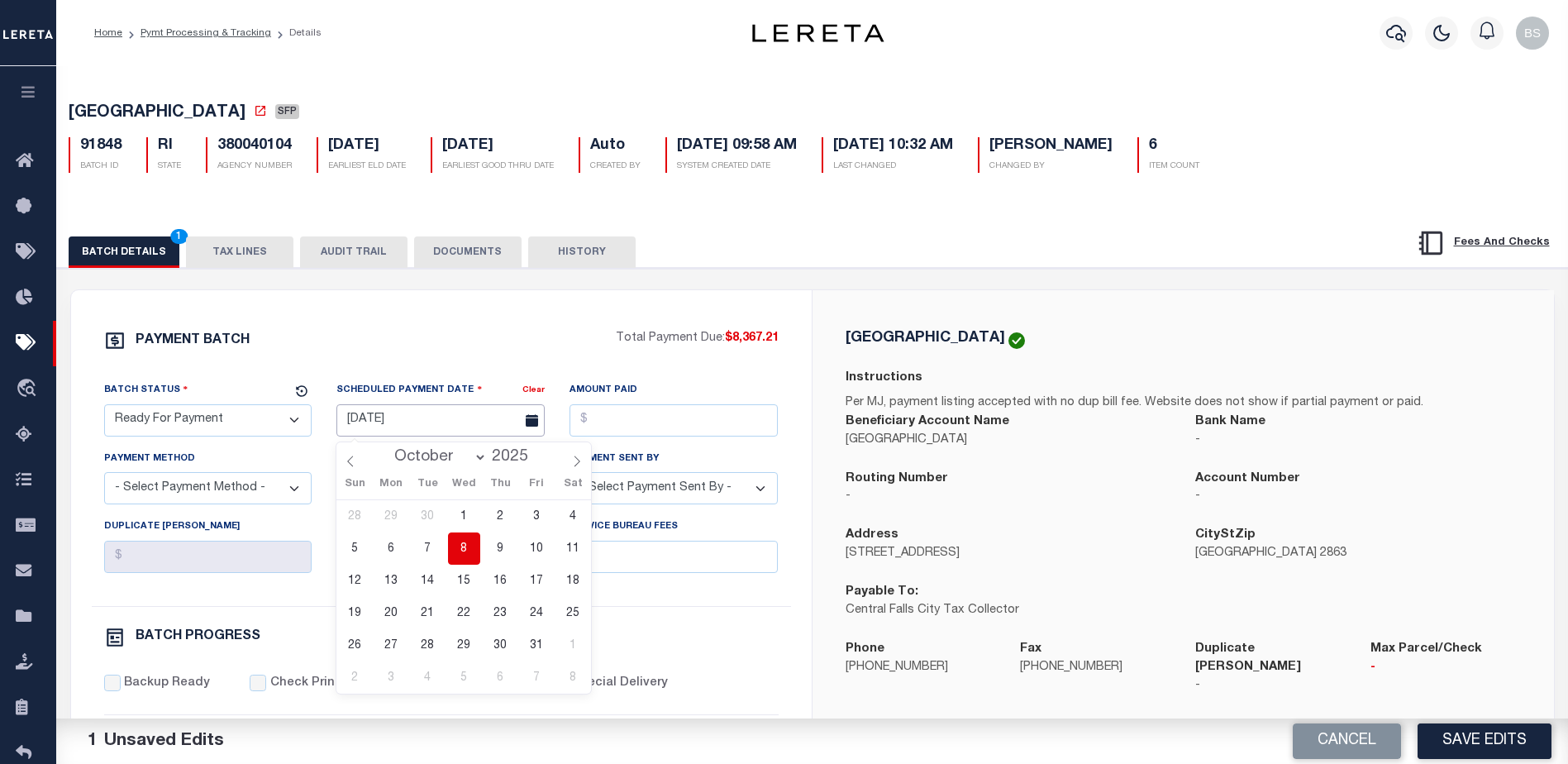
click at [475, 430] on input "[DATE]" at bounding box center [441, 420] width 209 height 33
click at [467, 547] on span "8" at bounding box center [464, 549] width 33 height 33
type input "[DATE]"
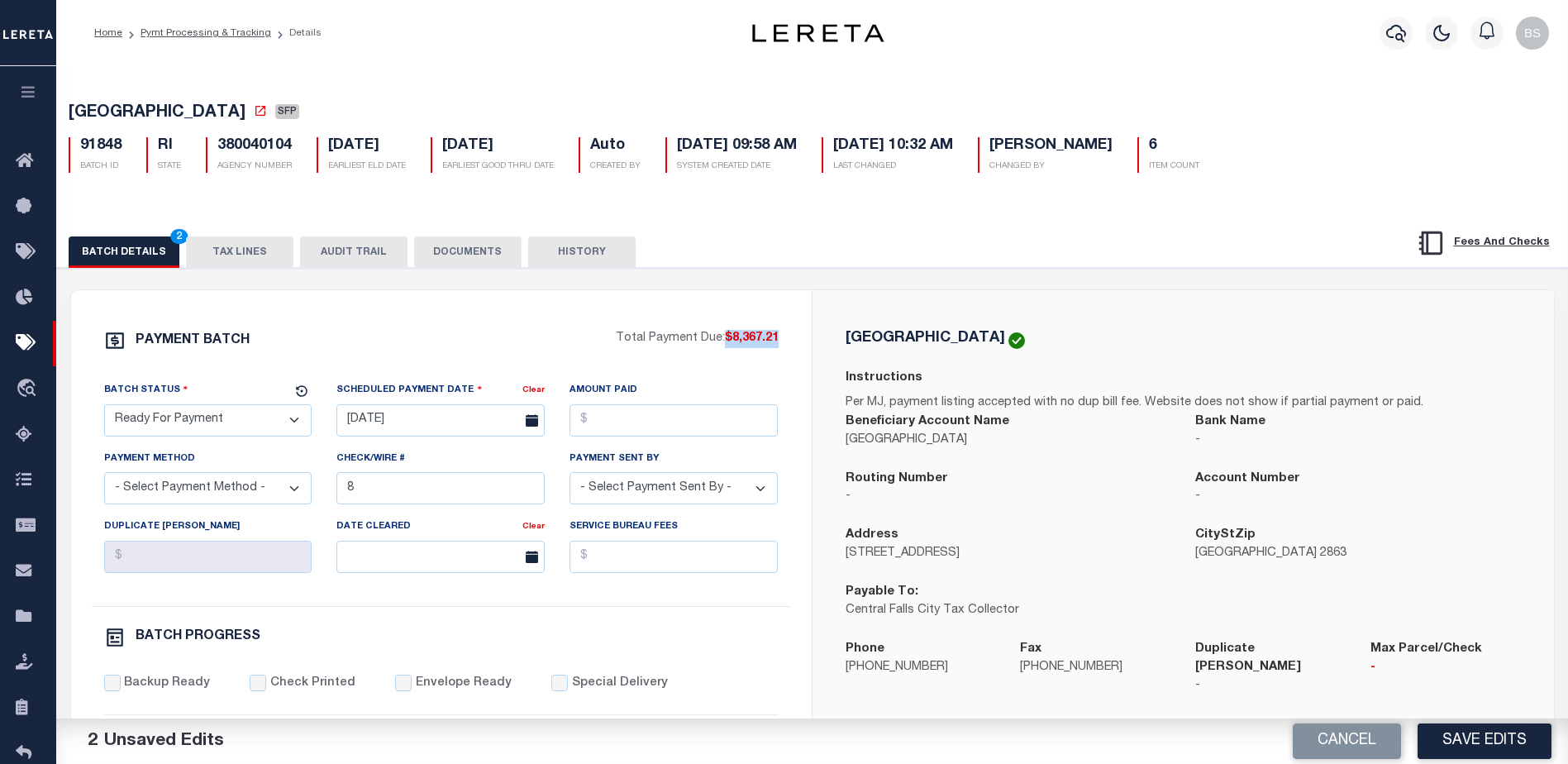
drag, startPoint x: 725, startPoint y: 340, endPoint x: 779, endPoint y: 341, distance: 54.0
click at [779, 341] on div "PAYMENT BATCH Total Payment Due: $8,367.21 Batch Status - Select Status -" at bounding box center [441, 774] width 701 height 888
copy span "$8,367.21"
click at [642, 421] on input "Amount Paid" at bounding box center [674, 420] width 209 height 33
paste input "$8,367.21"
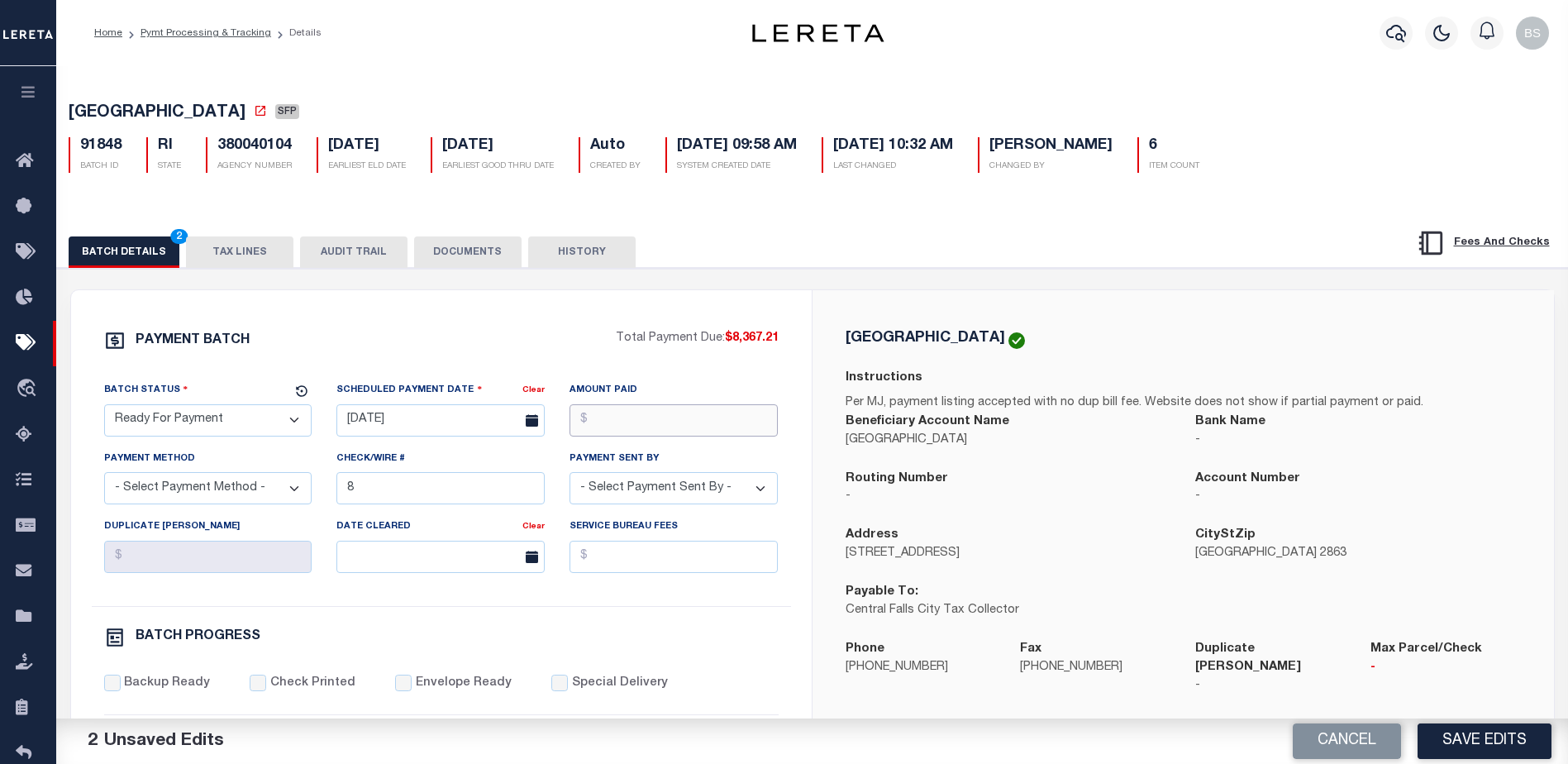
type input "$8,367.21"
